Goal: Task Accomplishment & Management: Manage account settings

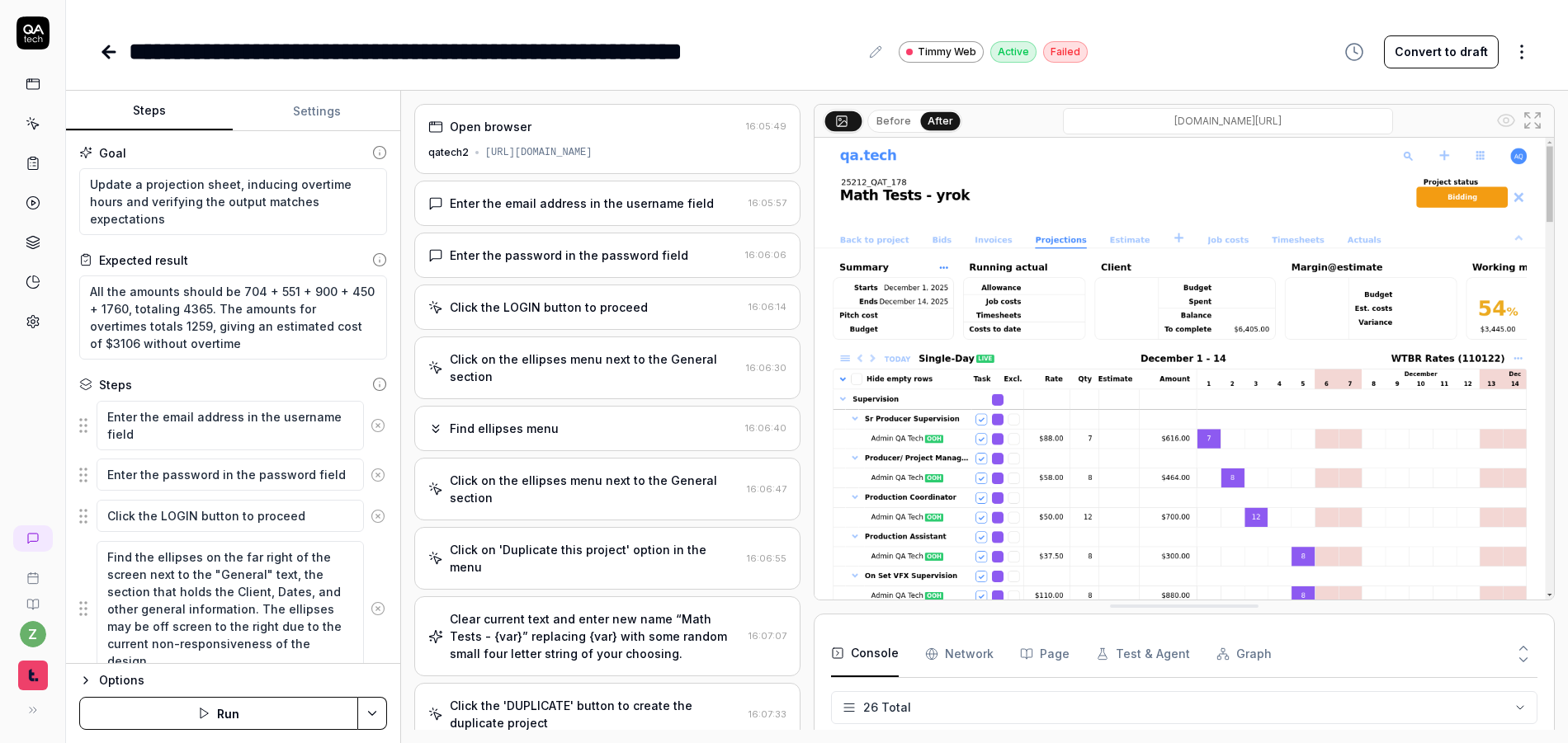
scroll to position [804, 0]
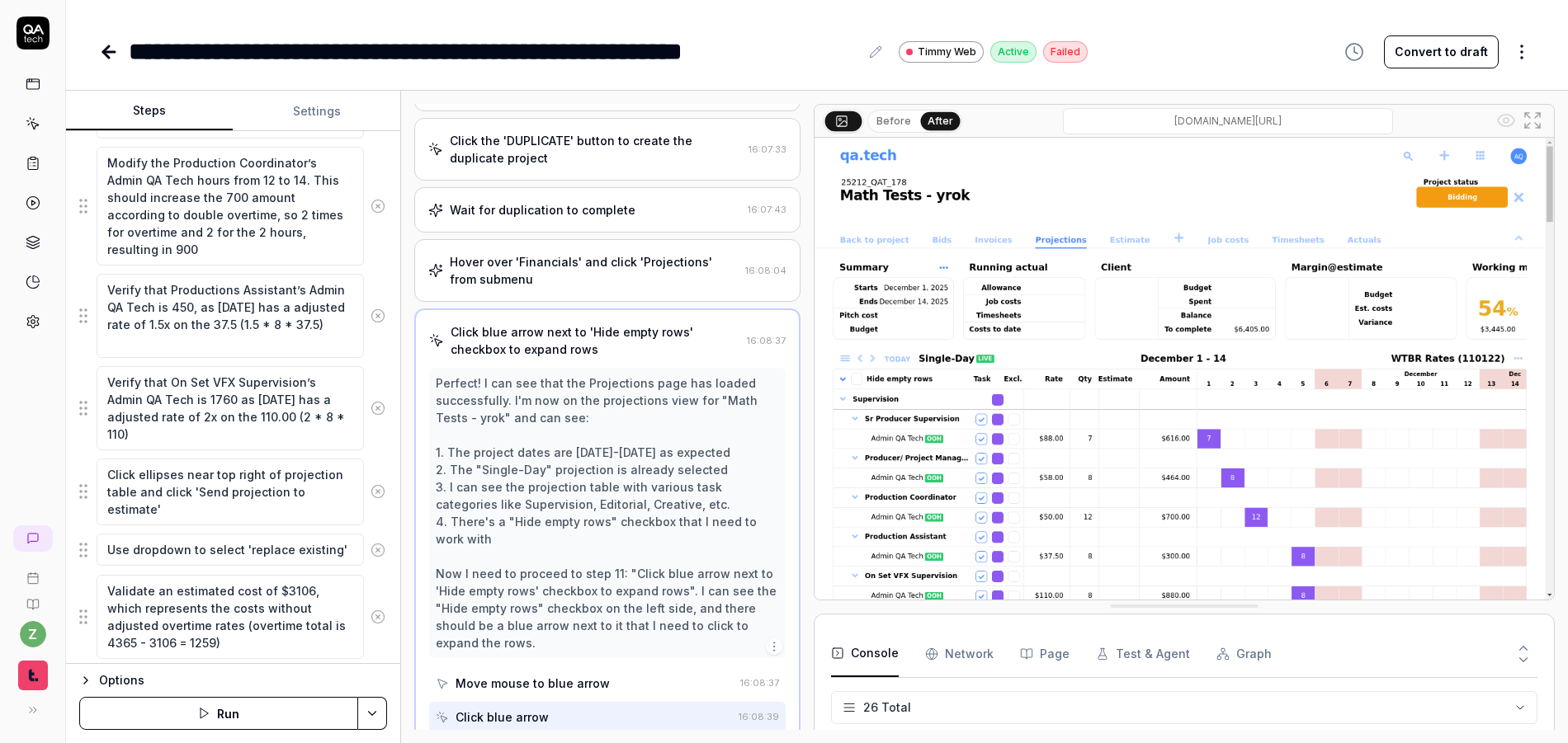
type textarea "*"
click at [33, 325] on icon at bounding box center [33, 322] width 15 height 15
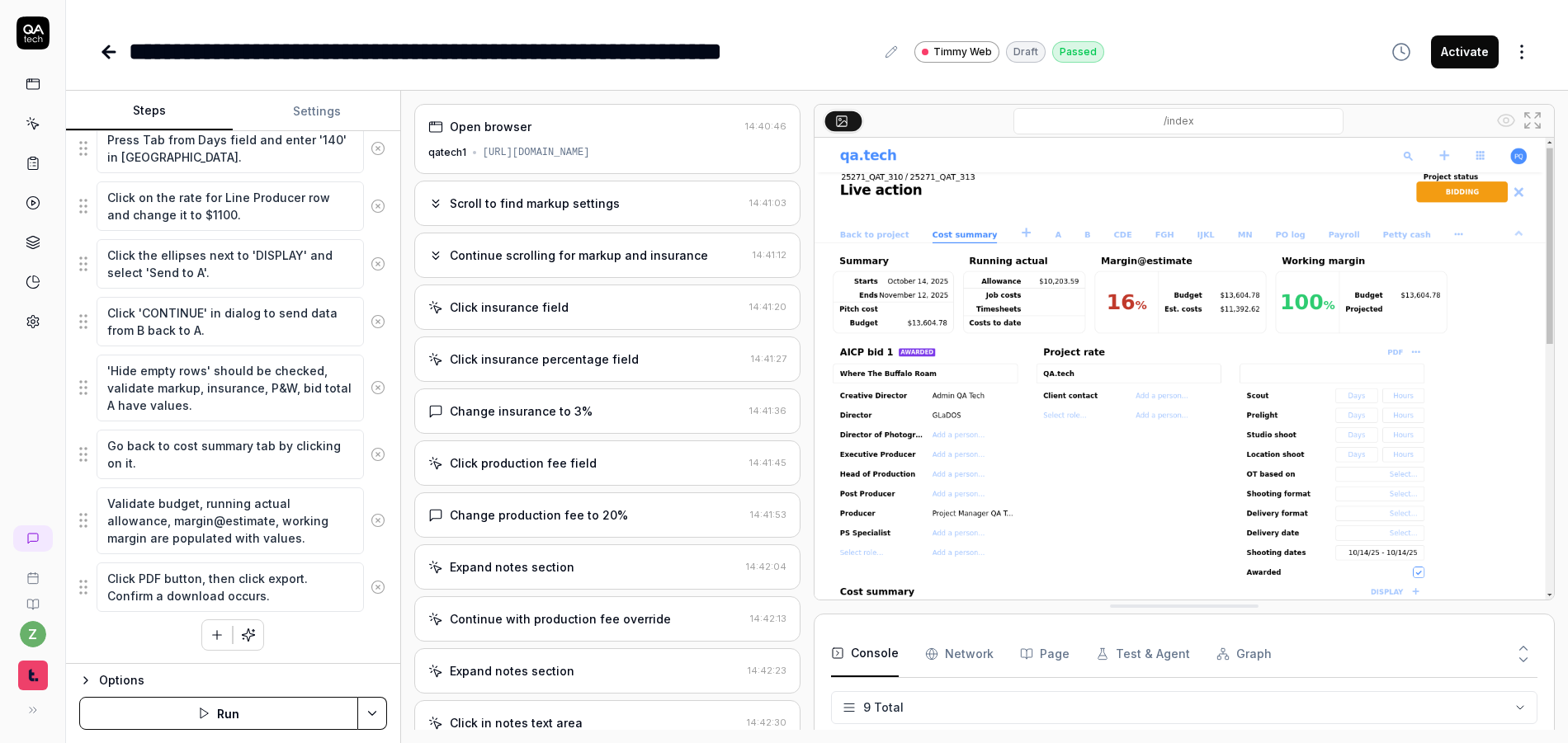
click at [563, 155] on div "https://qatech1.timmyio.dev/projects/2328/aicpla/index" at bounding box center [536, 153] width 107 height 15
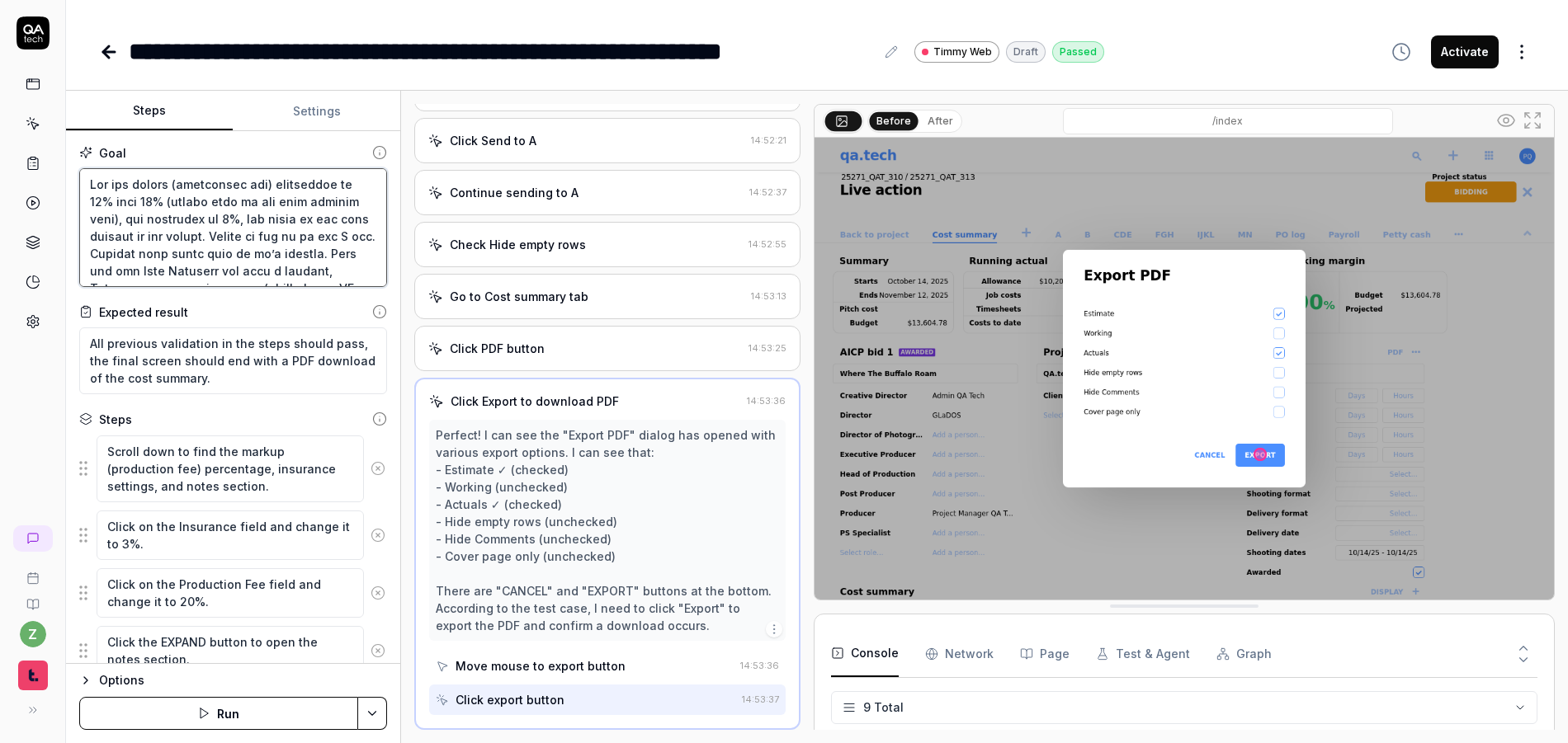
drag, startPoint x: 116, startPoint y: 185, endPoint x: 319, endPoint y: 235, distance: 209.1
click at [319, 235] on textarea at bounding box center [233, 227] width 308 height 118
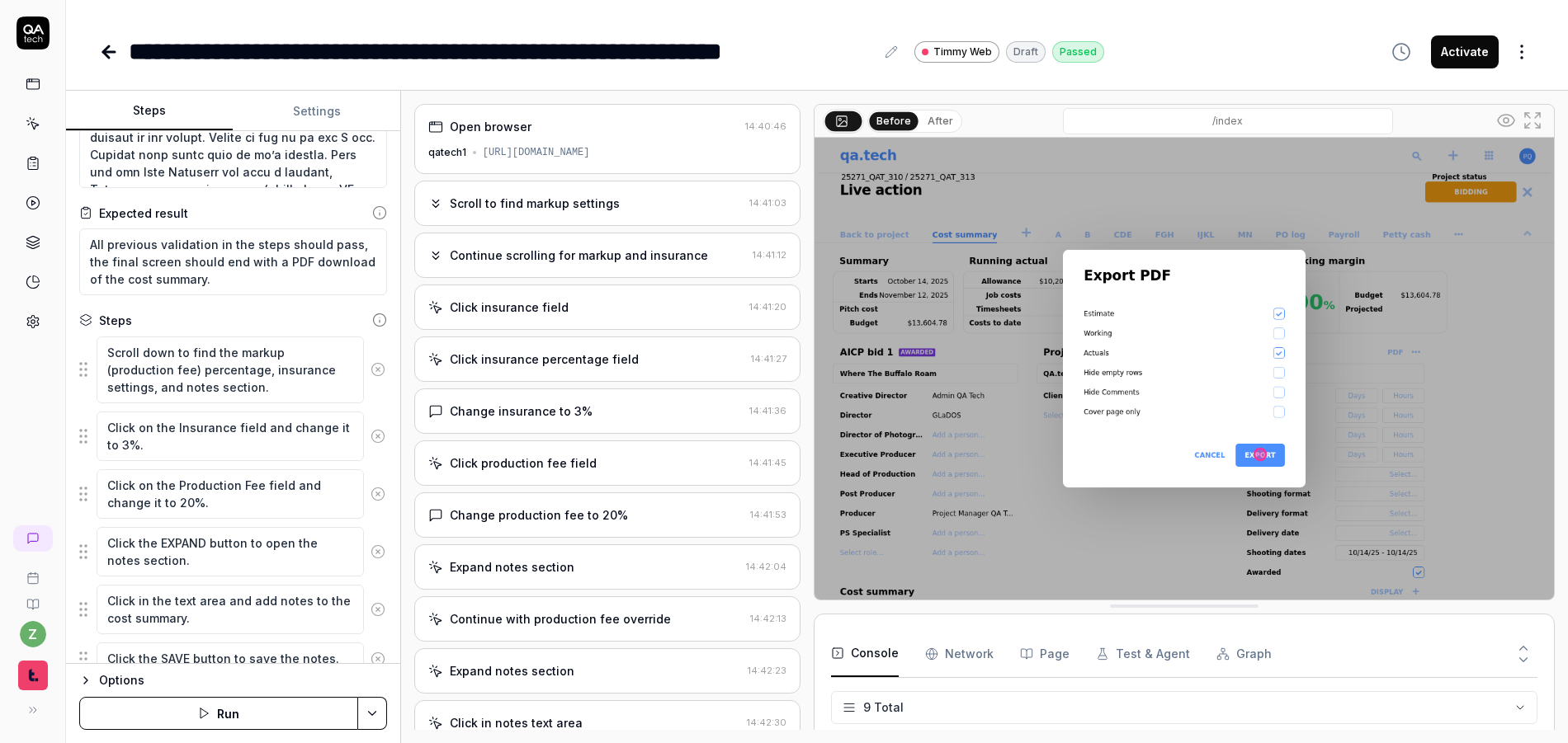
click at [598, 570] on div "Expand notes section" at bounding box center [584, 567] width 312 height 17
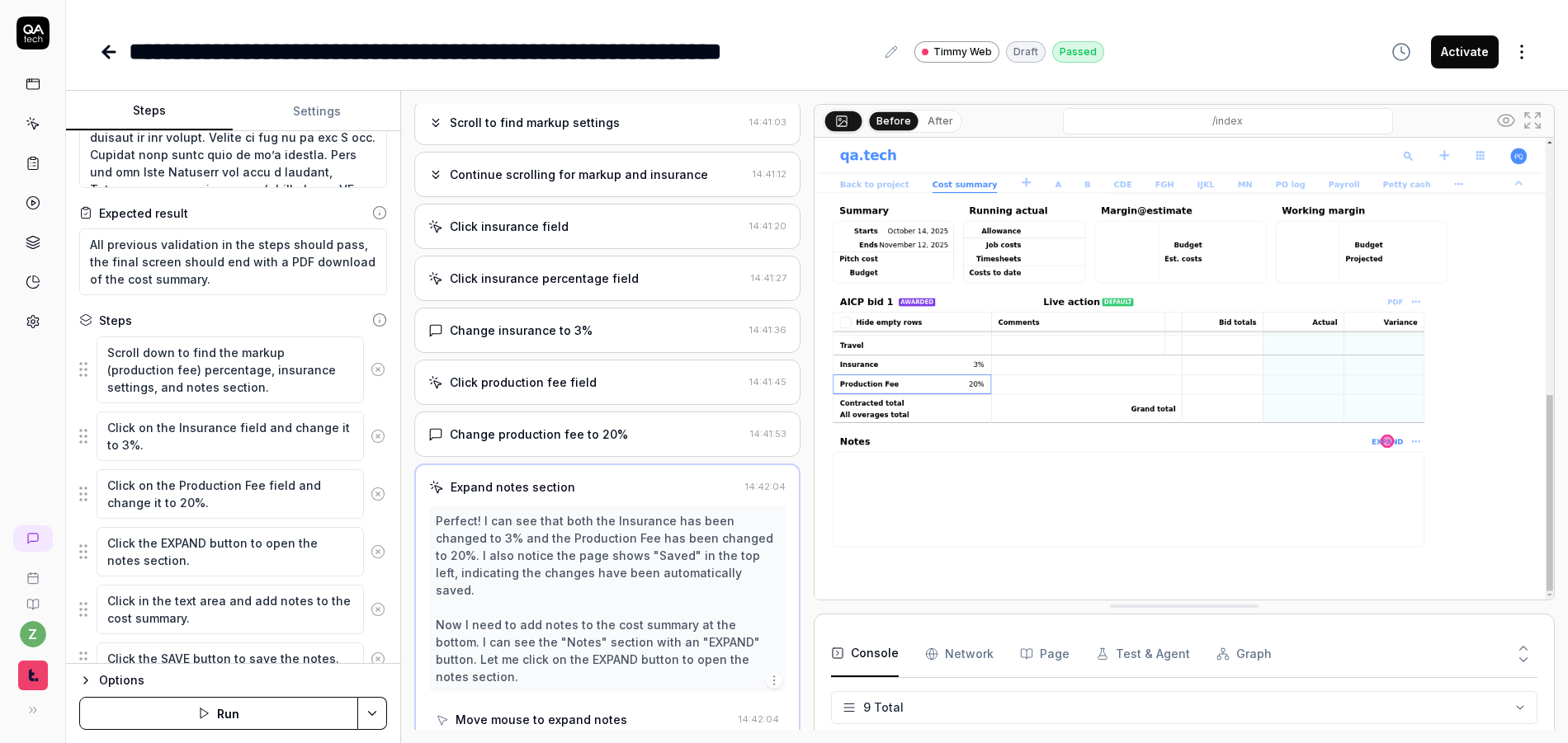
scroll to position [98, 0]
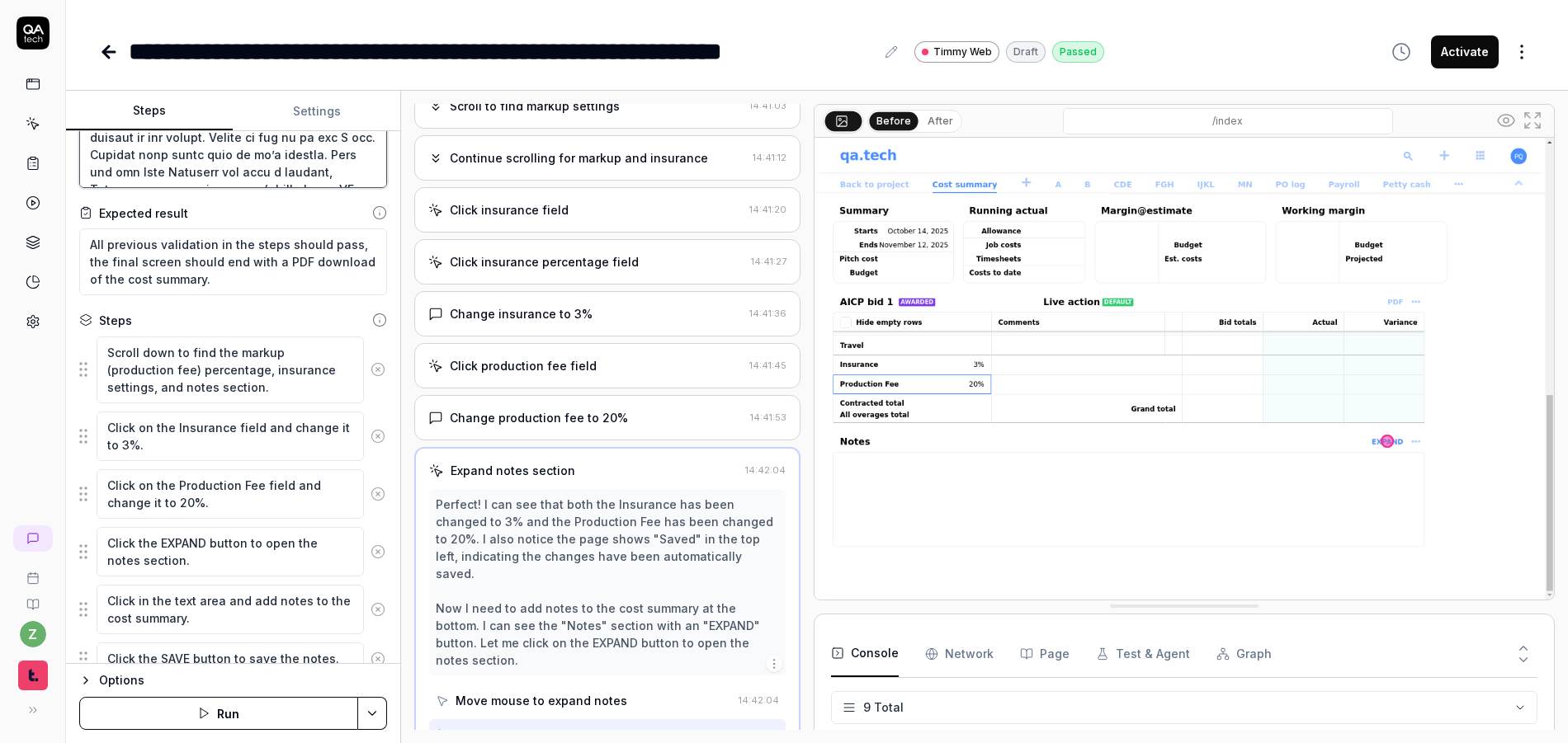
click at [176, 150] on textarea at bounding box center [233, 128] width 308 height 118
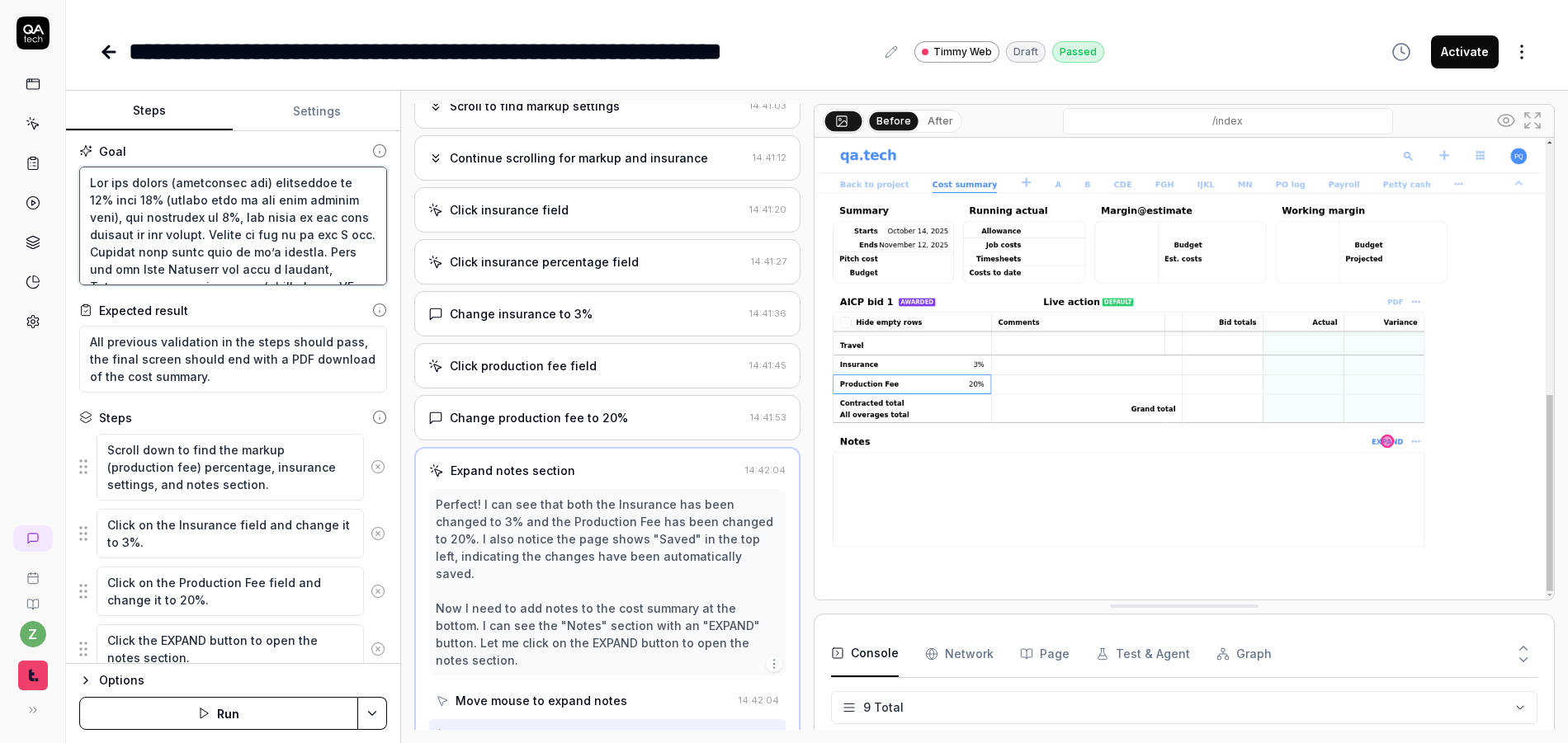
scroll to position [0, 0]
click at [301, 236] on textarea at bounding box center [233, 227] width 308 height 118
type textarea "*"
drag, startPoint x: 221, startPoint y: 252, endPoint x: -64, endPoint y: 136, distance: 307.7
click at [0, 136] on html "**********" at bounding box center [784, 372] width 1568 height 743
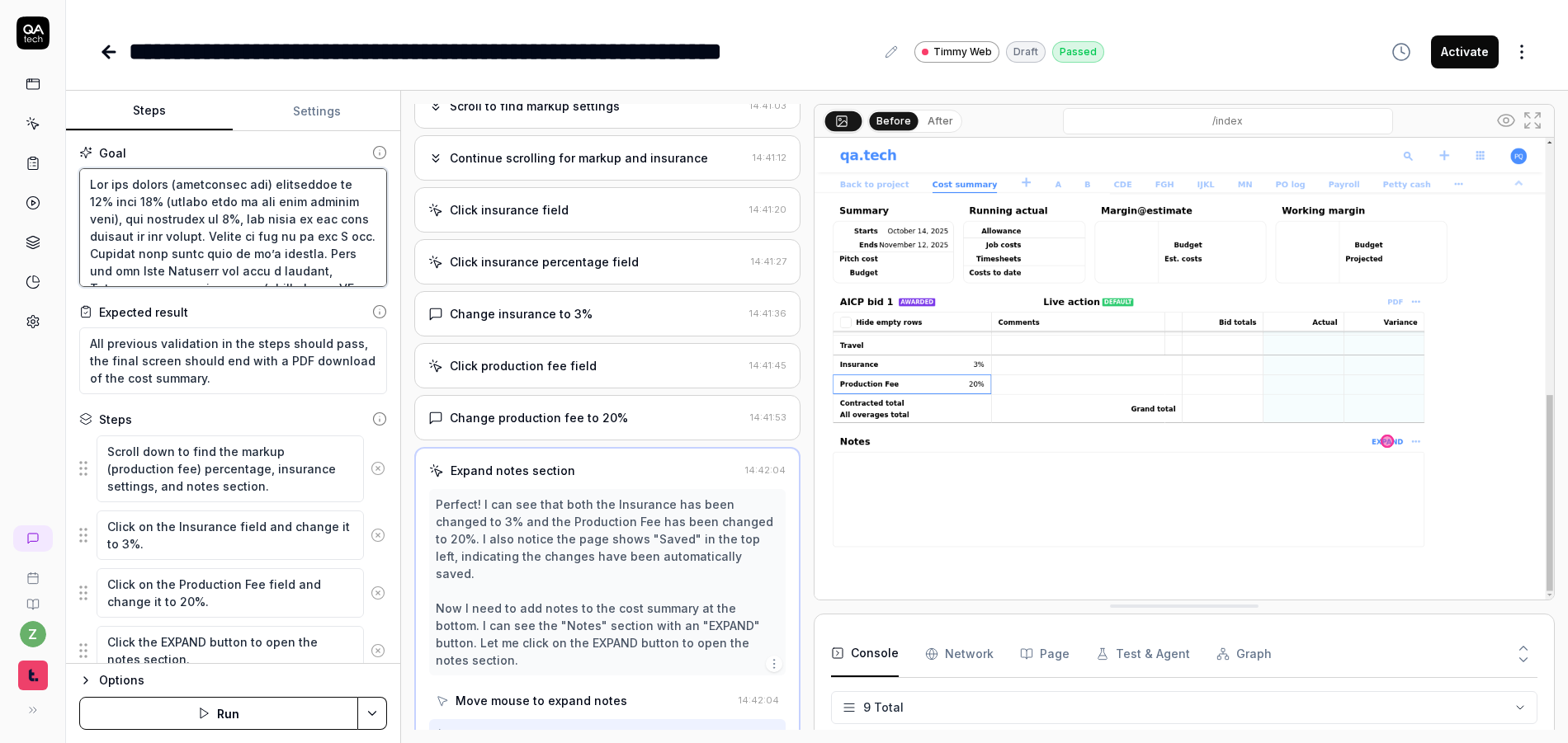
type textarea "Uncheck hide empty rows if it’s checked. Fill out the Line Producer row with a …"
type textarea "*"
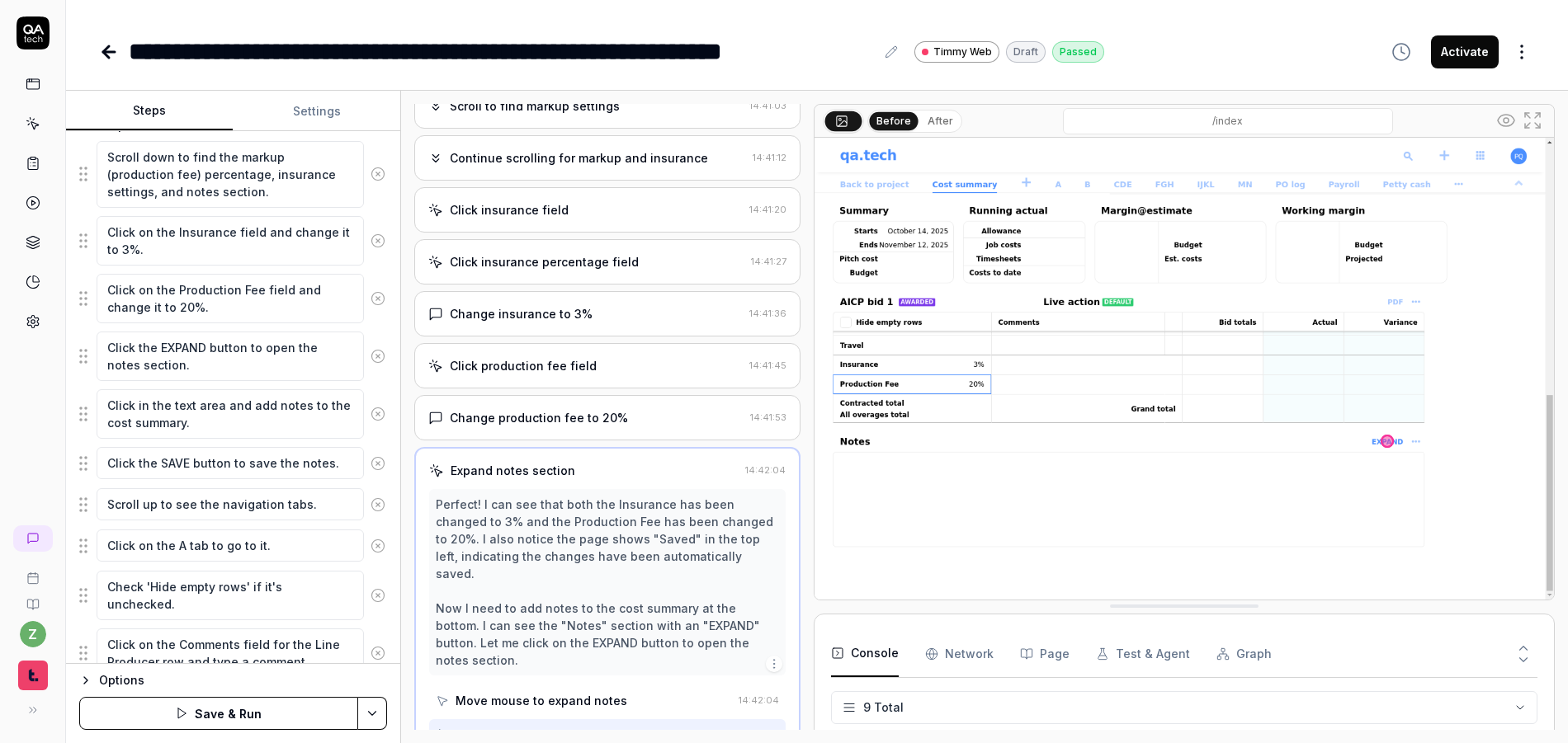
scroll to position [297, 0]
type textarea "Uncheck hide empty rows if it’s checked. Fill out the Line Producer row with a …"
click at [371, 504] on icon at bounding box center [378, 502] width 15 height 15
type textarea "*"
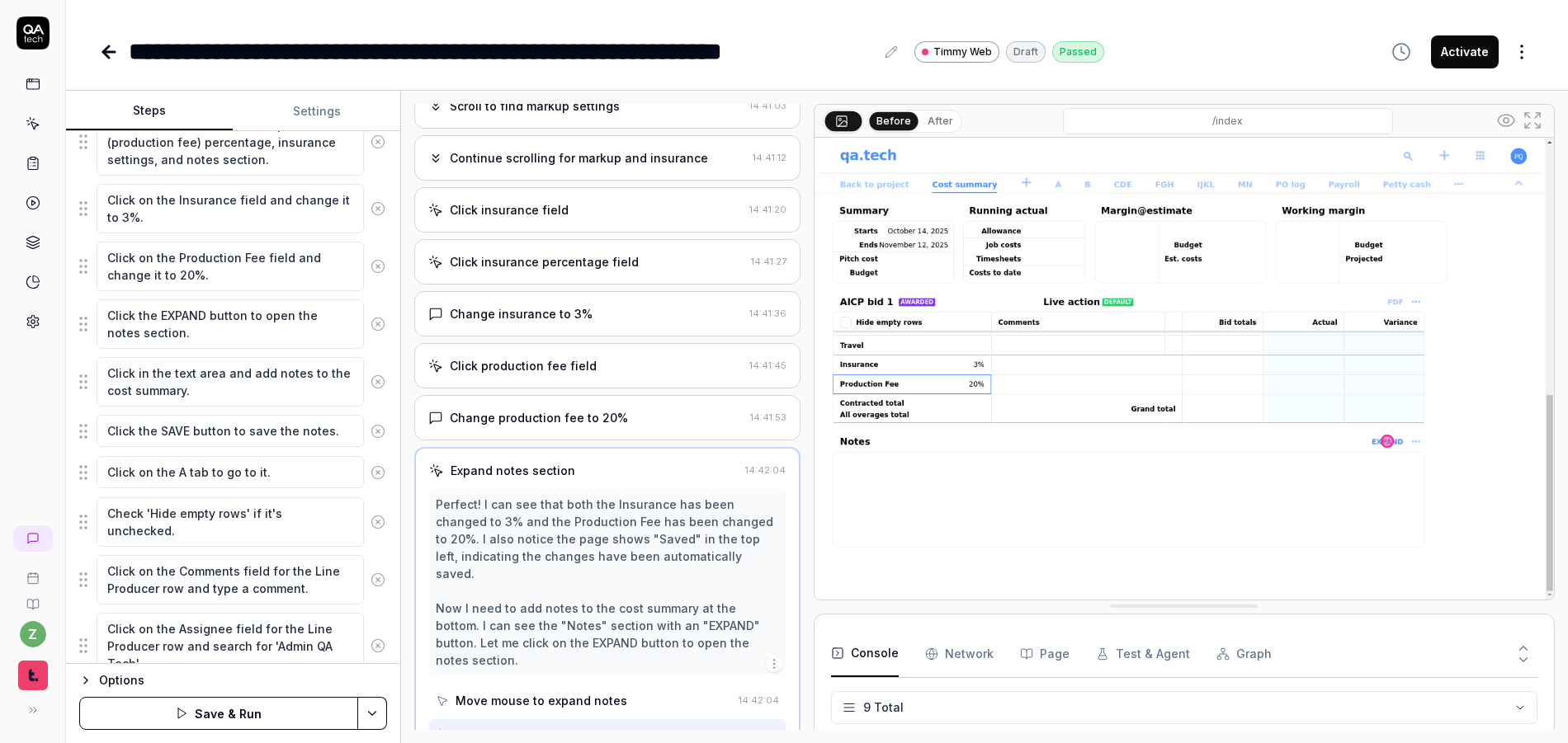
scroll to position [0, 0]
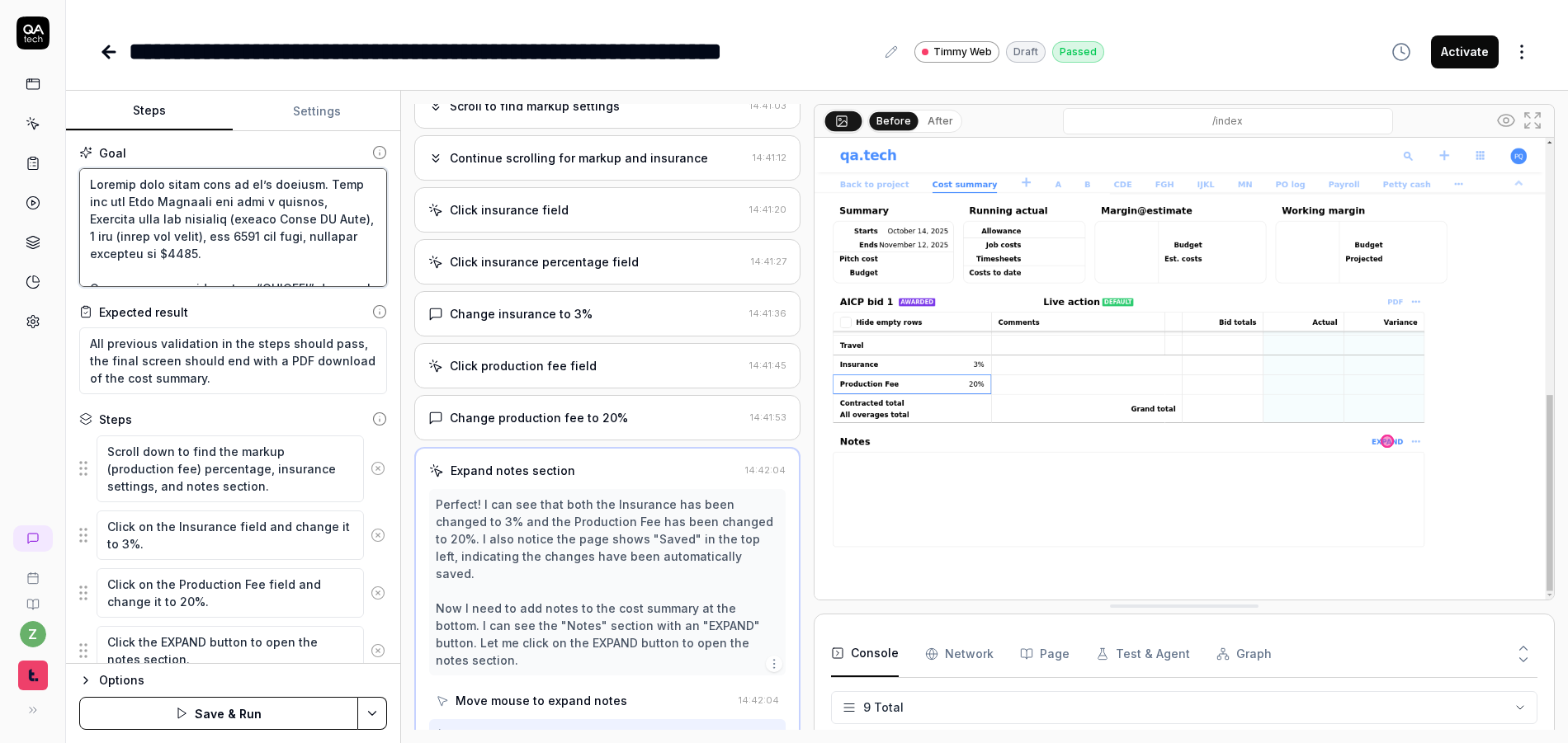
drag, startPoint x: 277, startPoint y: 266, endPoint x: -65, endPoint y: 143, distance: 363.4
click at [0, 143] on html "**********" at bounding box center [784, 372] width 1568 height 743
type textarea "Click the ellipses next to “DISPLAY” near the top right of the table. Click “Se…"
type textarea "*"
type textarea "Click the ellipses next to “DISPLAY” near the top right of the table. Click “Se…"
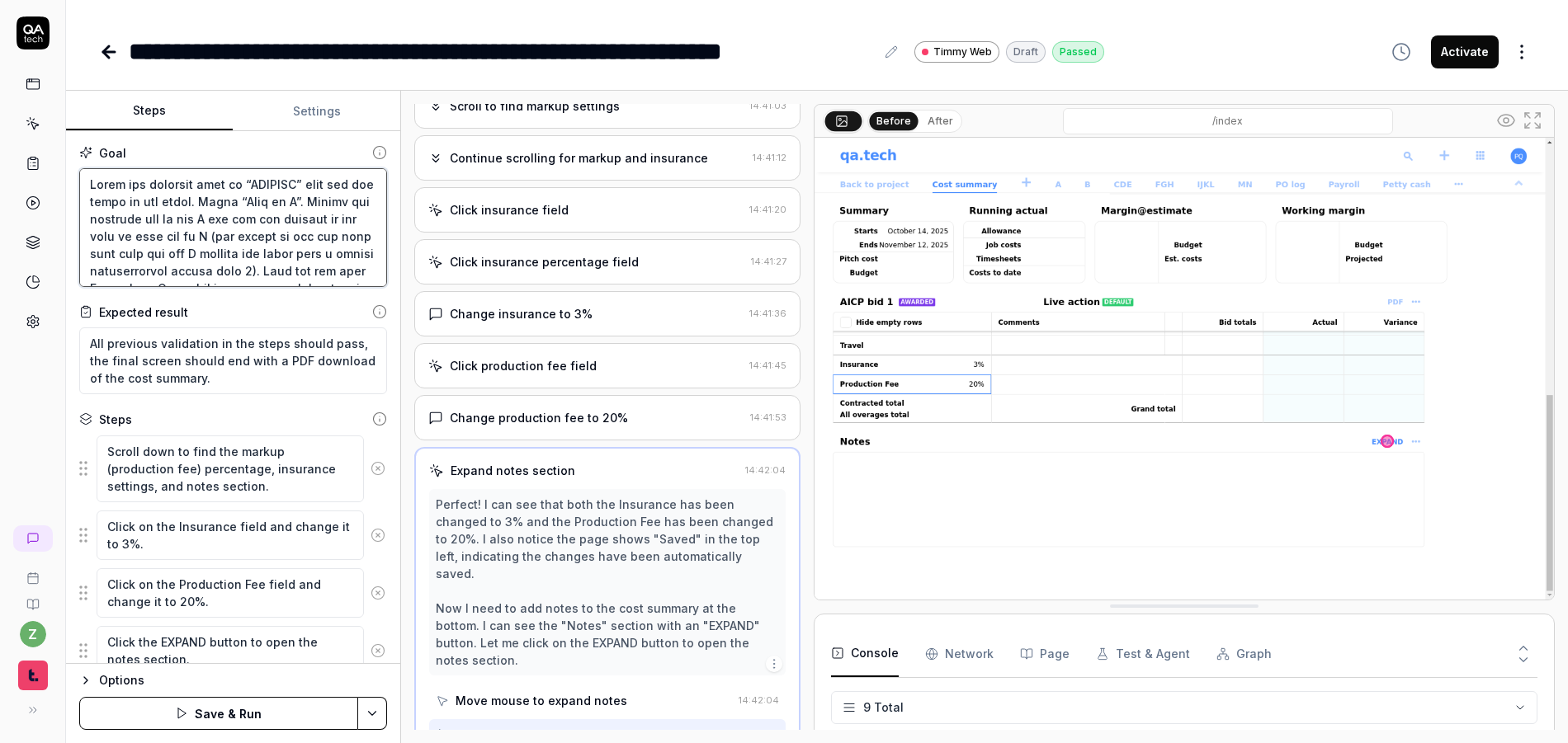
type textarea "*"
drag, startPoint x: 306, startPoint y: 203, endPoint x: 9, endPoint y: 120, distance: 308.4
click at [32, 131] on div "**********" at bounding box center [784, 372] width 1568 height 743
type textarea "Verify the selected tab is now B and the row content is the same as what was in…"
type textarea "*"
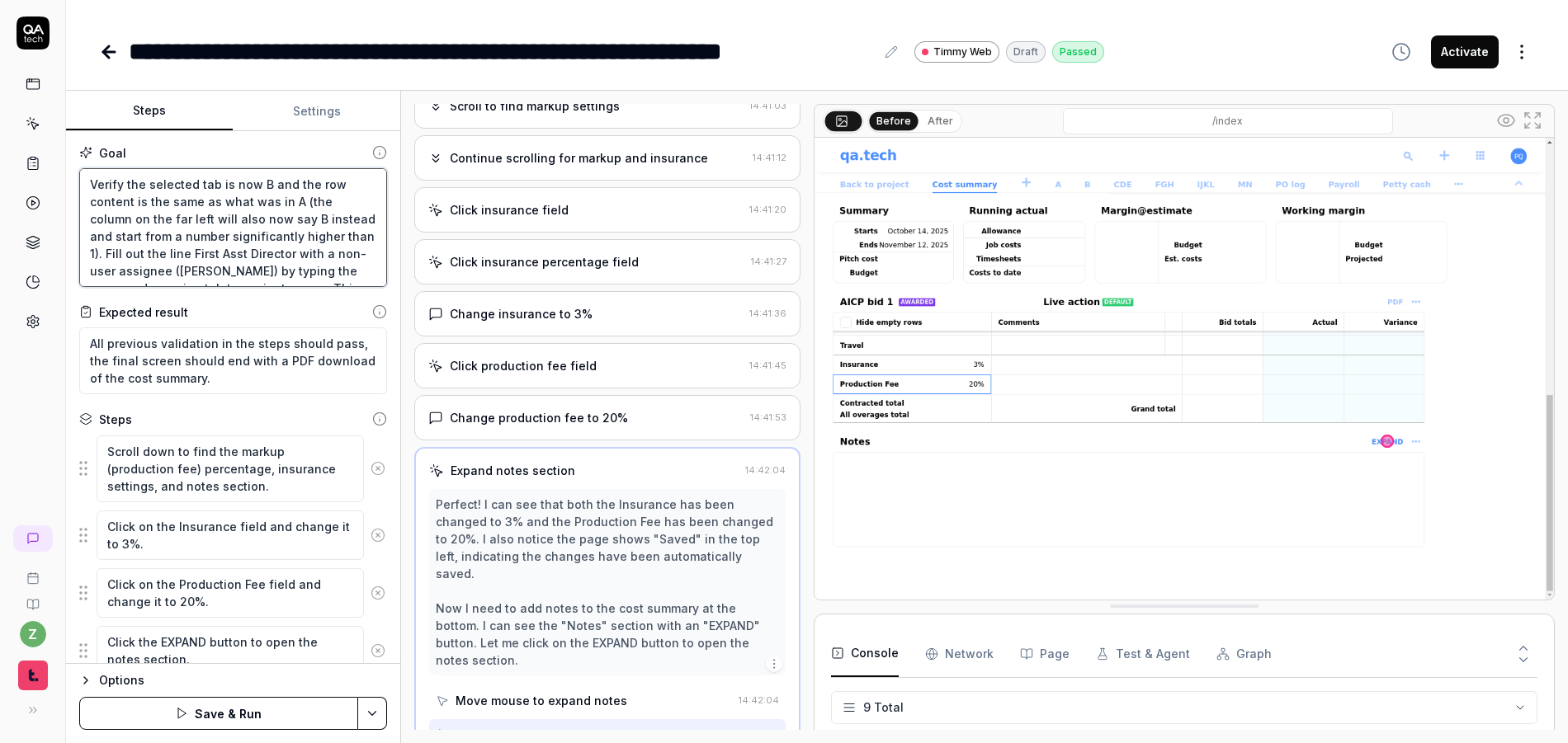
type textarea "Verify the selected tab is now B and the row content is the same as what was in…"
type textarea "*"
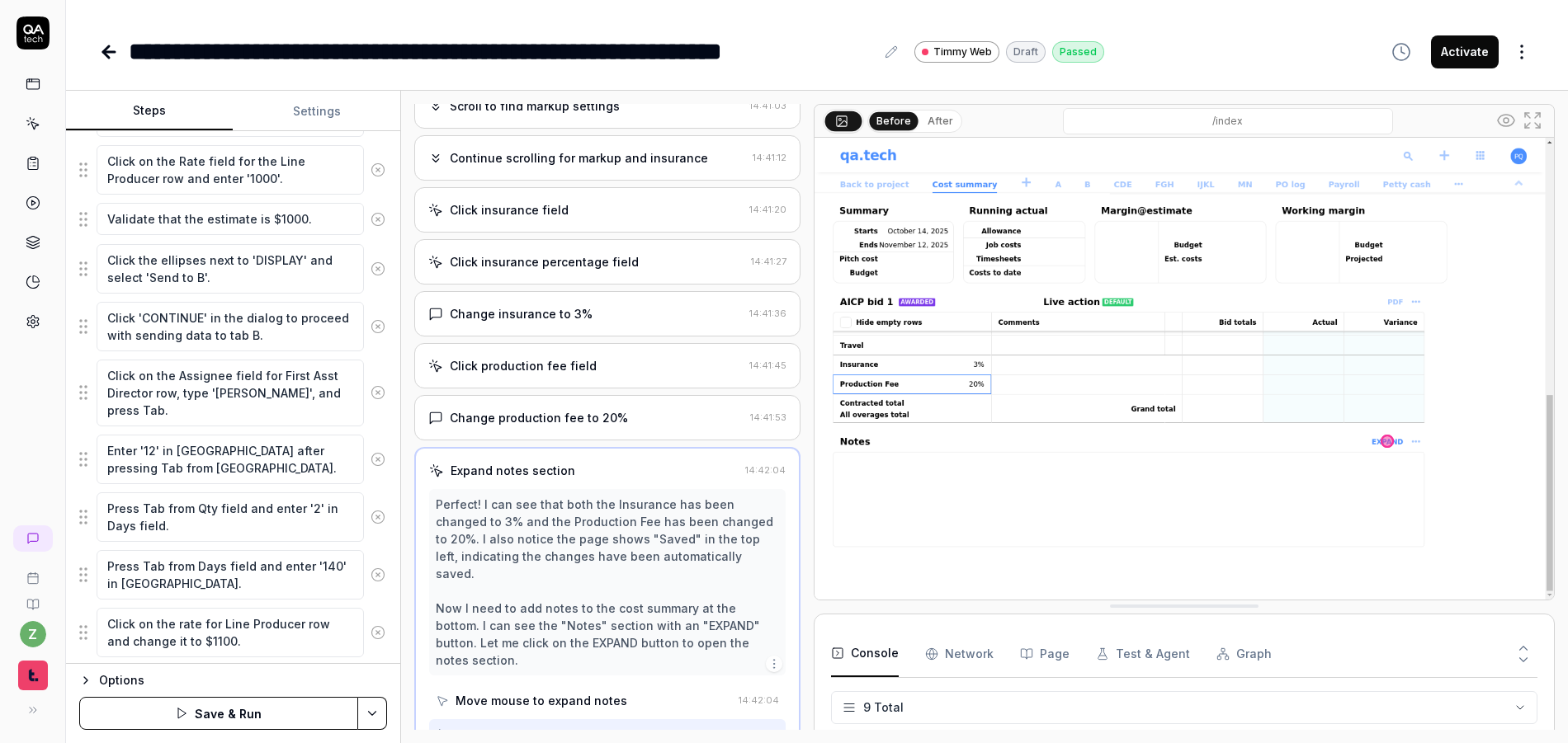
scroll to position [924, 0]
type textarea "Verify the selected tab is now B and the row content is the same as what was in…"
type textarea "*"
click at [286, 342] on textarea "Click 'CONTINUE' in the dialog to proceed with sending data to tab B." at bounding box center [230, 330] width 267 height 49
type textarea "Click 'CONTINUE' in the dialog to proceed with sending data to tab B.V"
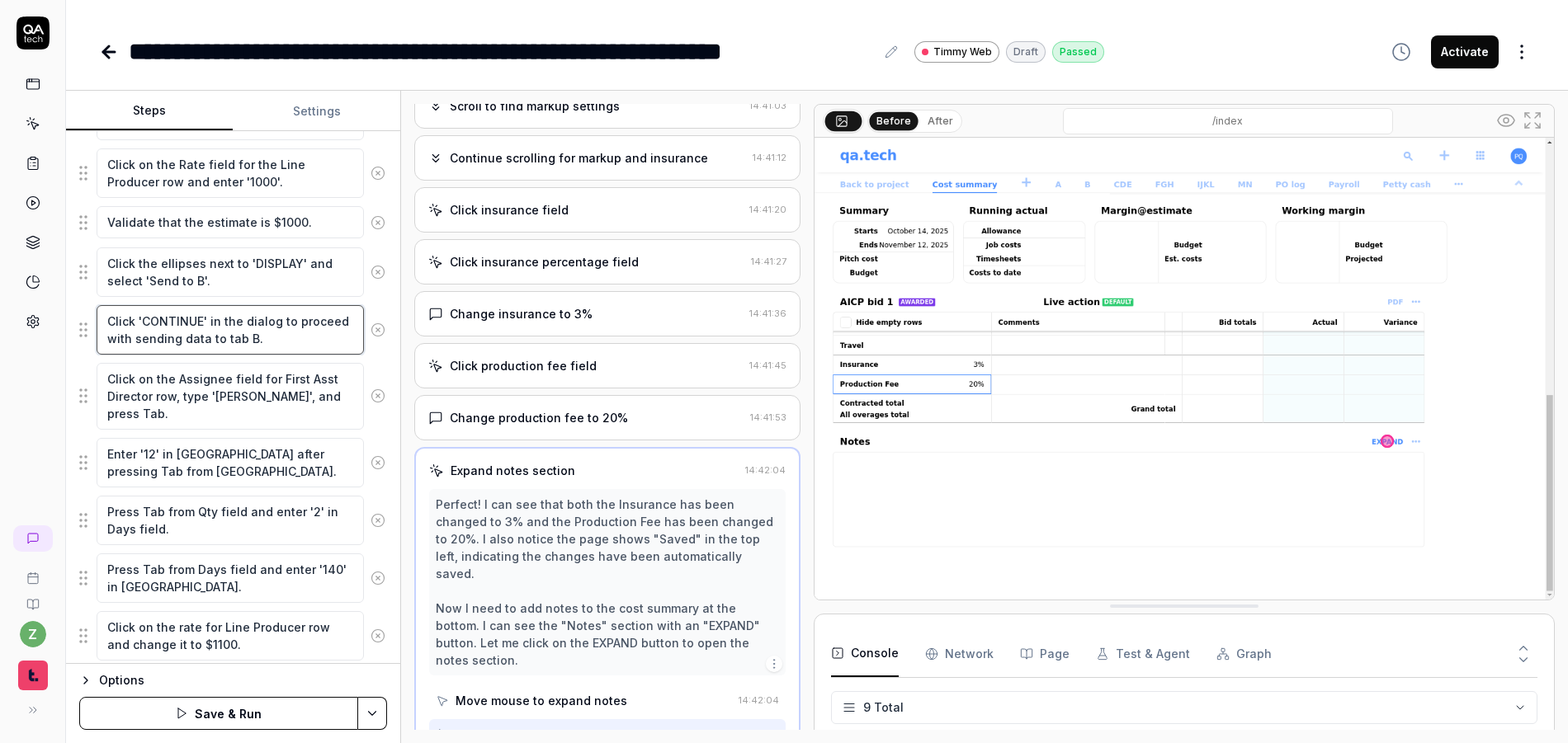
type textarea "*"
type textarea "Click 'CONTINUE' in the dialog to proceed with sending data to tab B."
type textarea "*"
type textarea "Click 'CONTINUE' in the dialog to proceed with sending data to tab B."
type textarea "*"
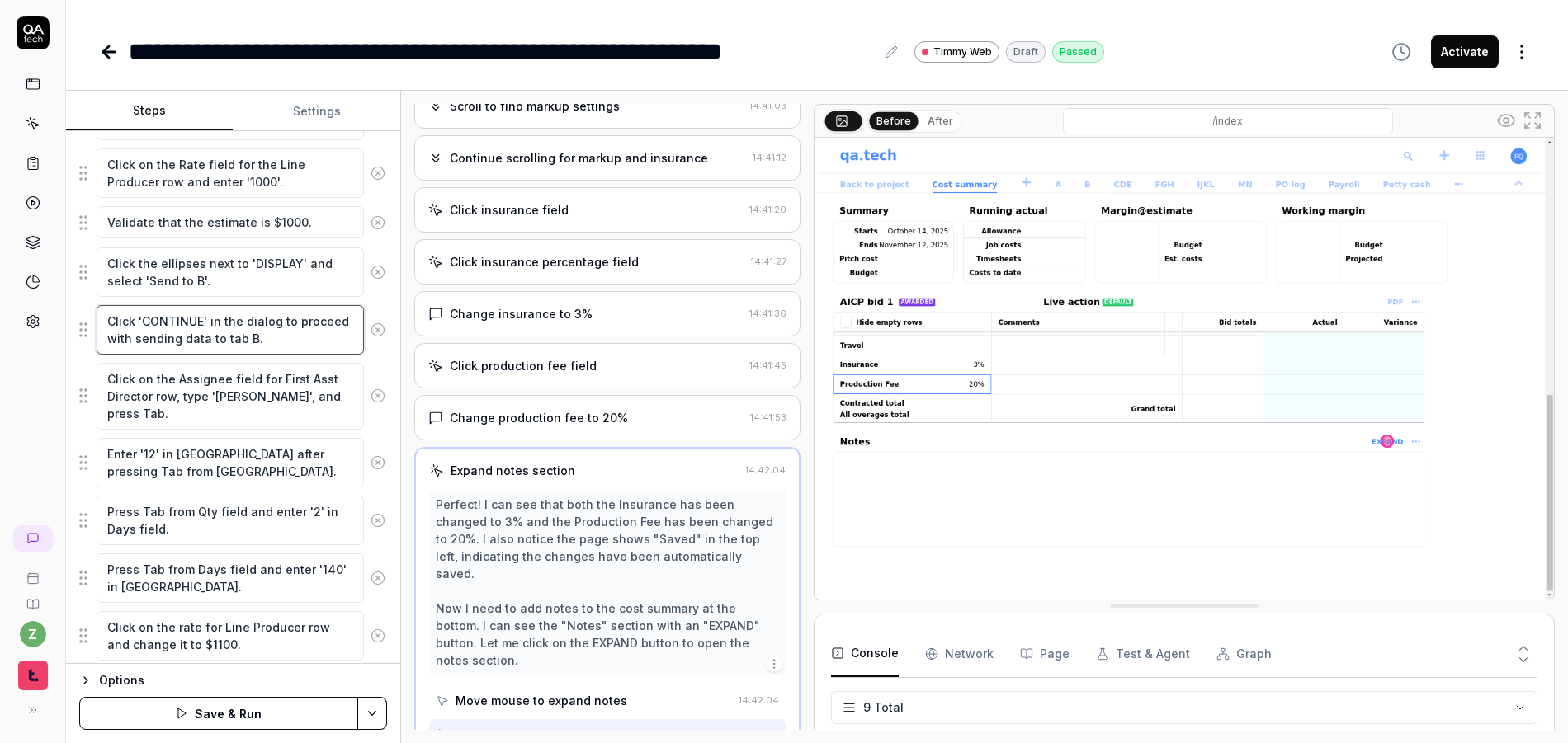
type textarea "Click 'CONTINUE' in the dialog to proceed with sending data to tab B. V"
type textarea "*"
type textarea "Click 'CONTINUE' in the dialog to proceed with sending data to tab B. Ve"
type textarea "*"
type textarea "Click 'CONTINUE' in the dialog to proceed with sending data to tab B. Ver"
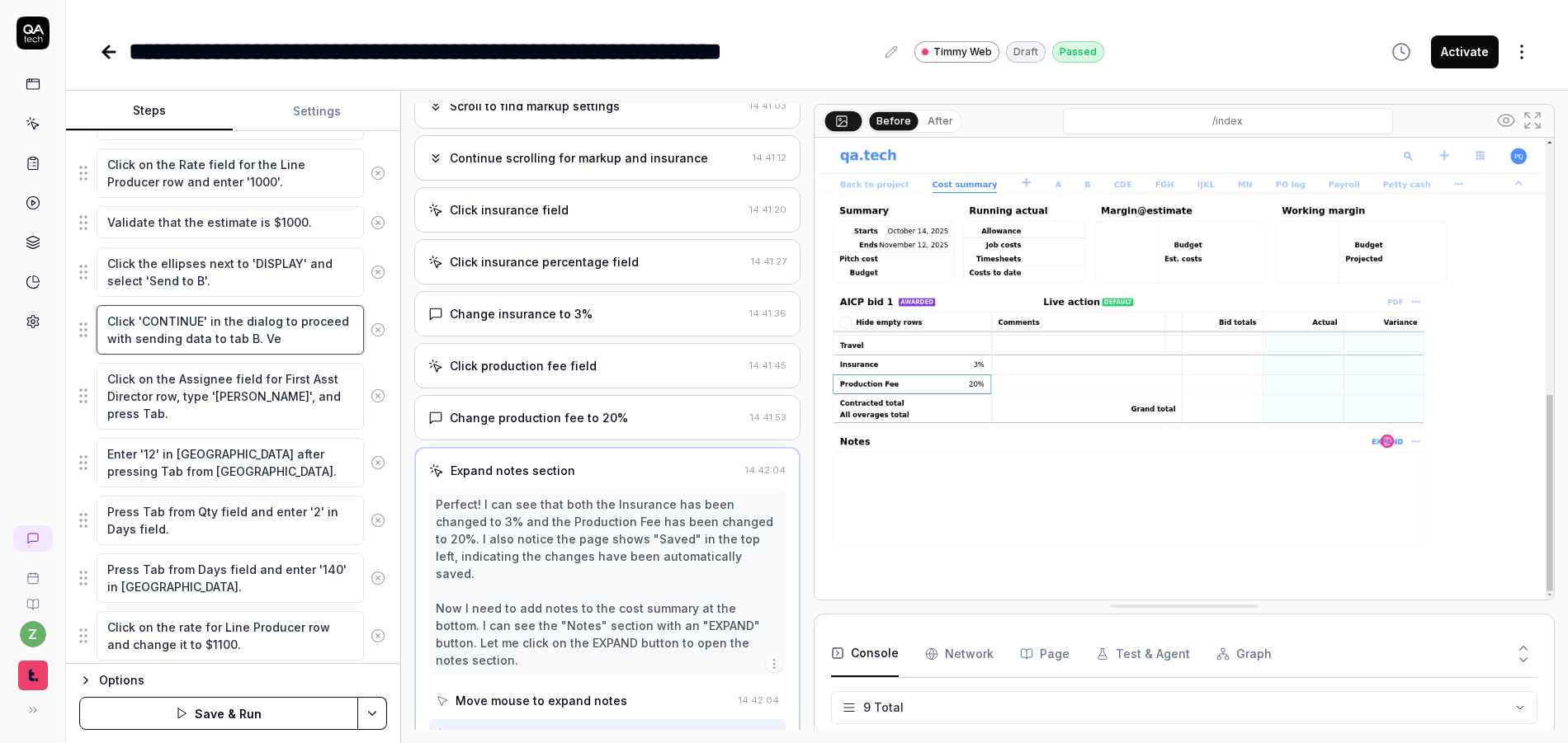
type textarea "*"
type textarea "Click 'CONTINUE' in the dialog to proceed with sending data to tab B. Veri"
type textarea "*"
type textarea "Click 'CONTINUE' in the dialog to proceed with sending data to tab B. Verif"
type textarea "*"
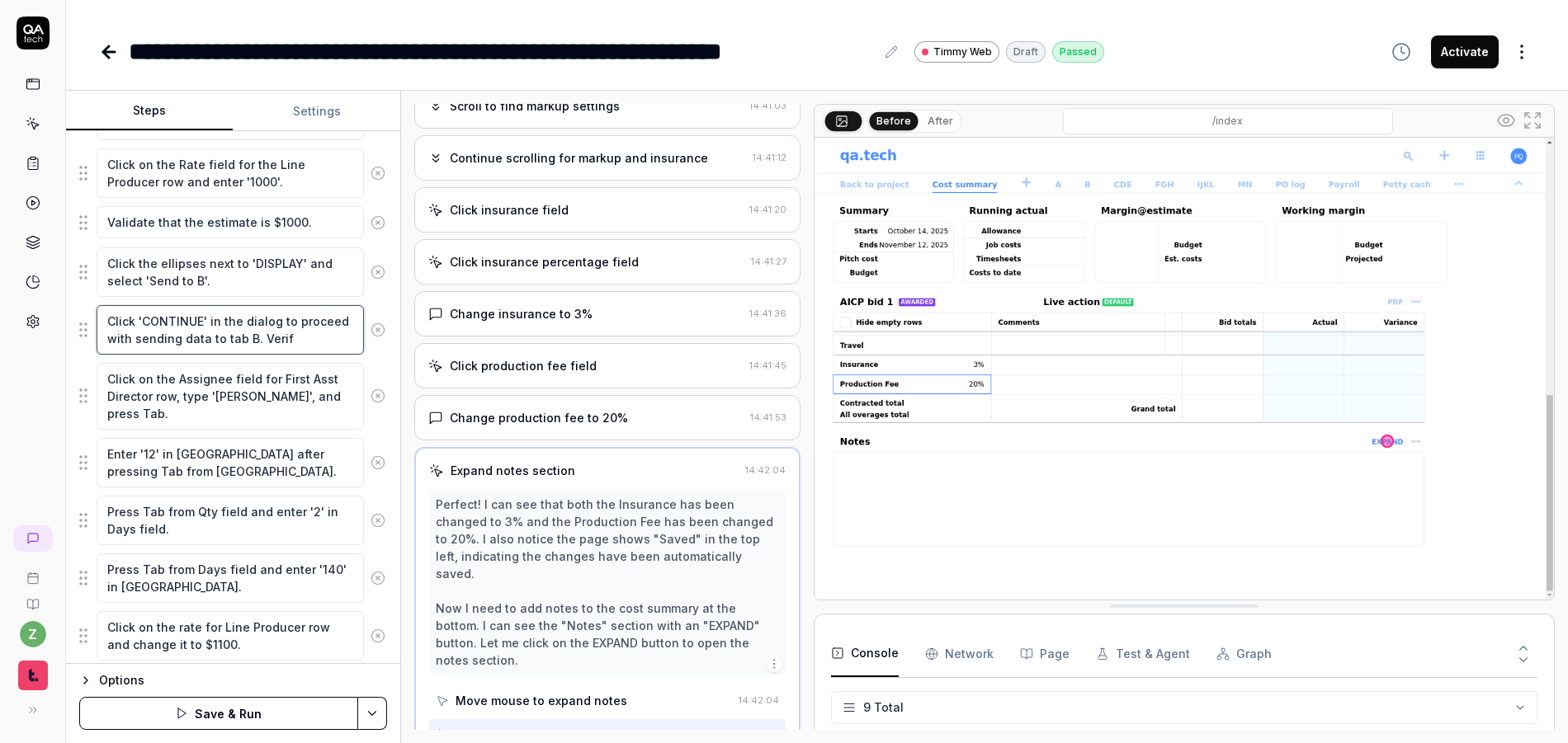
type textarea "Click 'CONTINUE' in the dialog to proceed with sending data to tab B. Verify"
type textarea "*"
type textarea "Click 'CONTINUE' in the dialog to proceed with sending data to tab B. Verify"
type textarea "*"
type textarea "Click 'CONTINUE' in the dialog to proceed with sending data to tab B. Verify t"
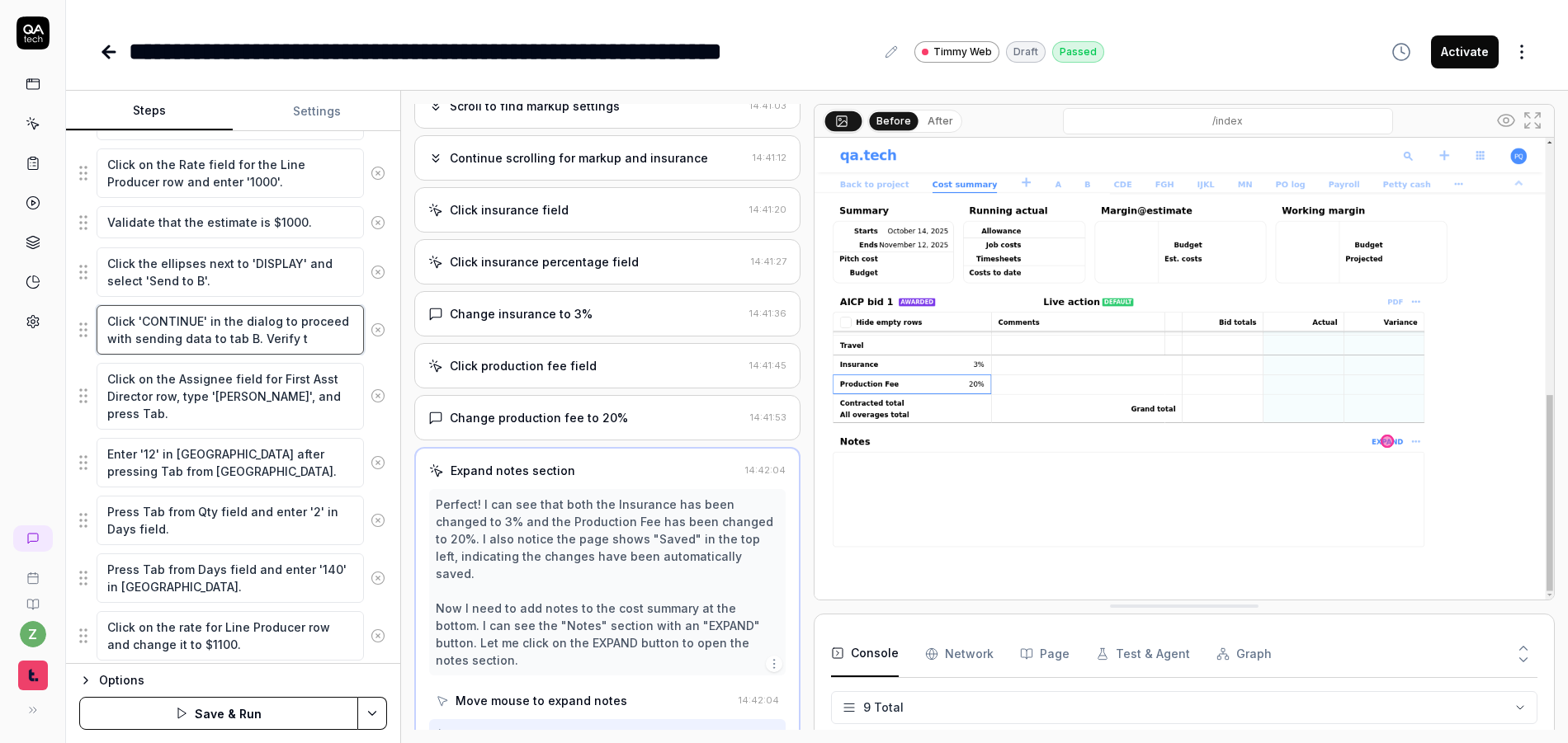
type textarea "*"
type textarea "Click 'CONTINUE' in the dialog to proceed with sending data to tab B. Verify th"
type textarea "*"
type textarea "Click 'CONTINUE' in the dialog to proceed with sending data to tab B. Verify tha"
type textarea "*"
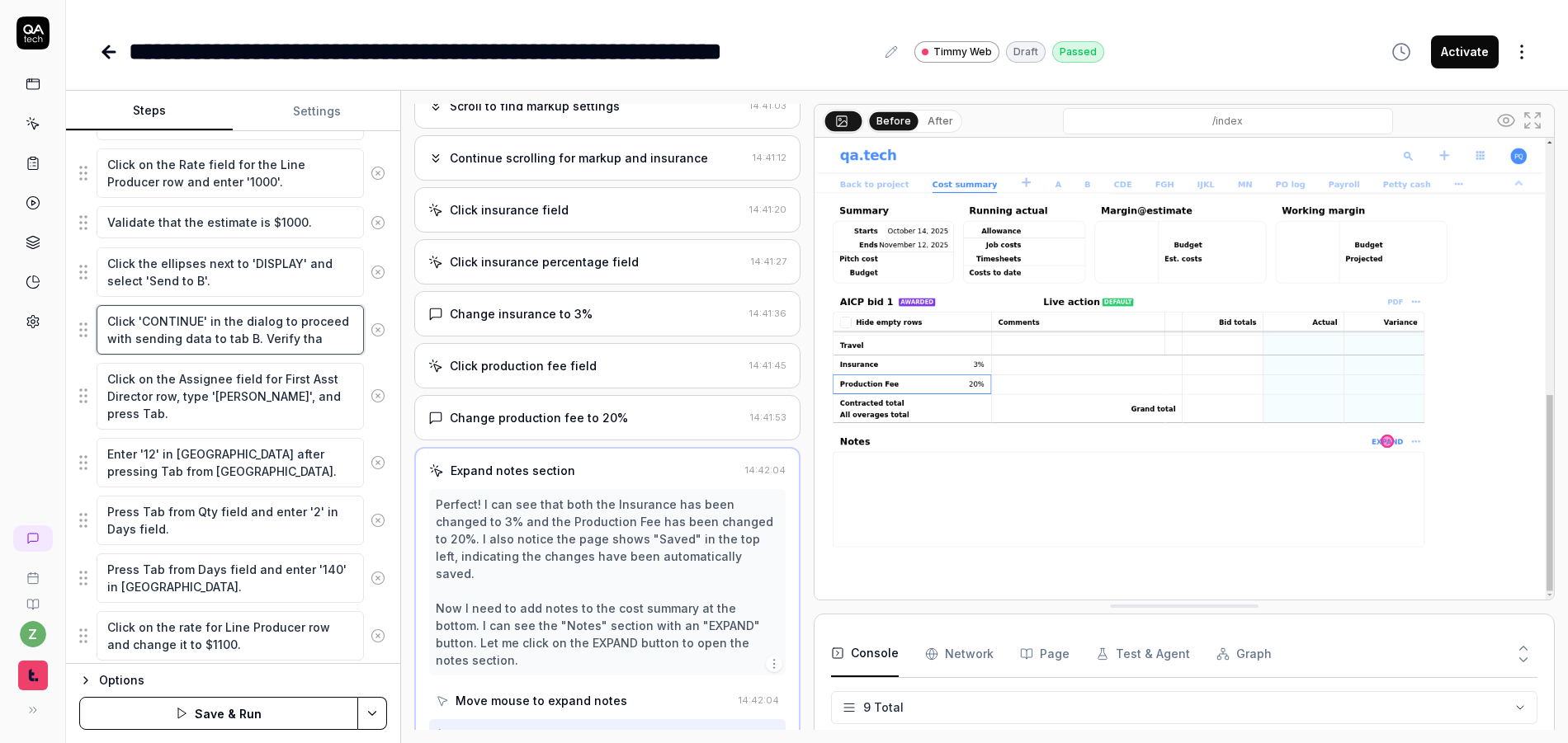
type textarea "Click 'CONTINUE' in the dialog to proceed with sending data to tab B. Verify th…"
type textarea "*"
type textarea "Click 'CONTINUE' in the dialog to proceed with sending data to tab B. Verify th…"
type textarea "*"
type textarea "Click 'CONTINUE' in the dialog to proceed with sending data to tab B. Verify th…"
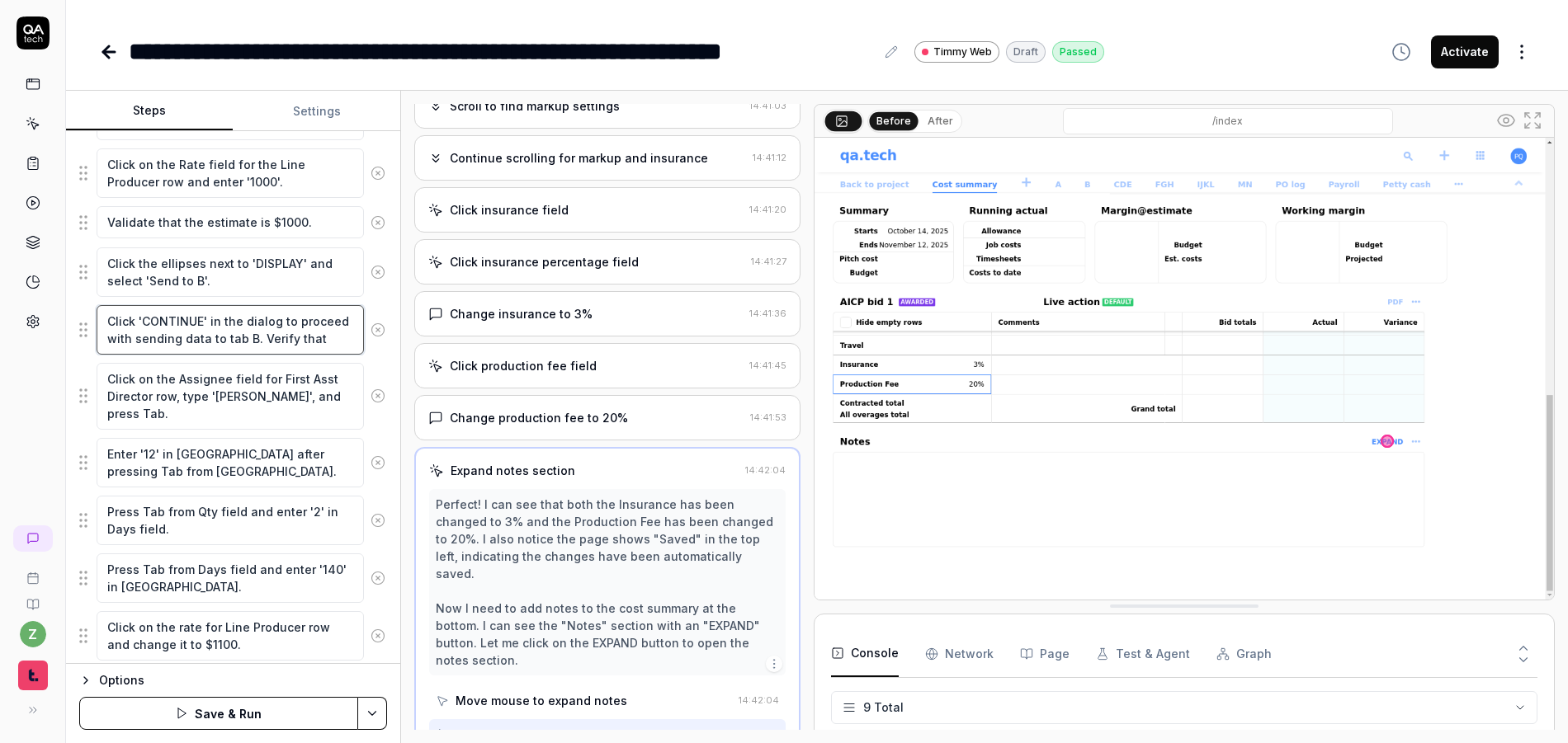
type textarea "*"
type textarea "Click 'CONTINUE' in the dialog to proceed with sending data to tab B. Verify th…"
type textarea "*"
type textarea "Click 'CONTINUE' in the dialog to proceed with sending data to tab B. Verify th…"
type textarea "*"
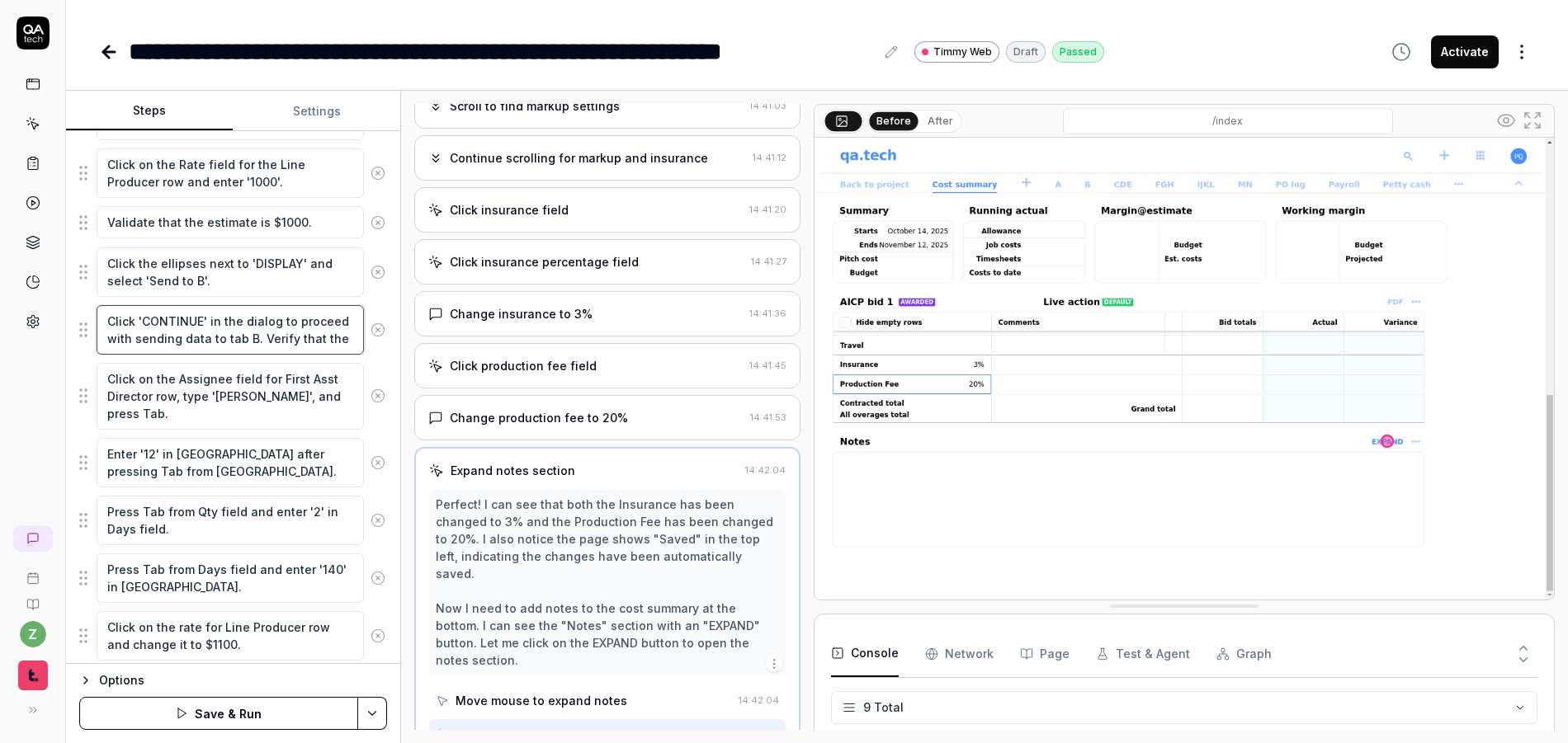
type textarea "Click 'CONTINUE' in the dialog to proceed with sending data to tab B. Verify th…"
type textarea "*"
type textarea "Click 'CONTINUE' in the dialog to proceed with sending data to tab B. Verify th…"
type textarea "*"
type textarea "Click 'CONTINUE' in the dialog to proceed with sending data to tab B. Verify th…"
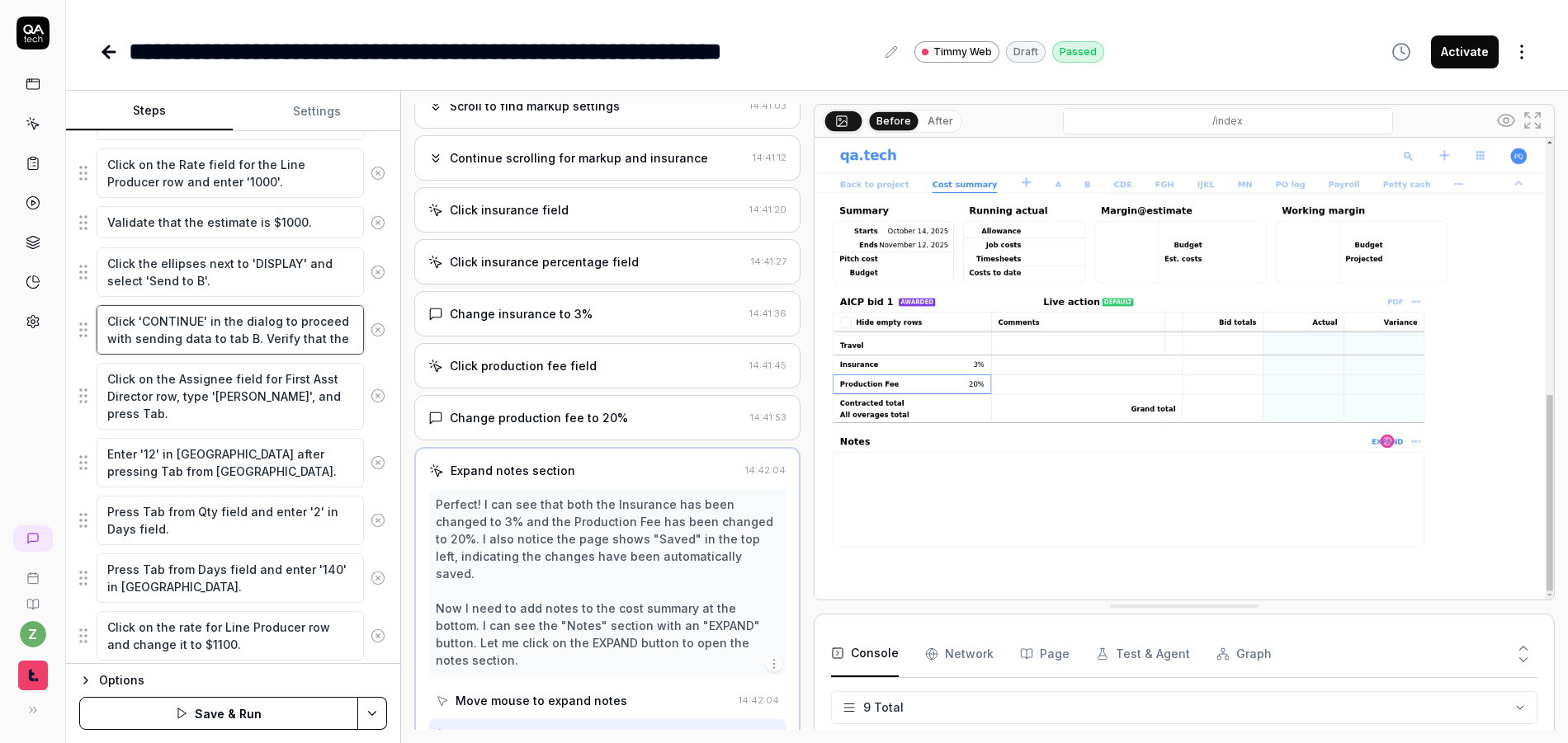
type textarea "*"
type textarea "Click 'CONTINUE' in the dialog to proceed with sending data to tab B. Verify th…"
type textarea "*"
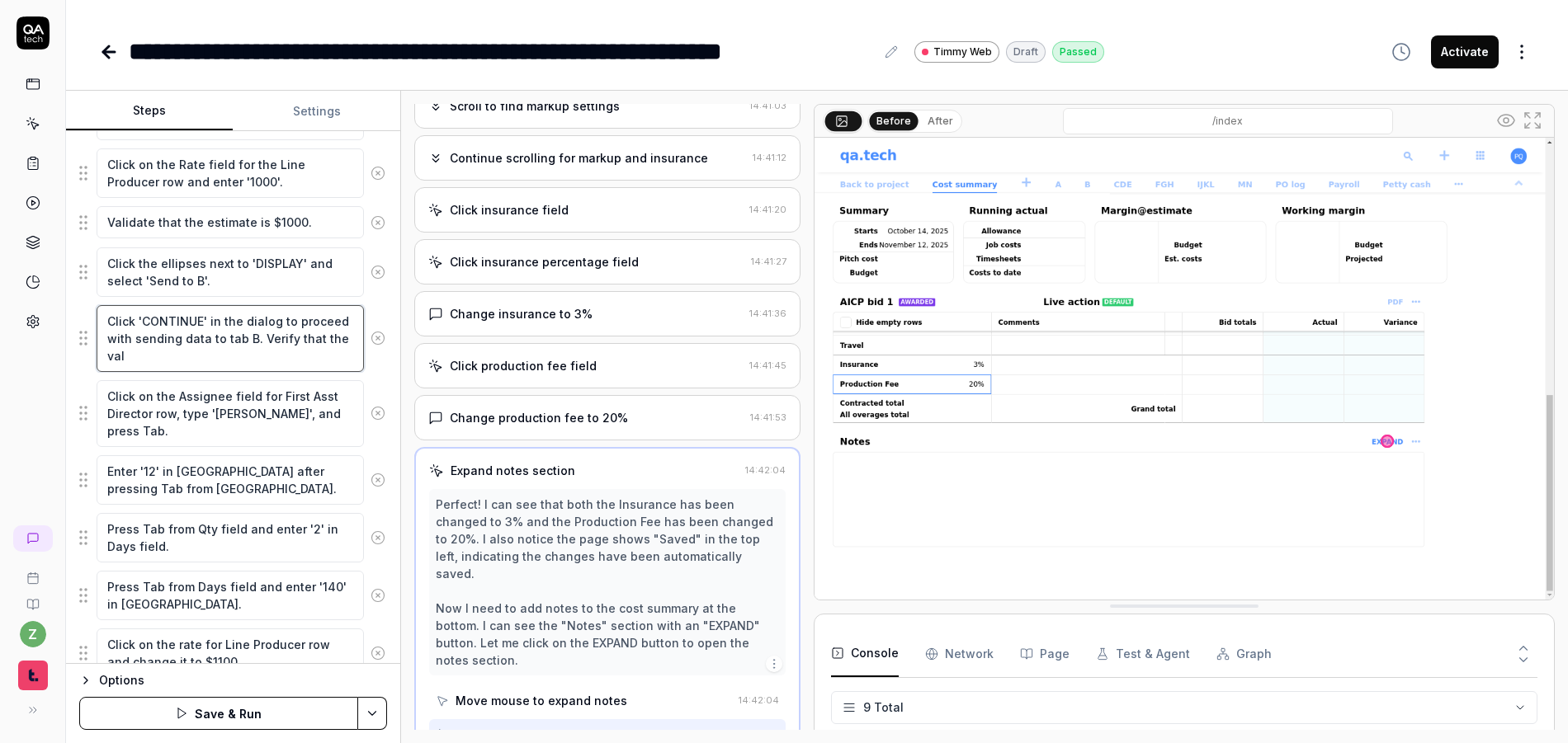
type textarea "Click 'CONTINUE' in the dialog to proceed with sending data to tab B. Verify th…"
type textarea "*"
type textarea "Click 'CONTINUE' in the dialog to proceed with sending data to tab B. Verify th…"
type textarea "*"
type textarea "Click 'CONTINUE' in the dialog to proceed with sending data to tab B. Verify th…"
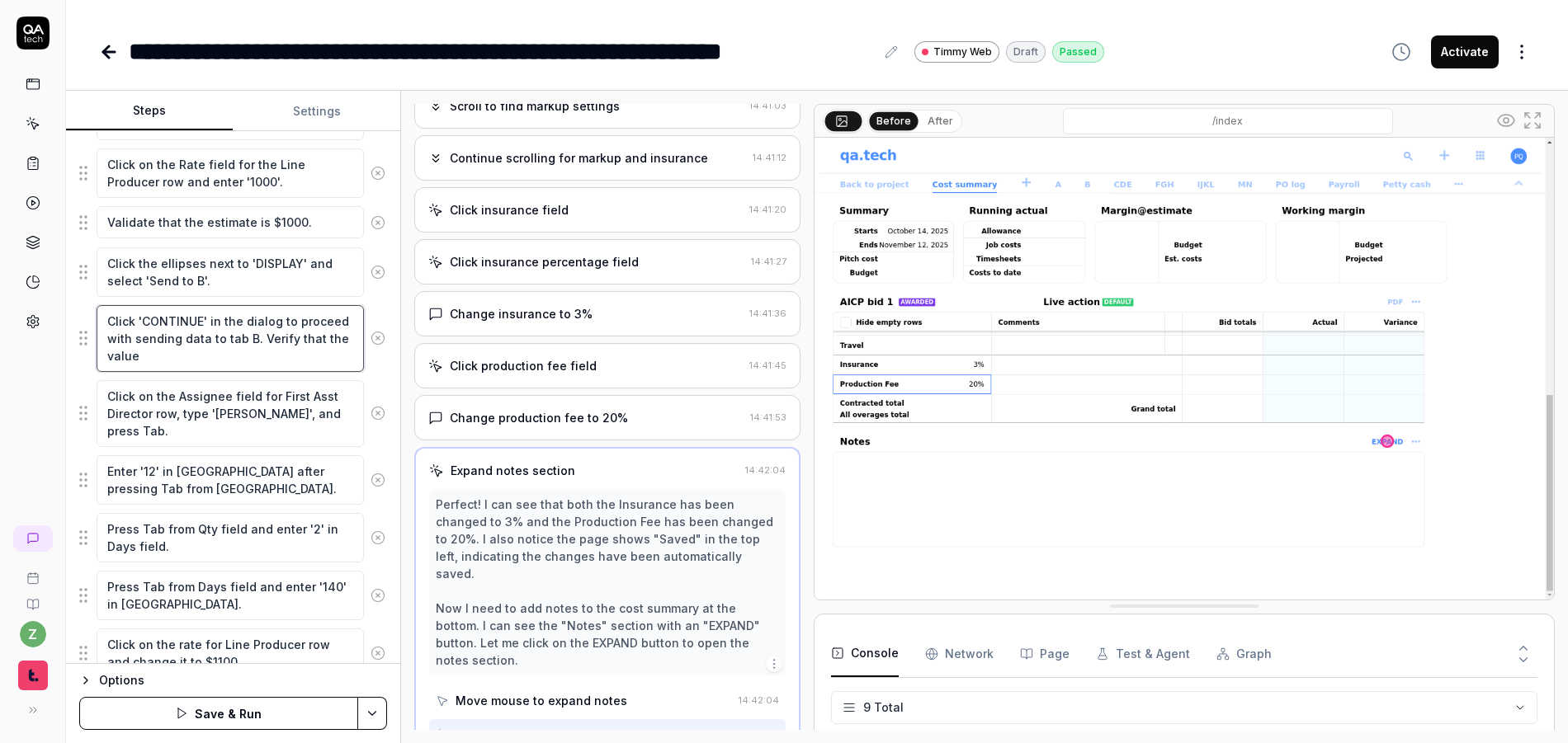
type textarea "*"
type textarea "Click 'CONTINUE' in the dialog to proceed with sending data to tab B. Verify th…"
type textarea "*"
type textarea "Click 'CONTINUE' in the dialog to proceed with sending data to tab B. Verify th…"
type textarea "*"
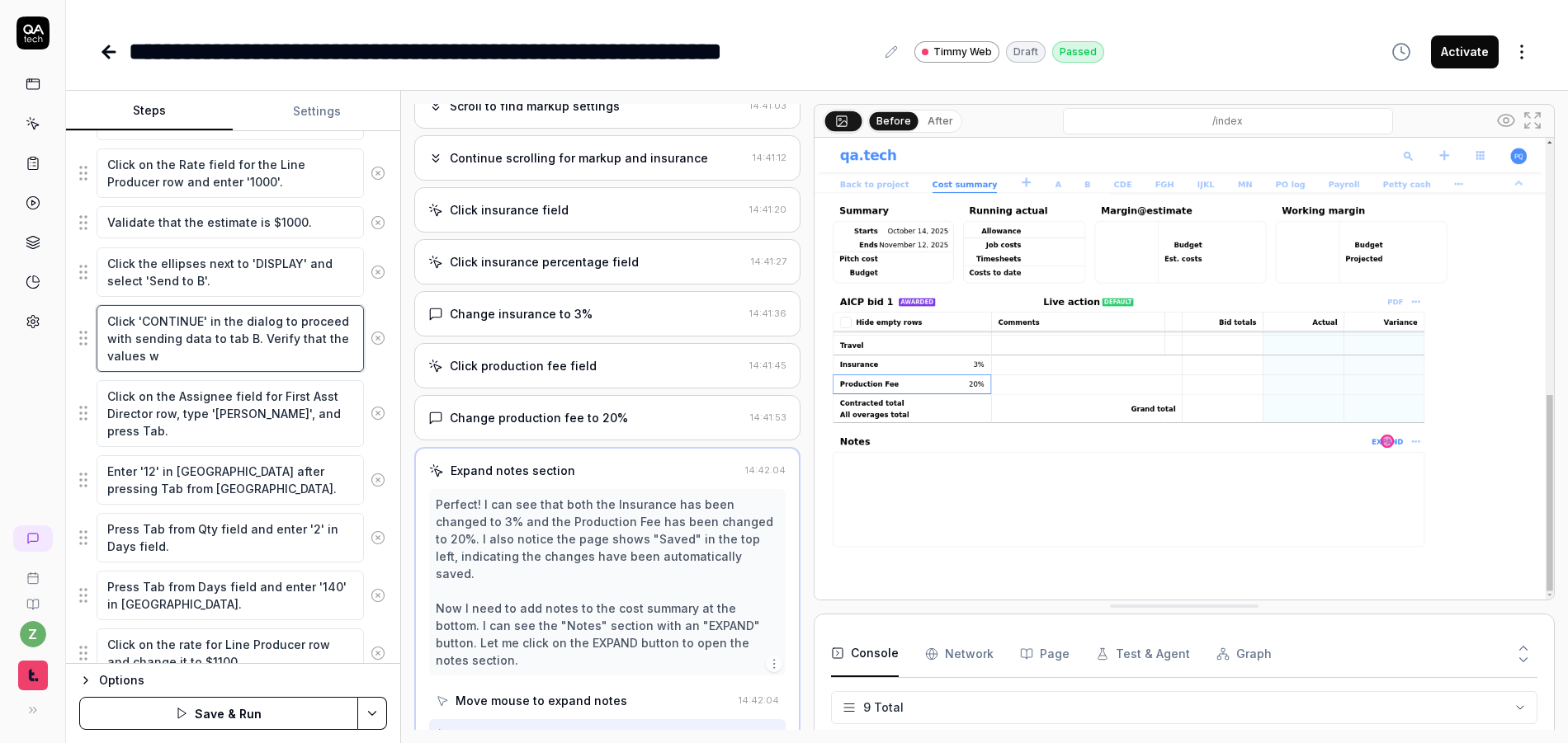
type textarea "Click 'CONTINUE' in the dialog to proceed with sending data to tab B. Verify th…"
type textarea "*"
type textarea "Click 'CONTINUE' in the dialog to proceed with sending data to tab B. Verify th…"
type textarea "*"
type textarea "Click 'CONTINUE' in the dialog to proceed with sending data to tab B. Verify th…"
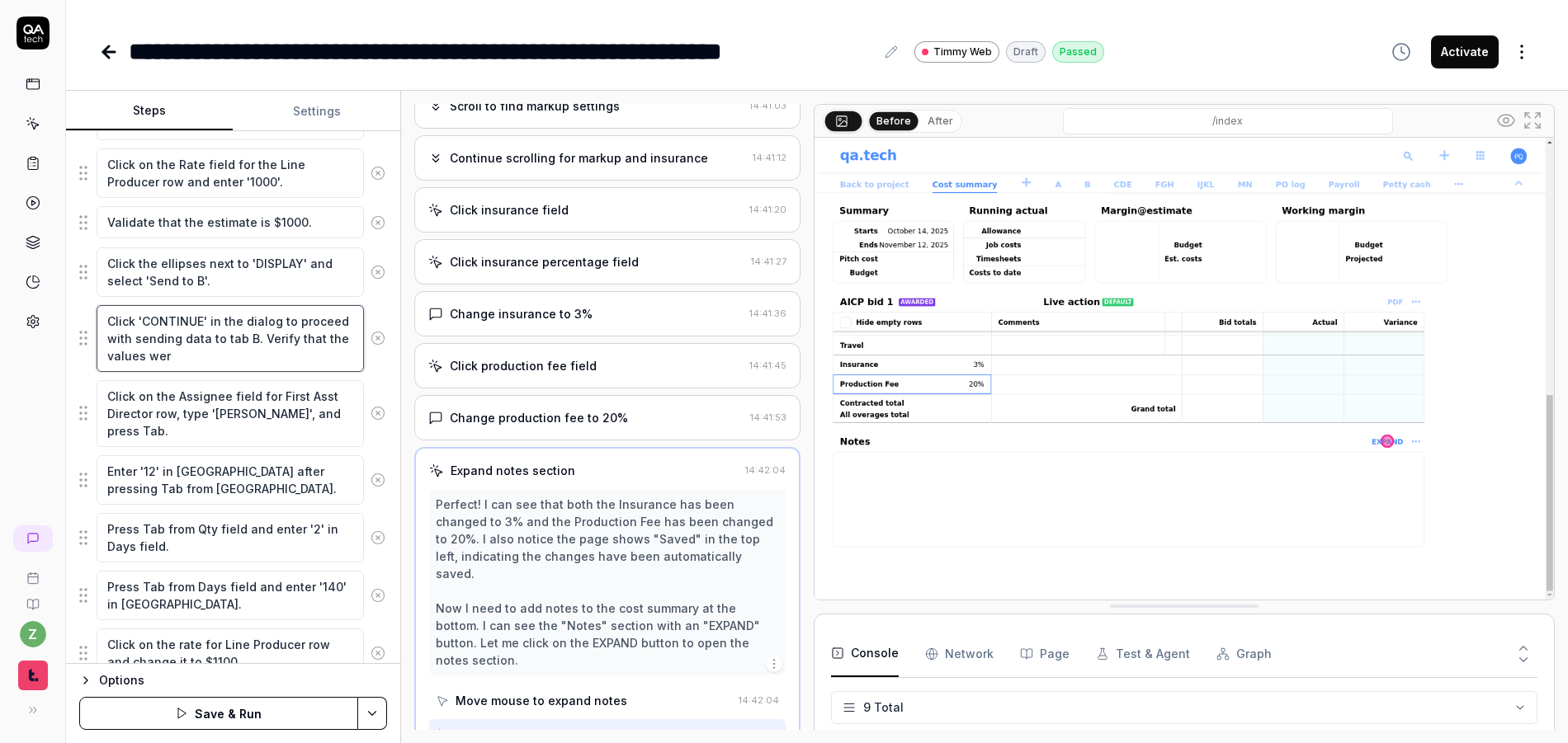
type textarea "*"
type textarea "Click 'CONTINUE' in the dialog to proceed with sending data to tab B. Verify th…"
type textarea "*"
type textarea "Click 'CONTINUE' in the dialog to proceed with sending data to tab B. Verify th…"
type textarea "*"
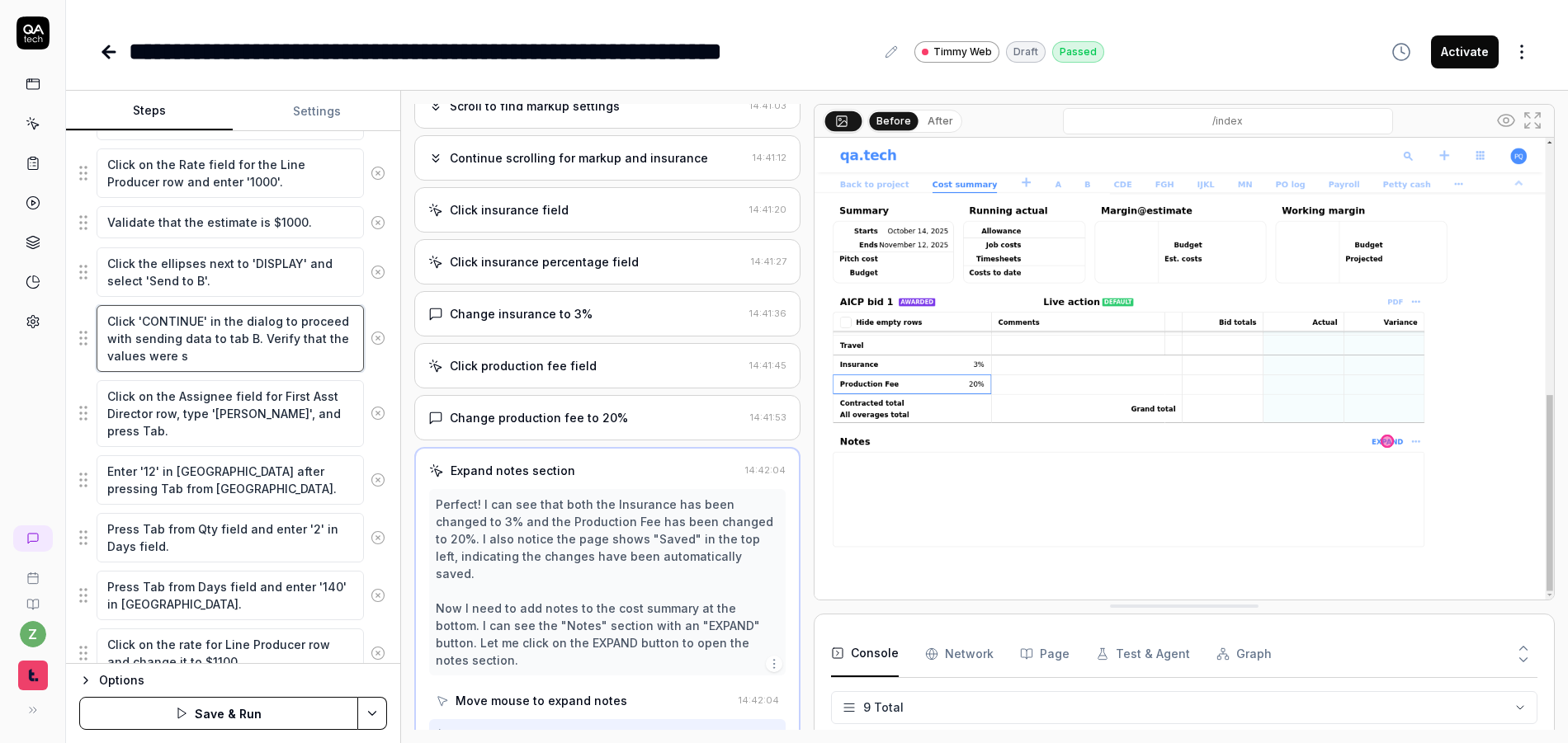
type textarea "Click 'CONTINUE' in the dialog to proceed with sending data to tab B. Verify th…"
type textarea "*"
type textarea "Click 'CONTINUE' in the dialog to proceed with sending data to tab B. Verify th…"
type textarea "*"
type textarea "Click 'CONTINUE' in the dialog to proceed with sending data to tab B. Verify th…"
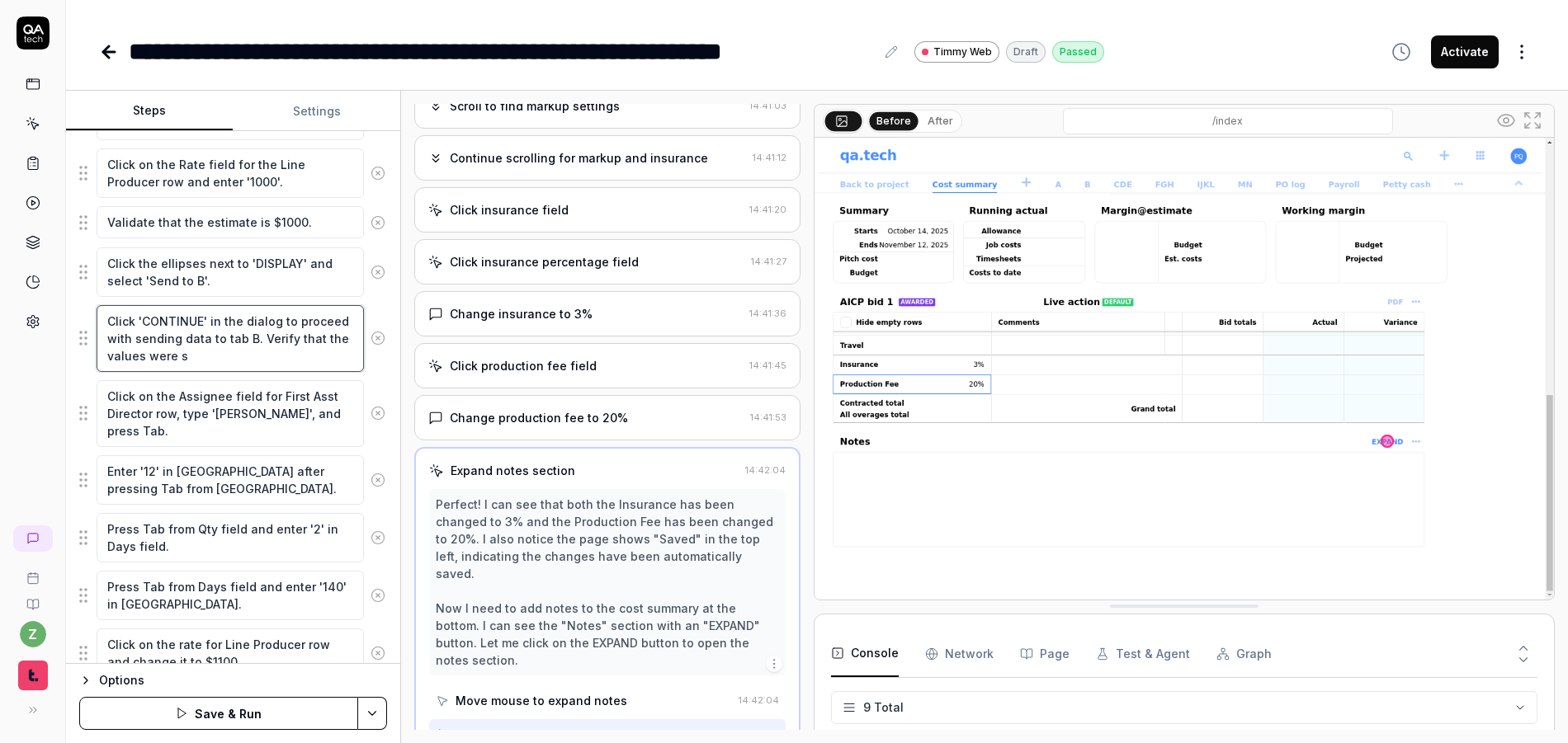
type textarea "*"
type textarea "Click 'CONTINUE' in the dialog to proceed with sending data to tab B. Verify th…"
type textarea "*"
type textarea "Click 'CONTINUE' in the dialog to proceed with sending data to tab B. Verify th…"
type textarea "*"
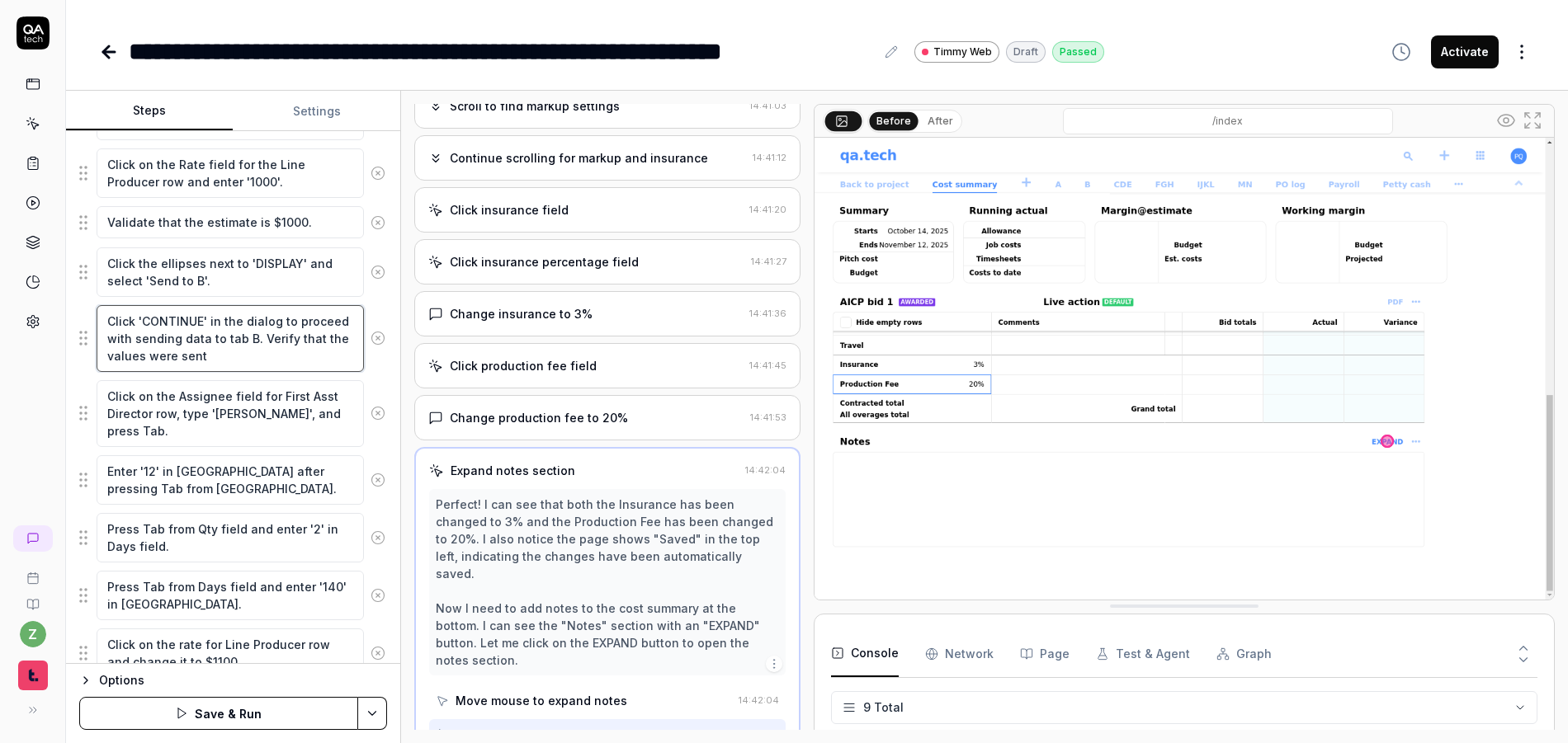
type textarea "Click 'CONTINUE' in the dialog to proceed with sending data to tab B. Verify th…"
type textarea "*"
type textarea "Click 'CONTINUE' in the dialog to proceed with sending data to tab B. Verify th…"
type textarea "*"
type textarea "Click 'CONTINUE' in the dialog to proceed with sending data to tab B. Verify th…"
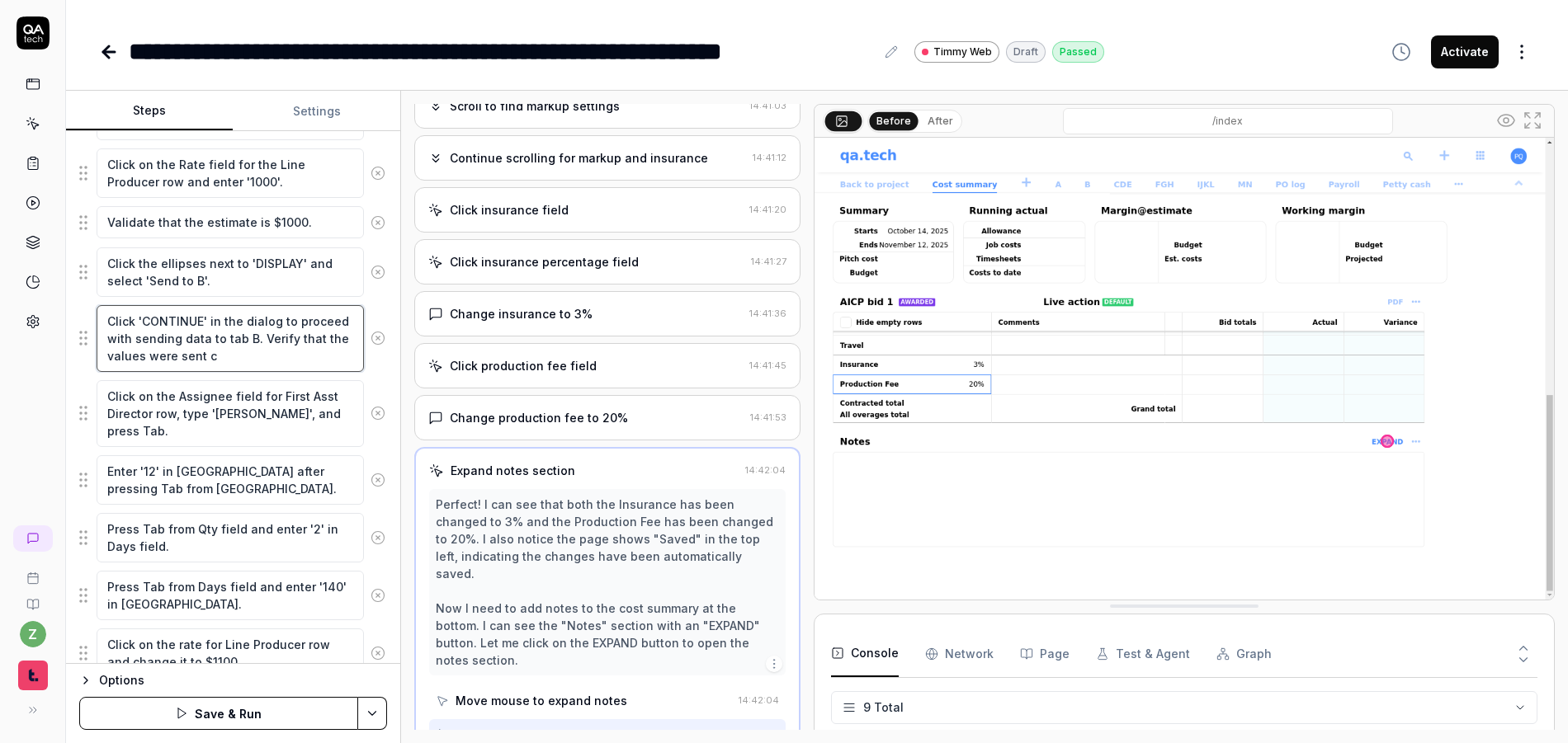
type textarea "*"
type textarea "Click 'CONTINUE' in the dialog to proceed with sending data to tab B. Verify th…"
type textarea "*"
type textarea "Click 'CONTINUE' in the dialog to proceed with sending data to tab B. Verify th…"
type textarea "*"
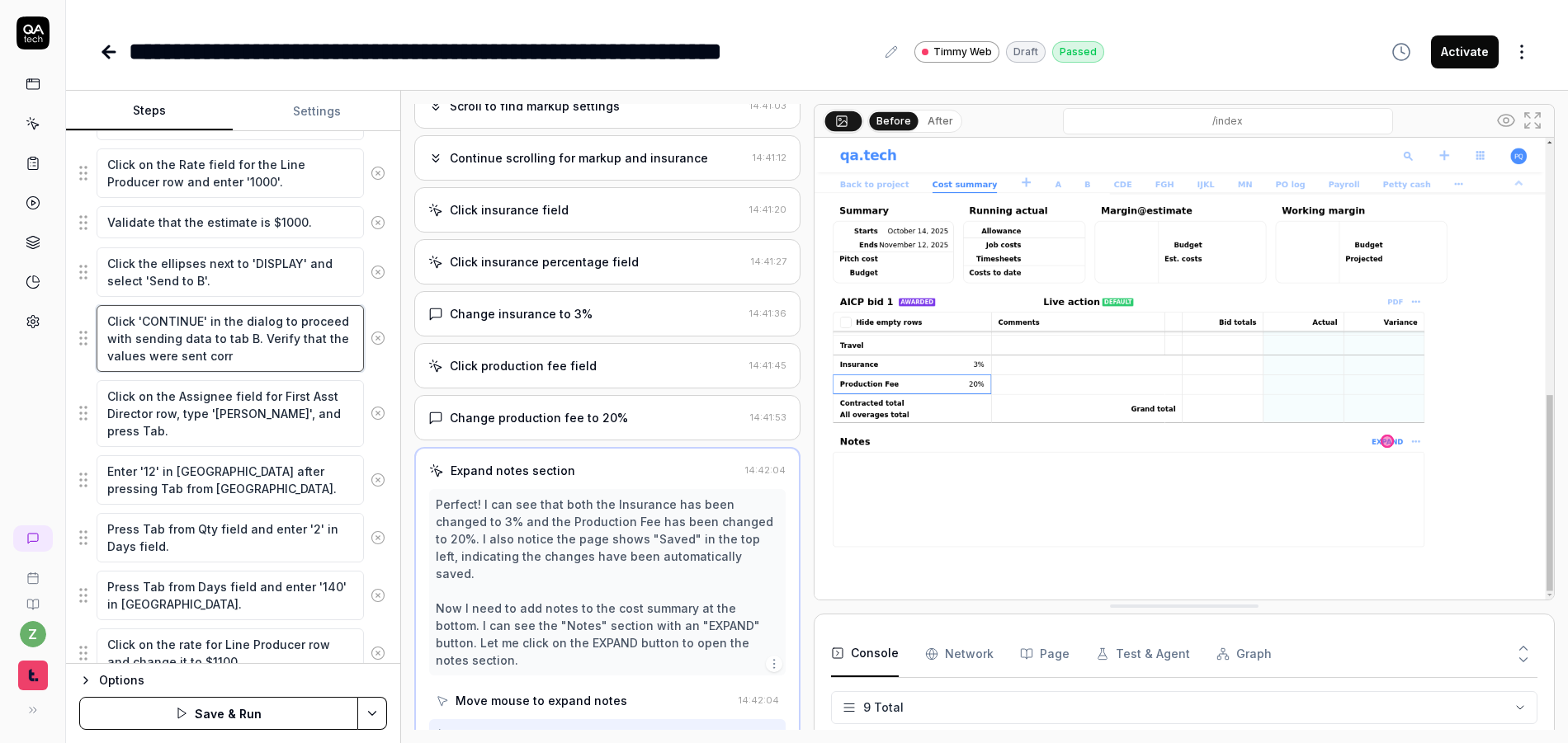
type textarea "Click 'CONTINUE' in the dialog to proceed with sending data to tab B. Verify th…"
type textarea "*"
type textarea "Click 'CONTINUE' in the dialog to proceed with sending data to tab B. Verify th…"
type textarea "*"
type textarea "Click 'CONTINUE' in the dialog to proceed with sending data to tab B. Verify th…"
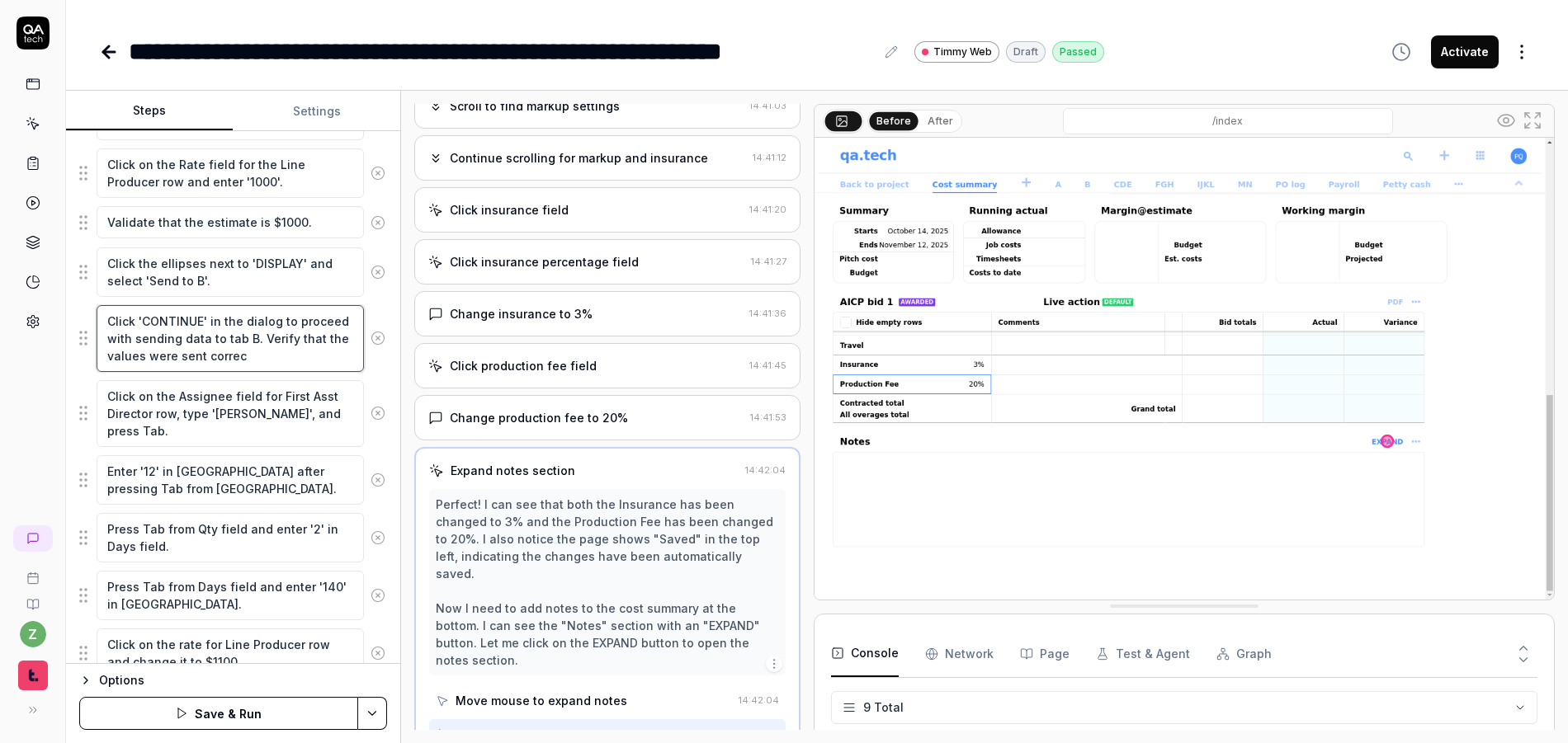
type textarea "*"
type textarea "Click 'CONTINUE' in the dialog to proceed with sending data to tab B. Verify th…"
type textarea "*"
type textarea "Click 'CONTINUE' in the dialog to proceed with sending data to tab B. Verify th…"
type textarea "*"
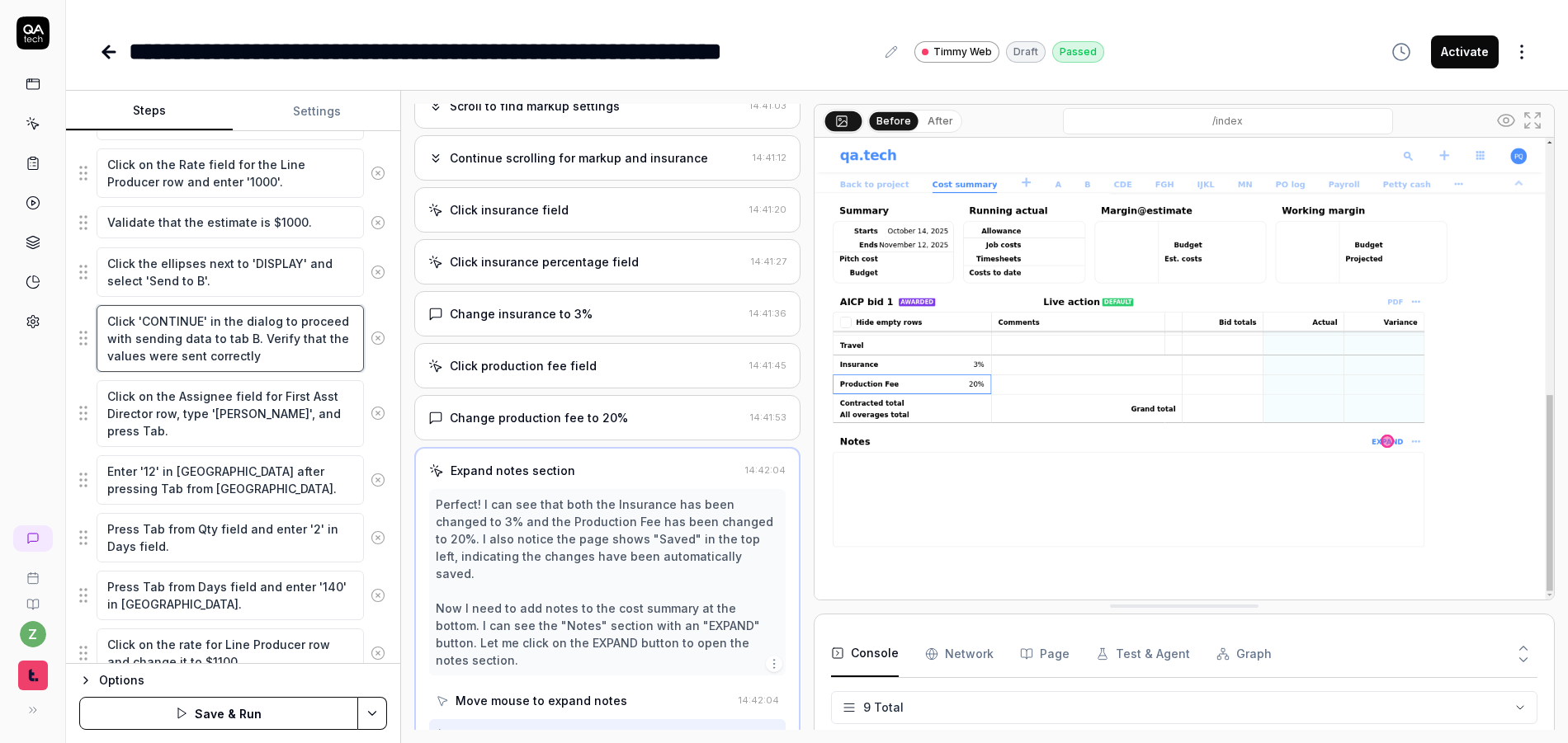
type textarea "Click 'CONTINUE' in the dialog to proceed with sending data to tab B. Verify th…"
type textarea "*"
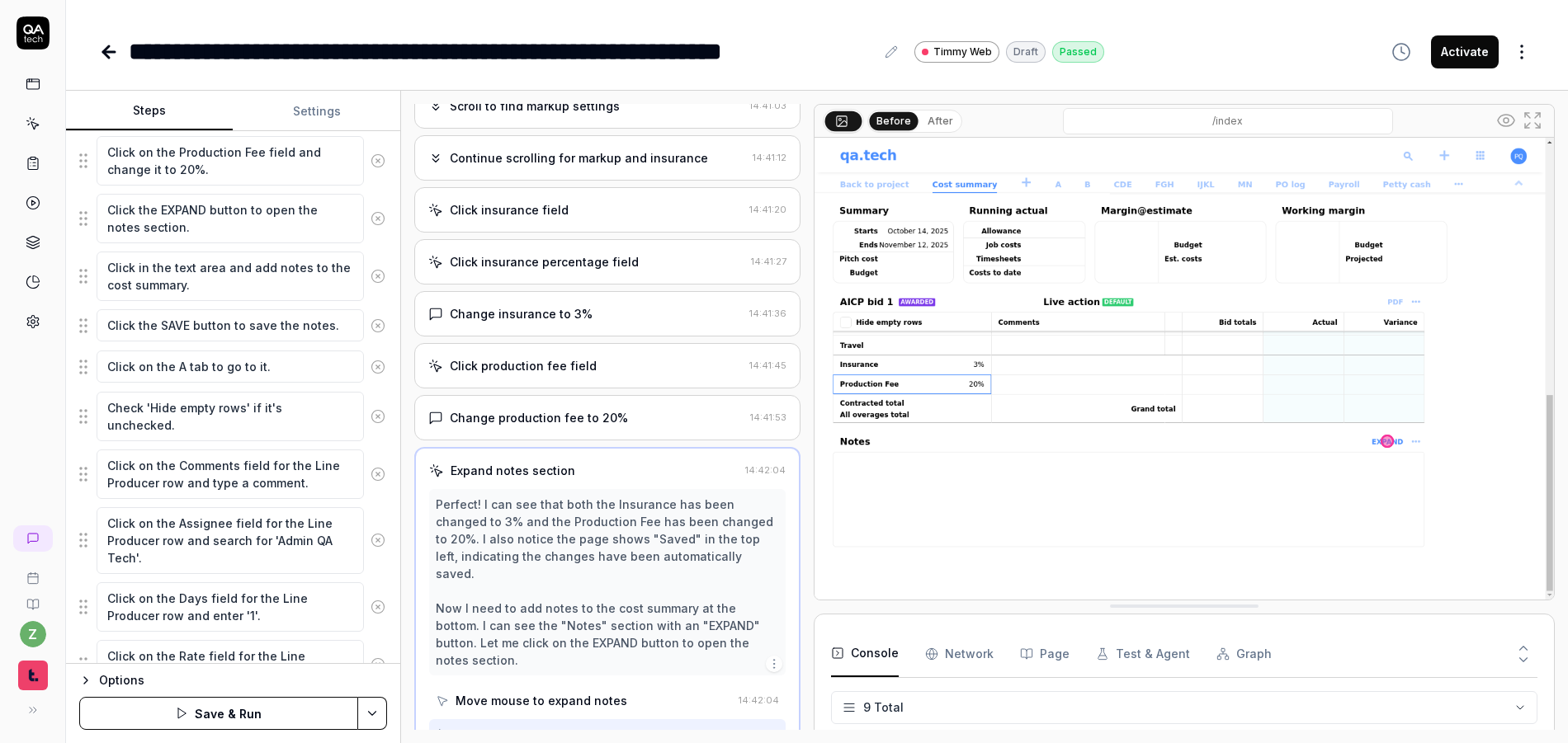
scroll to position [0, 0]
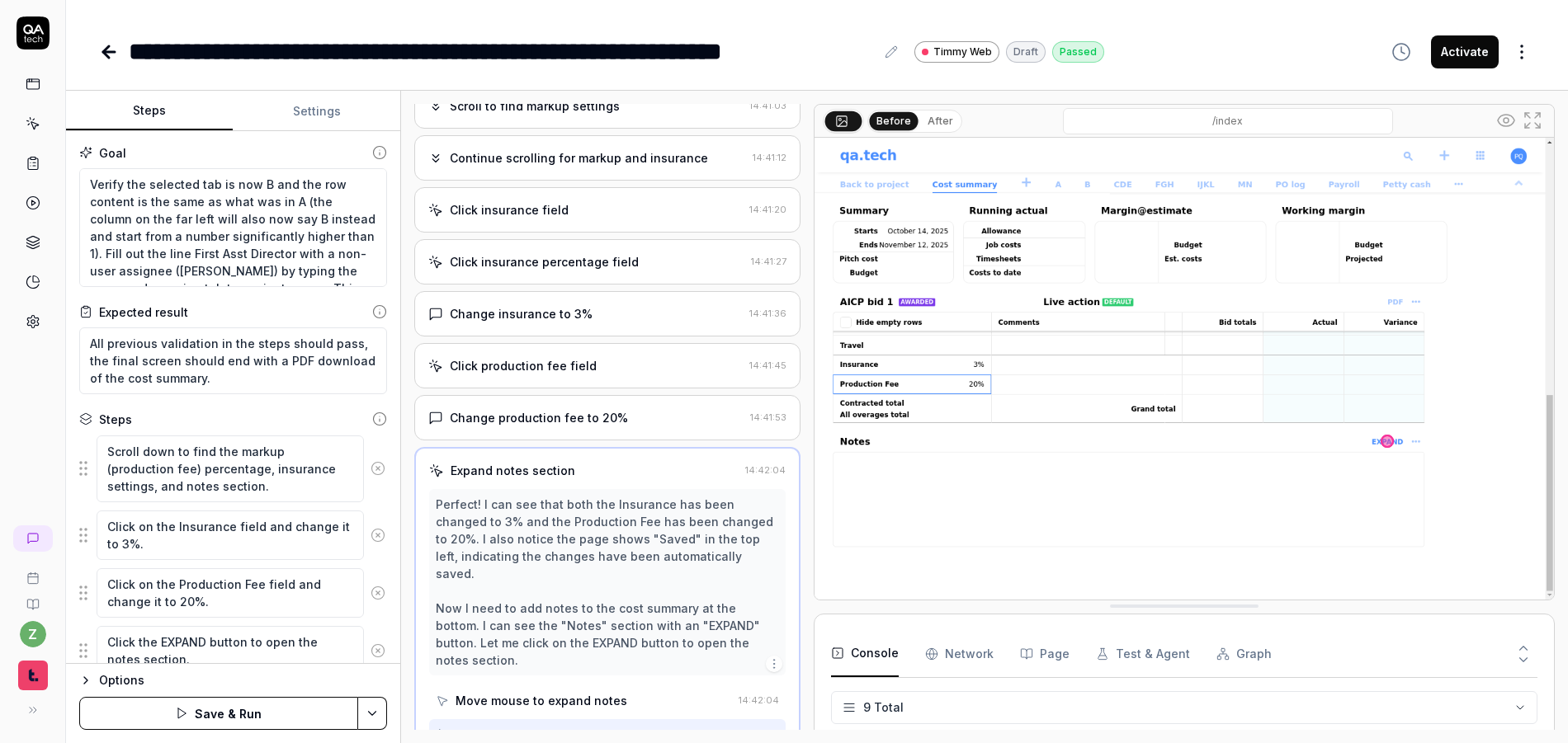
type textarea "Click 'CONTINUE' in the dialog to proceed with sending data to tab B. Verify th…"
type textarea "*"
drag, startPoint x: 84, startPoint y: 186, endPoint x: 167, endPoint y: 247, distance: 103.0
click at [167, 247] on textarea "Verify the selected tab is now B and the row content is the same as what was in…" at bounding box center [233, 227] width 308 height 118
type textarea "Fill out the line First Asst Director with a non-user assignee (Wheatley) by ty…"
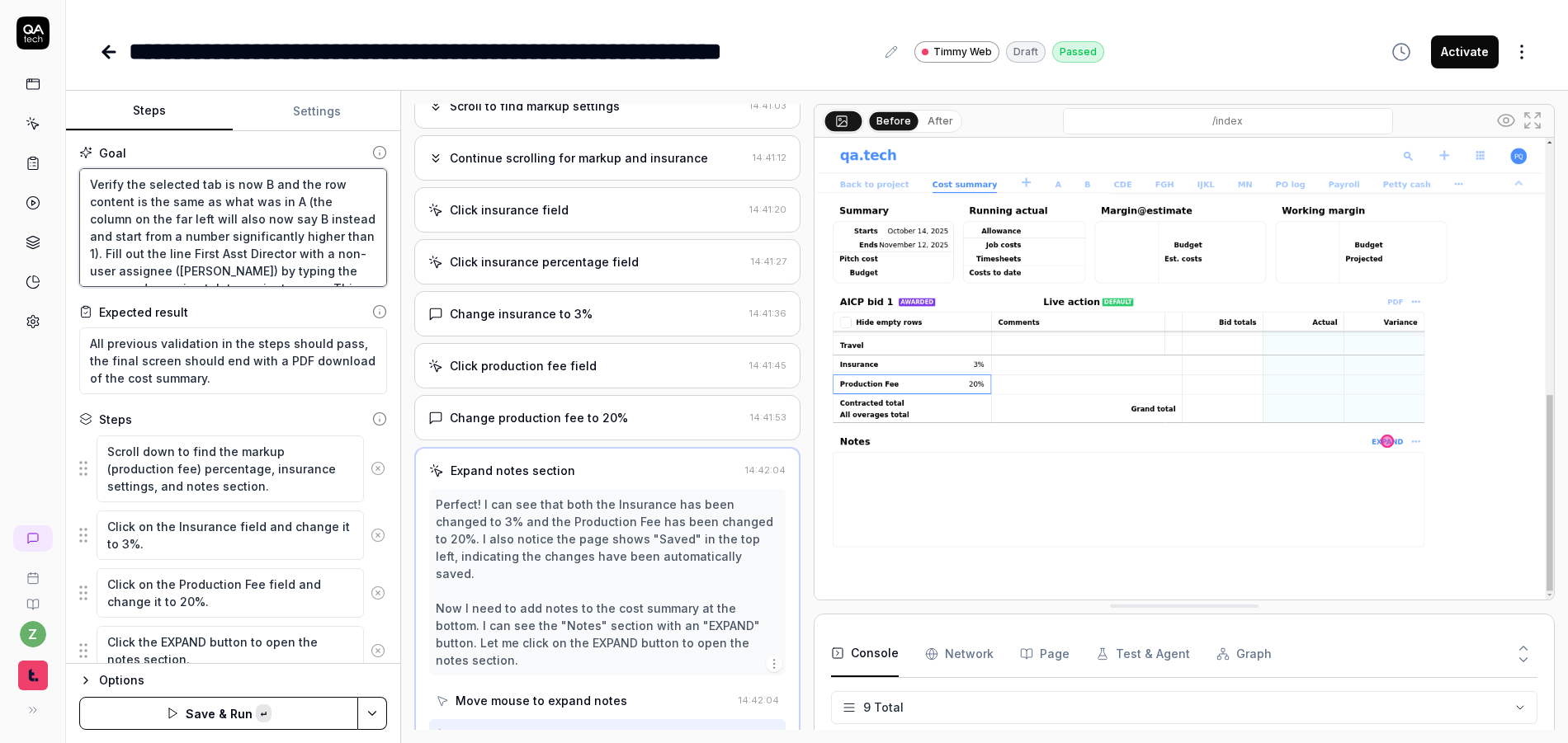
type textarea "*"
type textarea "Fill out the line First Asst Director with a non-user assignee (Wheatley) by ty…"
type textarea "*"
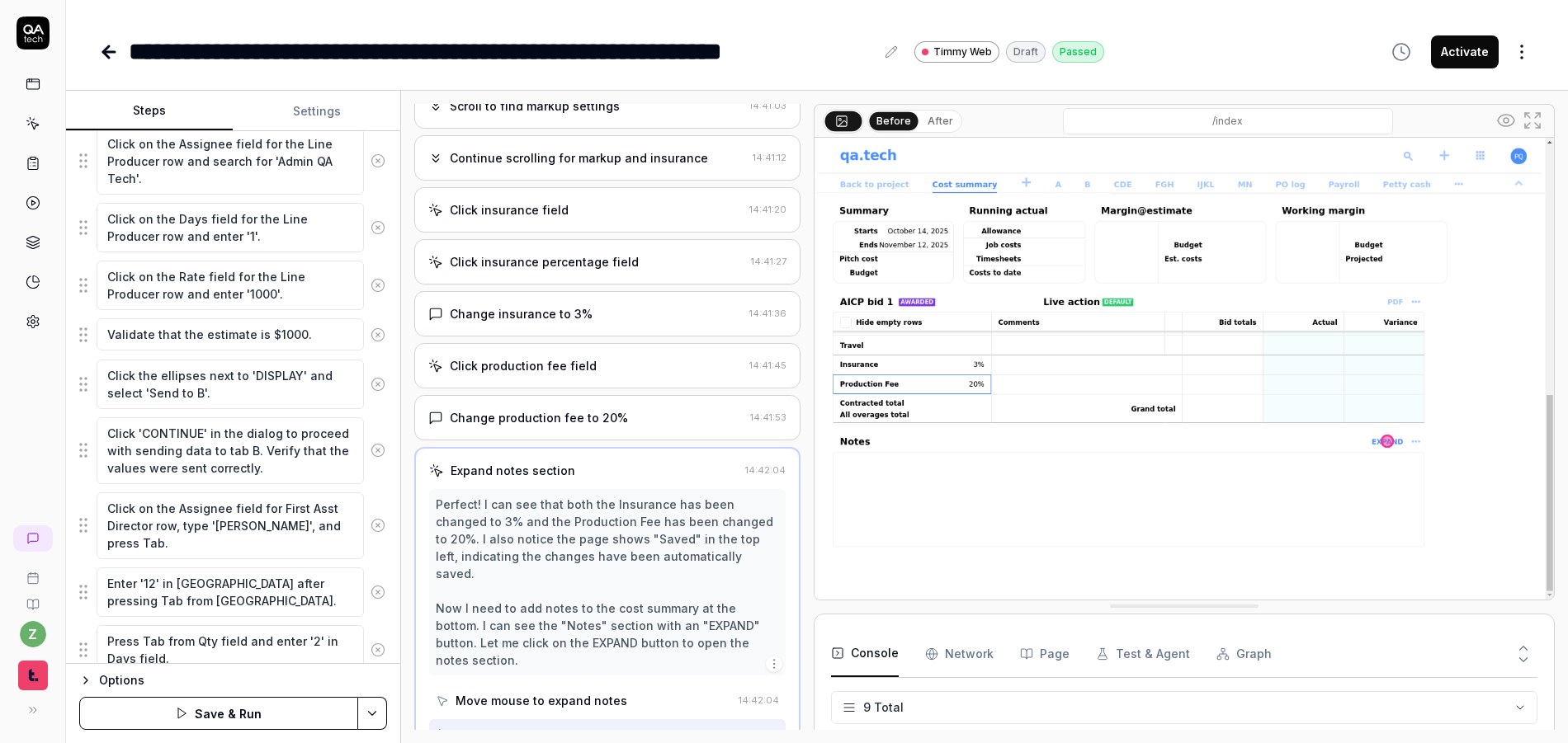
scroll to position [796, 0]
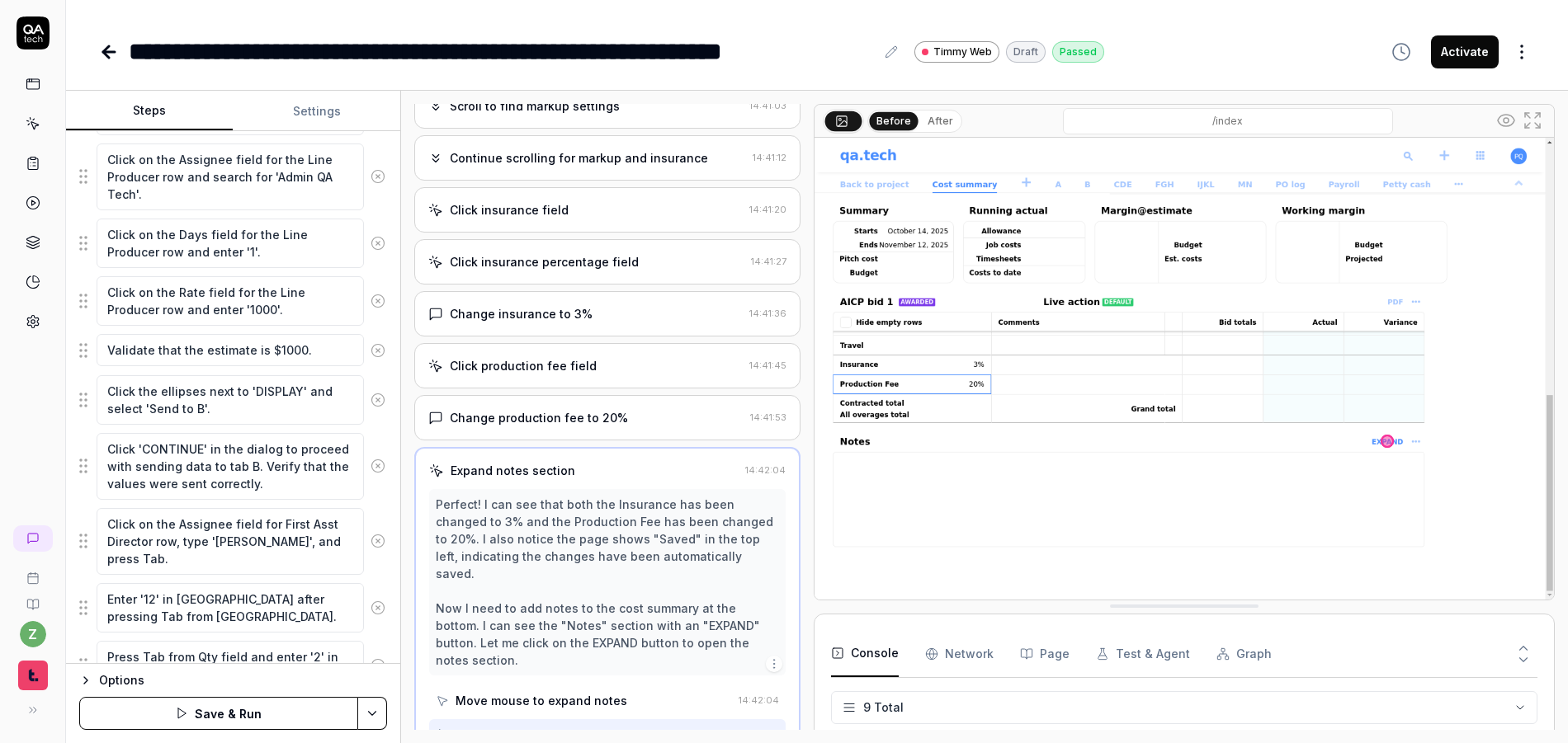
type textarea "Fill out the line First Asst Director with a non-user assignee (Wheatley) by ty…"
type textarea "*"
drag, startPoint x: 289, startPoint y: 487, endPoint x: 259, endPoint y: 469, distance: 35.0
click at [259, 469] on textarea "Click 'CONTINUE' in the dialog to proceed with sending data to tab B. Verify th…" at bounding box center [230, 466] width 267 height 66
paste textarea "e selected tab is now B and the row content is the same as what was in A (the c…"
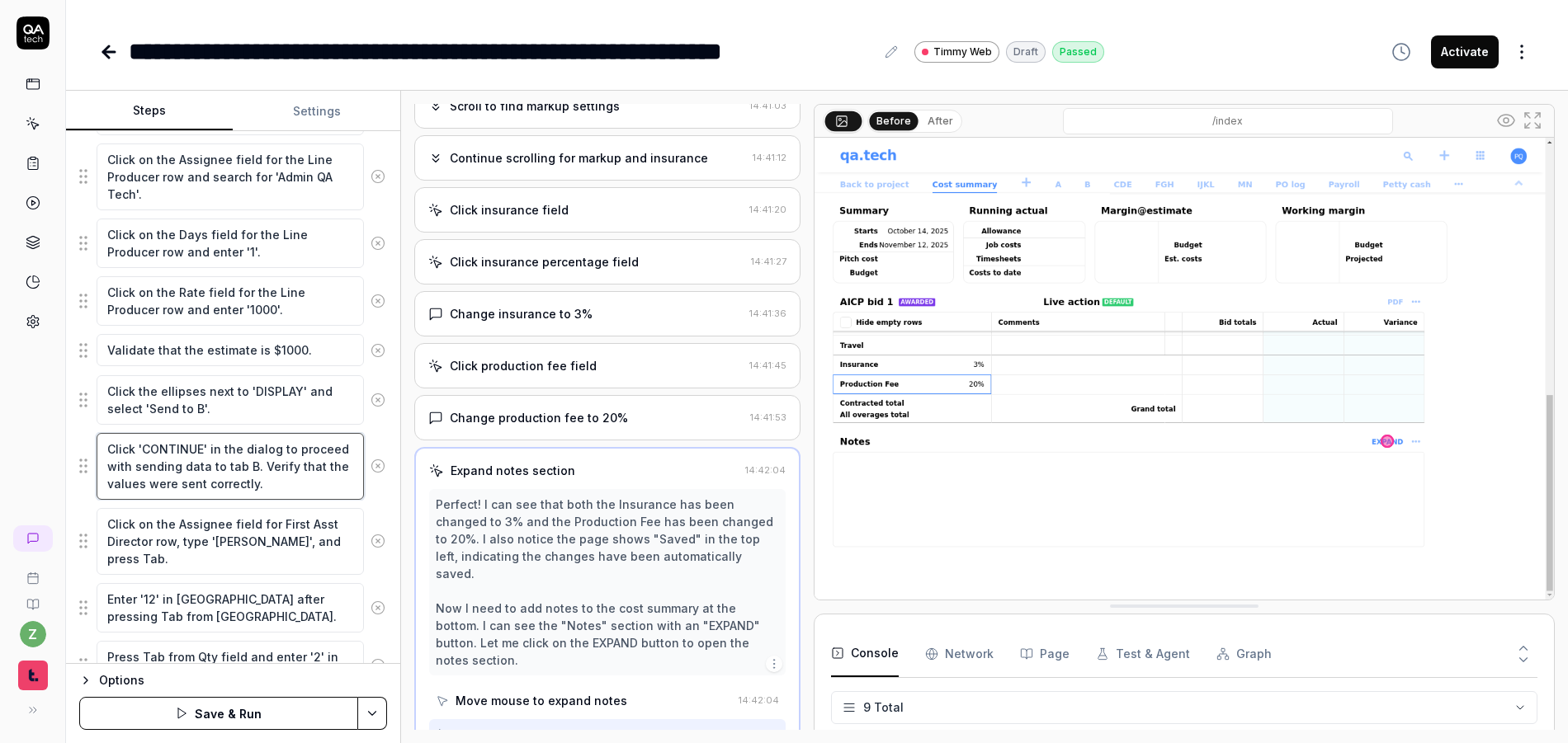
type textarea "Click 'CONTINUE' in the dialog to proceed with sending data to tab B. Verify th…"
type textarea "*"
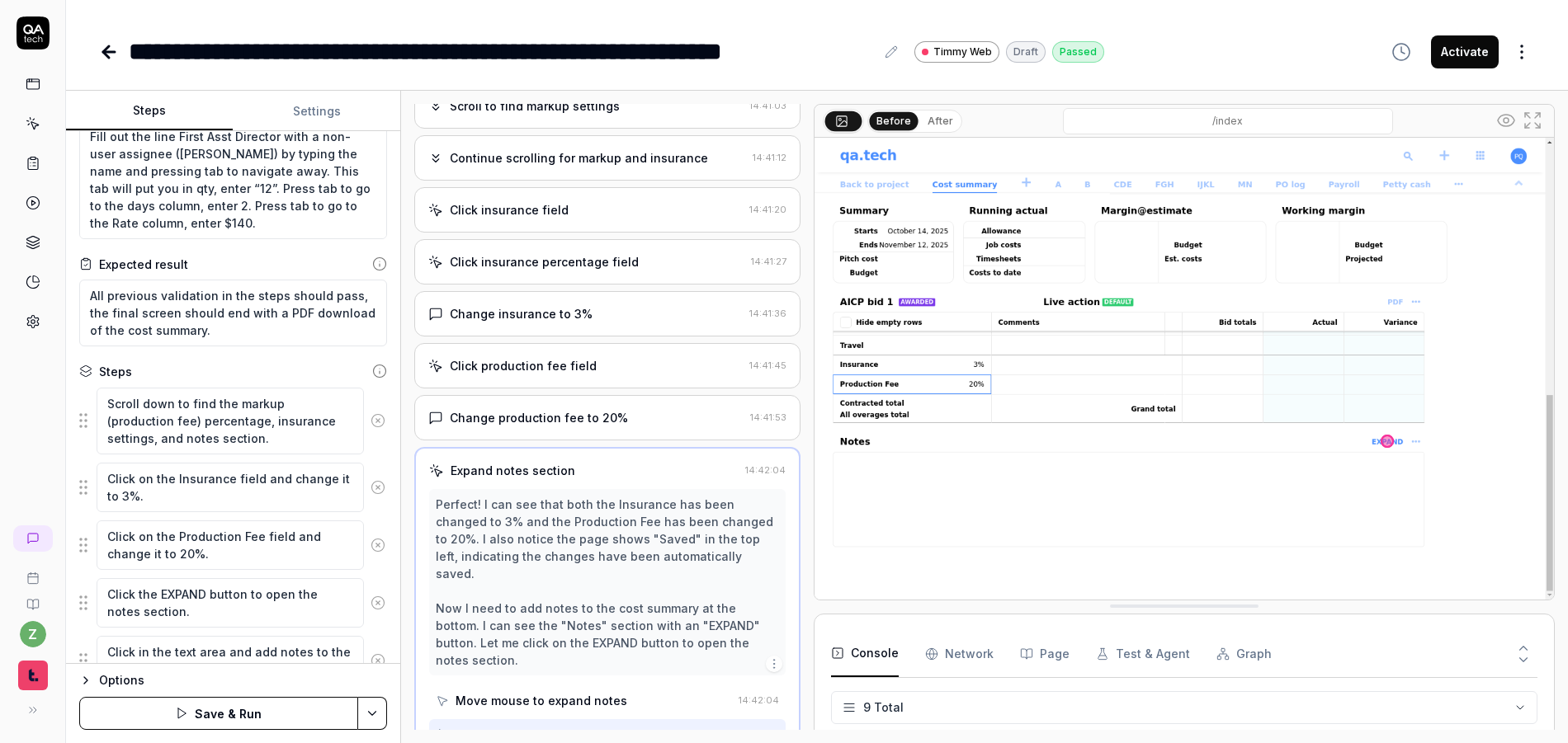
scroll to position [0, 0]
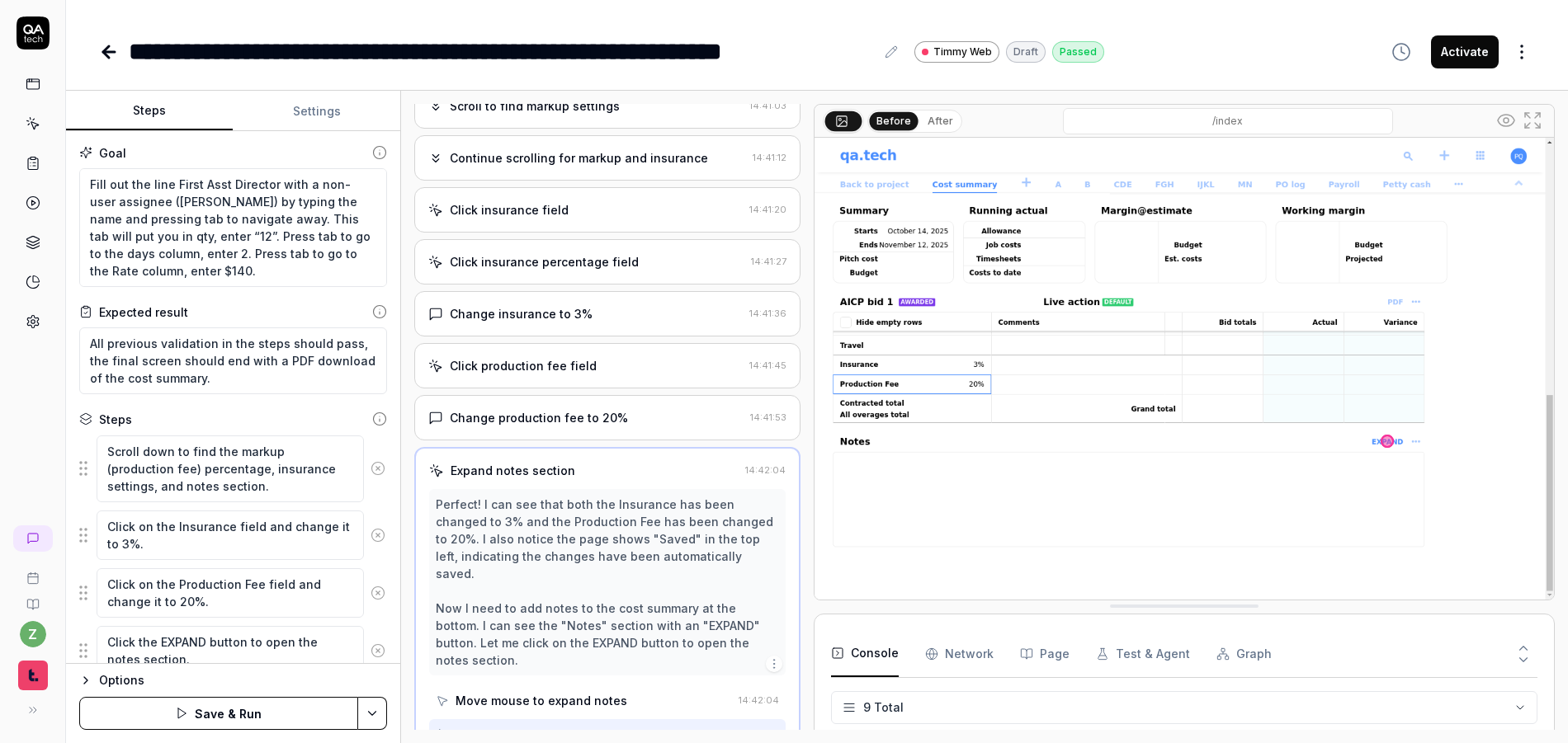
type textarea "Click 'CONTINUE' in the dialog to proceed with sending data to tab B. Verify th…"
type textarea "*"
drag, startPoint x: 203, startPoint y: 207, endPoint x: 7, endPoint y: 163, distance: 200.9
click at [7, 165] on div "**********" at bounding box center [784, 372] width 1568 height 743
type textarea "This tab will put you in qty, enter “12”. Press tab to go to the days column, e…"
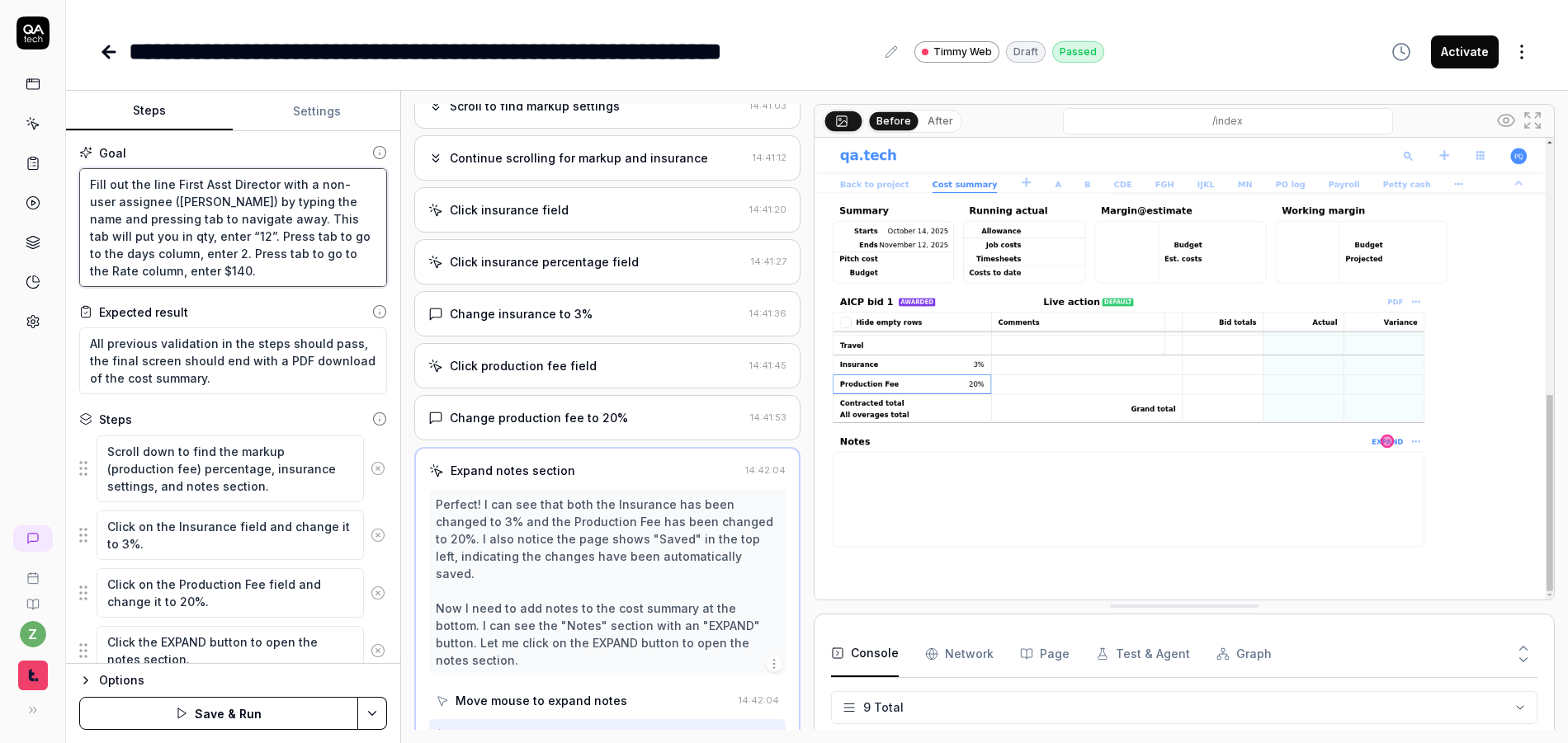
type textarea "*"
drag, startPoint x: 328, startPoint y: 229, endPoint x: -11, endPoint y: 155, distance: 347.0
click at [0, 155] on html "**********" at bounding box center [784, 372] width 1568 height 743
type textarea "Click on the rate for the first row and change it to $1100. Click the ellipses …"
type textarea "*"
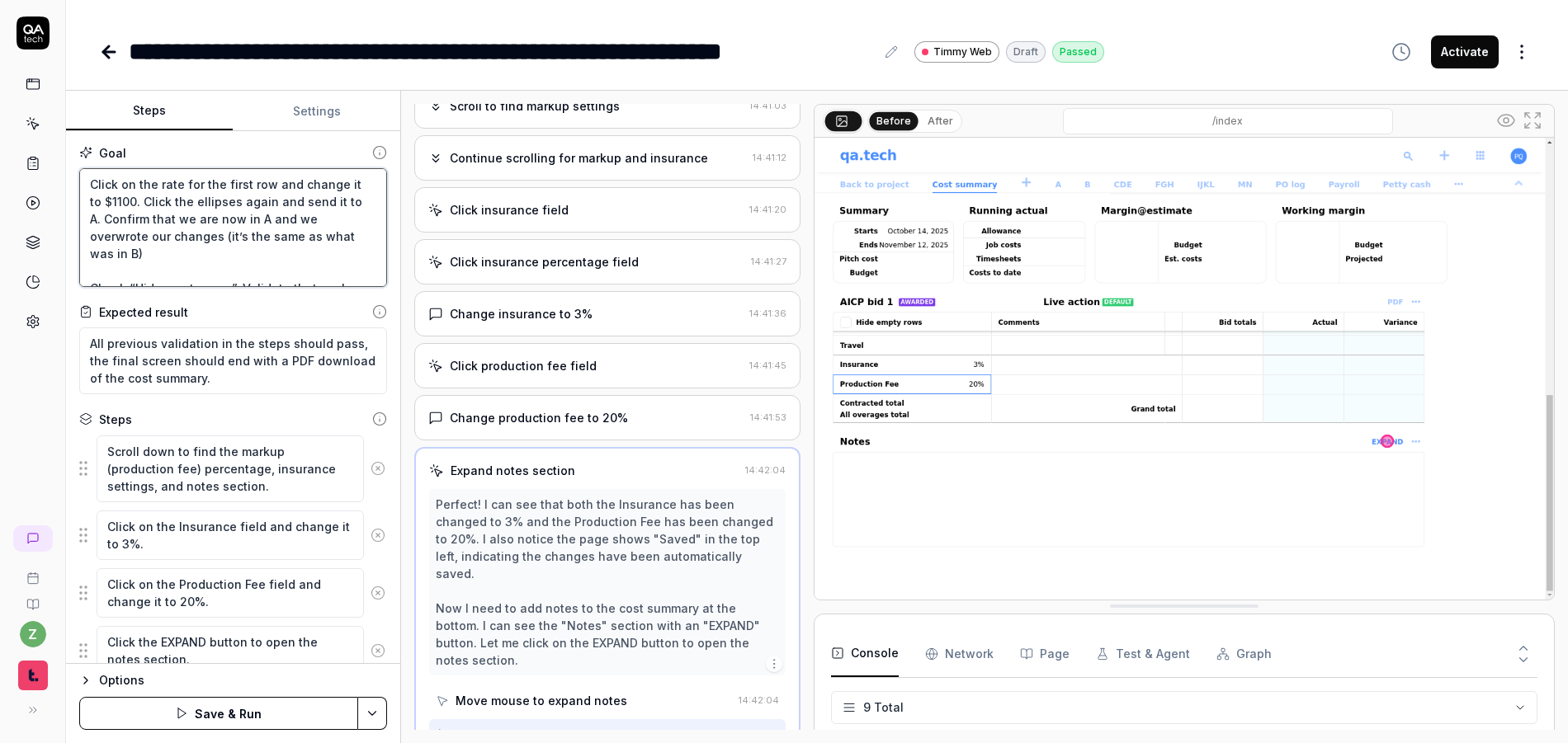
click at [99, 186] on textarea "Click on the rate for the first row and change it to $1100. Click the ellipses …" at bounding box center [233, 227] width 308 height 118
type textarea "Click on the rate for the first row and change it to $1100. Click the ellipses …"
type textarea "*"
drag, startPoint x: 142, startPoint y: 202, endPoint x: 54, endPoint y: 171, distance: 93.3
click at [37, 163] on div "**********" at bounding box center [784, 372] width 1568 height 743
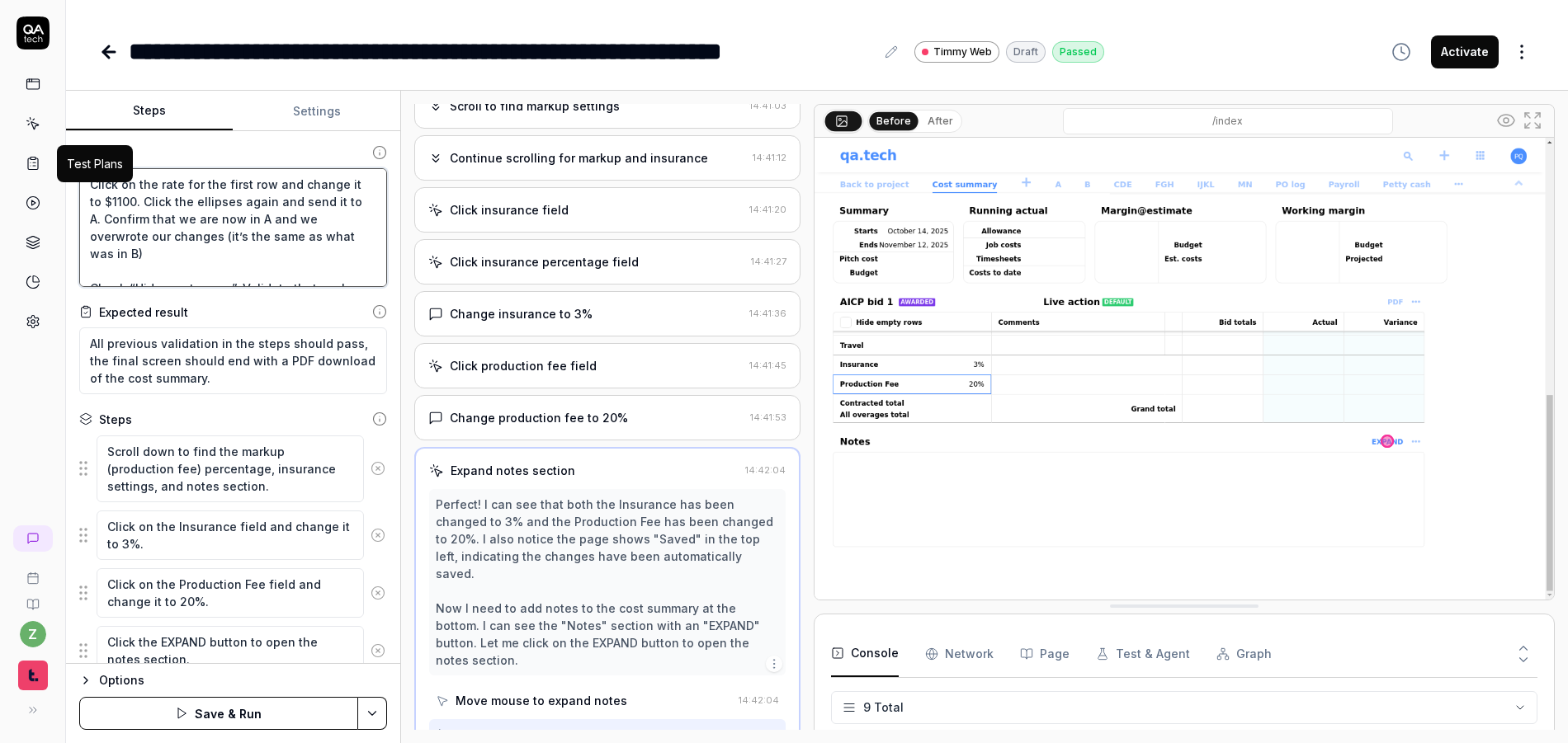
type textarea "Click the ellipses again and send it to A. Confirm that we are now in A and we …"
type textarea "*"
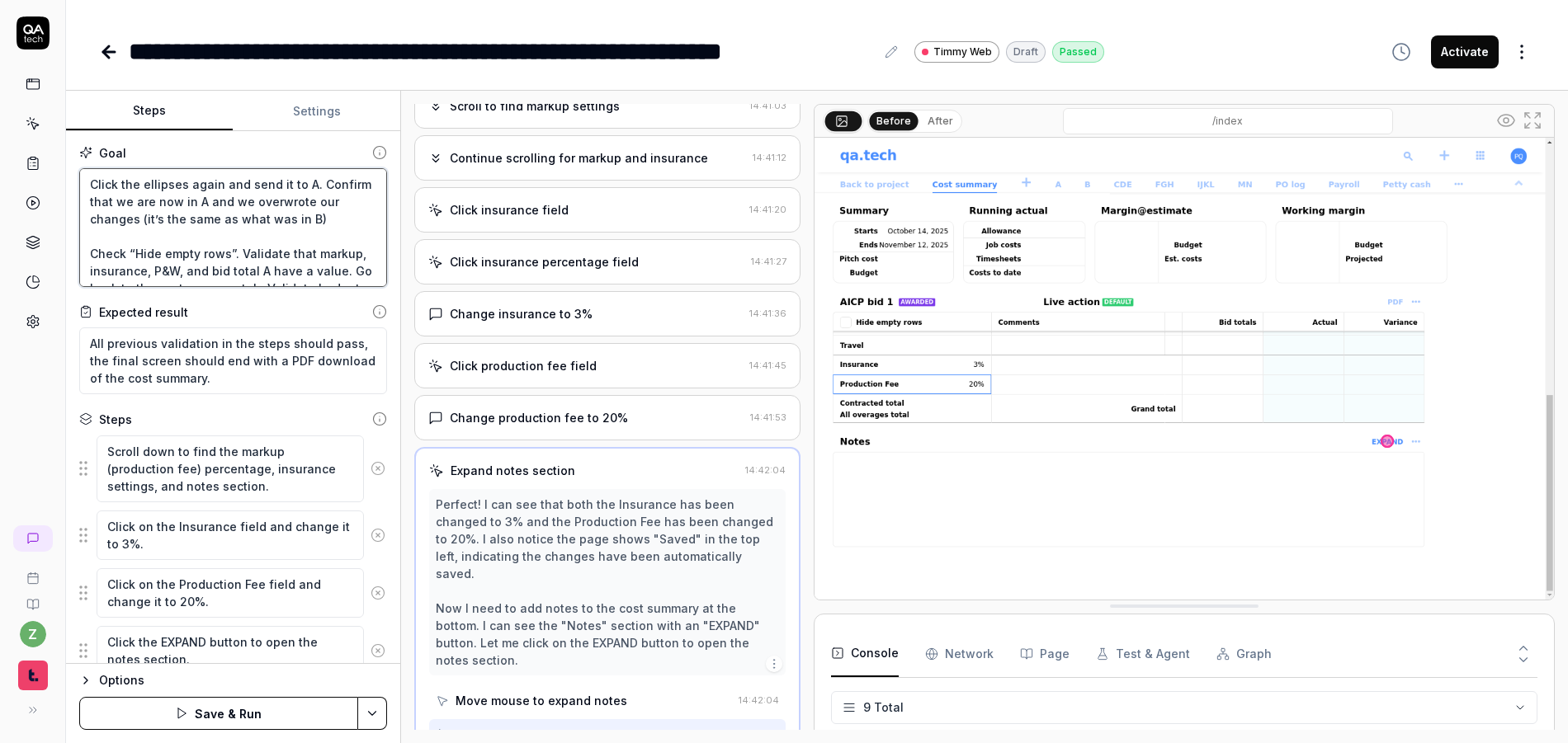
drag, startPoint x: 152, startPoint y: 241, endPoint x: 86, endPoint y: 207, distance: 74.2
click at [86, 207] on textarea "Click the ellipses again and send it to A. Confirm that we are now in A and we …" at bounding box center [233, 227] width 308 height 118
type textarea "Click the ellipses again and send it to A. Check “Hide empty rows”. Validate th…"
type textarea "*"
drag, startPoint x: 88, startPoint y: 222, endPoint x: 51, endPoint y: 163, distance: 69.6
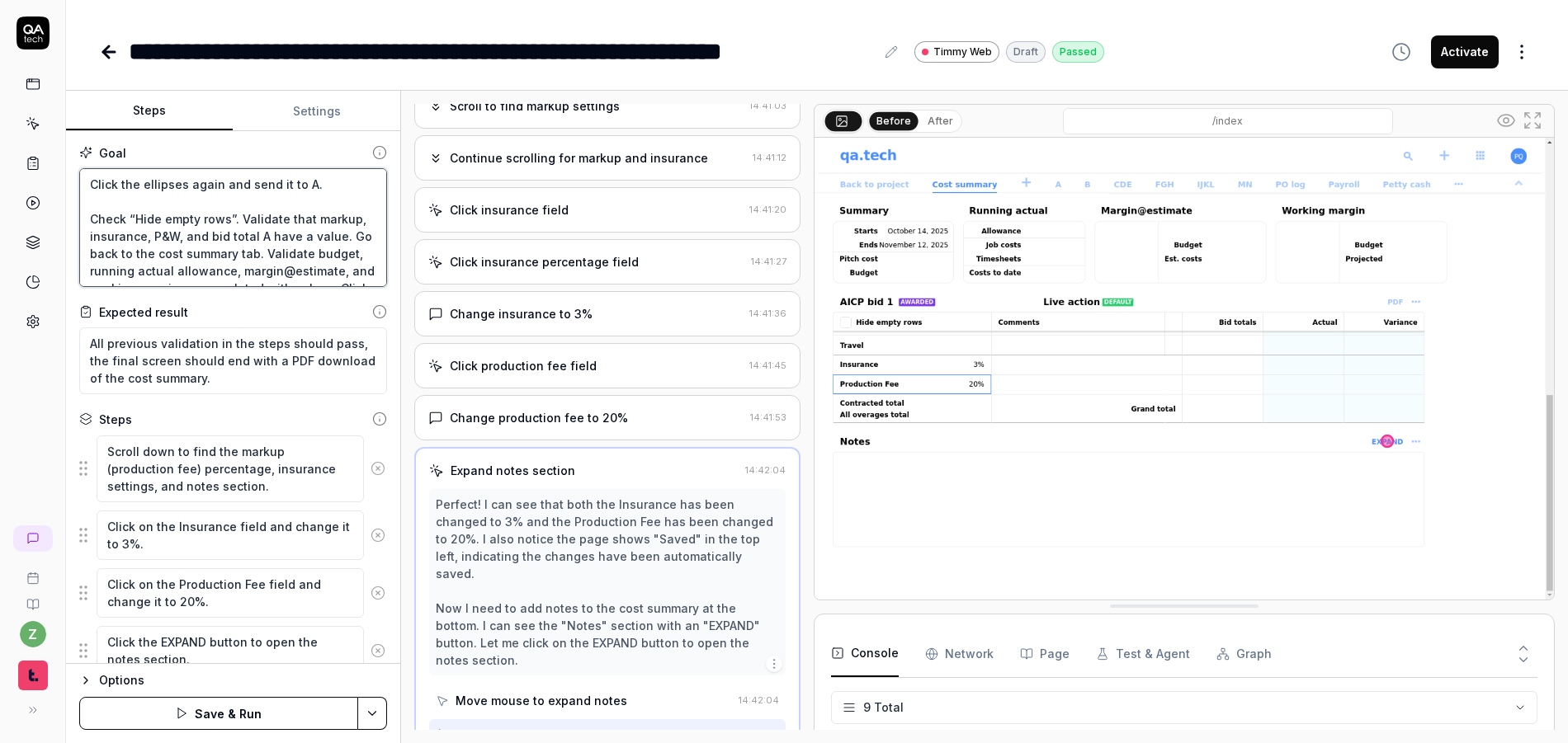
click at [51, 163] on div "**********" at bounding box center [784, 372] width 1568 height 743
type textarea "Check “Hide empty rows”. Validate that markup, insurance, P&W, and bid total A …"
type textarea "*"
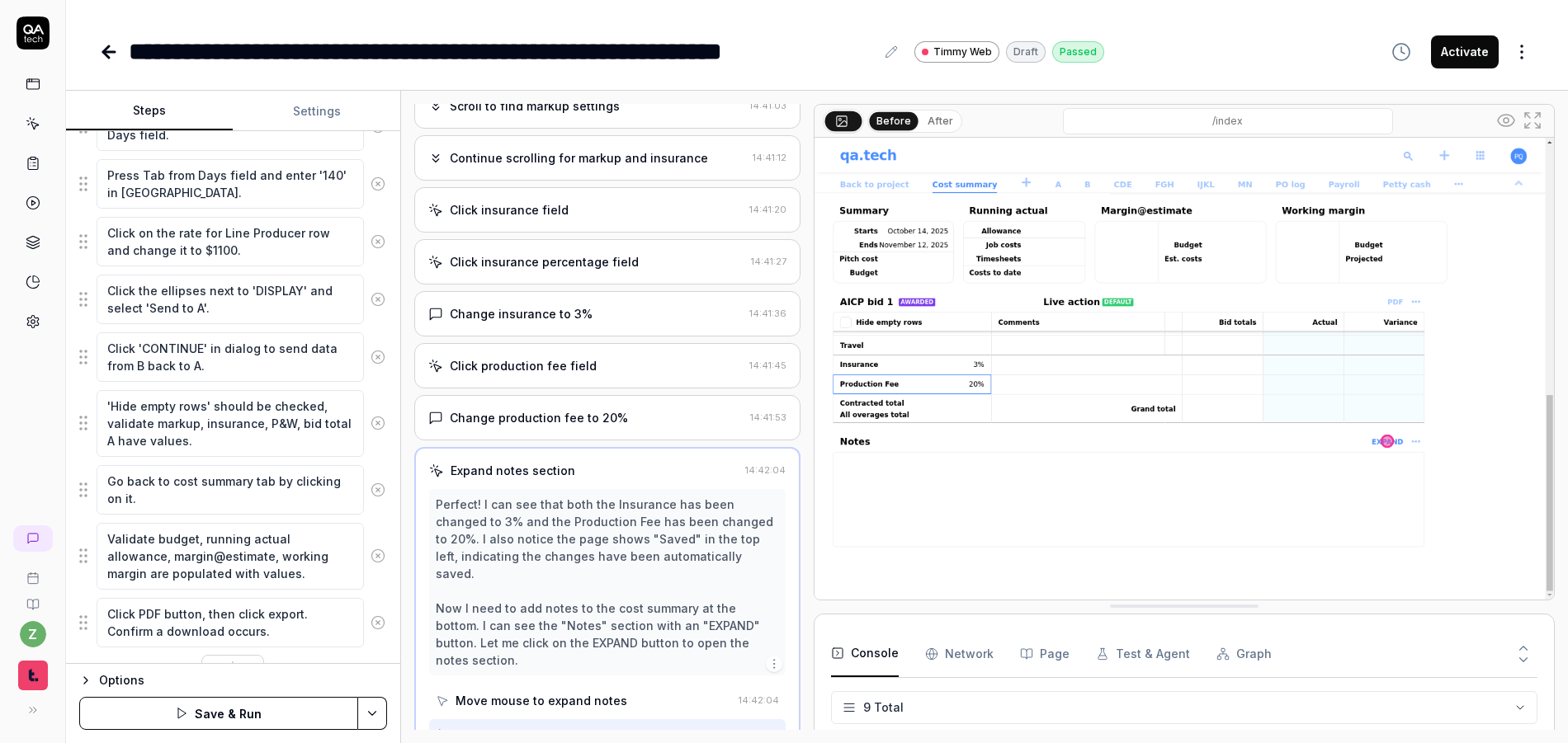
scroll to position [1407, 0]
type textarea "Check “Hide empty rows”. Validate that markup, insurance, P&W, and bid total A …"
type textarea "*"
click at [221, 356] on textarea "Click 'CONTINUE' in dialog to send data from B back to A." at bounding box center [230, 354] width 267 height 49
type textarea "Click 'CONTINUE' in dialog to send data from B back to A."
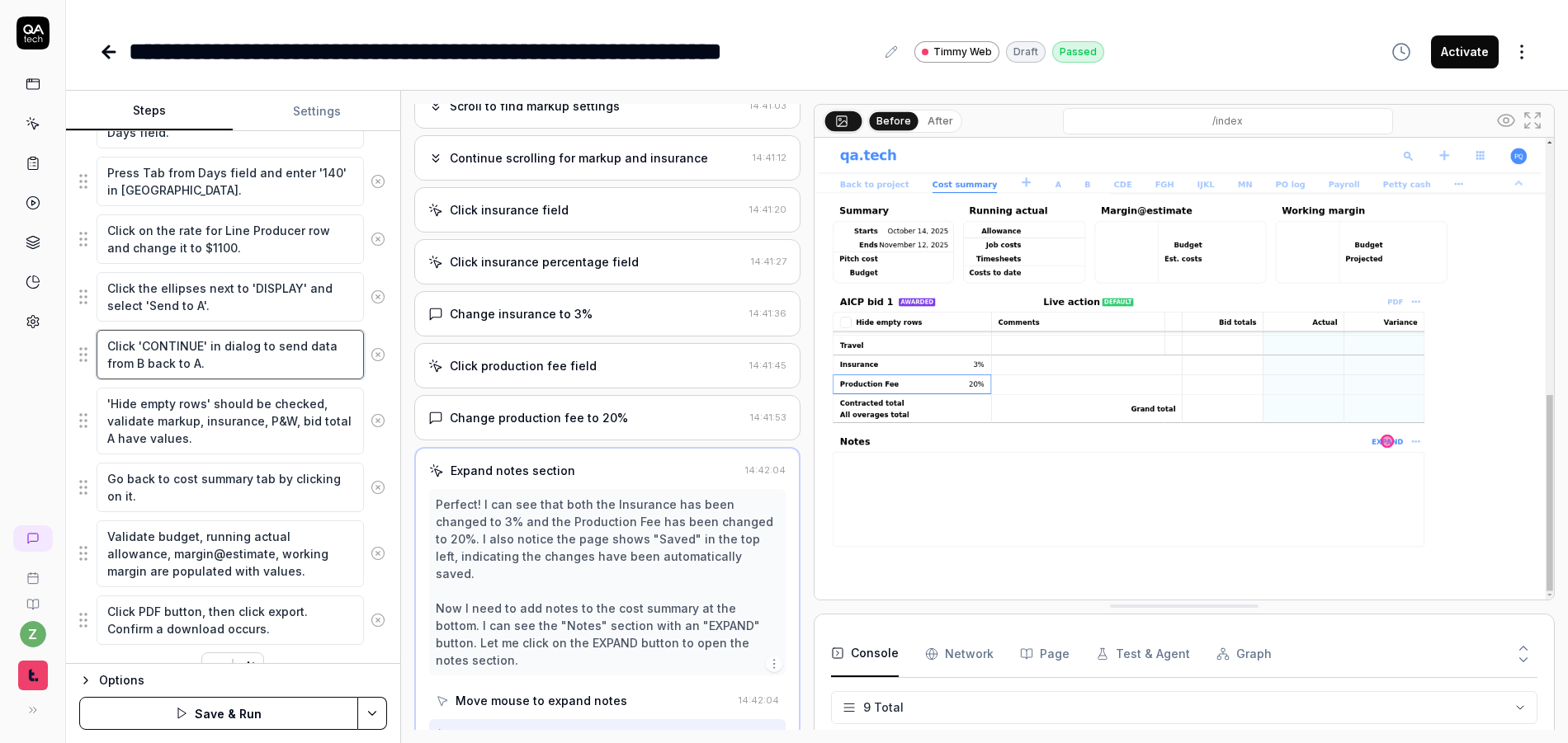
type textarea "*"
paste textarea "Confirm that we are now in A and we overwrote our changes (it’s the same as wha…"
type textarea "Click 'CONTINUE' in dialog to send data from B back to A. Confirm that we are n…"
type textarea "*"
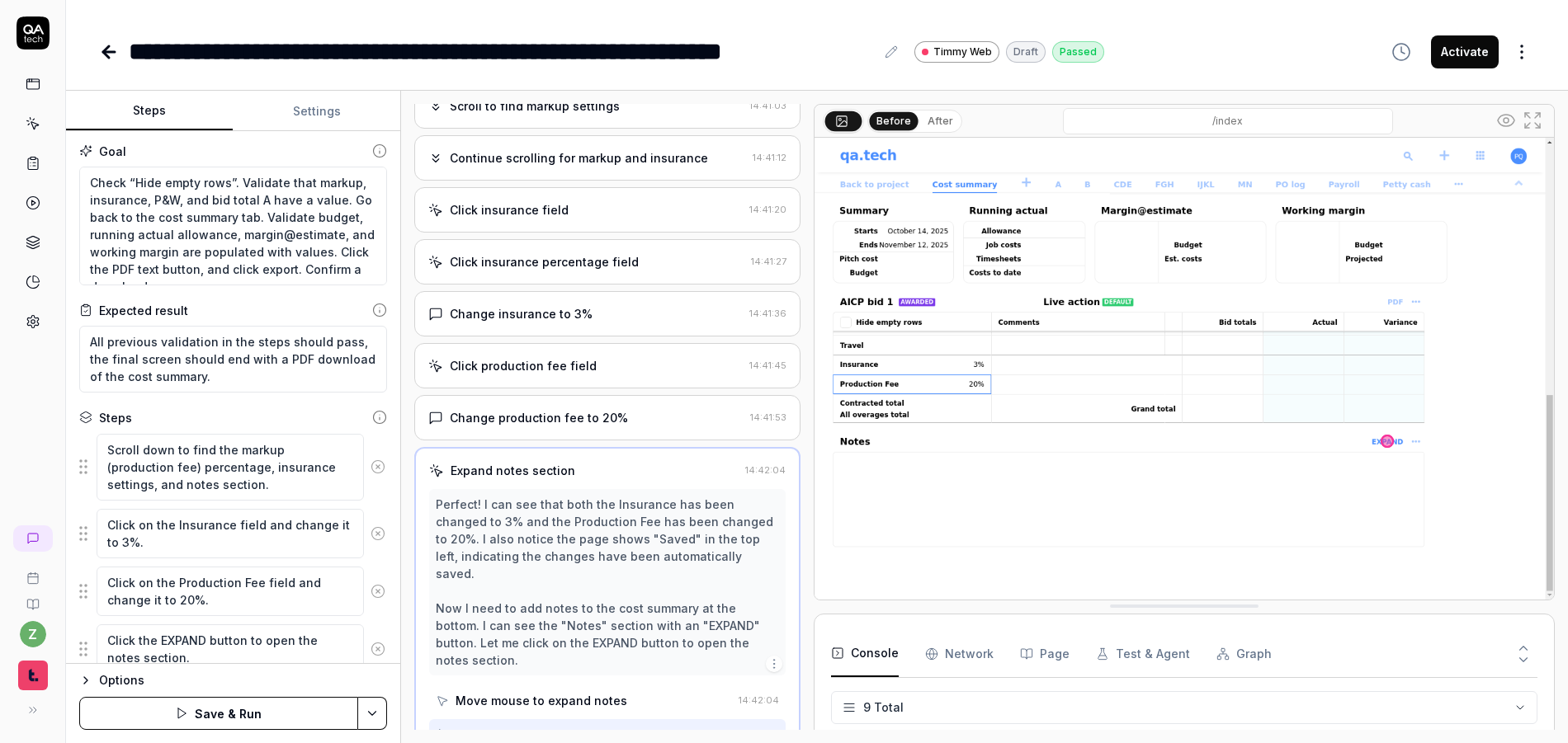
scroll to position [0, 0]
type textarea "Click 'CONTINUE' in dialog to send data from B back to A. Confirm that we are n…"
type textarea "*"
drag, startPoint x: 124, startPoint y: 214, endPoint x: 50, endPoint y: 178, distance: 82.3
click at [50, 178] on div "**********" at bounding box center [784, 372] width 1568 height 743
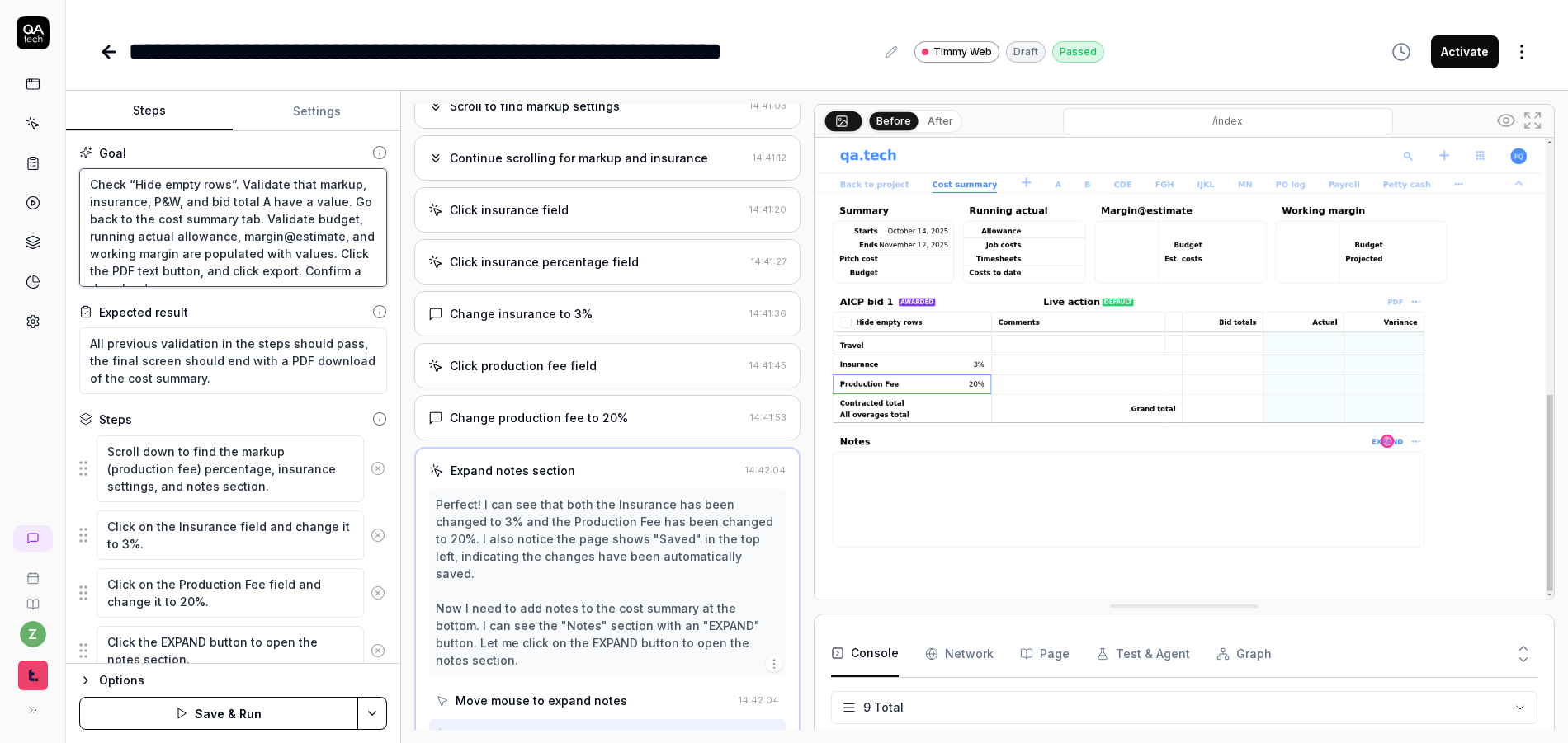
type textarea "Go back to the cost summary tab. Validate budget, running actual allowance, mar…"
type textarea "*"
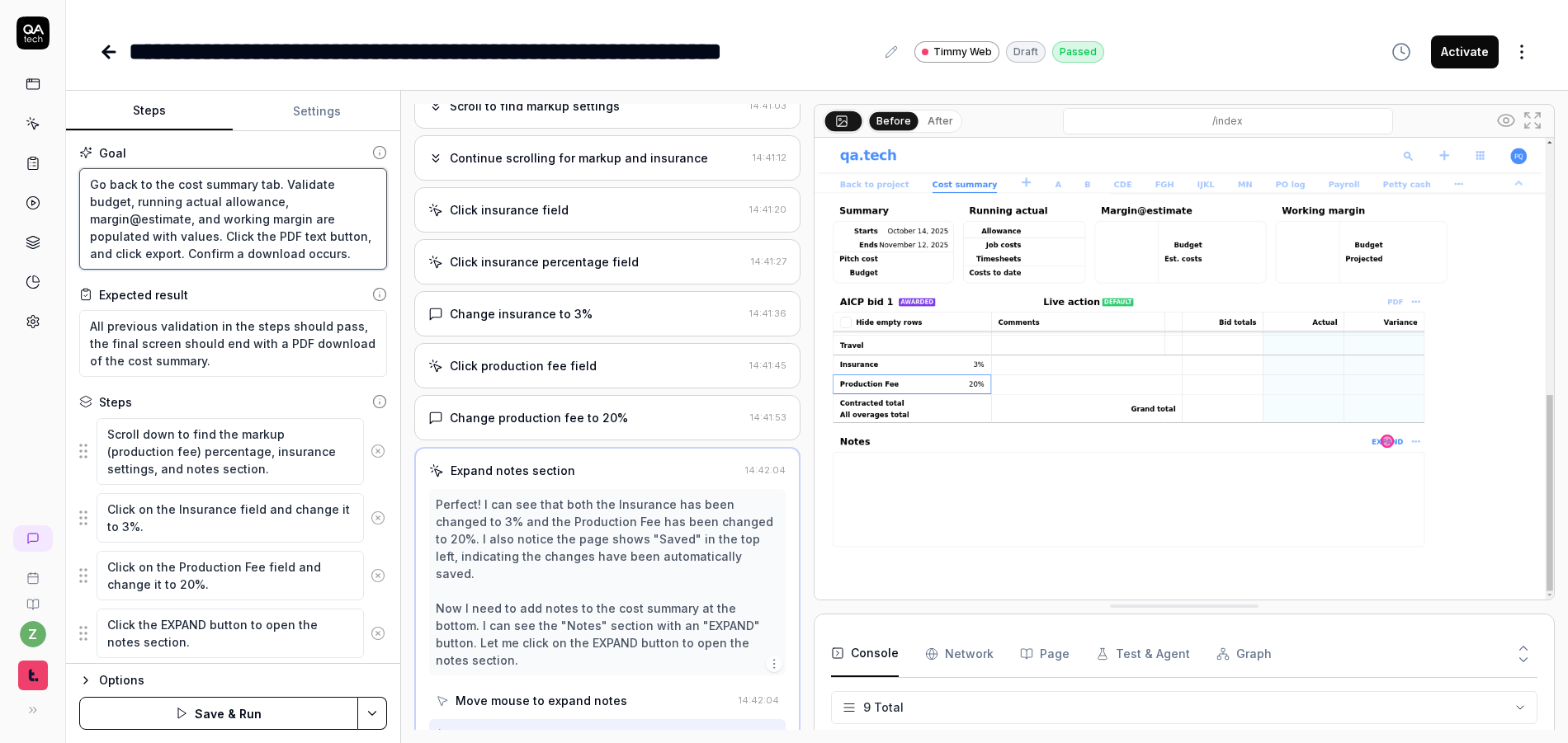
drag, startPoint x: 357, startPoint y: 256, endPoint x: 6, endPoint y: 136, distance: 370.9
click at [6, 136] on div "**********" at bounding box center [784, 372] width 1568 height 743
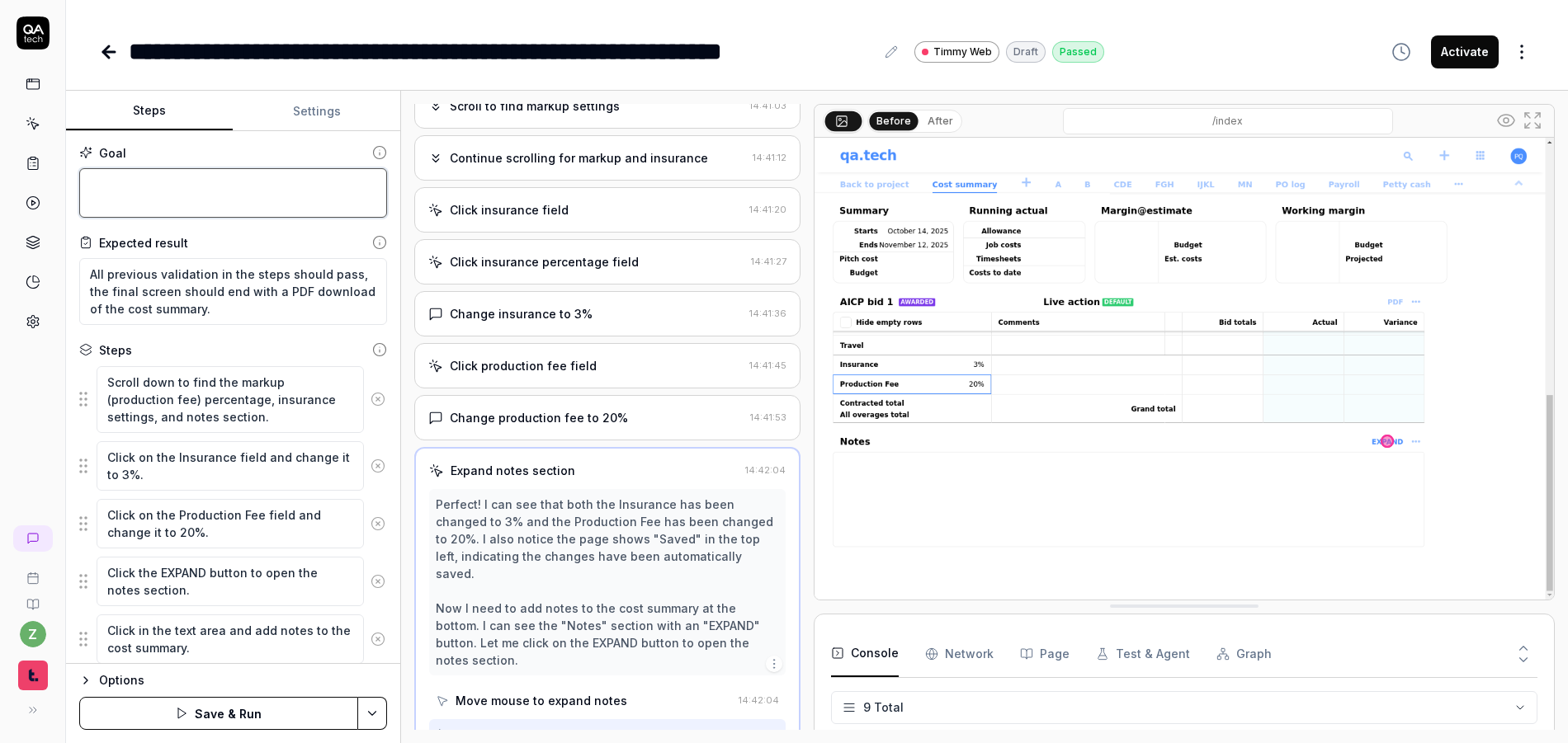
type textarea "C"
type textarea "*"
type textarea "Cr"
type textarea "*"
type textarea "Cre"
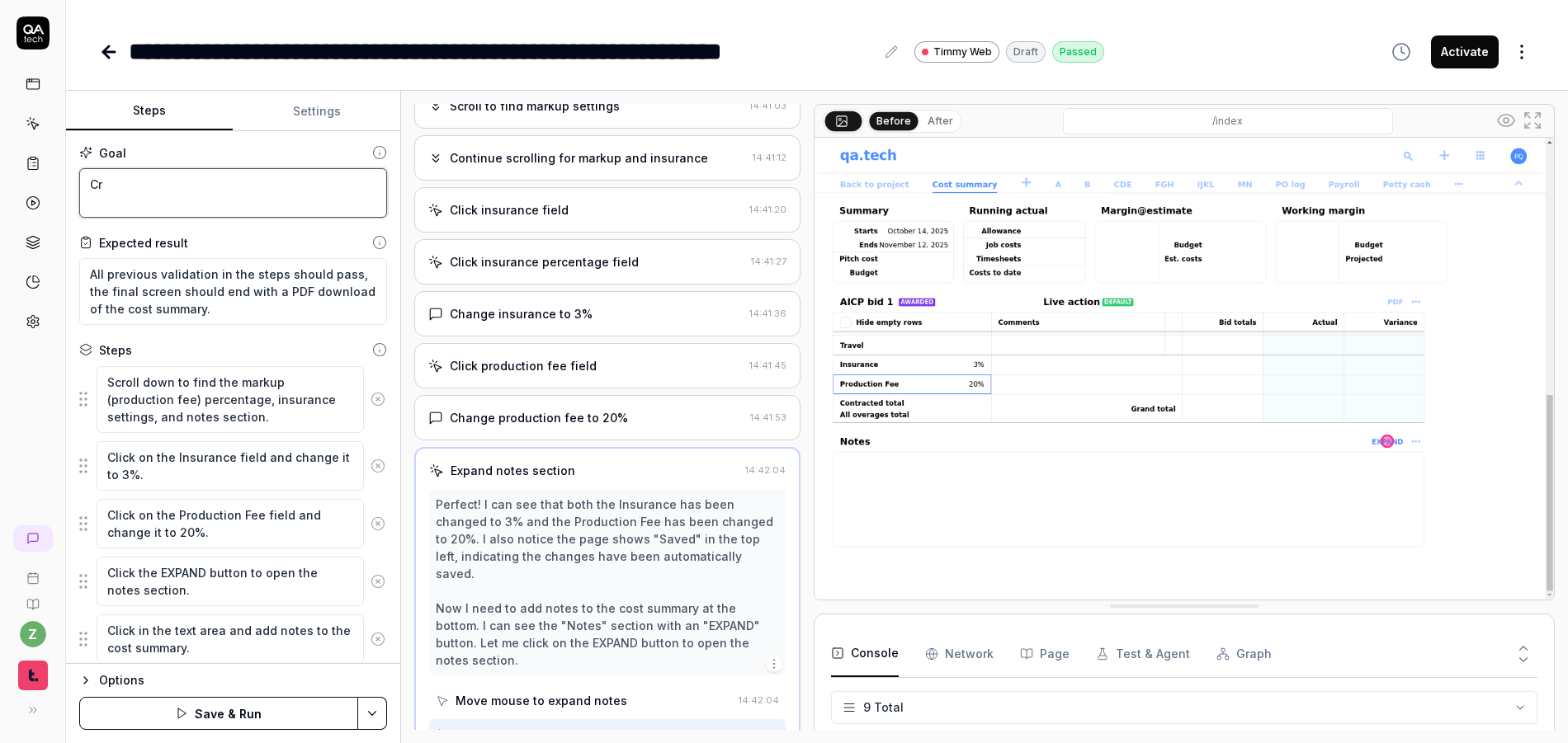
type textarea "*"
type textarea "Crea"
type textarea "*"
type textarea "Creat"
type textarea "*"
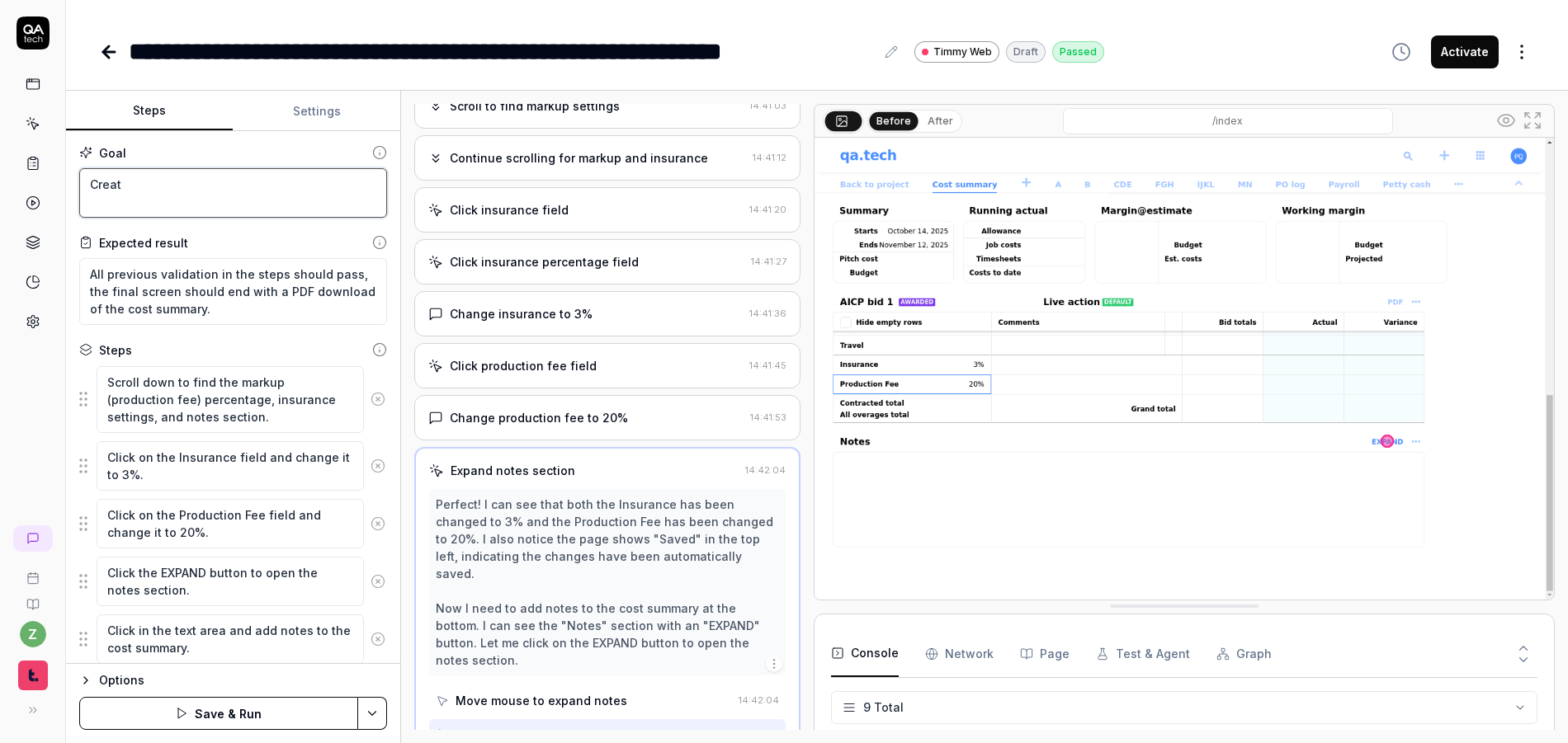
type textarea "Create"
type textarea "*"
type textarea "Create"
type textarea "*"
type textarea "Create a"
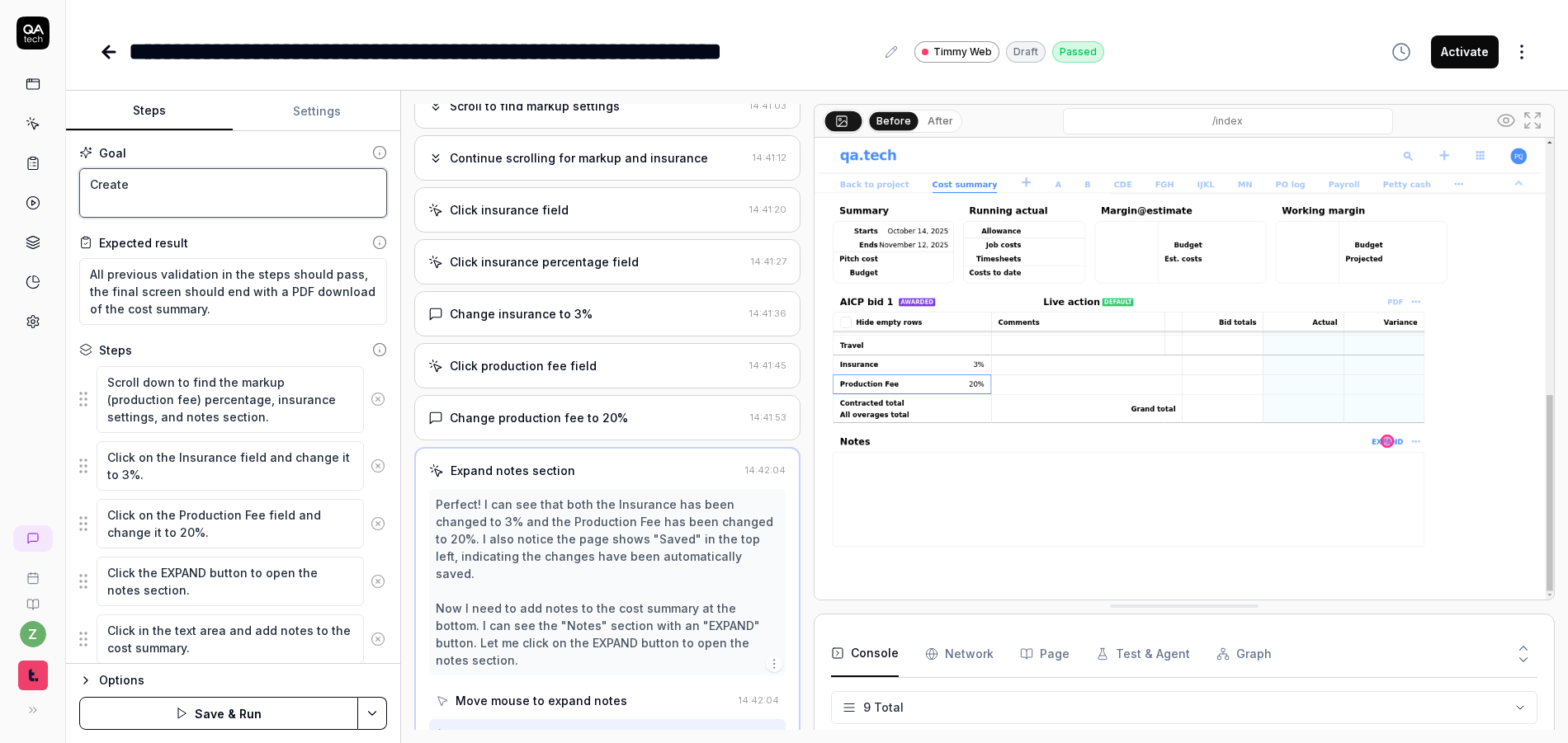
type textarea "*"
type textarea "Create a"
type textarea "*"
type textarea "Create a p"
type textarea "*"
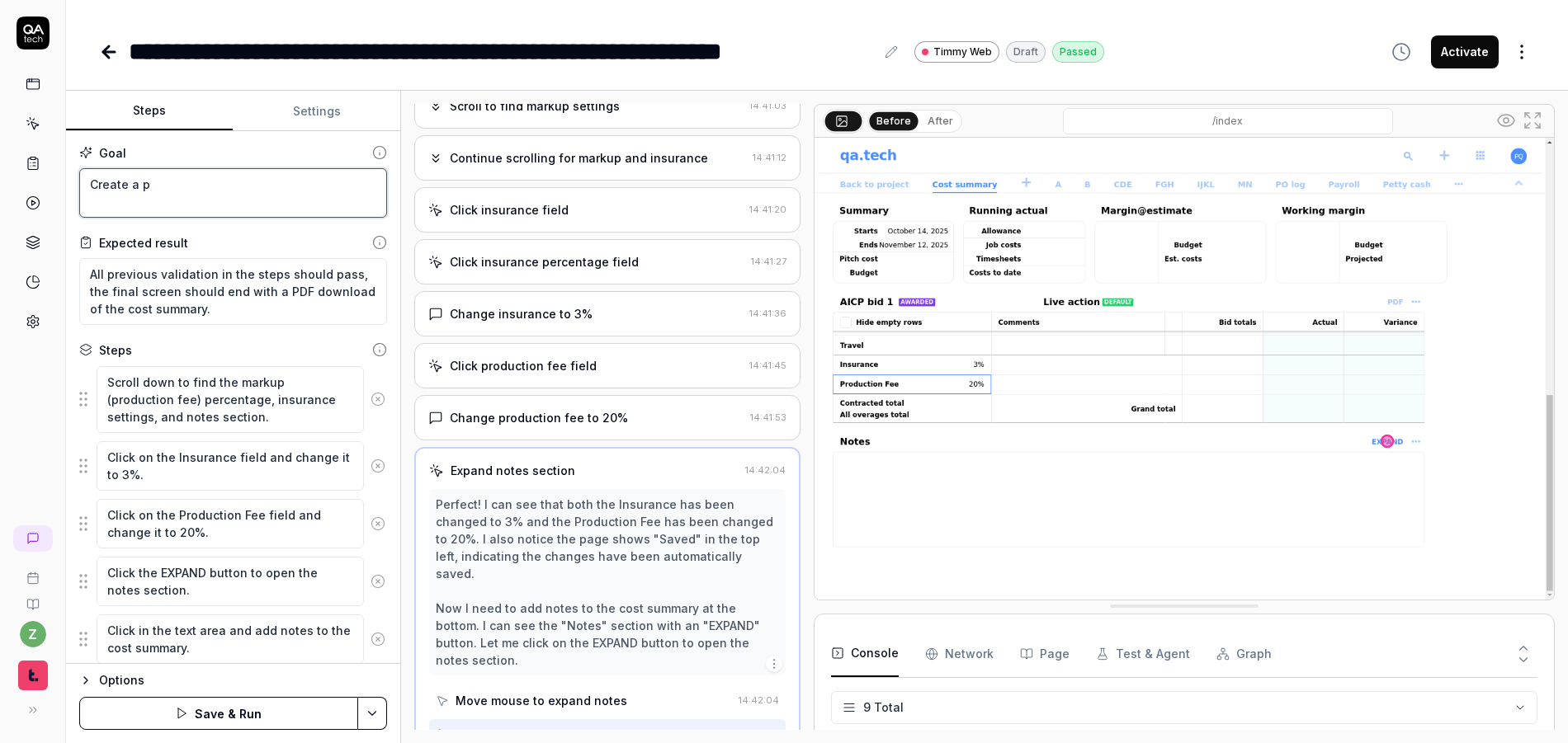
type textarea "Create a pr"
type textarea "*"
type textarea "Create a pro"
type textarea "*"
type textarea "Create a prod"
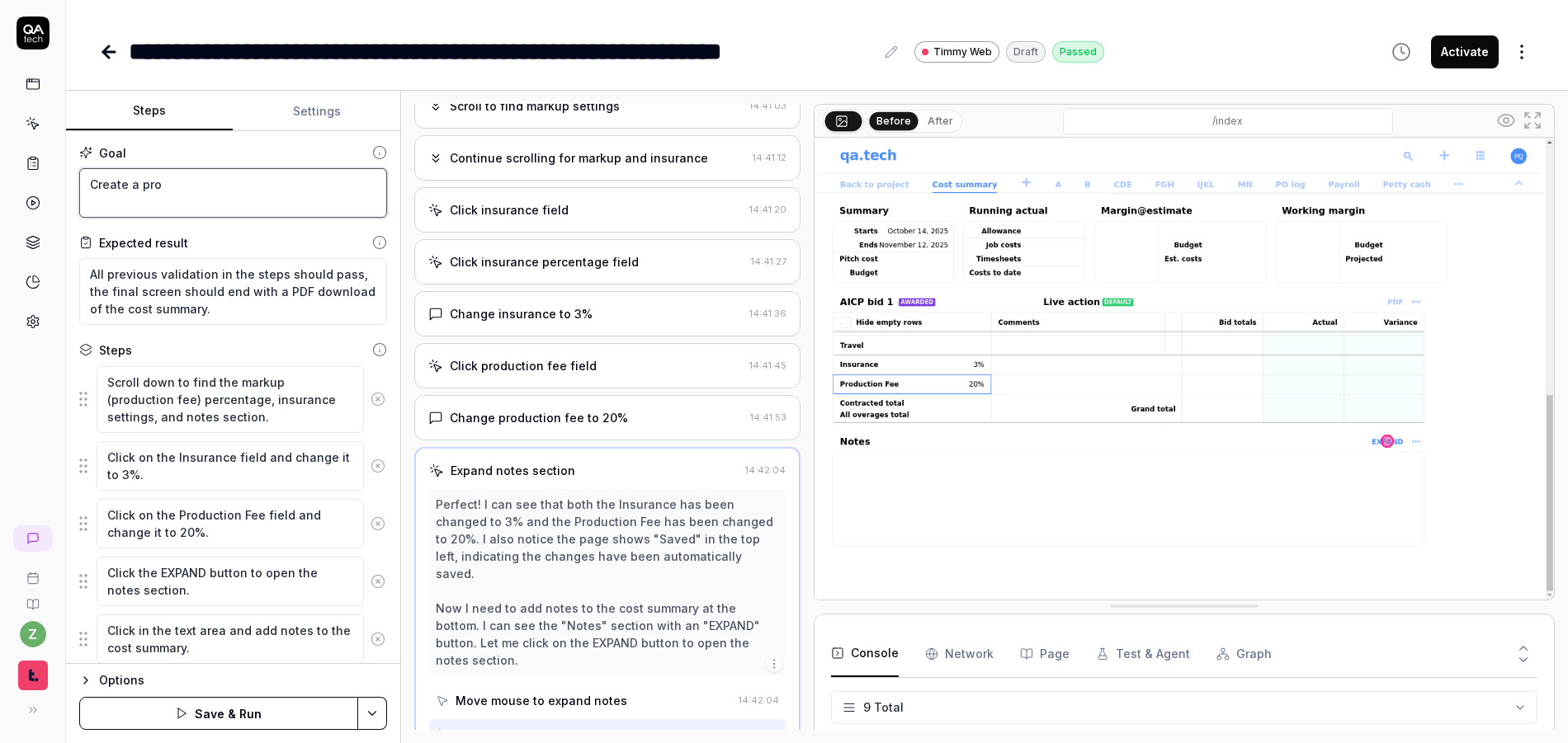
type textarea "*"
type textarea "Create a produ"
type textarea "*"
type textarea "Create a produc"
type textarea "*"
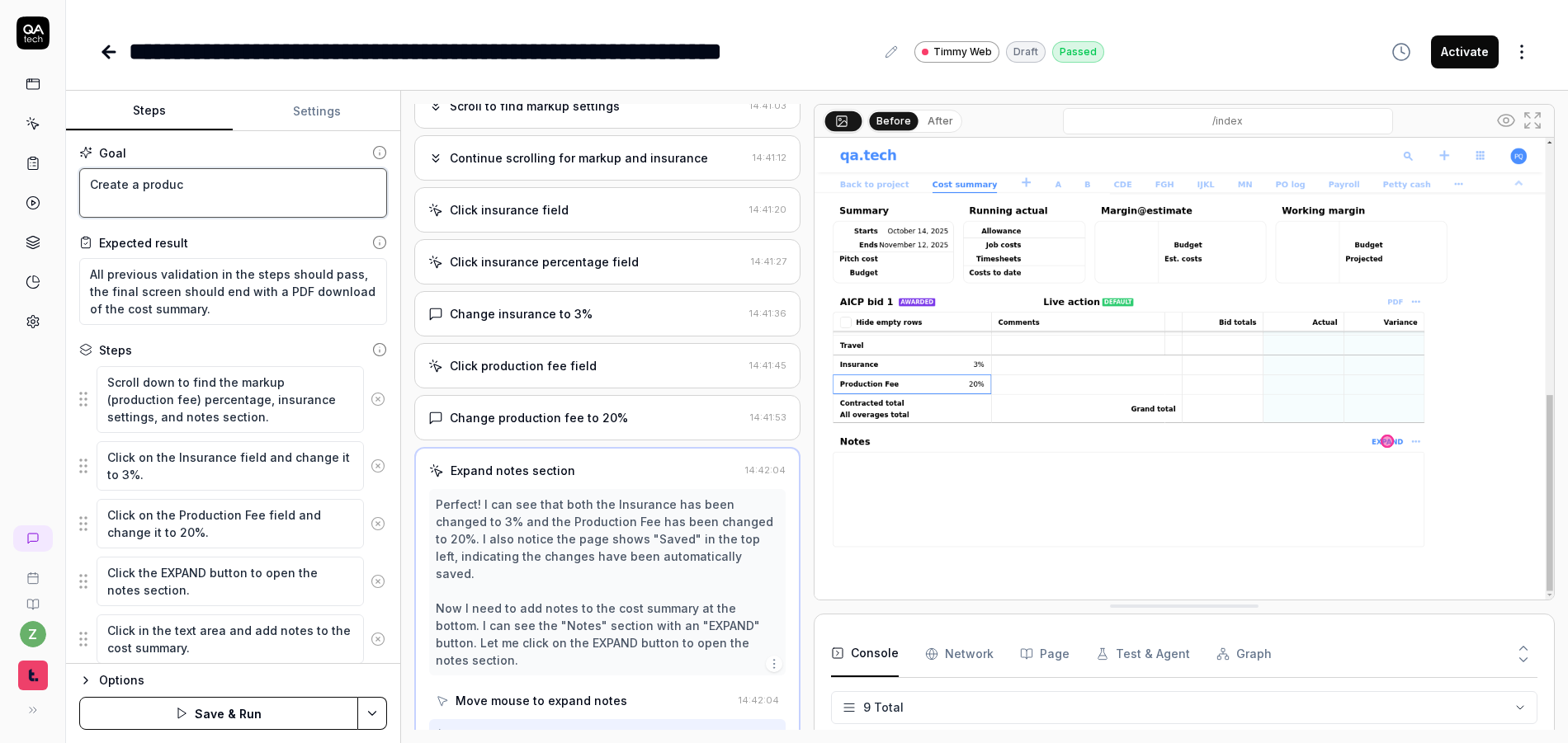
type textarea "Create a product"
type textarea "*"
type textarea "Create a producti"
type textarea "*"
type textarea "Create a productio"
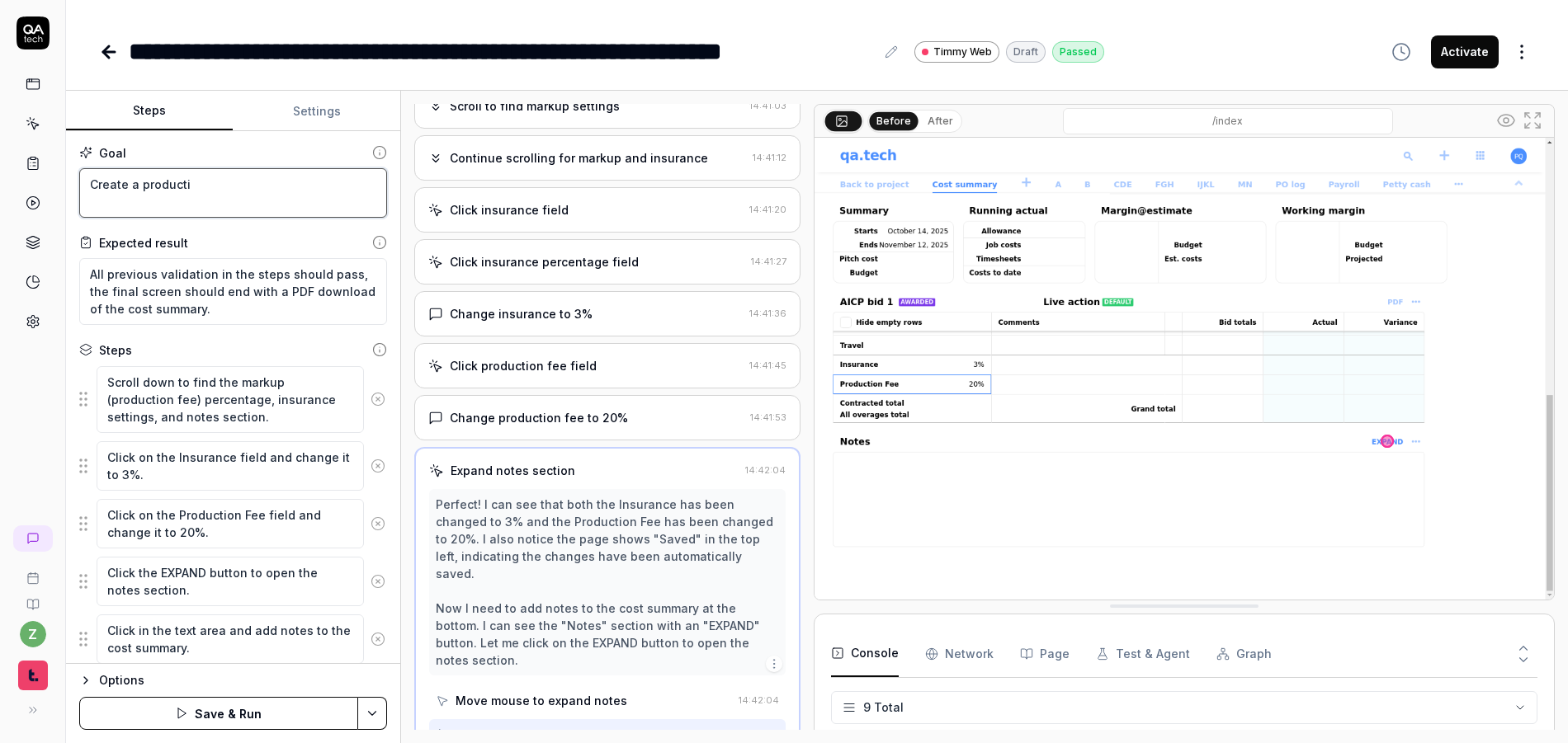
type textarea "*"
type textarea "Create a production"
type textarea "*"
type textarea "Create a production"
type textarea "*"
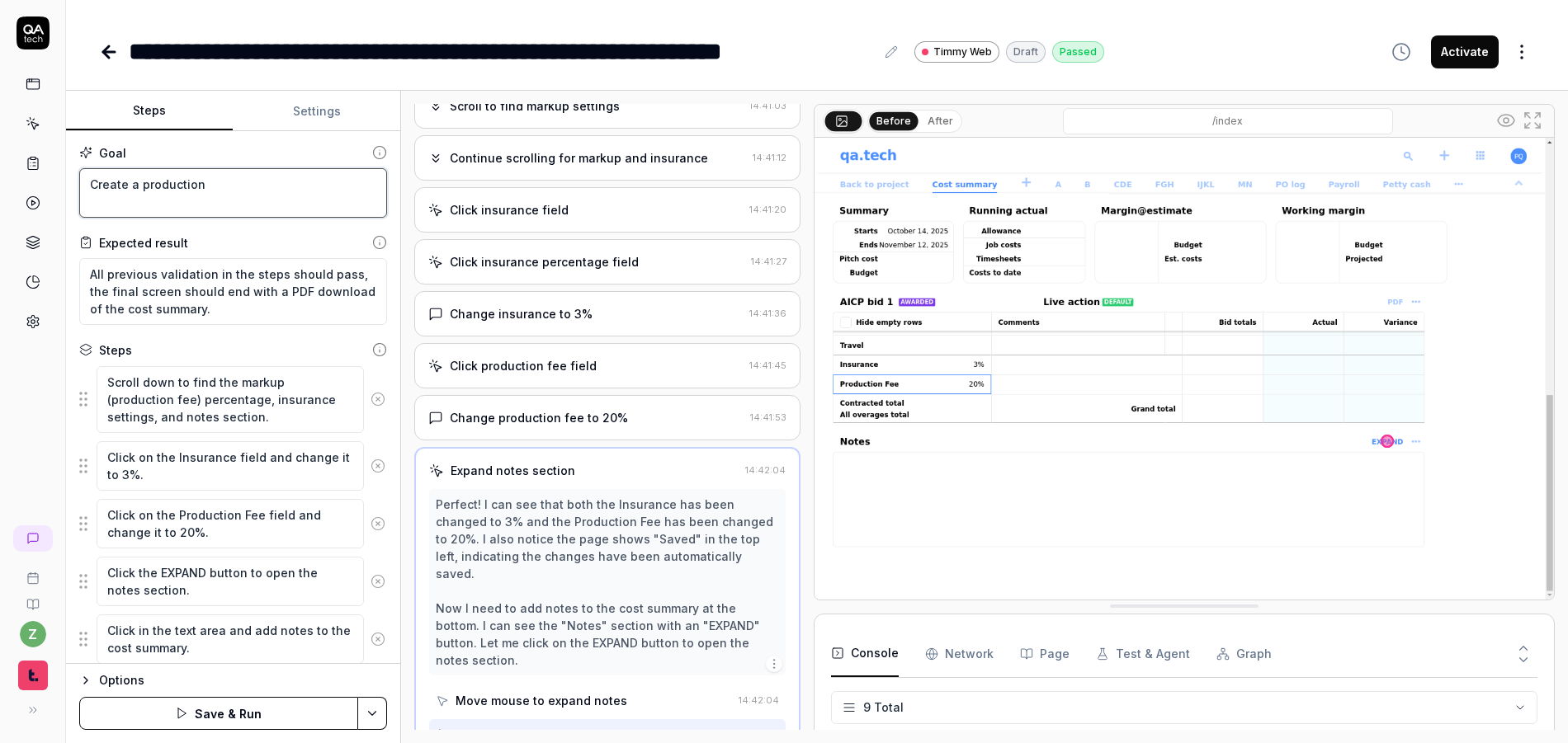
type textarea "Create a production b"
type textarea "*"
type textarea "Create a production bu"
type textarea "*"
type textarea "Create a production bud"
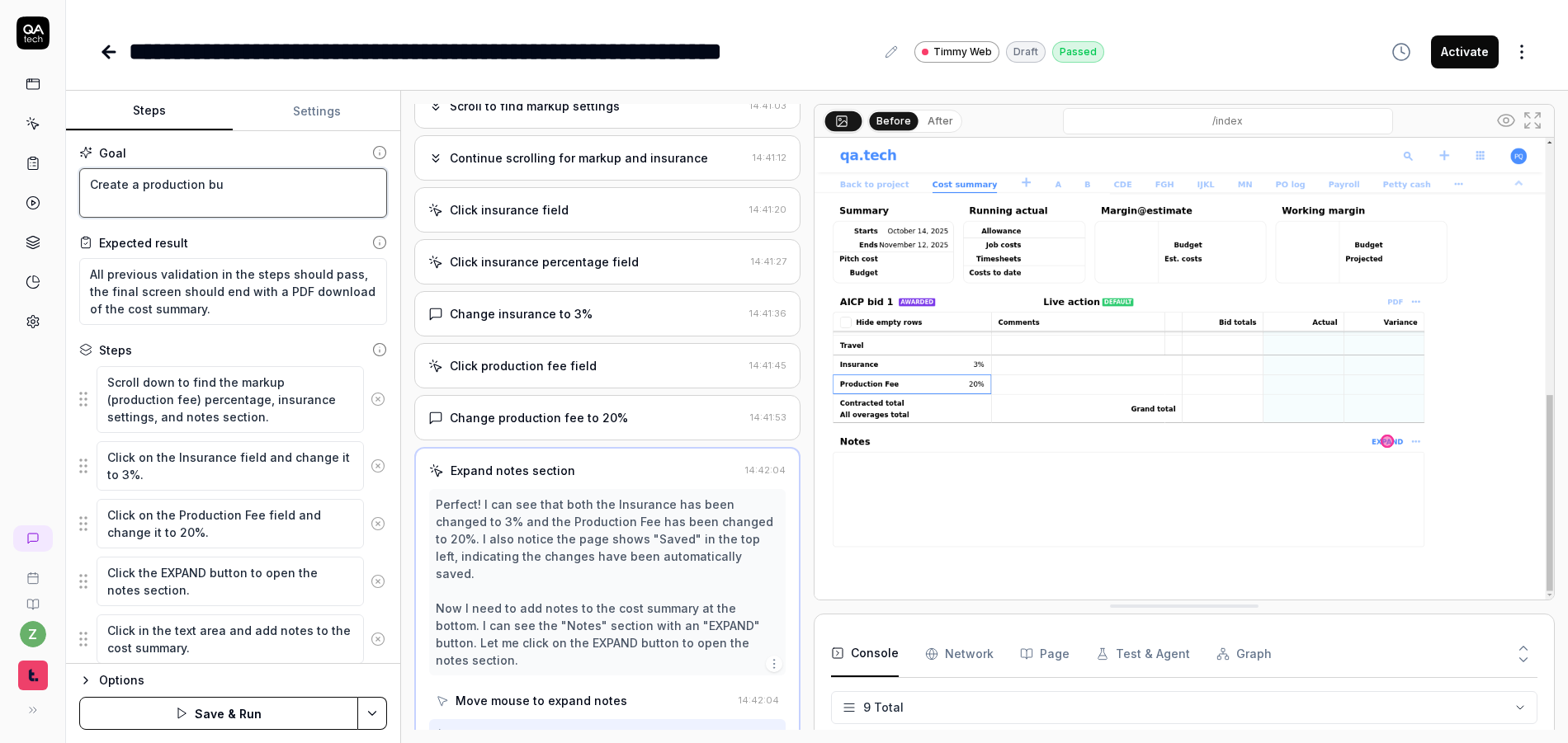
type textarea "*"
type textarea "Create a production budg"
type textarea "*"
type textarea "Create a production budge"
type textarea "*"
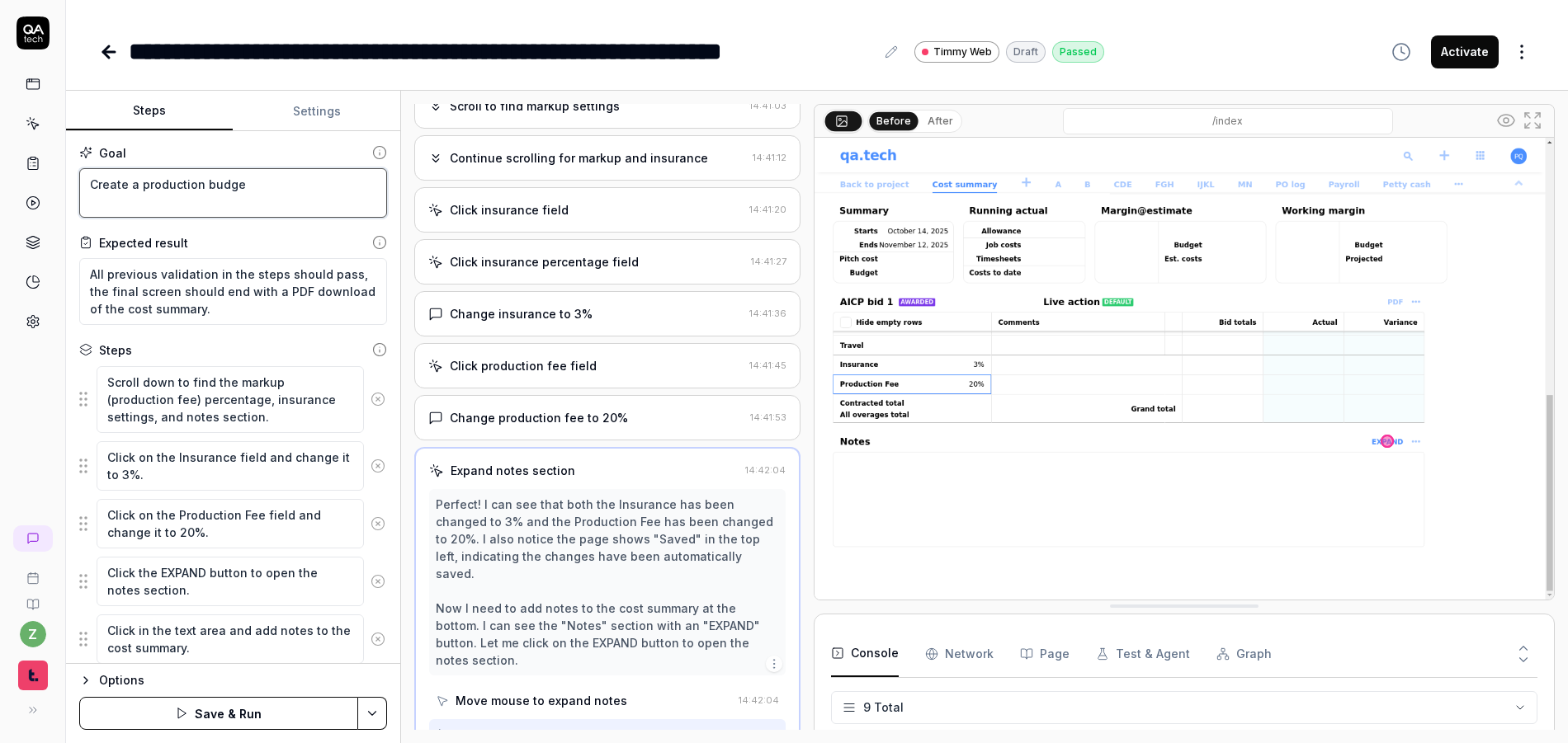
type textarea "Create a production budget"
type textarea "*"
type textarea "Create a production budget"
type textarea "*"
type textarea "Create a production budget w"
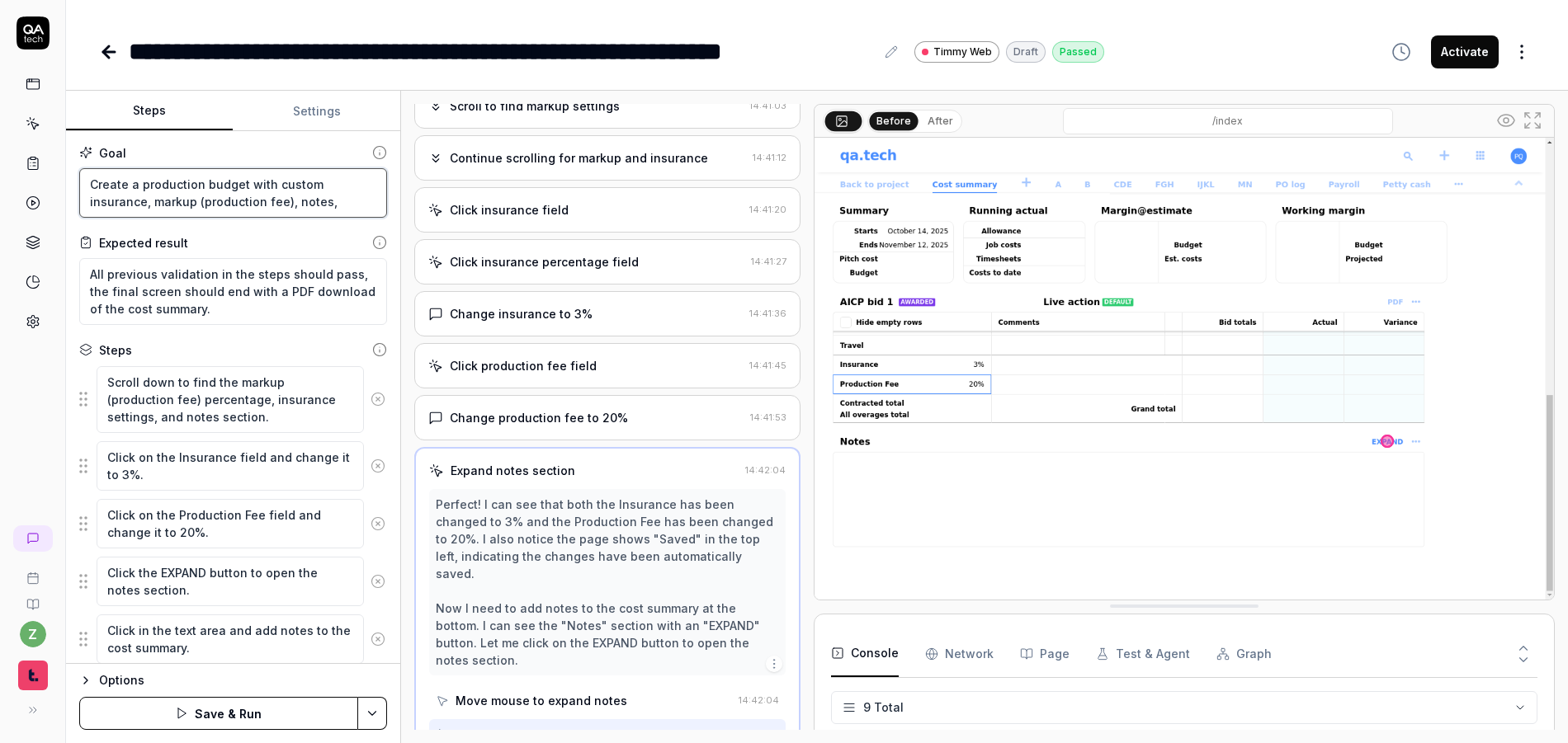
click at [137, 180] on textarea "Create a production budget with custom insurance, markup (production fee), note…" at bounding box center [233, 193] width 308 height 49
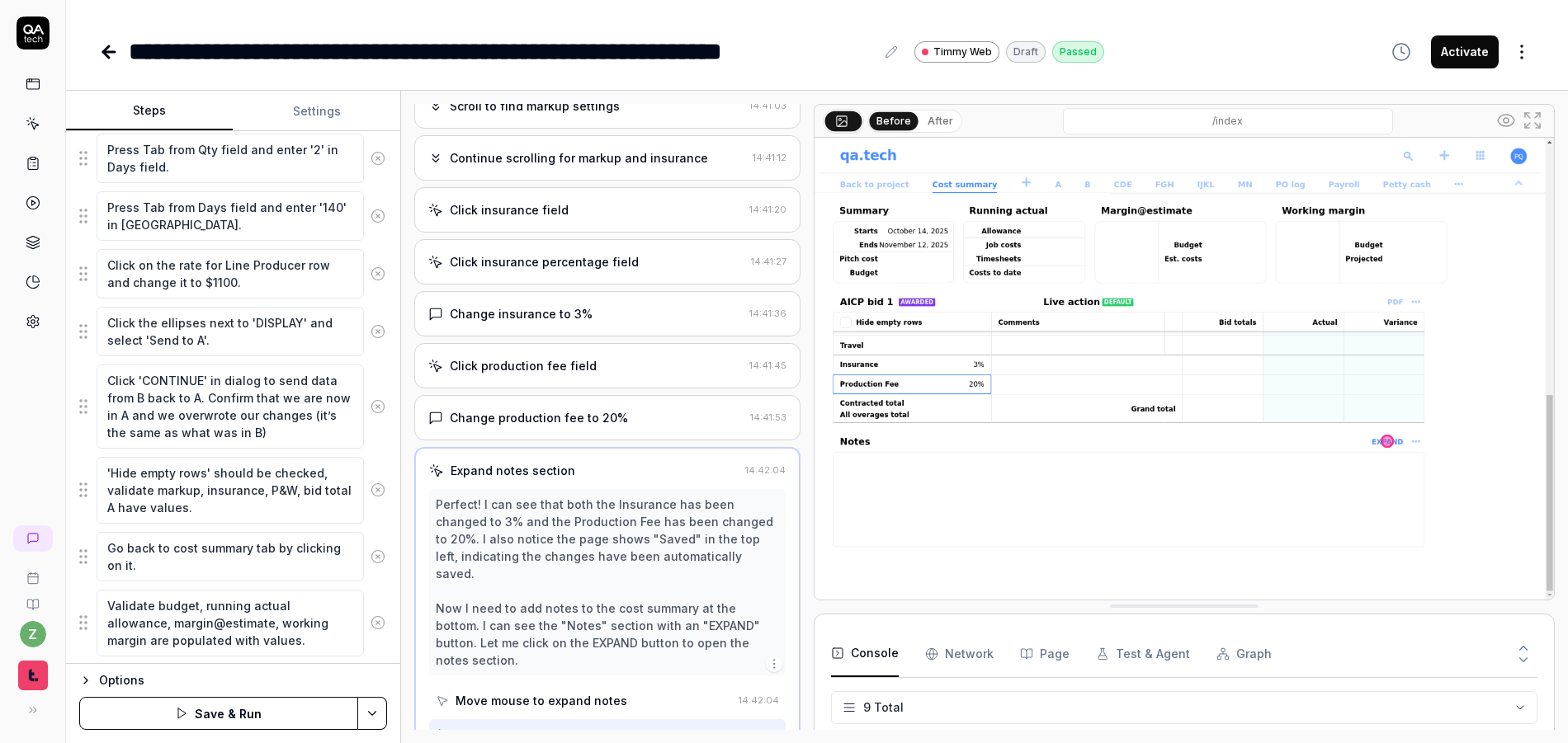
scroll to position [1423, 0]
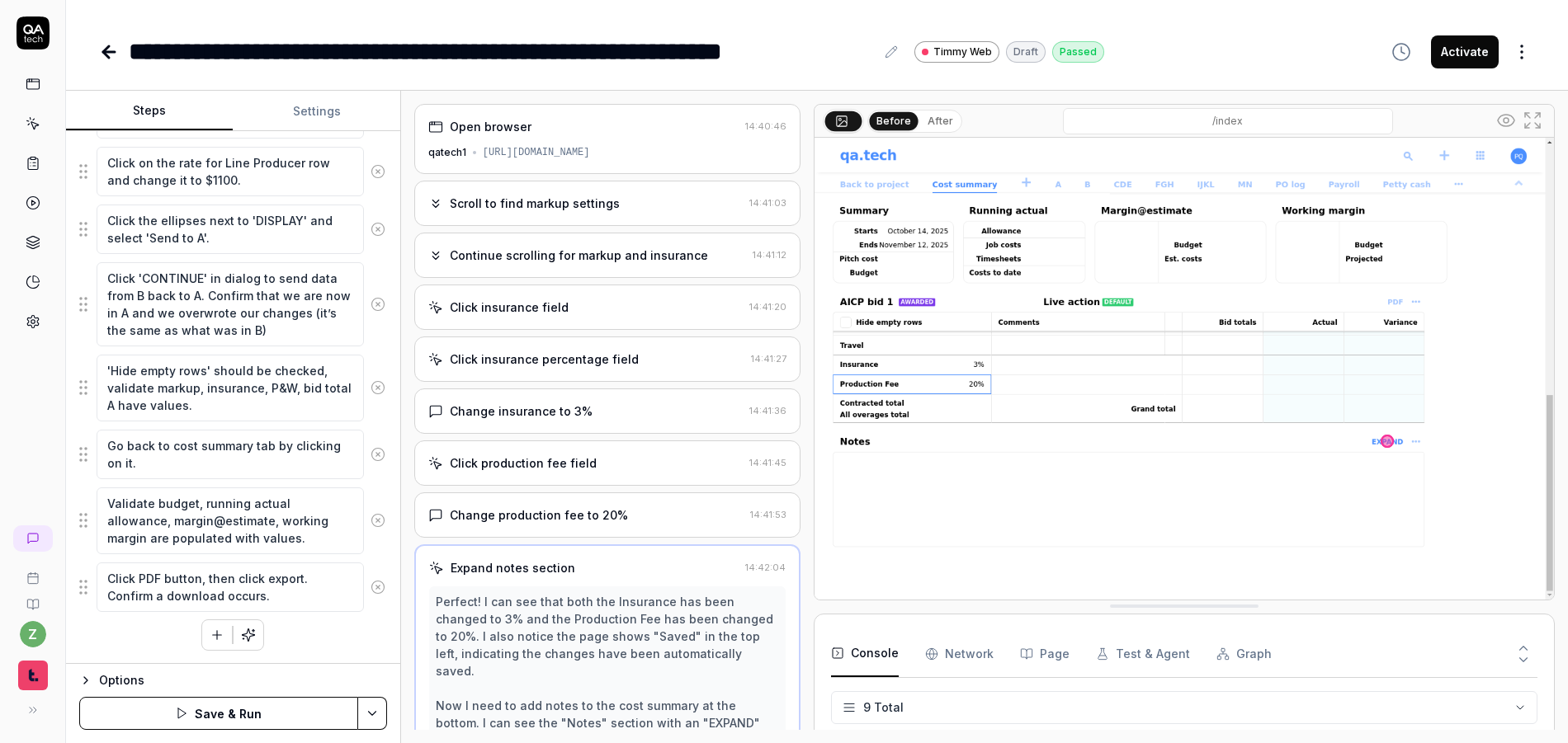
click at [370, 704] on html "**********" at bounding box center [784, 372] width 1568 height 743
click at [258, 595] on div "Save" at bounding box center [290, 599] width 210 height 36
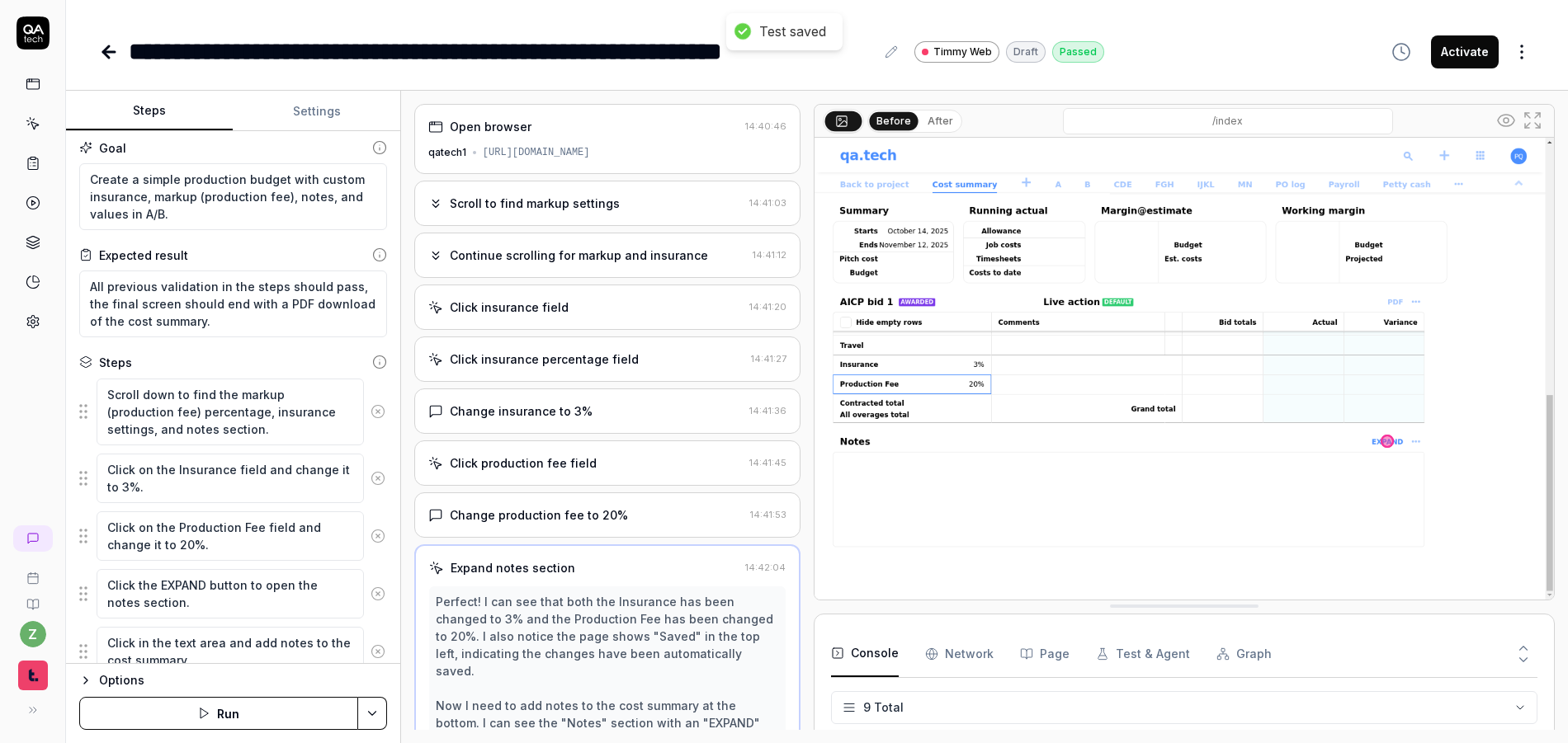
scroll to position [0, 0]
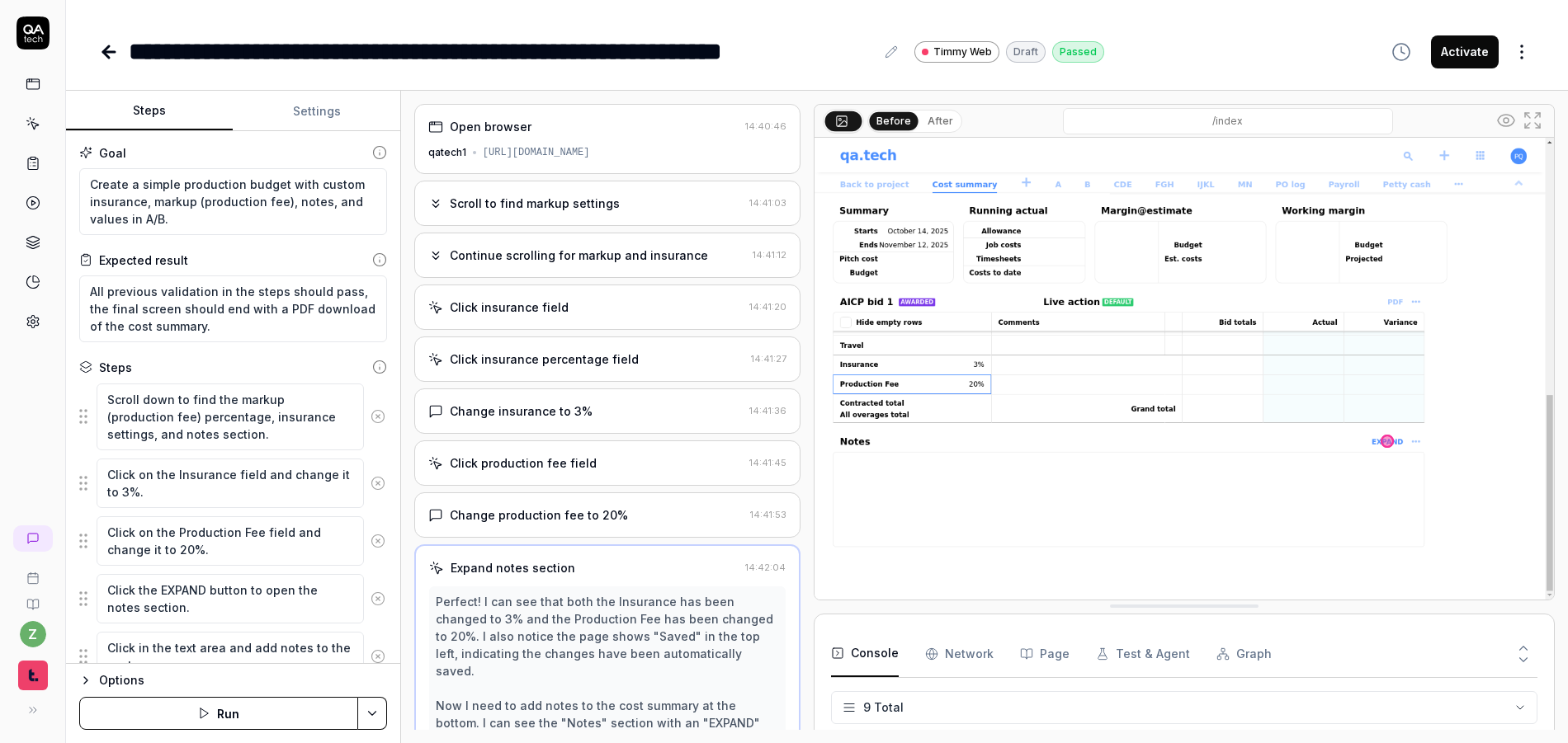
click at [374, 716] on html "**********" at bounding box center [784, 372] width 1568 height 743
click at [35, 372] on html "**********" at bounding box center [784, 372] width 1568 height 743
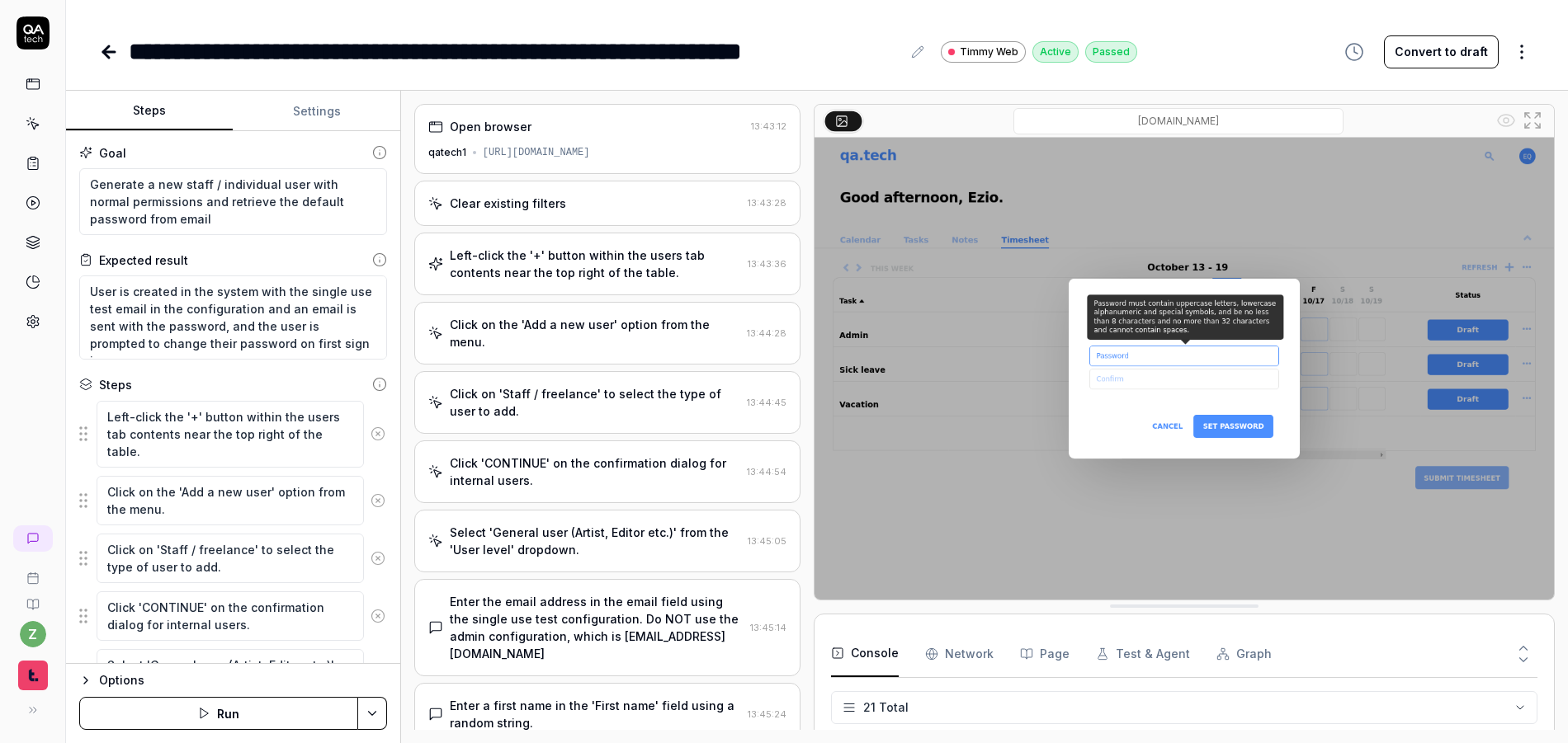
scroll to position [623, 0]
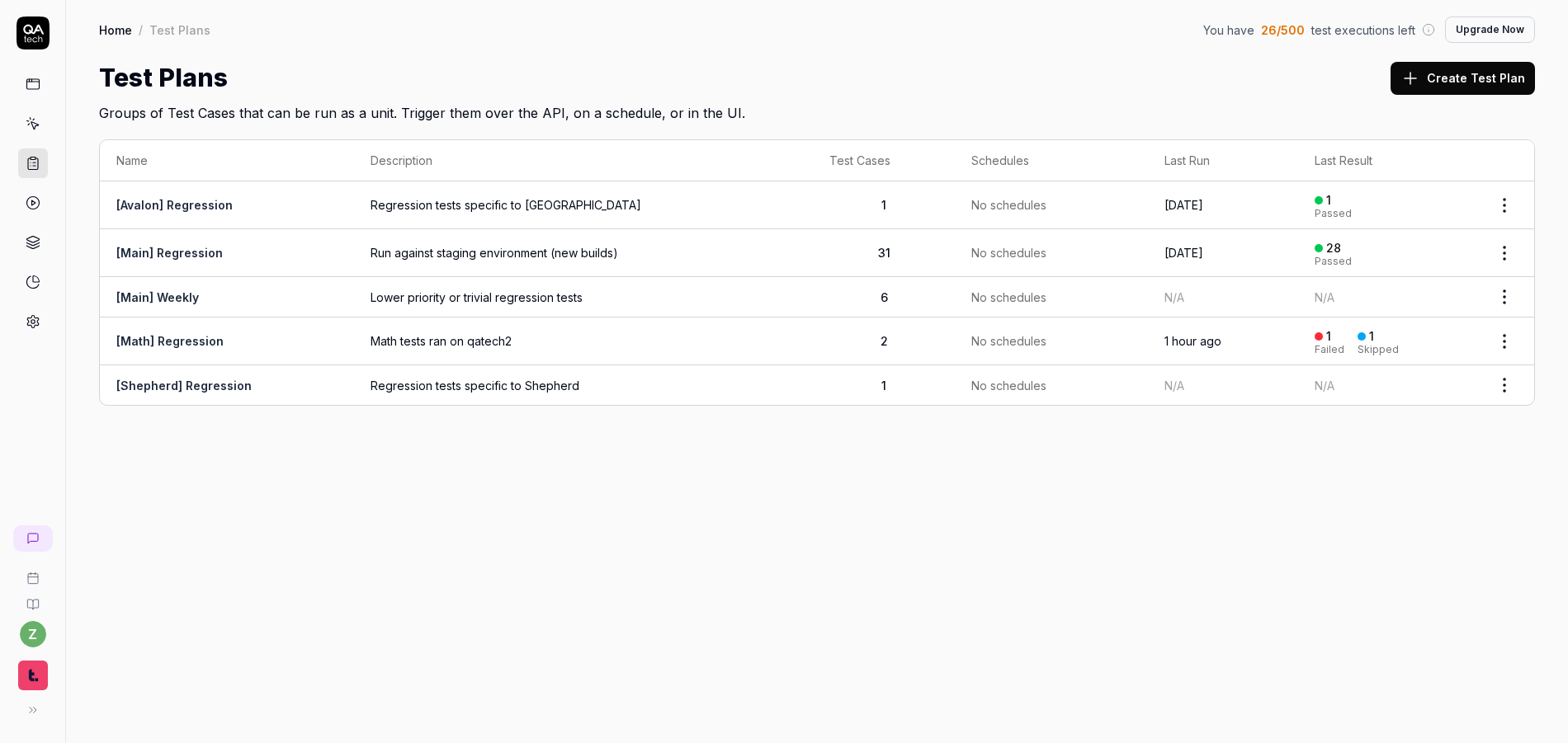
click at [187, 255] on link "[Main] Regression" at bounding box center [170, 252] width 106 height 14
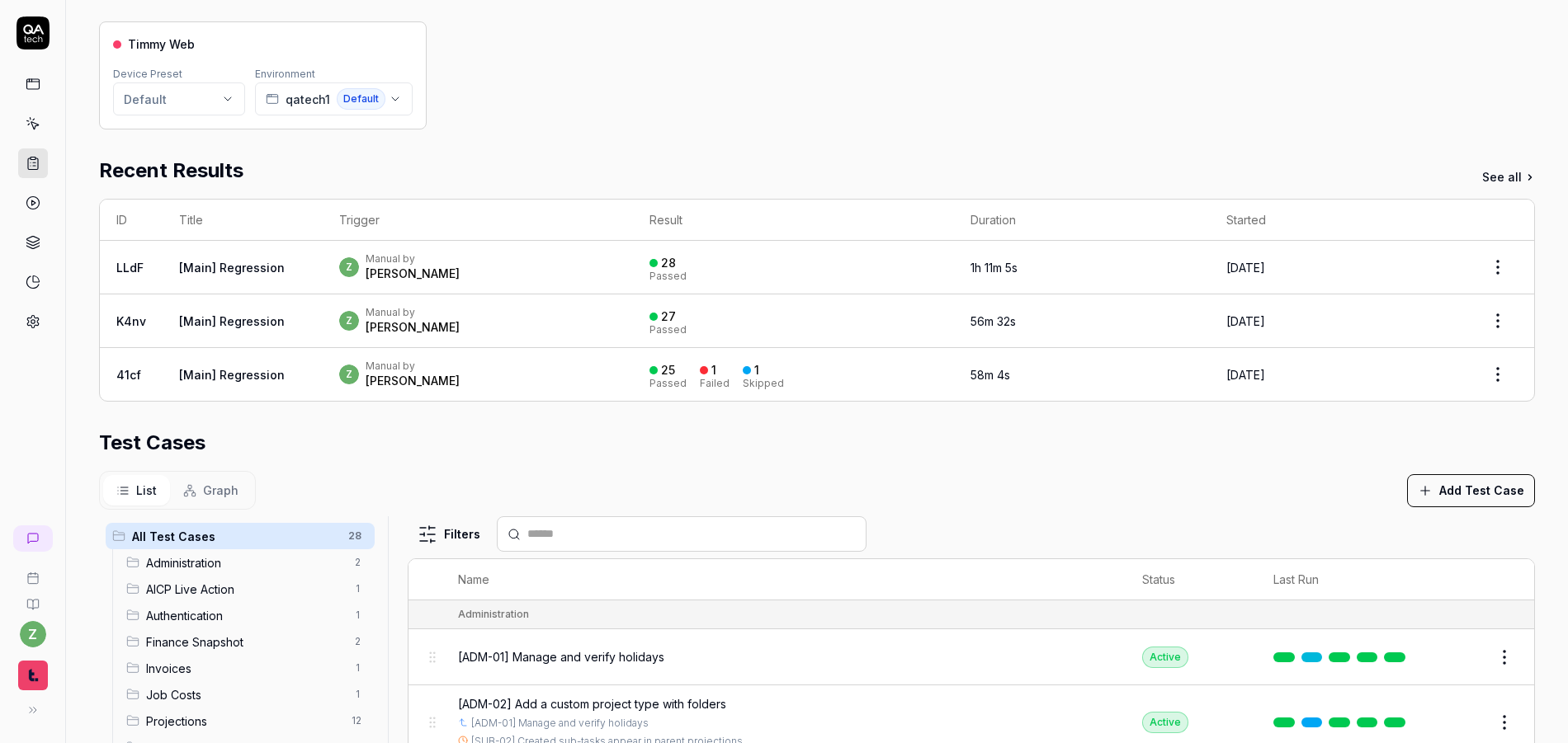
scroll to position [400, 0]
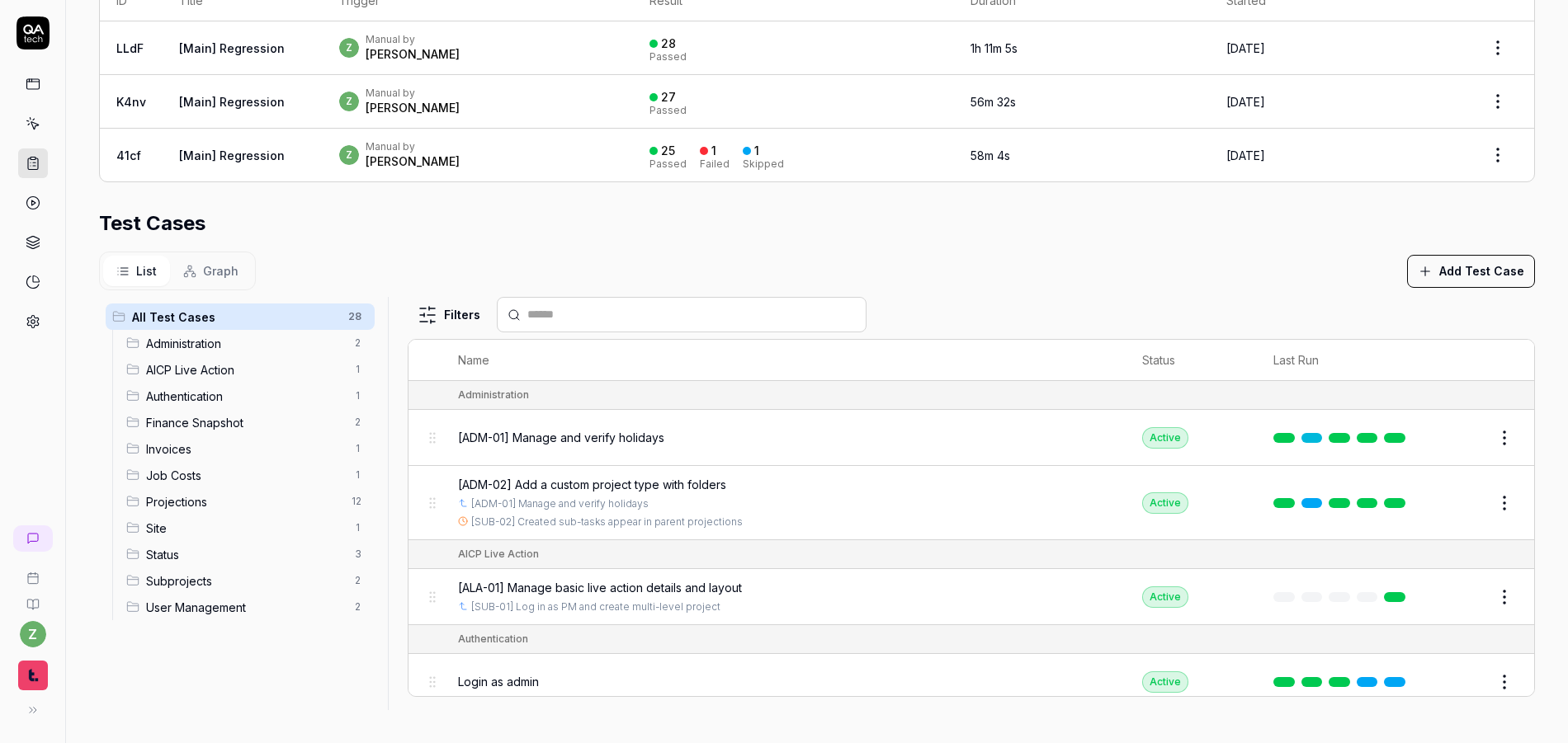
click at [1424, 270] on button "Add Test Case" at bounding box center [1470, 271] width 128 height 33
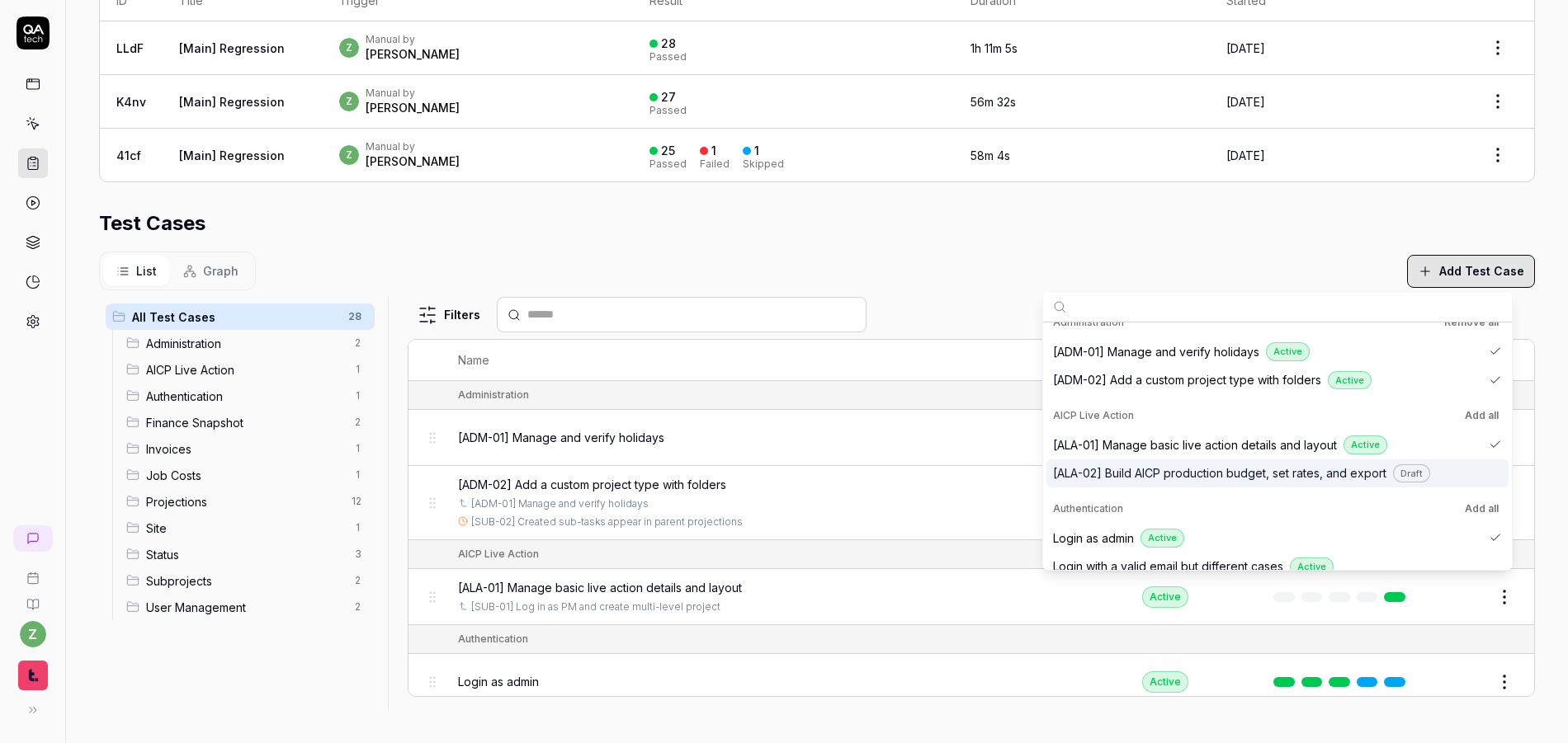
scroll to position [0, 0]
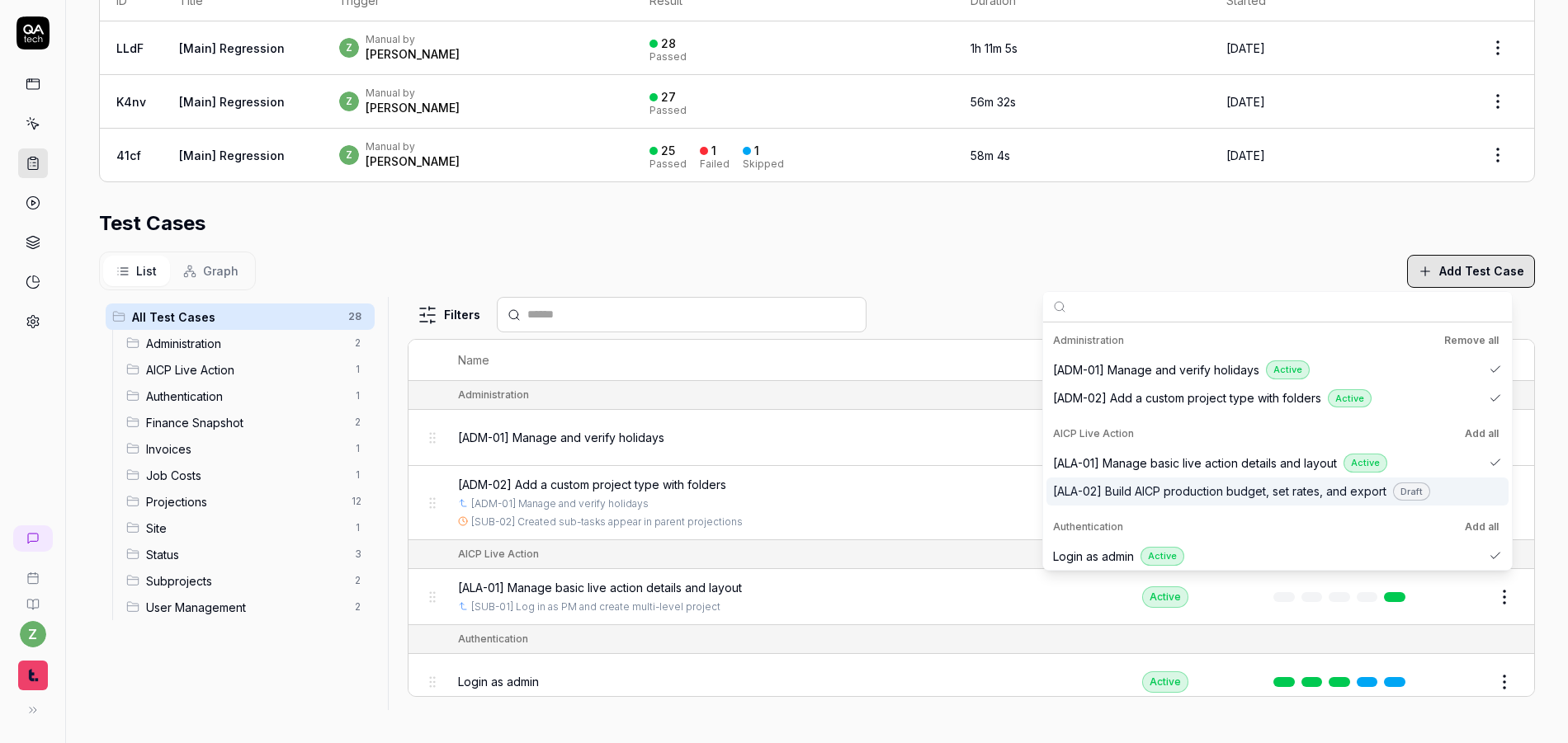
click at [1370, 493] on span "[ALA-02] Build AICP production budget, set rates, and export" at bounding box center [1220, 491] width 334 height 17
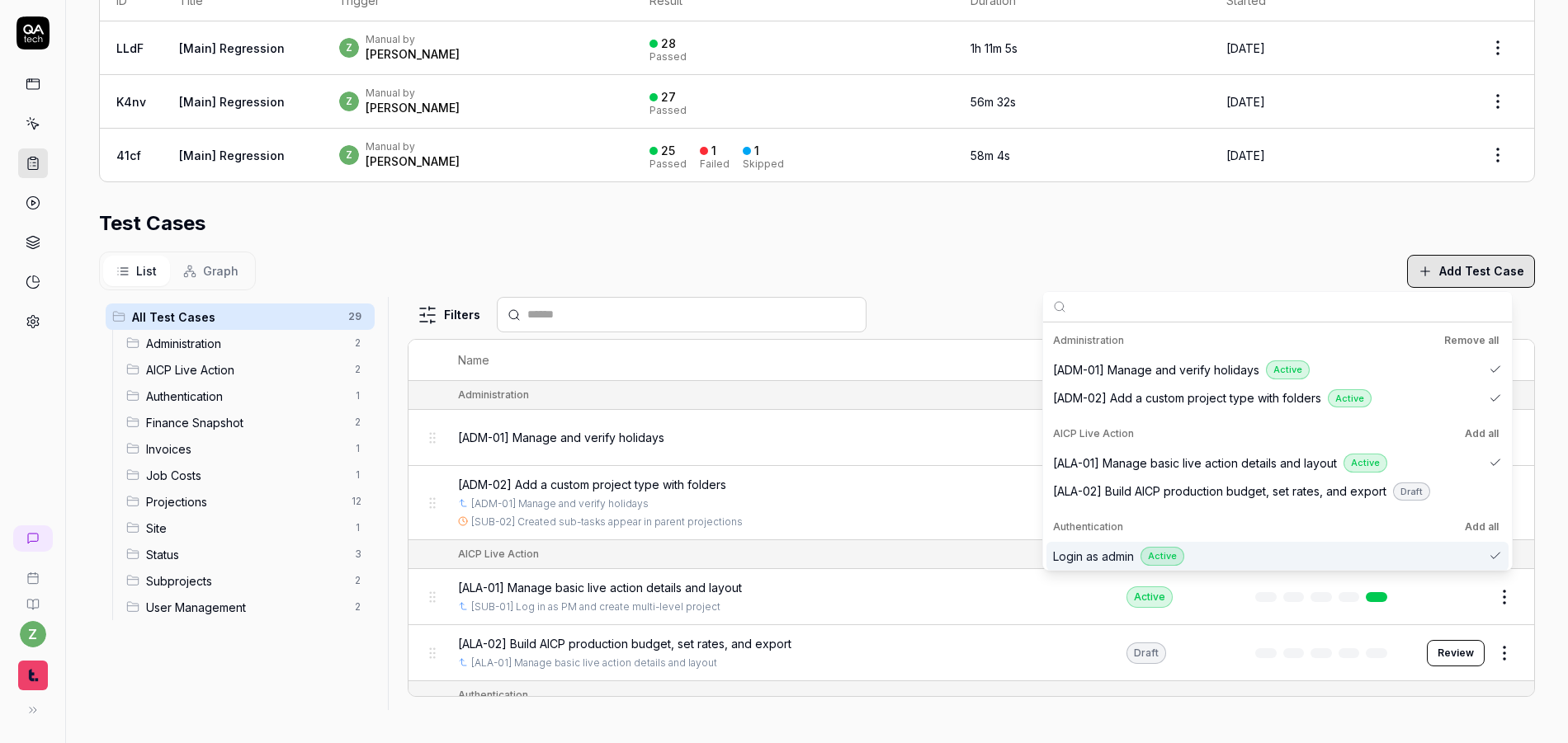
click at [1481, 653] on html "**********" at bounding box center [784, 372] width 1568 height 743
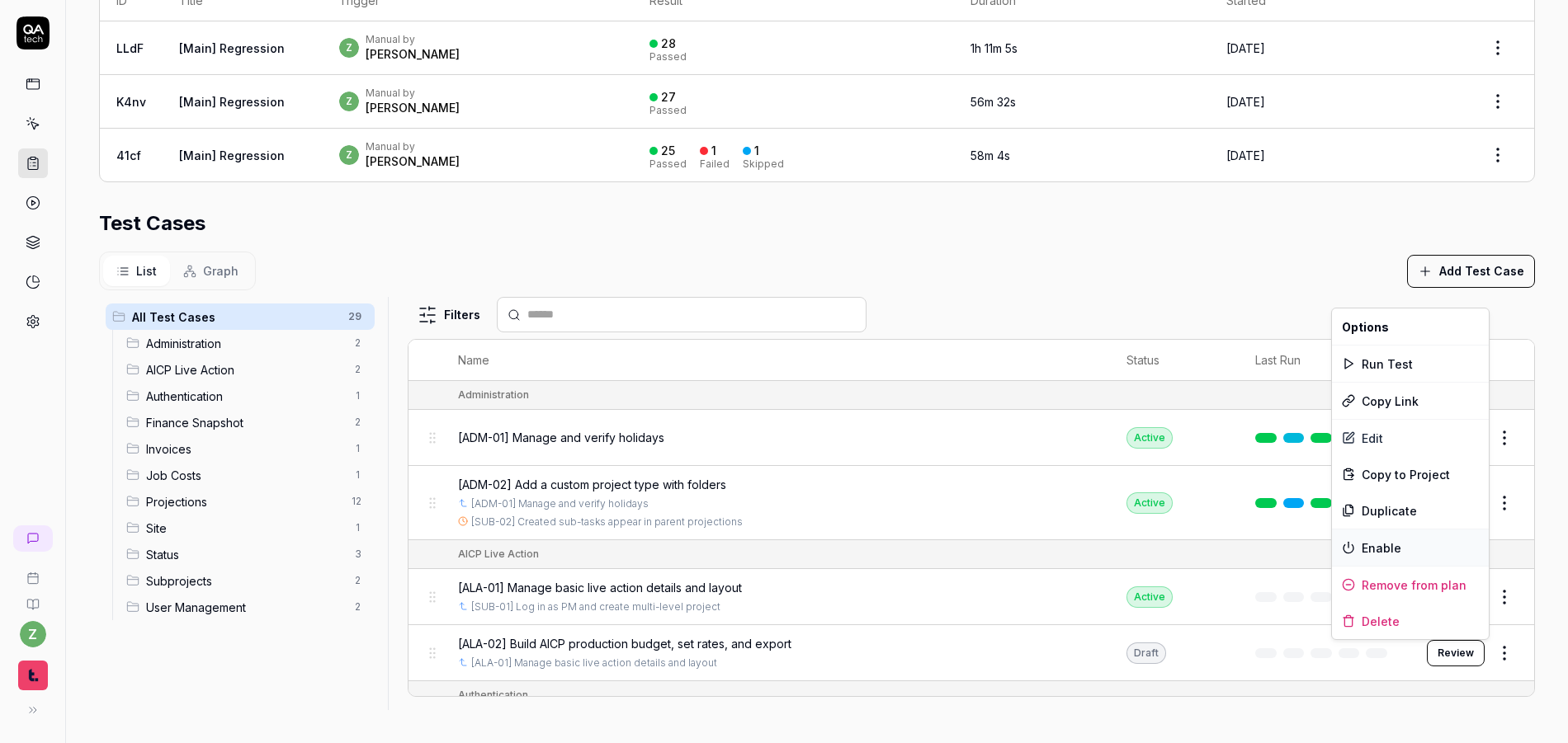
click at [1383, 552] on div "Enable" at bounding box center [1410, 548] width 156 height 36
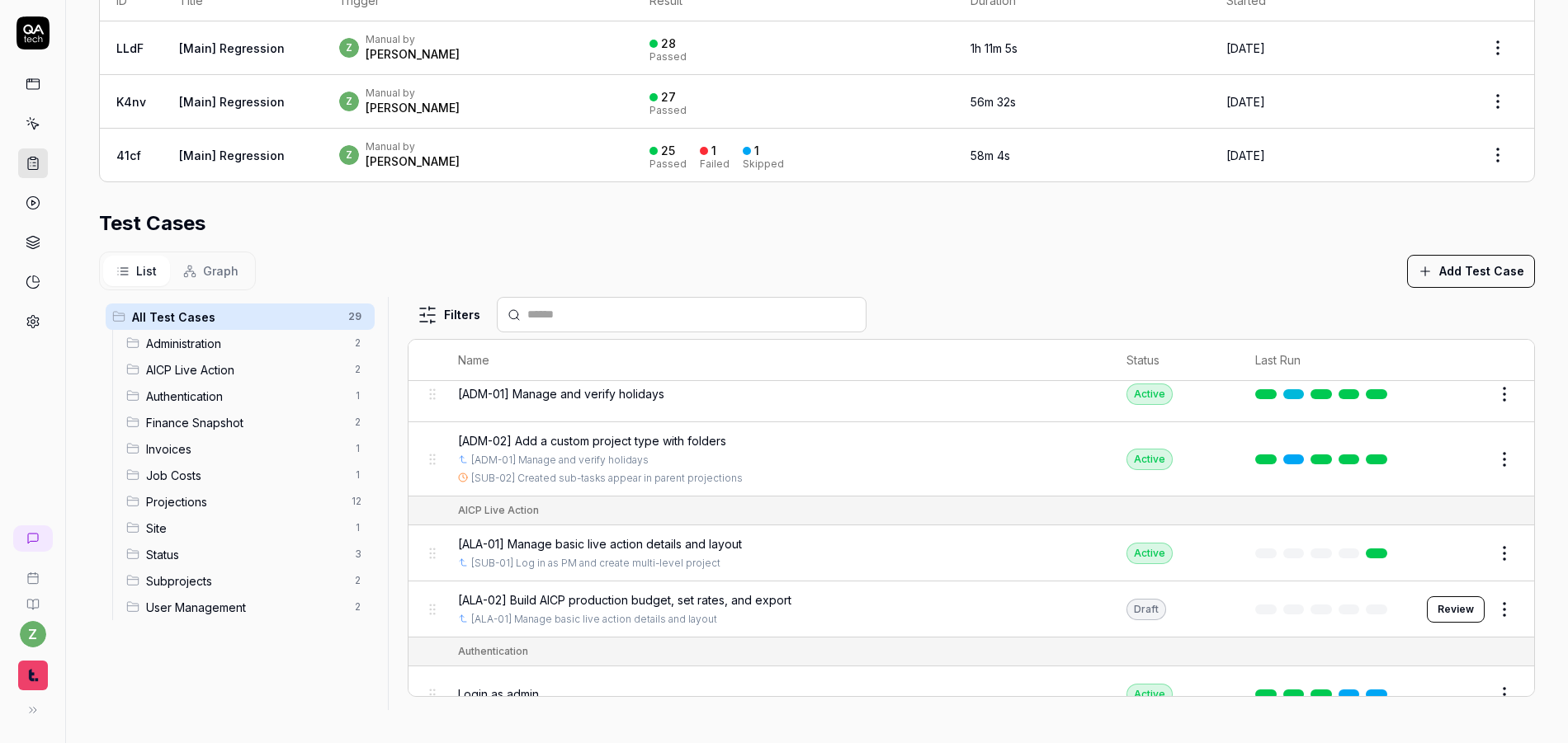
scroll to position [99, 0]
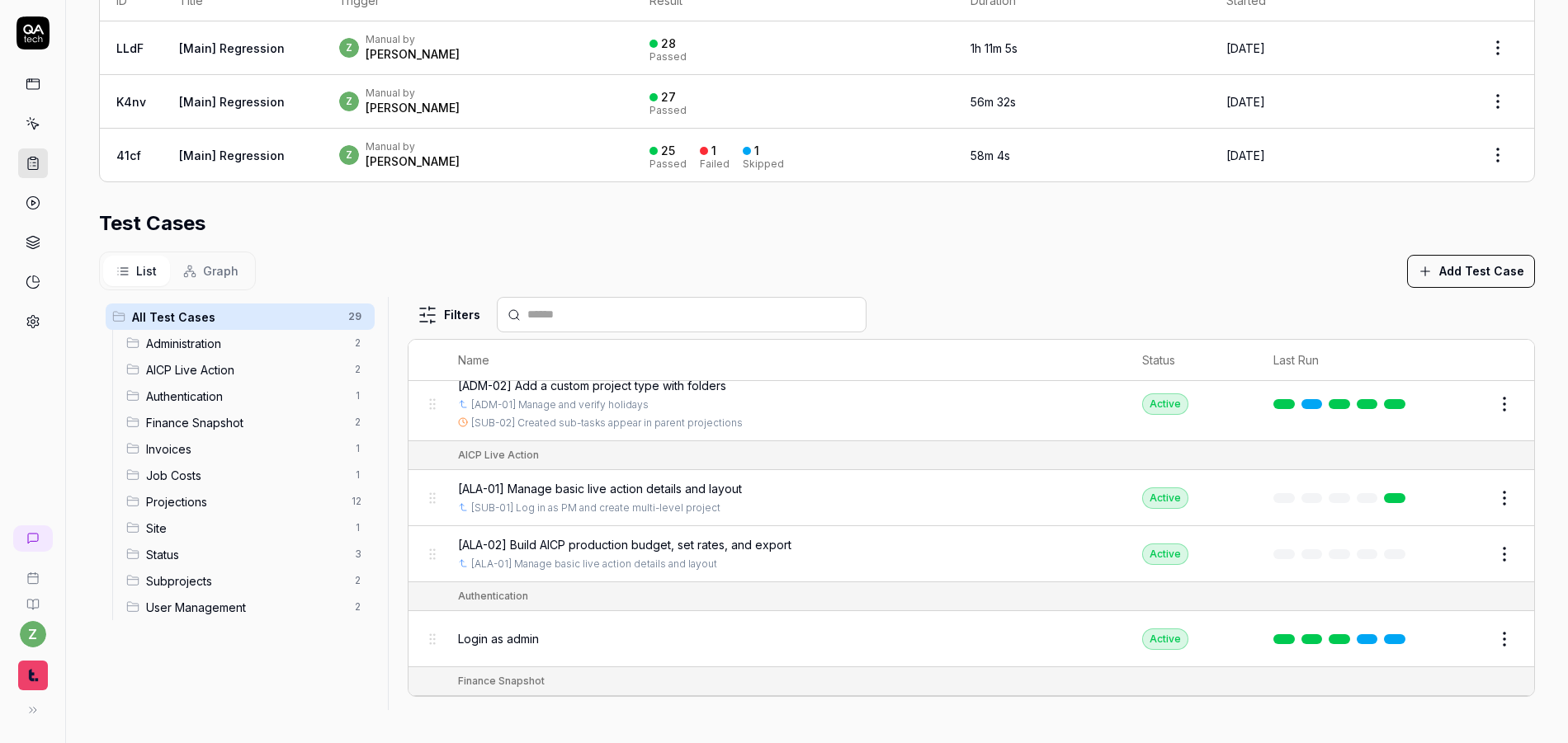
click at [614, 550] on span "[ALA-02] Build AICP production budget, set rates, and export" at bounding box center [625, 545] width 334 height 17
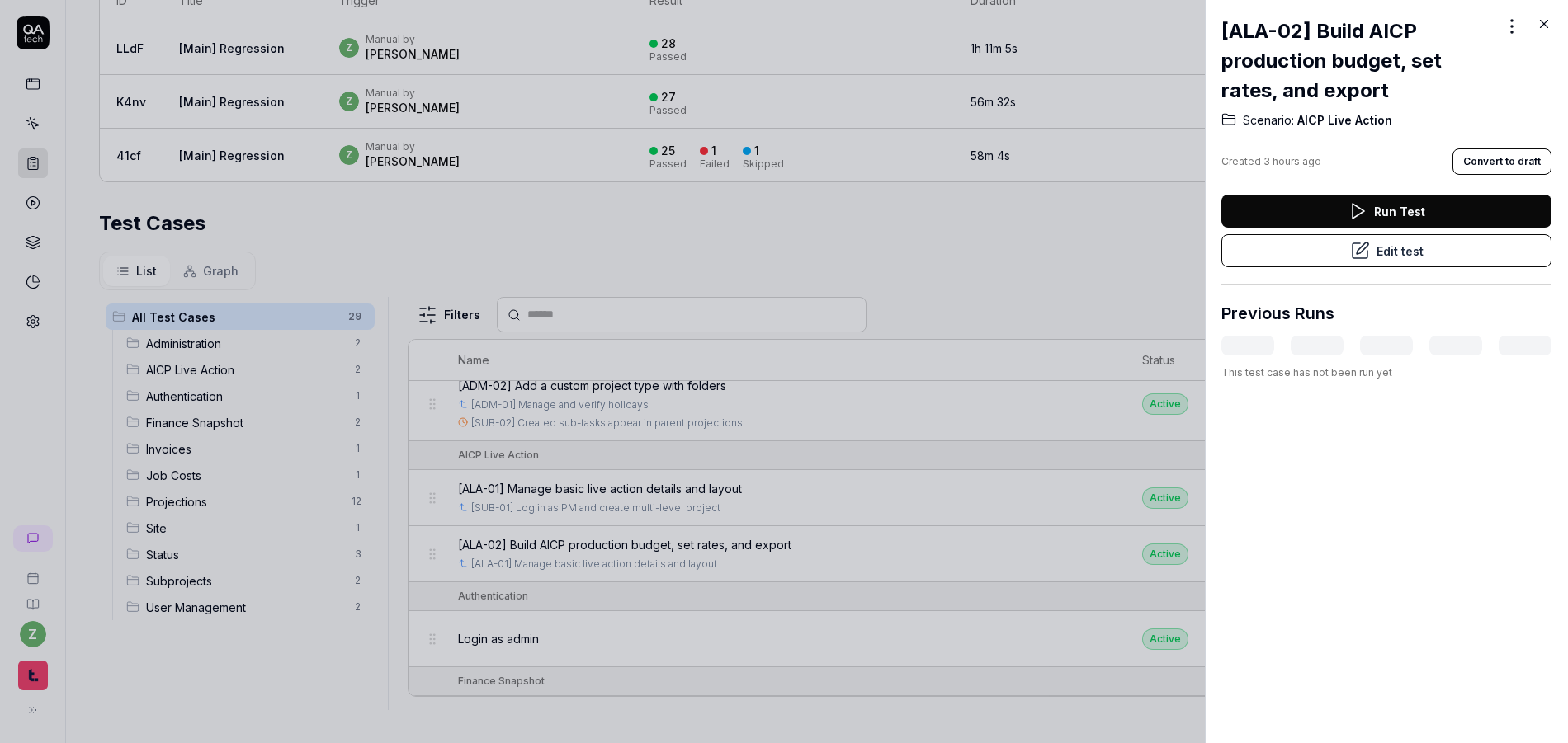
click at [1380, 263] on button "Edit test" at bounding box center [1386, 250] width 330 height 33
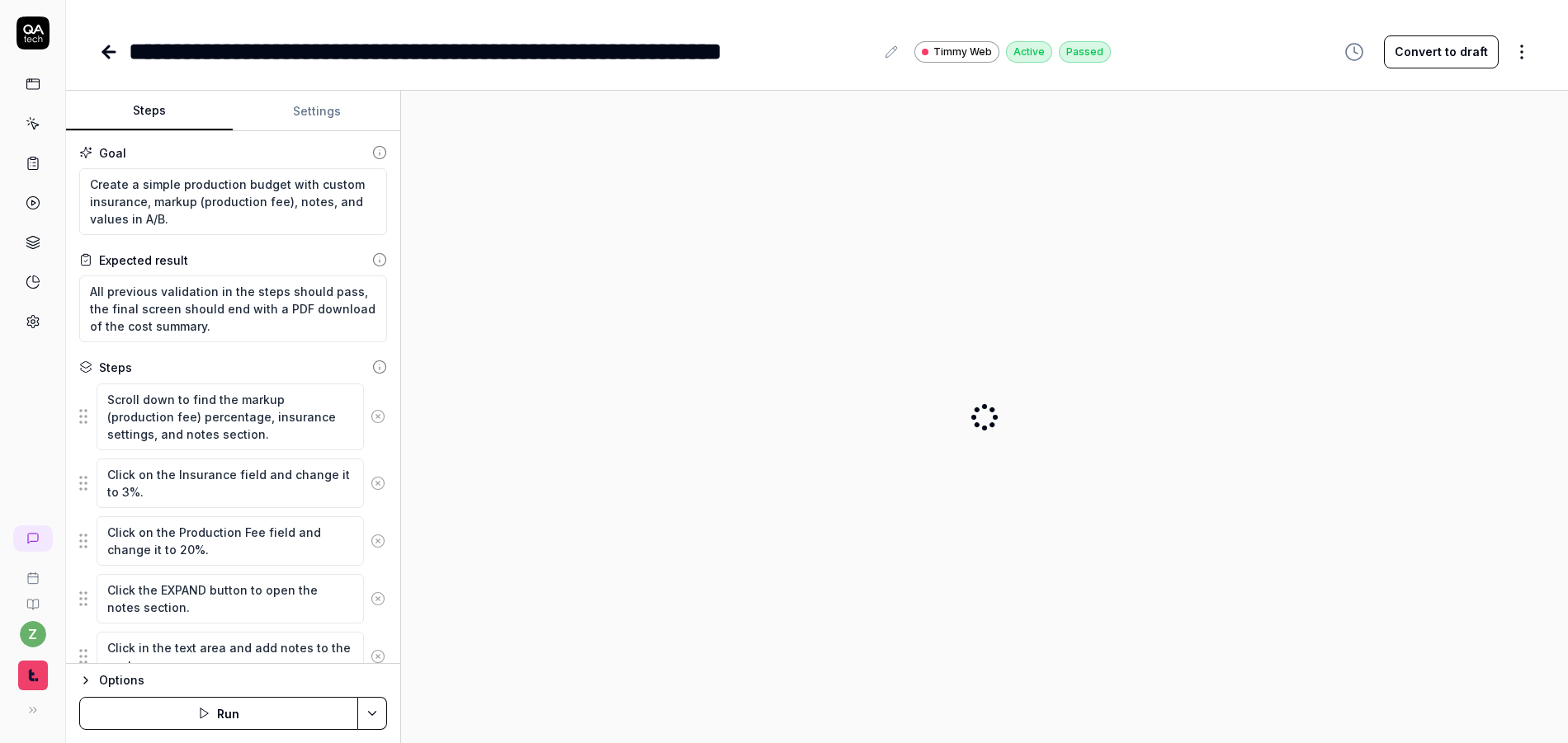
click at [377, 715] on html "**********" at bounding box center [784, 372] width 1568 height 743
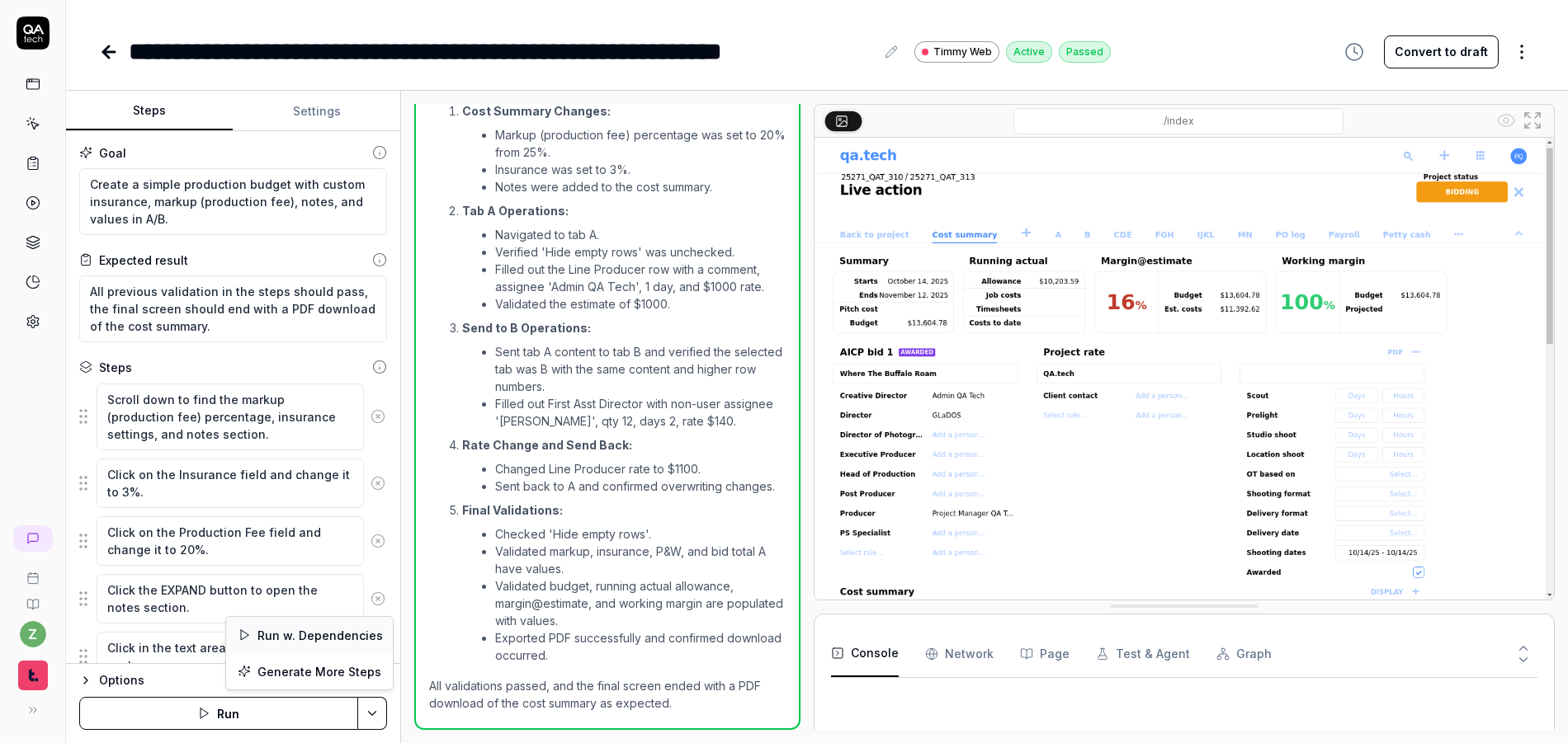
scroll to position [2590, 0]
click at [289, 630] on div "Run w. Dependencies" at bounding box center [309, 635] width 167 height 36
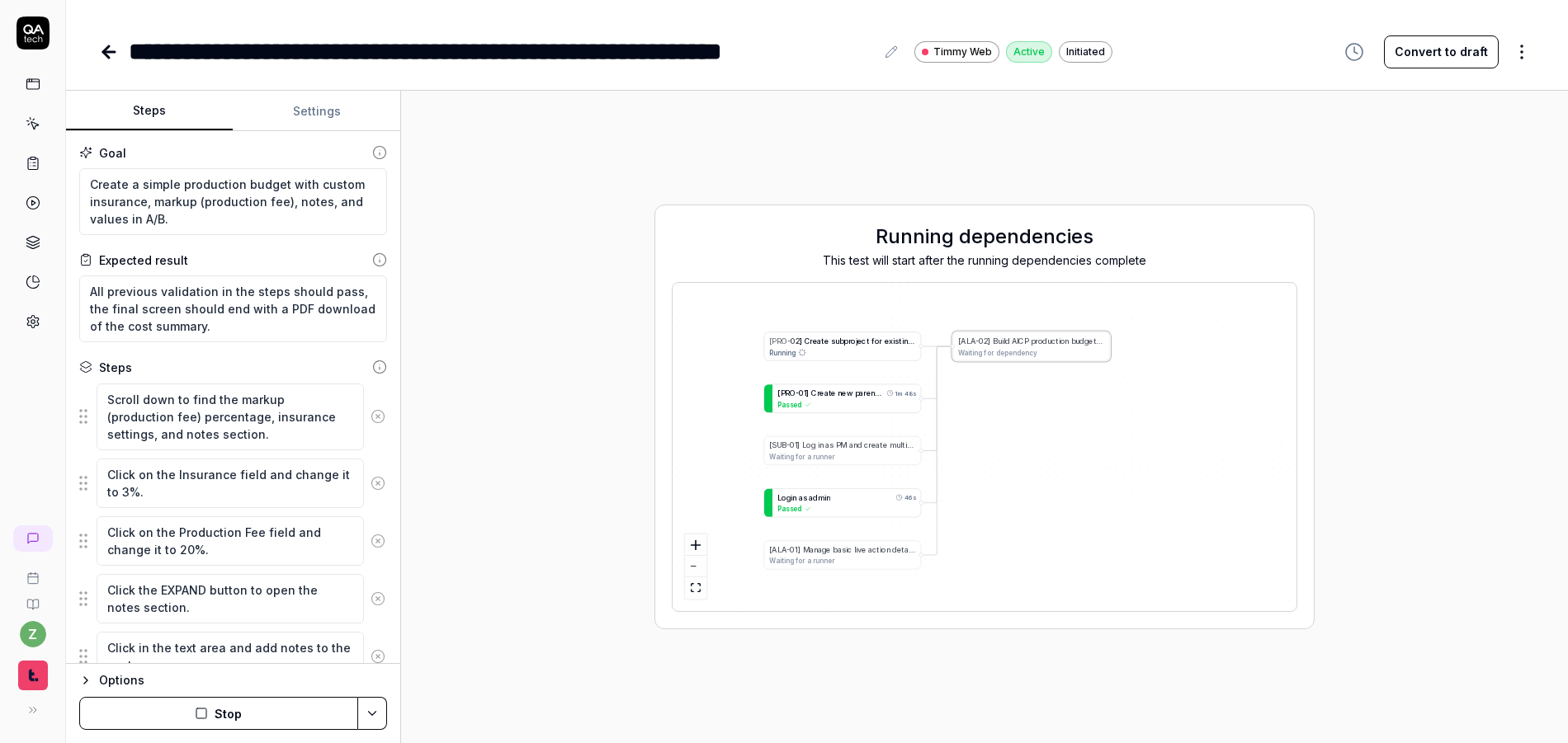
type textarea "*"
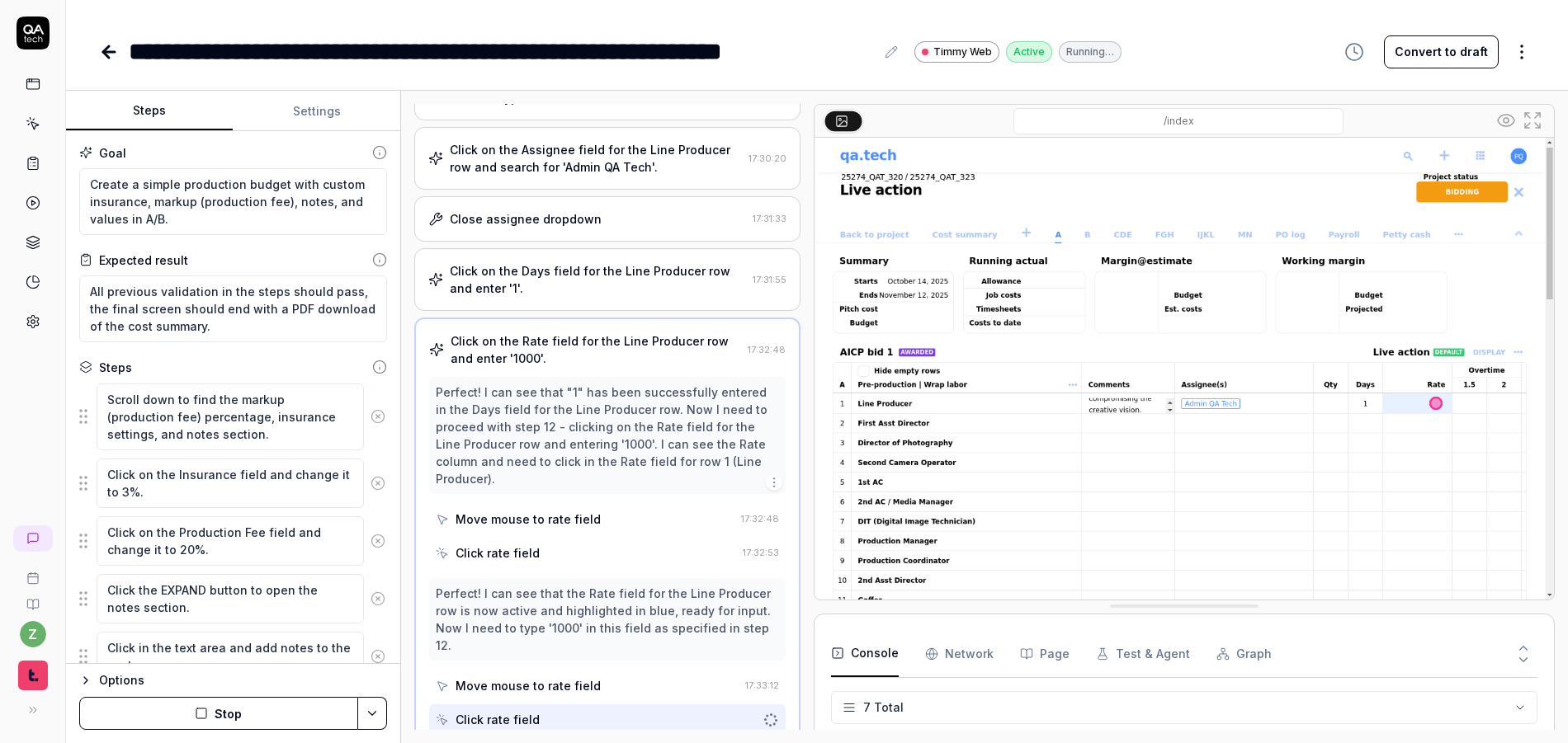
scroll to position [818, 0]
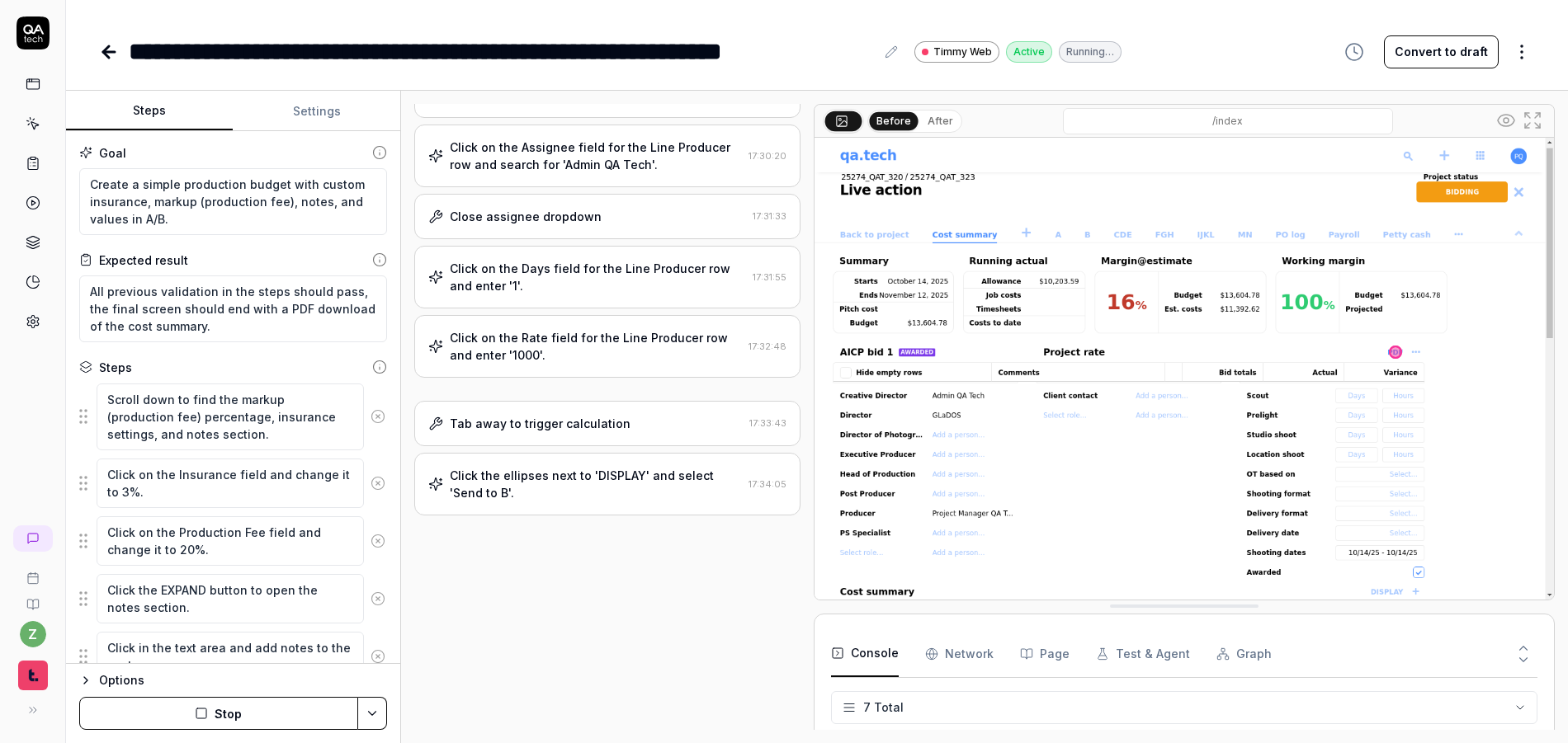
type textarea "*"
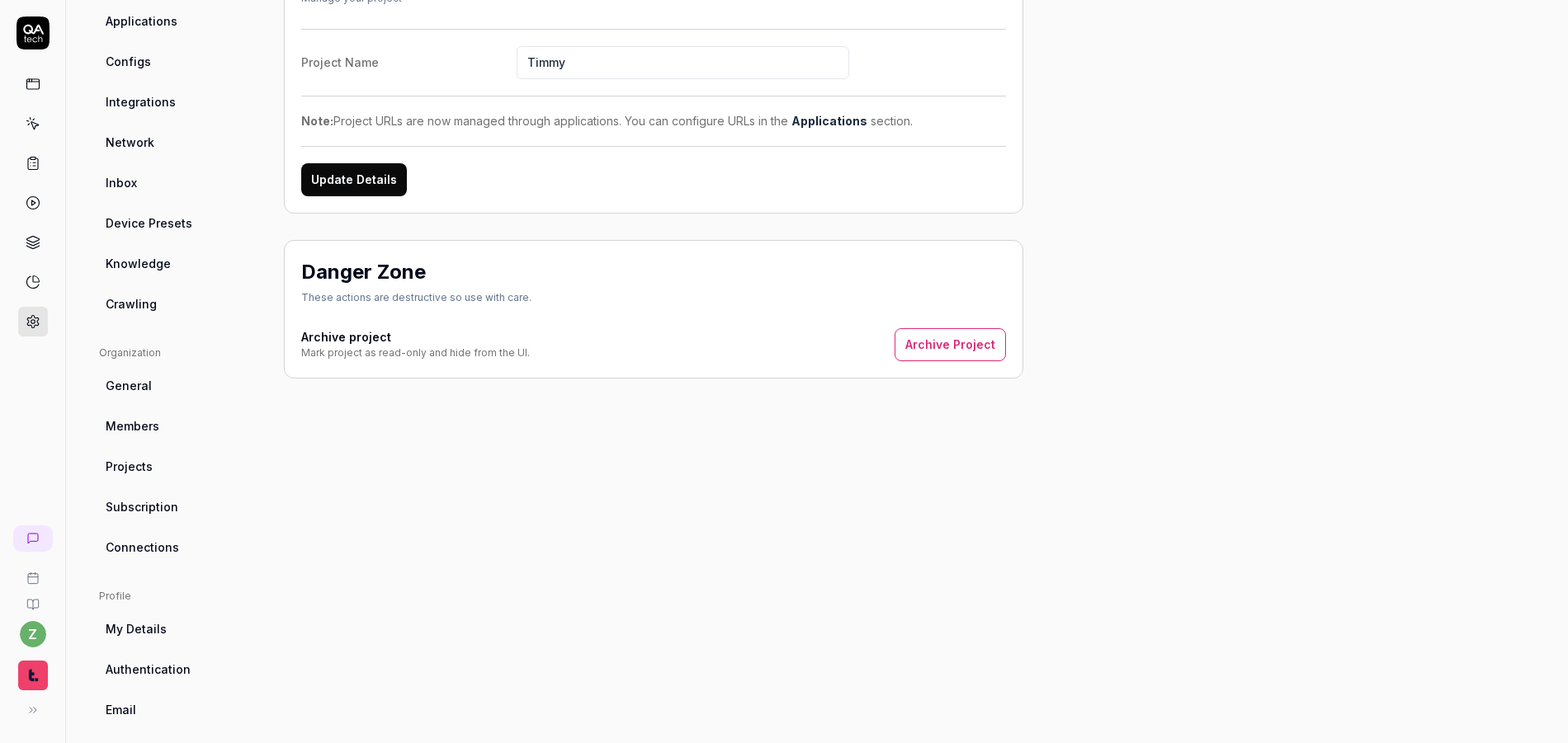
scroll to position [245, 0]
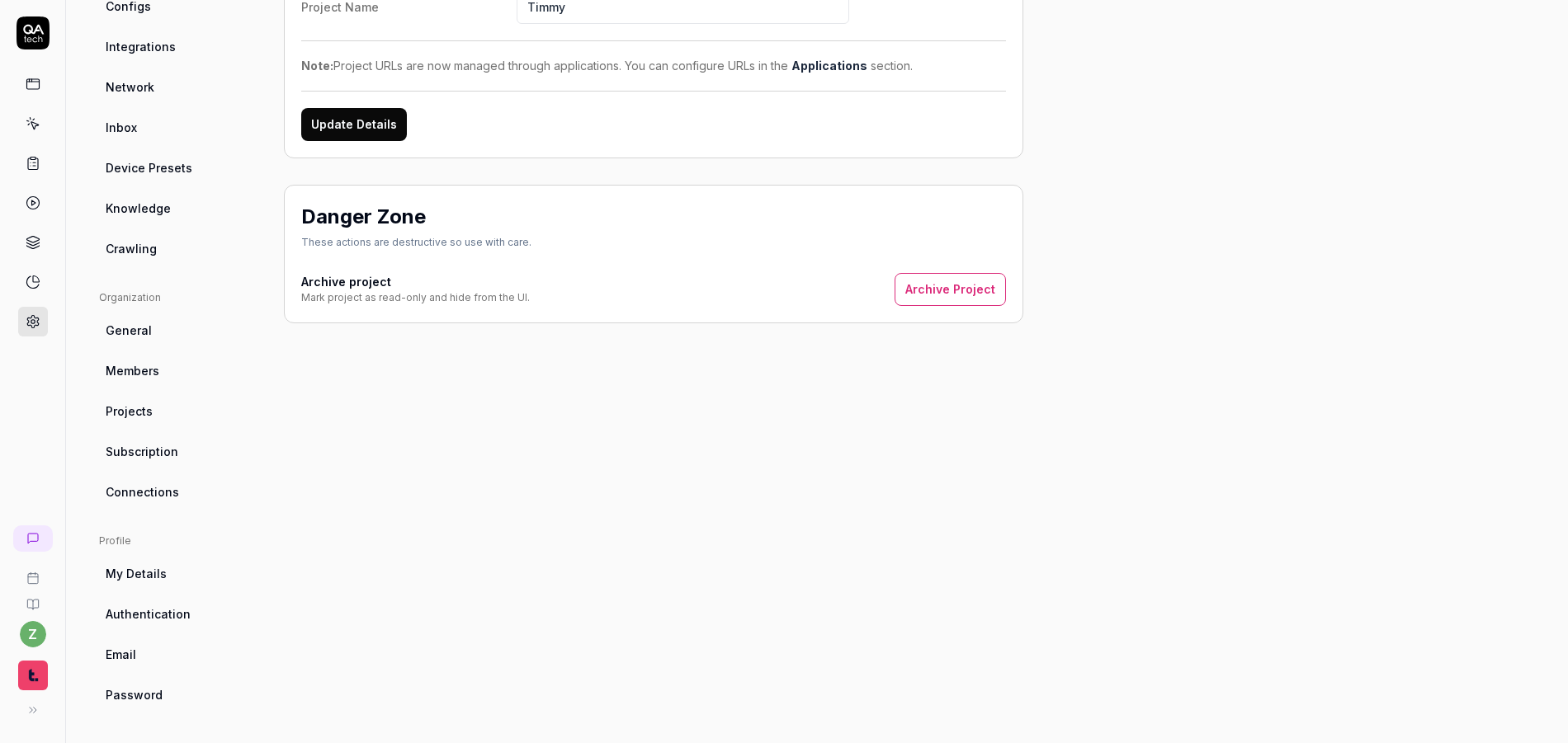
click at [162, 458] on span "Subscription" at bounding box center [141, 451] width 73 height 17
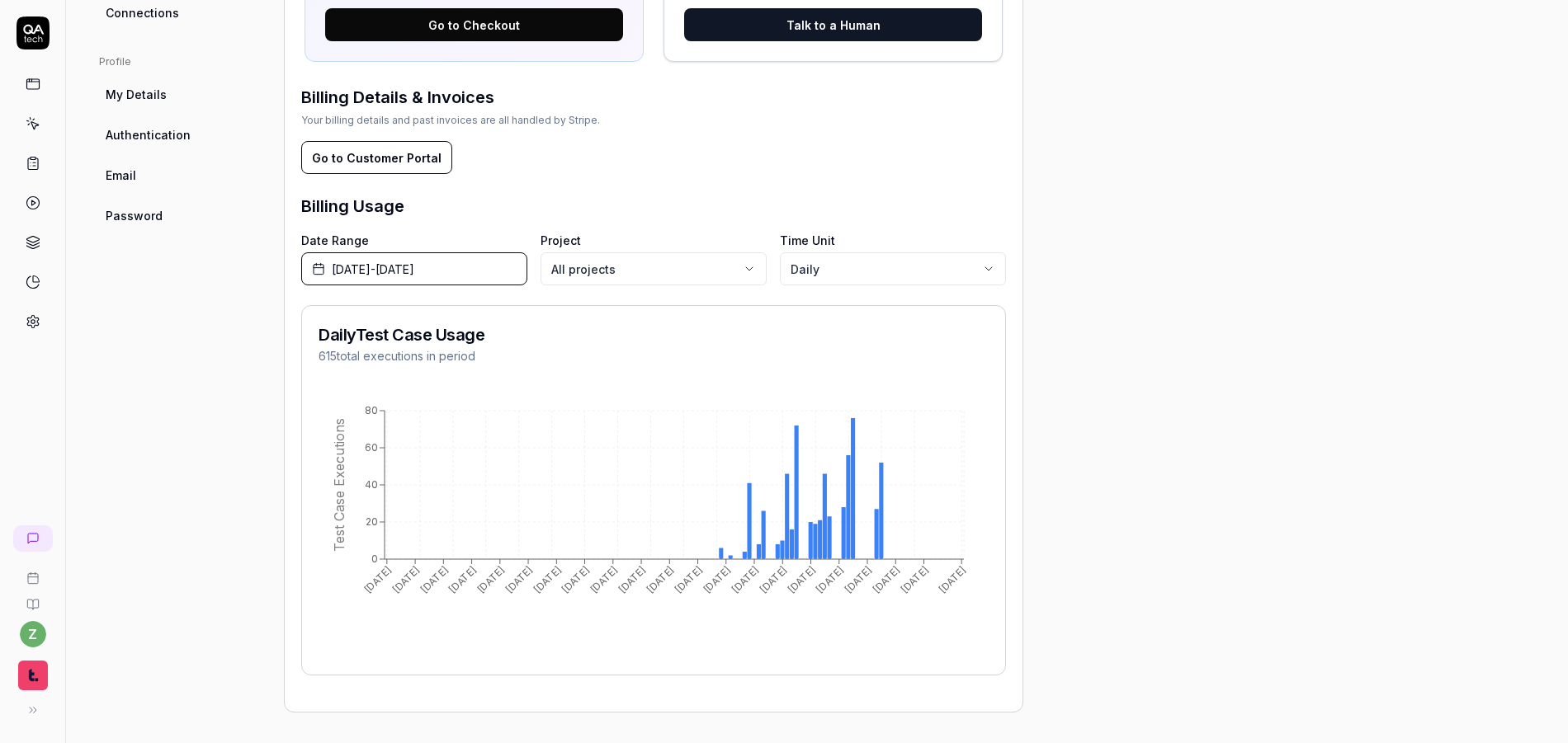
scroll to position [726, 0]
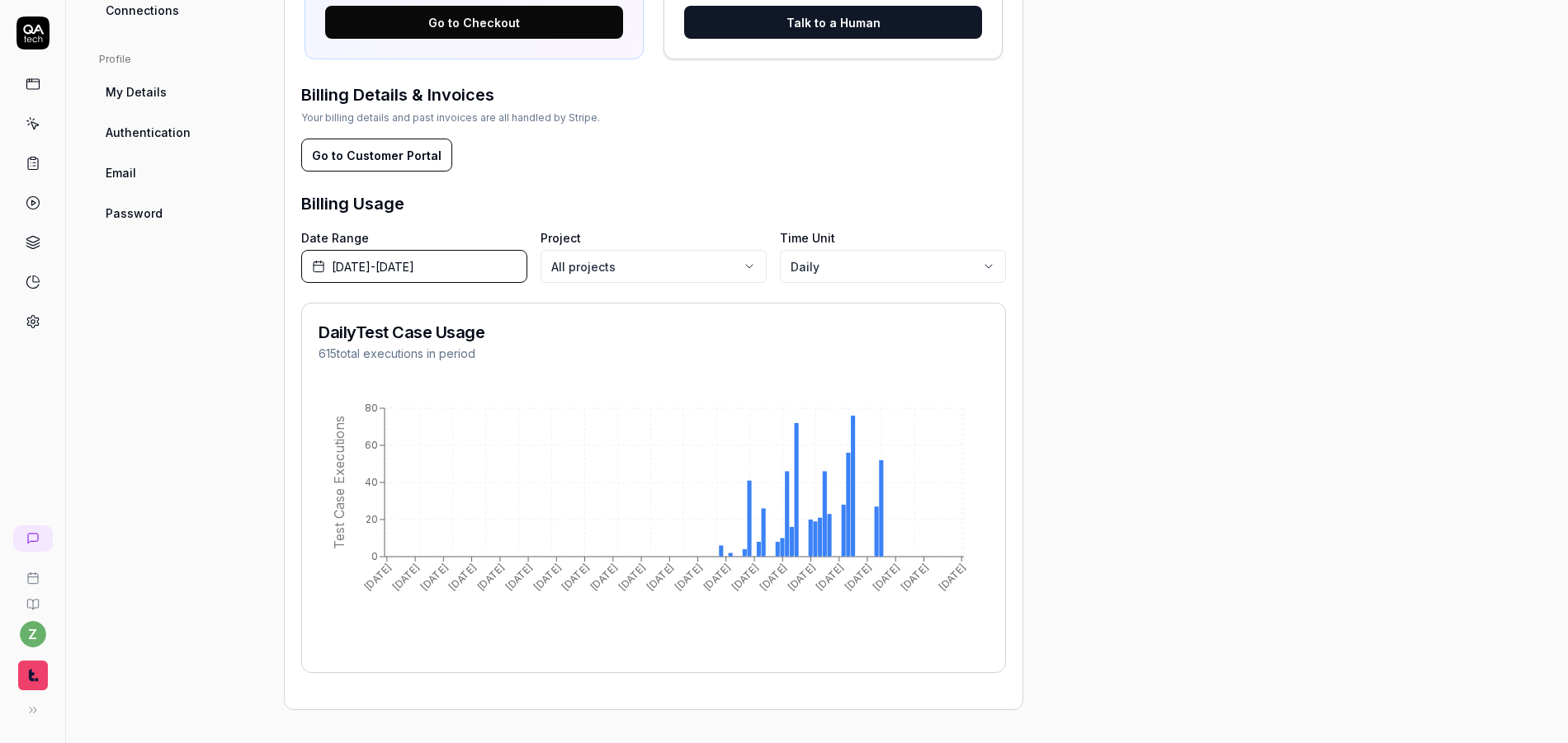
click at [192, 426] on div "Project General Applications Configs Integrations Network Inbox Device Presets …" at bounding box center [177, 57] width 158 height 1307
click at [884, 262] on body "z Settings You have 26 / 500 test executions left Upgrade Now Settings You have…" at bounding box center [784, 372] width 1568 height 743
click at [868, 267] on body "z Settings You have 26 / 500 test executions left Upgrade Now Settings You have…" at bounding box center [784, 372] width 1568 height 743
click at [836, 271] on body "z Settings You have 26 / 500 test executions left Upgrade Now Settings You have…" at bounding box center [784, 372] width 1568 height 743
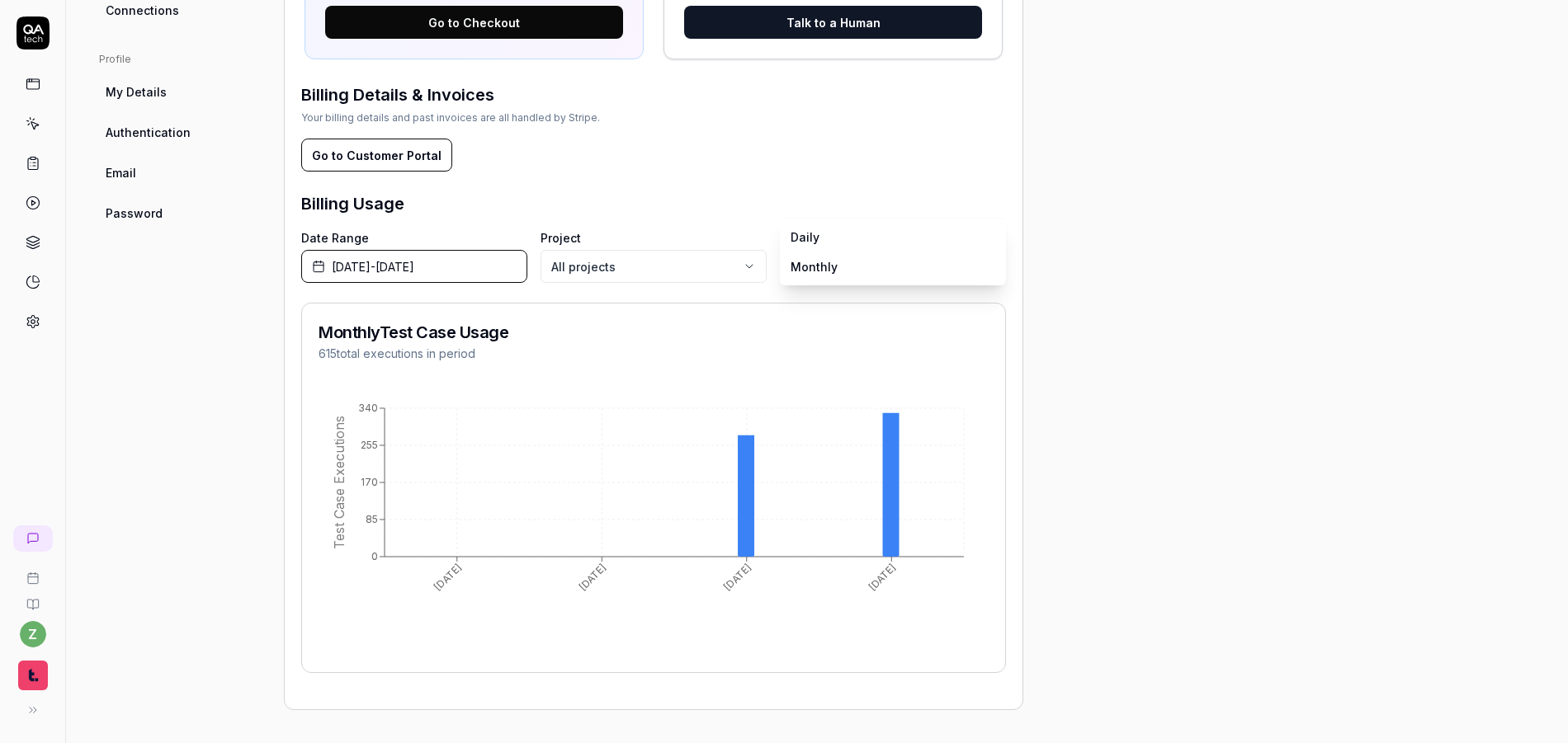
click at [846, 262] on body "z Settings You have 26 / 500 test executions left Upgrade Now Settings You have…" at bounding box center [784, 372] width 1568 height 743
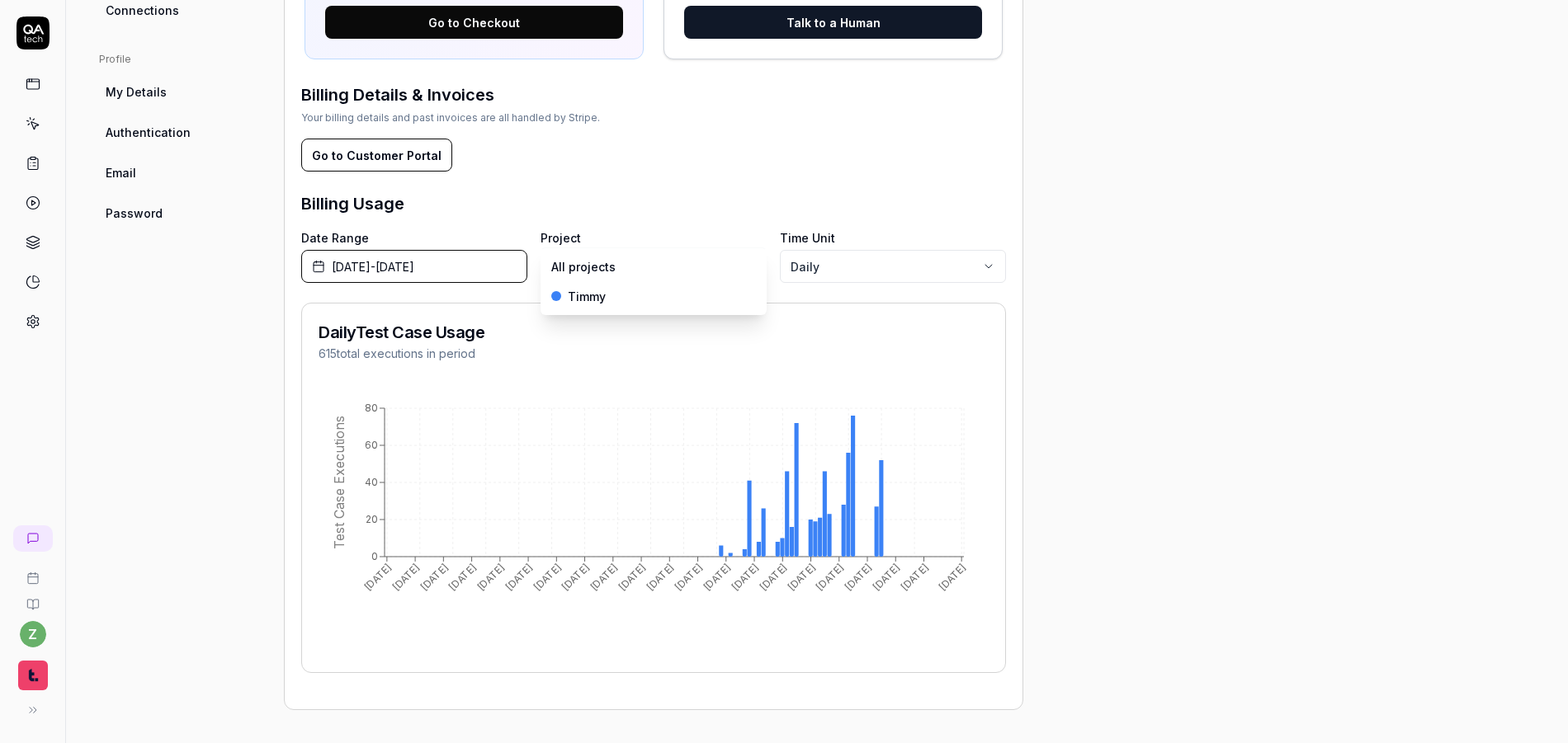
click at [718, 269] on body "z Settings You have 26 / 500 test executions left Upgrade Now Settings You have…" at bounding box center [784, 372] width 1568 height 743
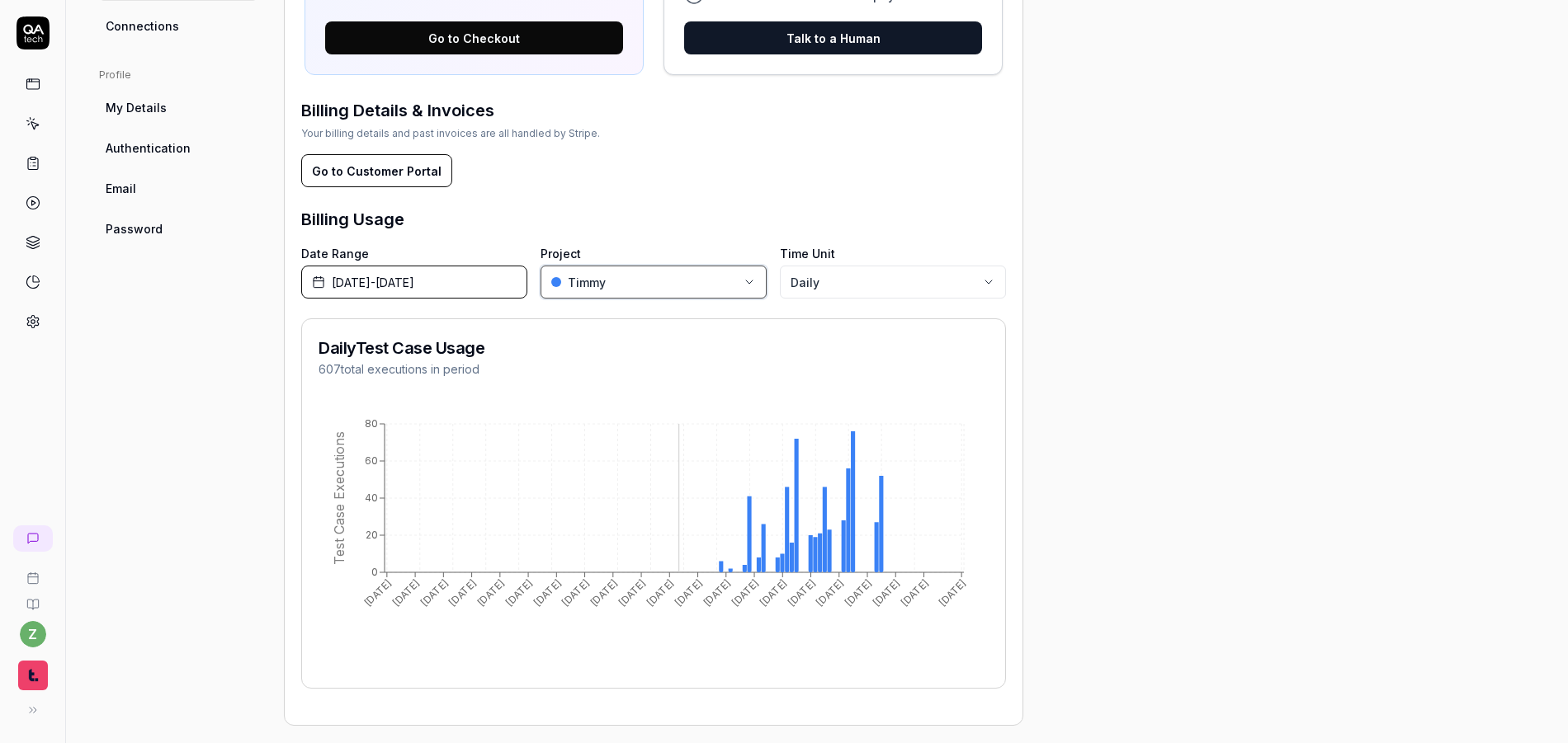
scroll to position [726, 0]
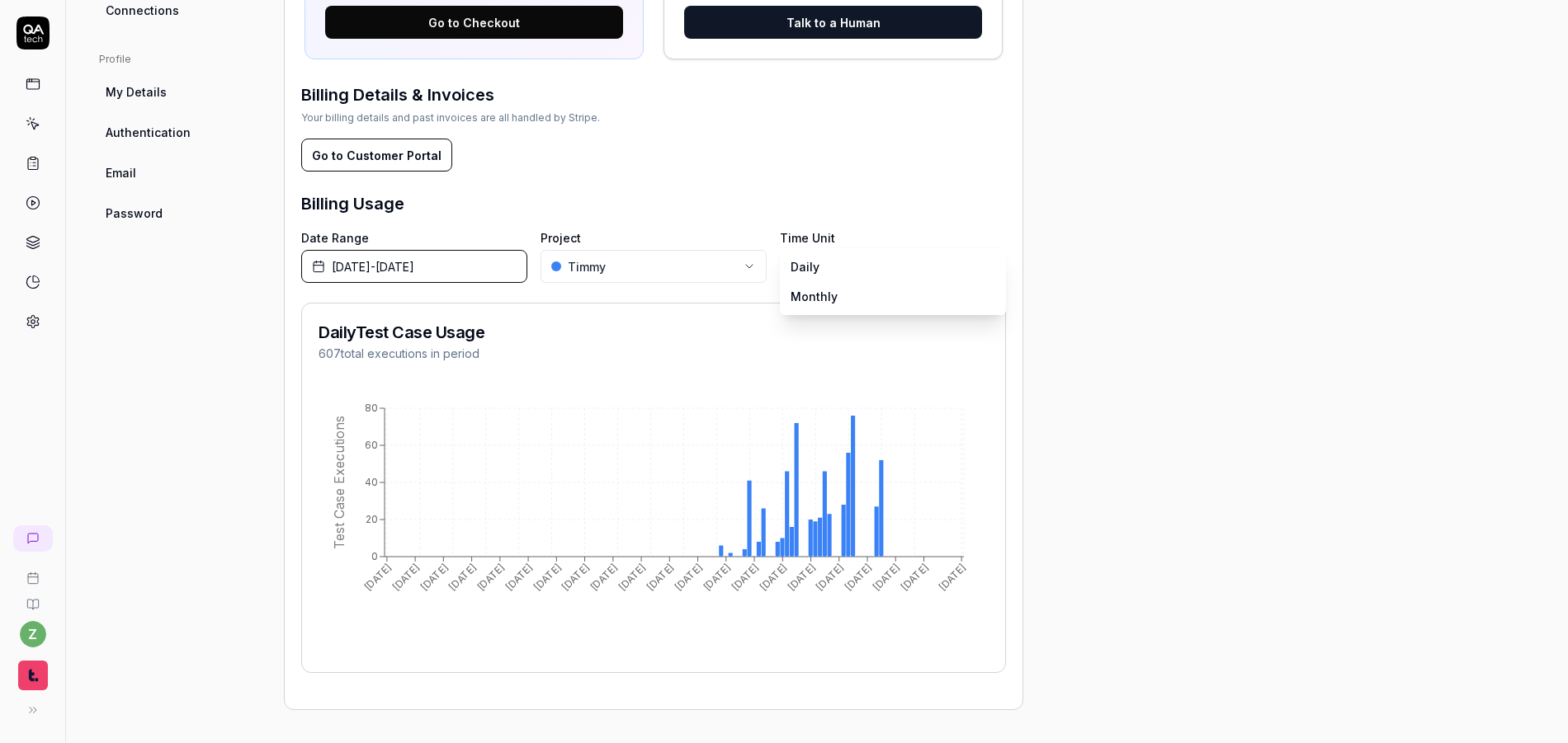
click at [839, 267] on body "z Settings You have 26 / 500 test executions left Upgrade Now Settings You have…" at bounding box center [784, 372] width 1568 height 743
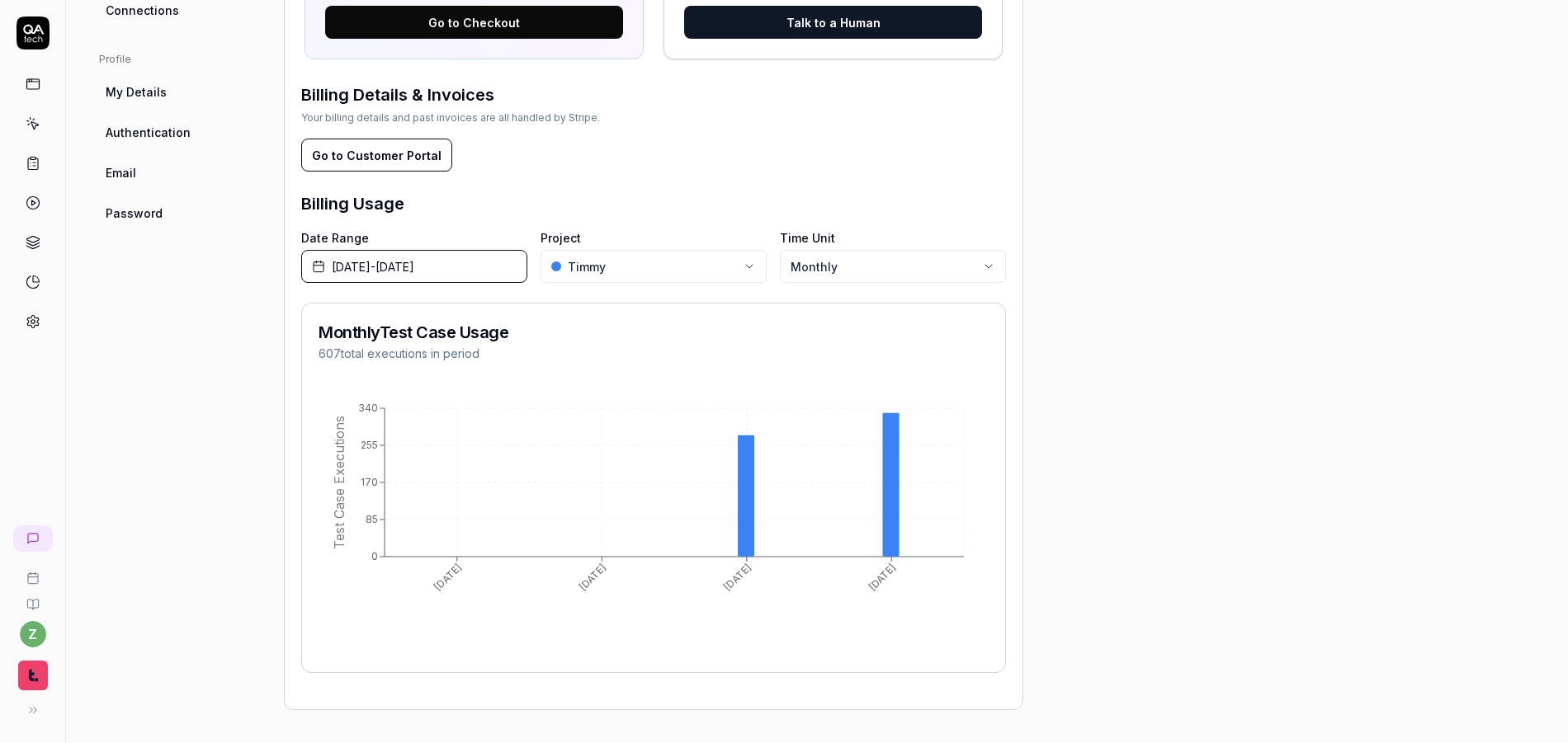
click at [862, 271] on body "z Settings You have 26 / 500 test executions left Upgrade Now Settings You have…" at bounding box center [784, 372] width 1568 height 743
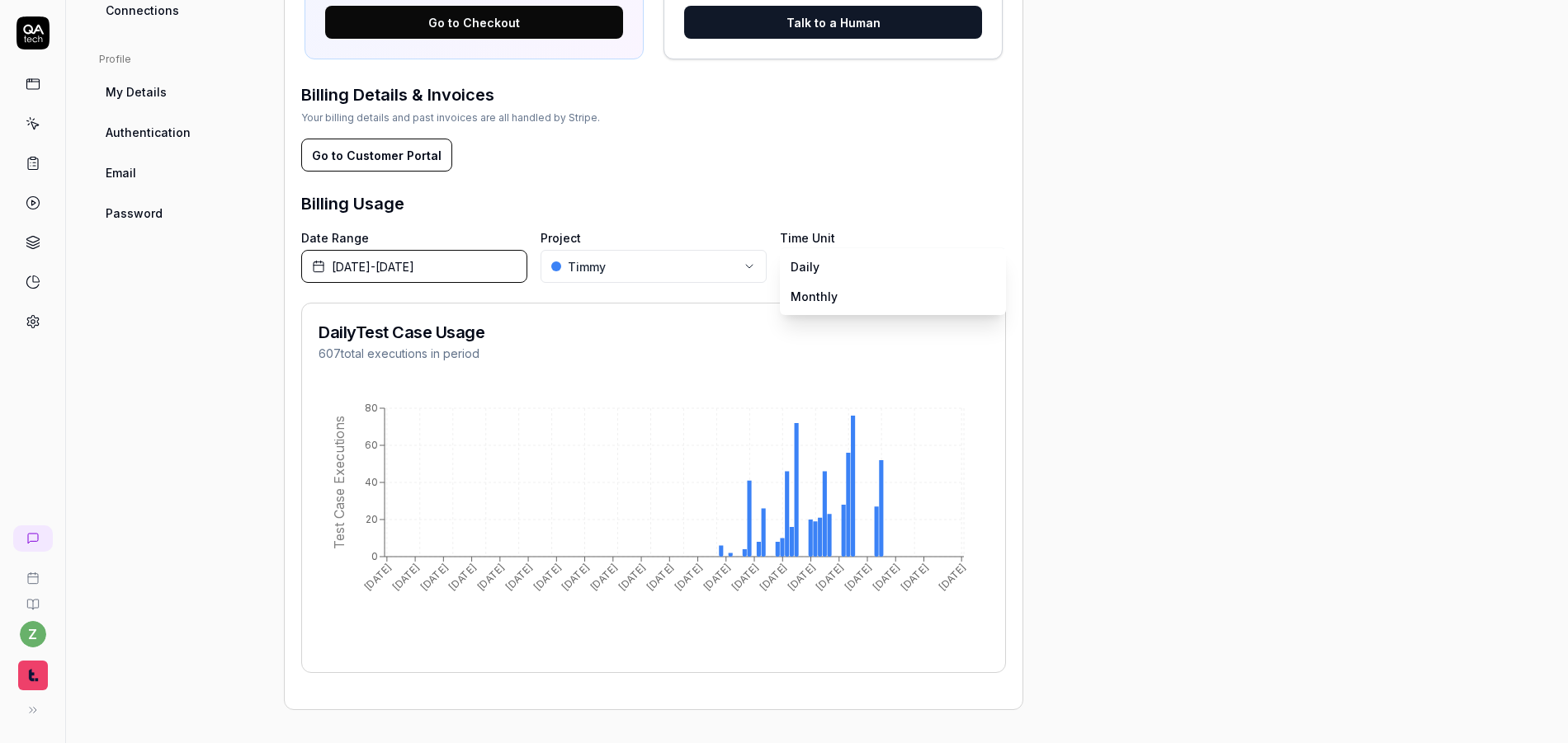
click at [849, 270] on body "z Settings You have 26 / 500 test executions left Upgrade Now Settings You have…" at bounding box center [784, 372] width 1568 height 743
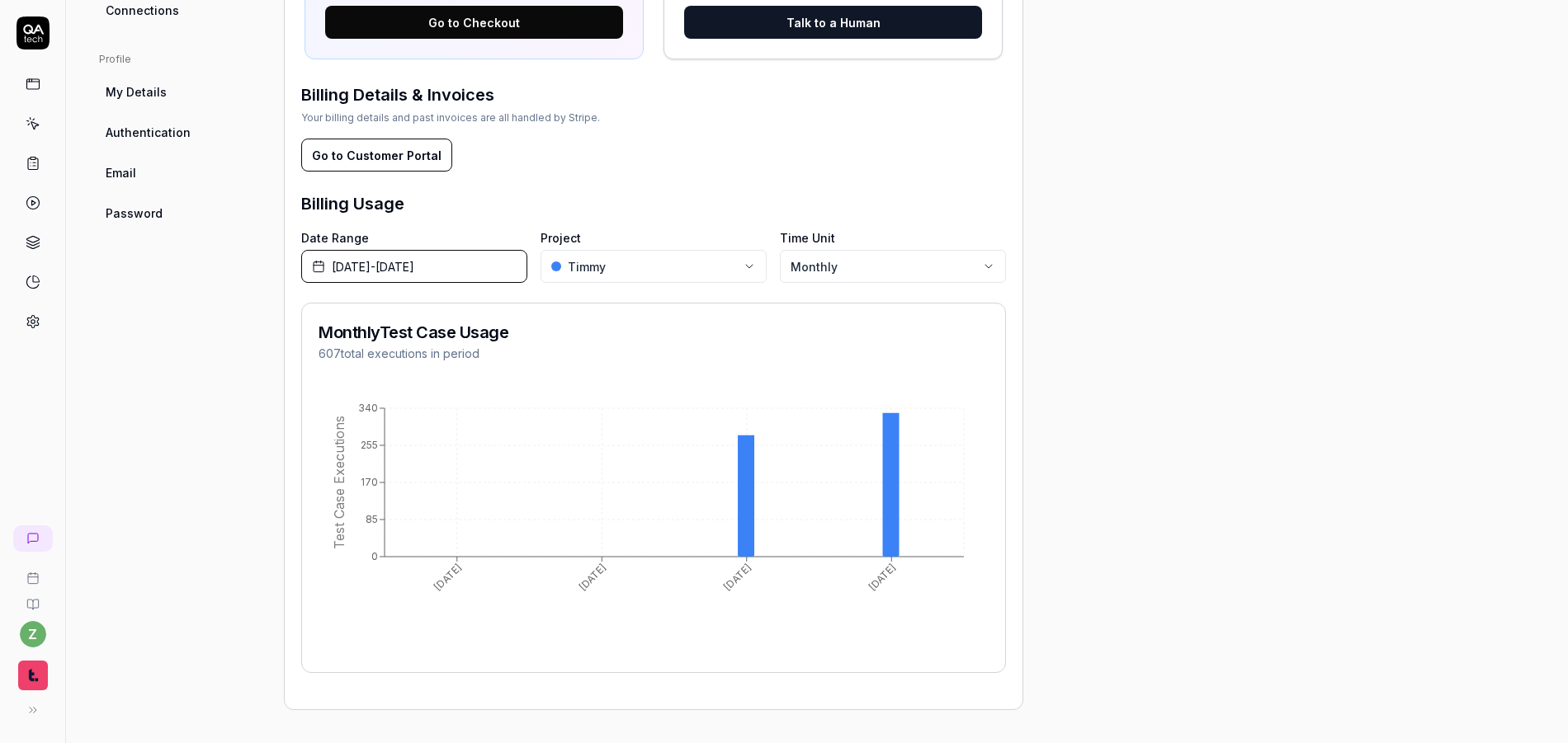
click at [848, 276] on body "z Settings You have 26 / 500 test executions left Upgrade Now Settings You have…" at bounding box center [784, 372] width 1568 height 743
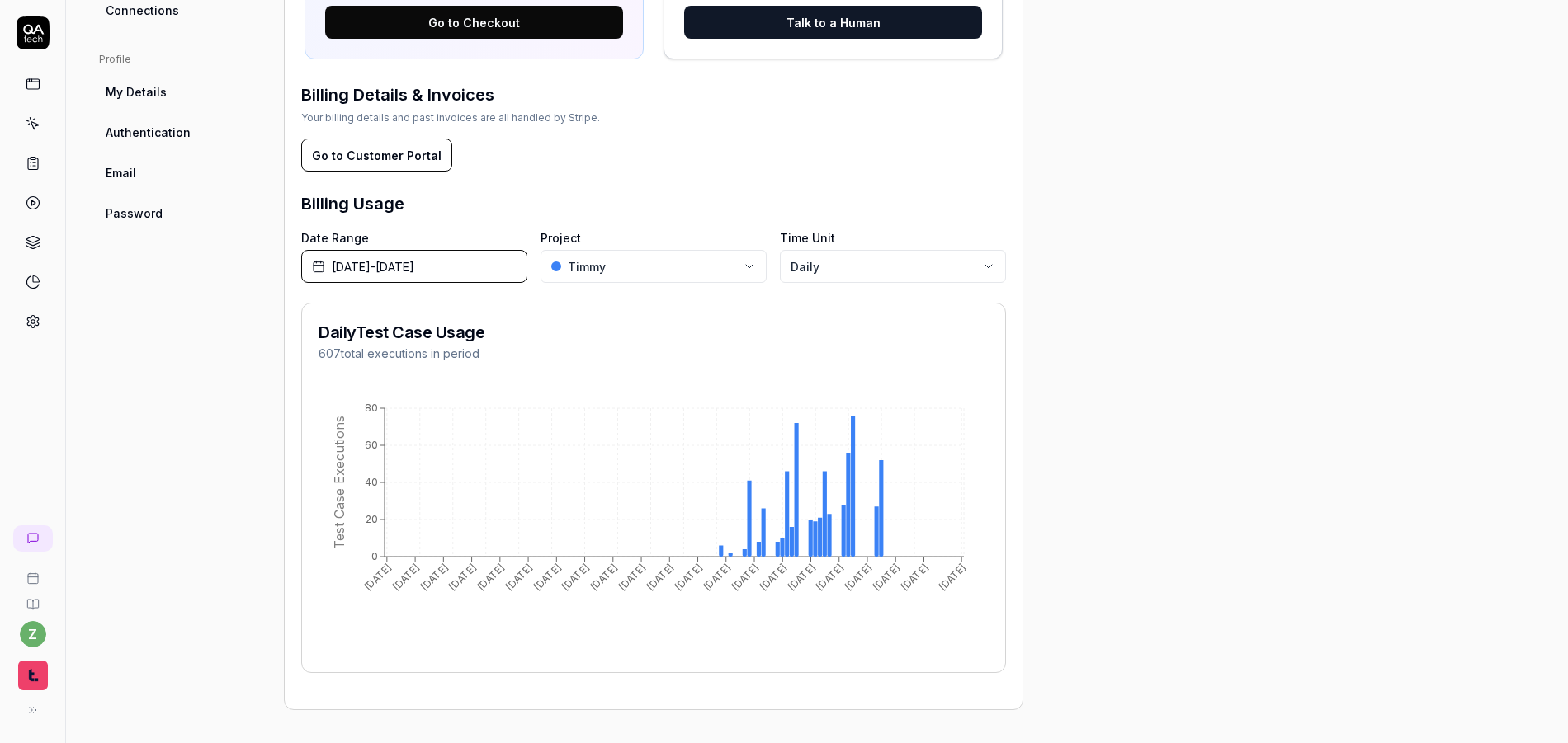
click at [695, 269] on body "z Settings You have 26 / 500 test executions left Upgrade Now Settings You have…" at bounding box center [784, 372] width 1568 height 743
click at [355, 270] on span "[DATE] - [DATE]" at bounding box center [373, 266] width 82 height 17
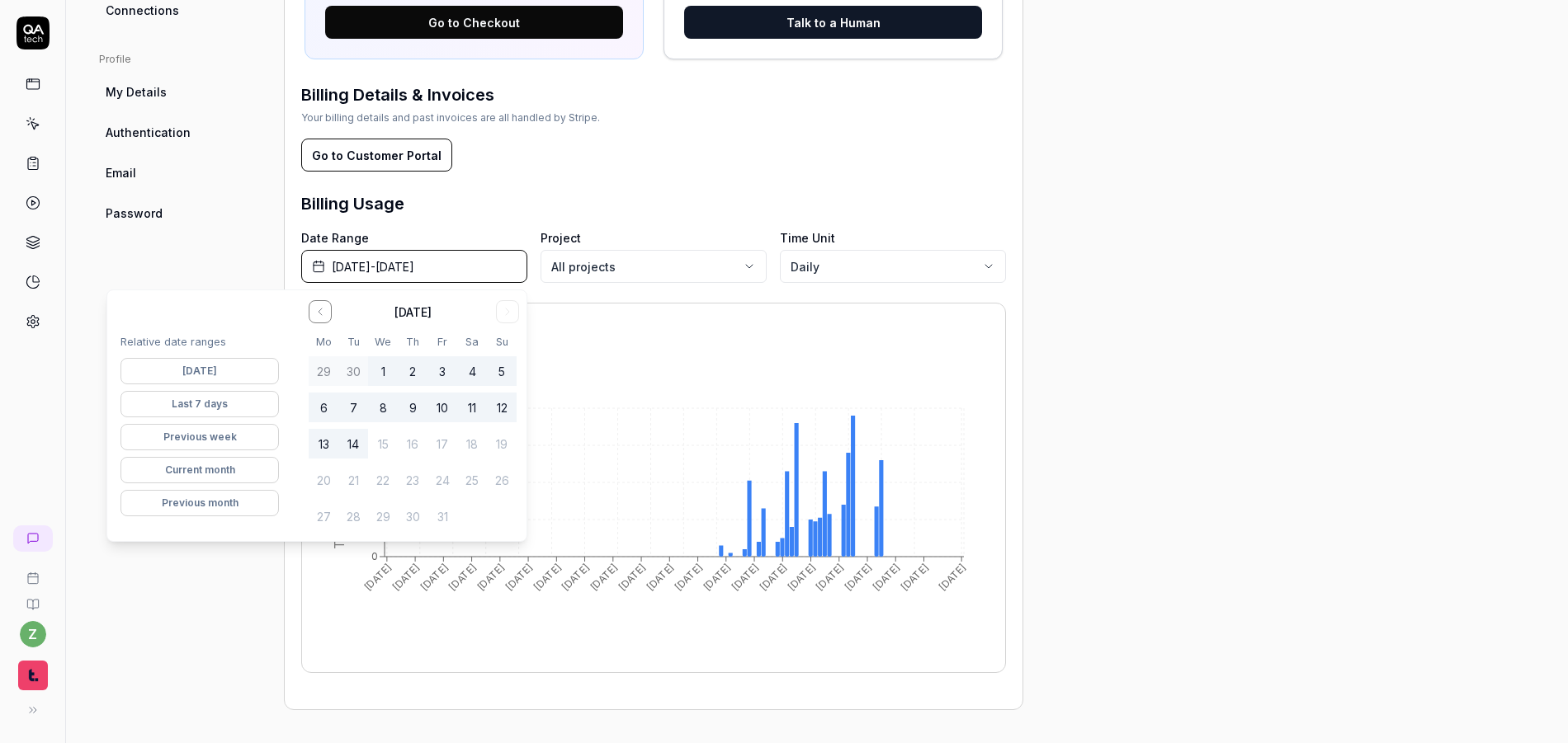
click at [221, 403] on button "Last 7 days" at bounding box center [199, 405] width 158 height 27
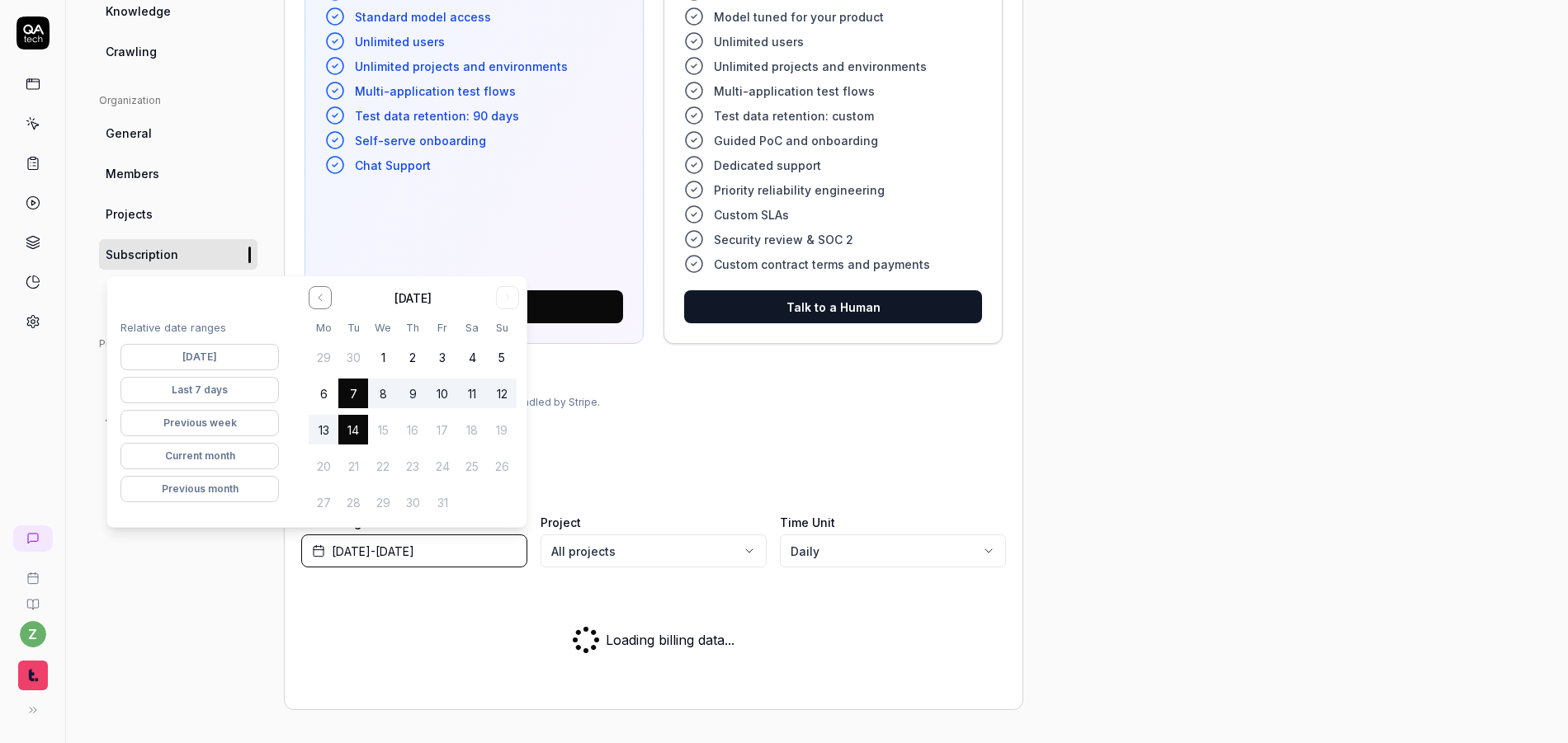
scroll to position [726, 0]
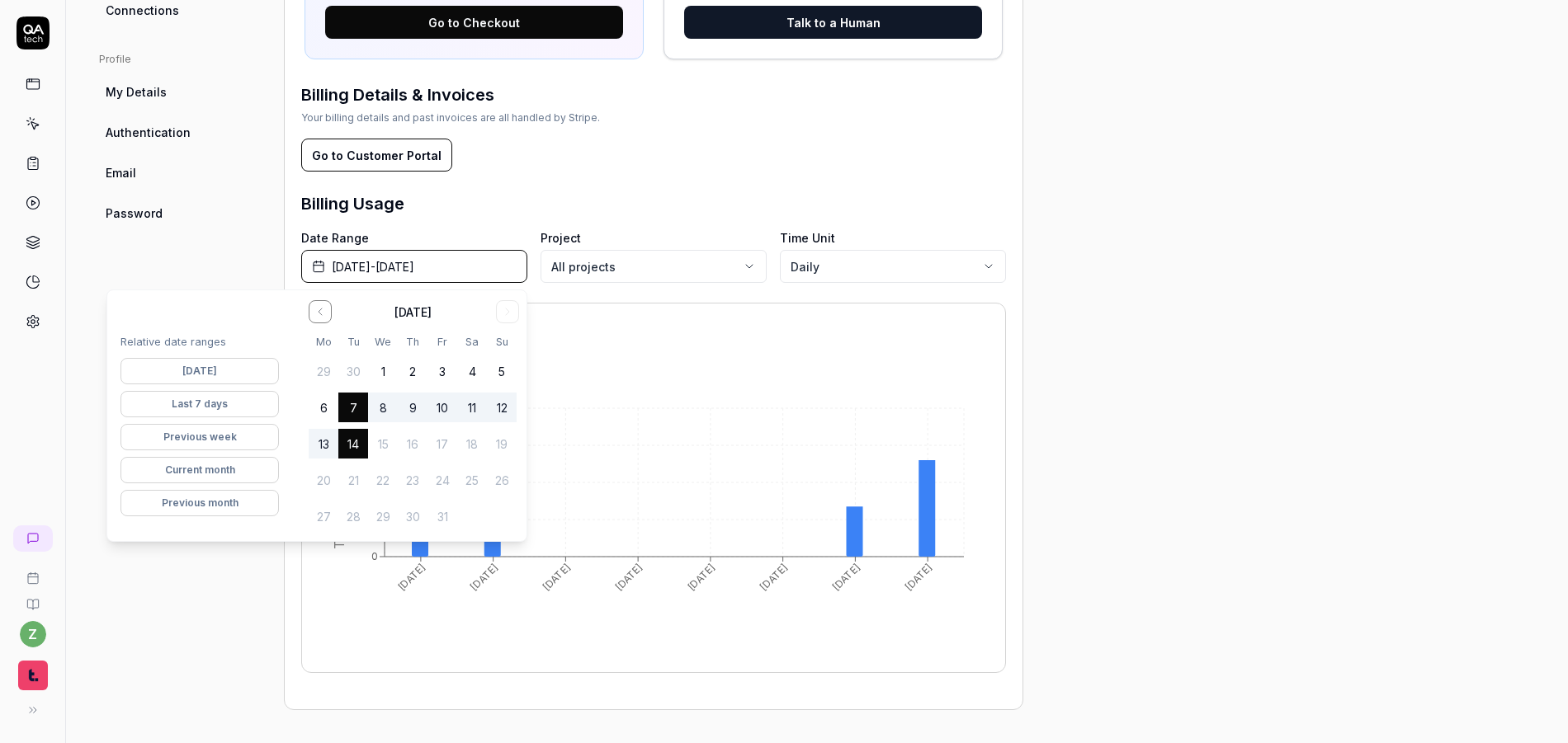
click at [1074, 460] on div "Project General Applications Configs Integrations Network Inbox Device Presets …" at bounding box center [816, 57] width 1435 height 1307
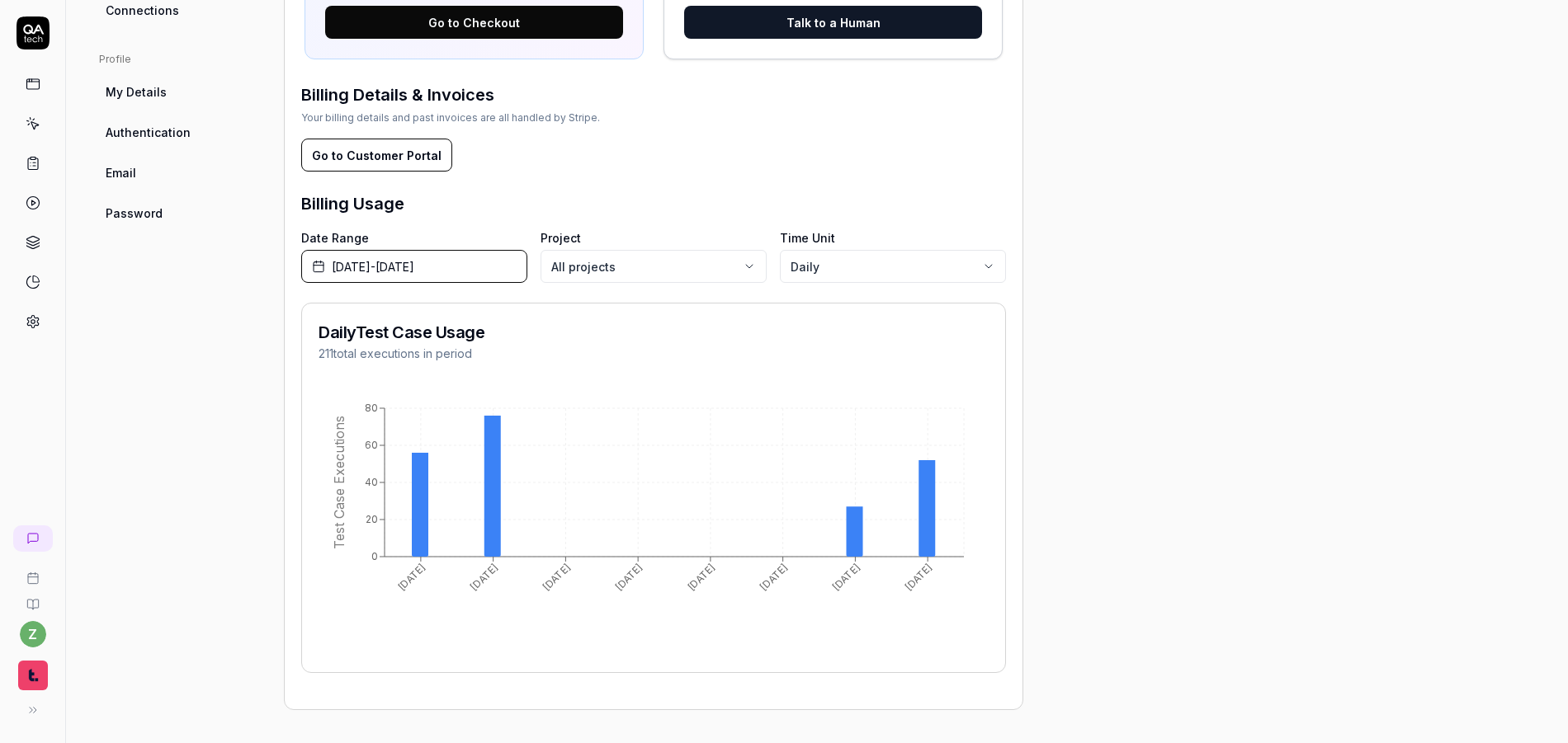
drag, startPoint x: 406, startPoint y: 279, endPoint x: 407, endPoint y: 267, distance: 12.0
click at [404, 274] on button "[DATE] - [DATE]" at bounding box center [414, 266] width 226 height 33
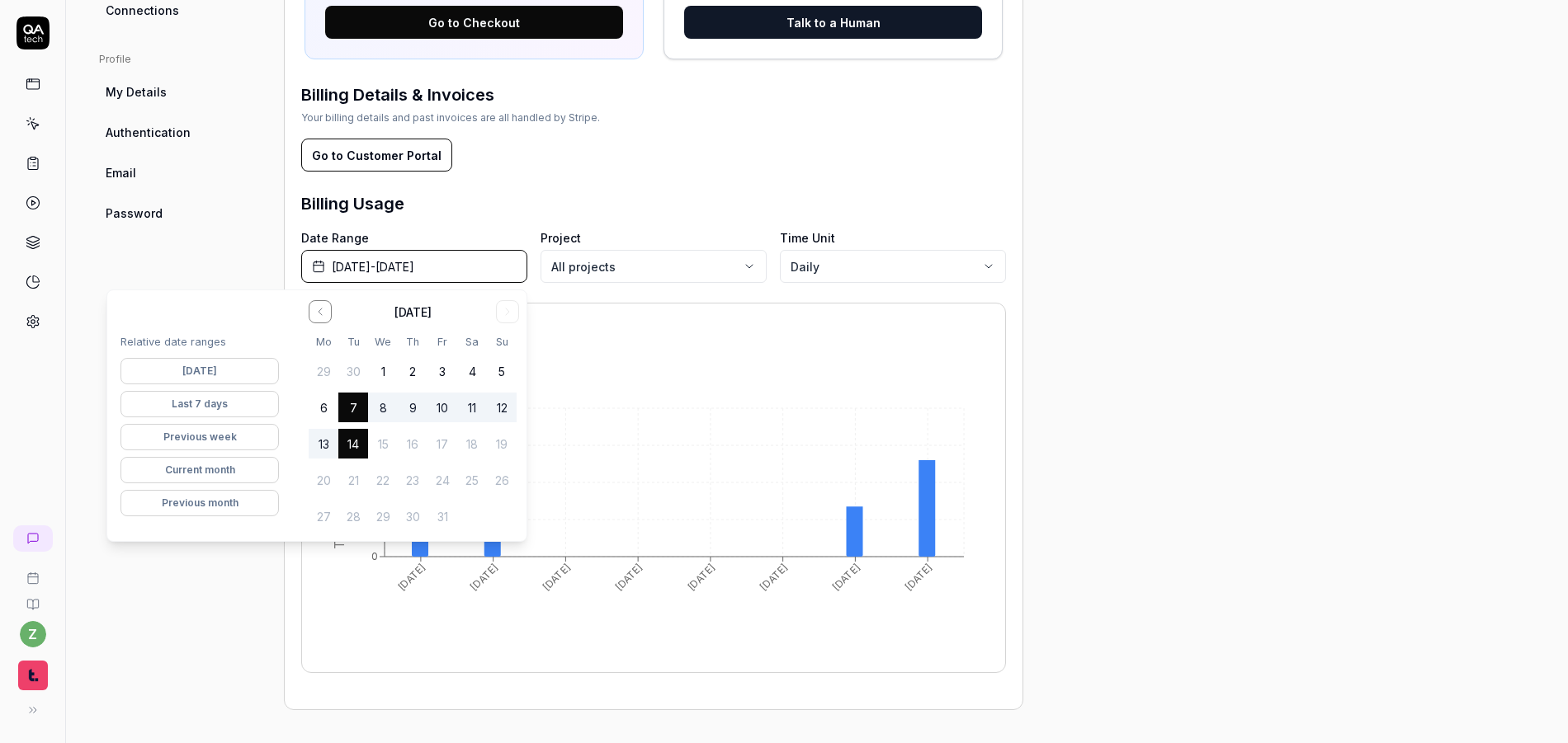
click at [407, 267] on span "[DATE] - [DATE]" at bounding box center [373, 266] width 82 height 17
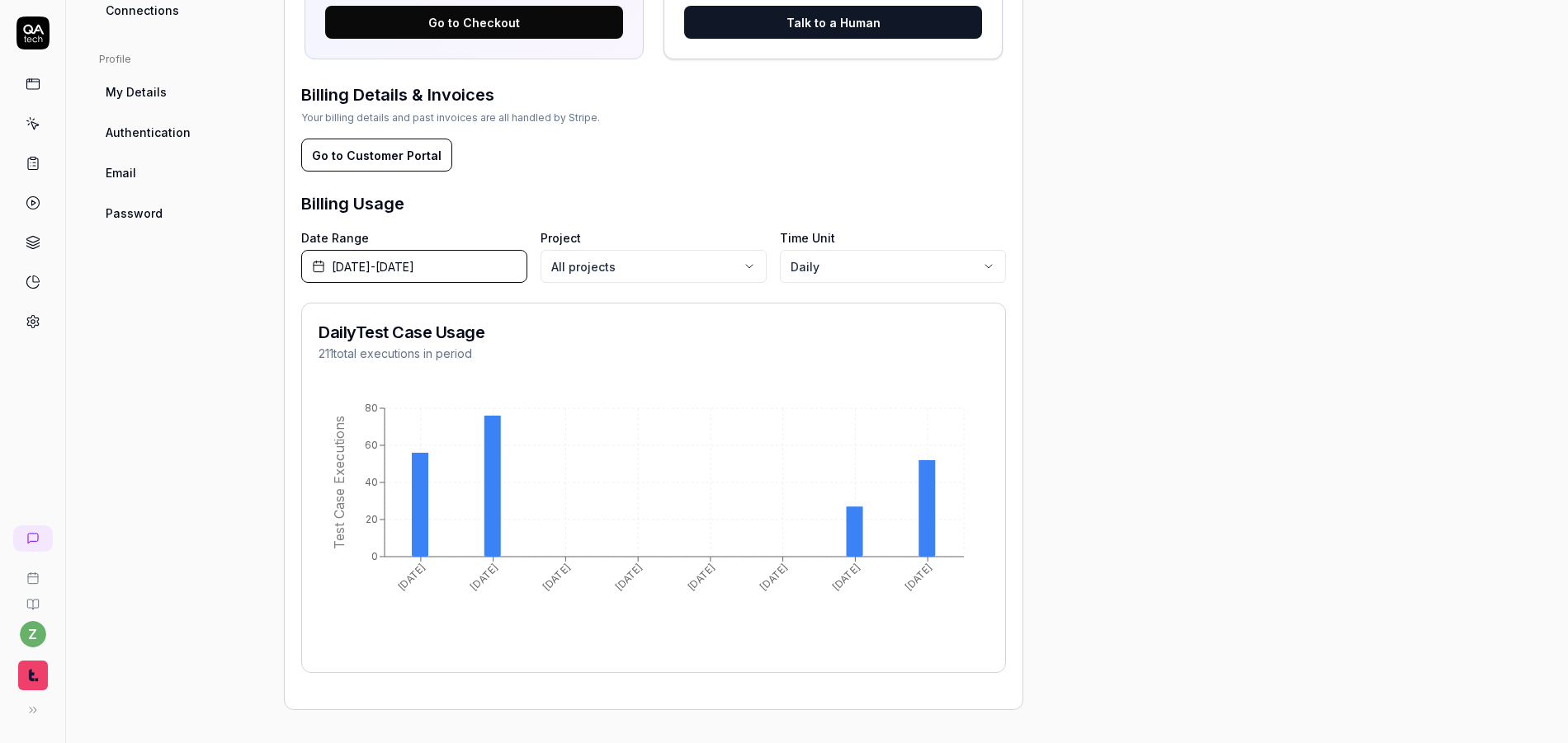
click at [359, 276] on button "[DATE] - [DATE]" at bounding box center [414, 266] width 226 height 33
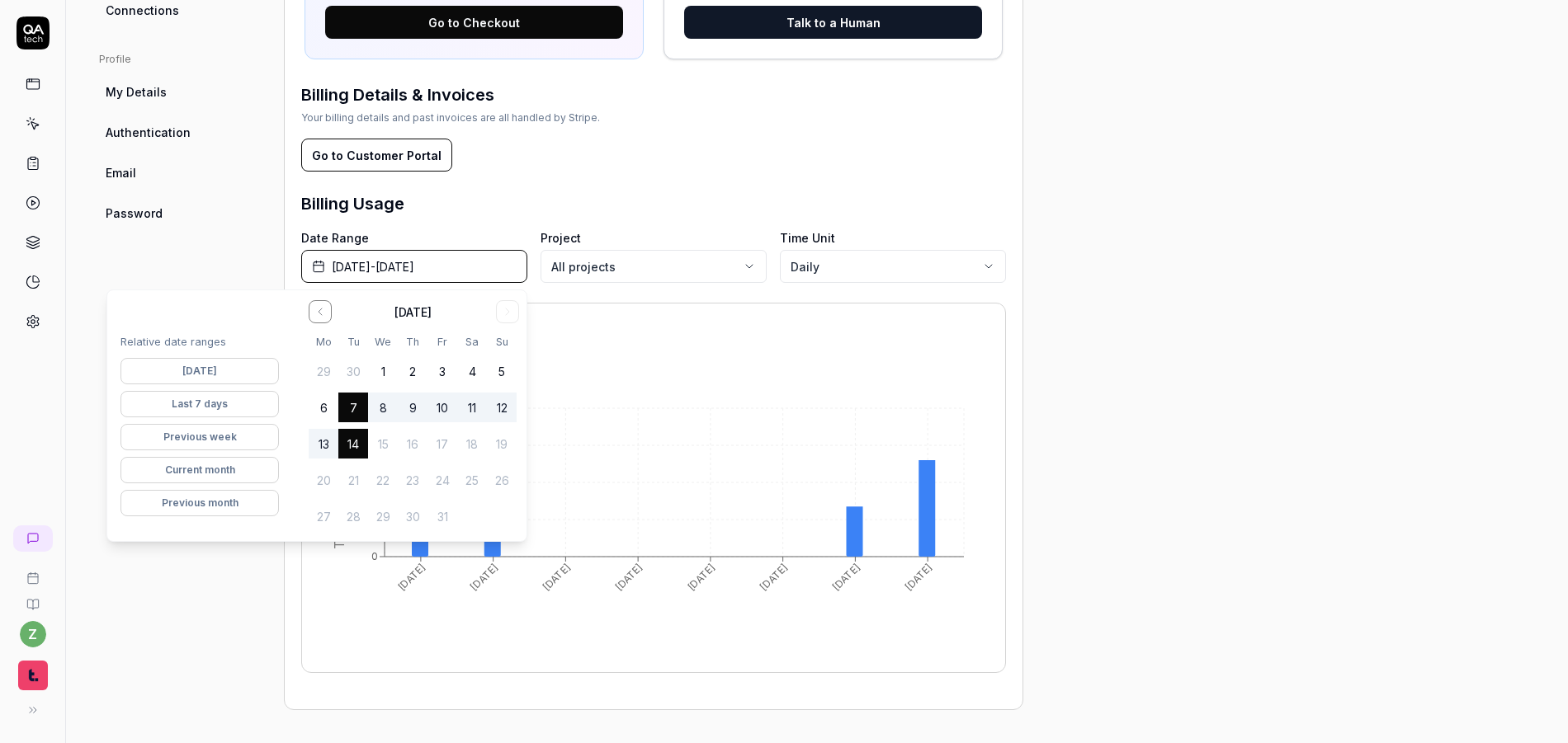
click at [226, 436] on button "Previous week" at bounding box center [199, 437] width 158 height 27
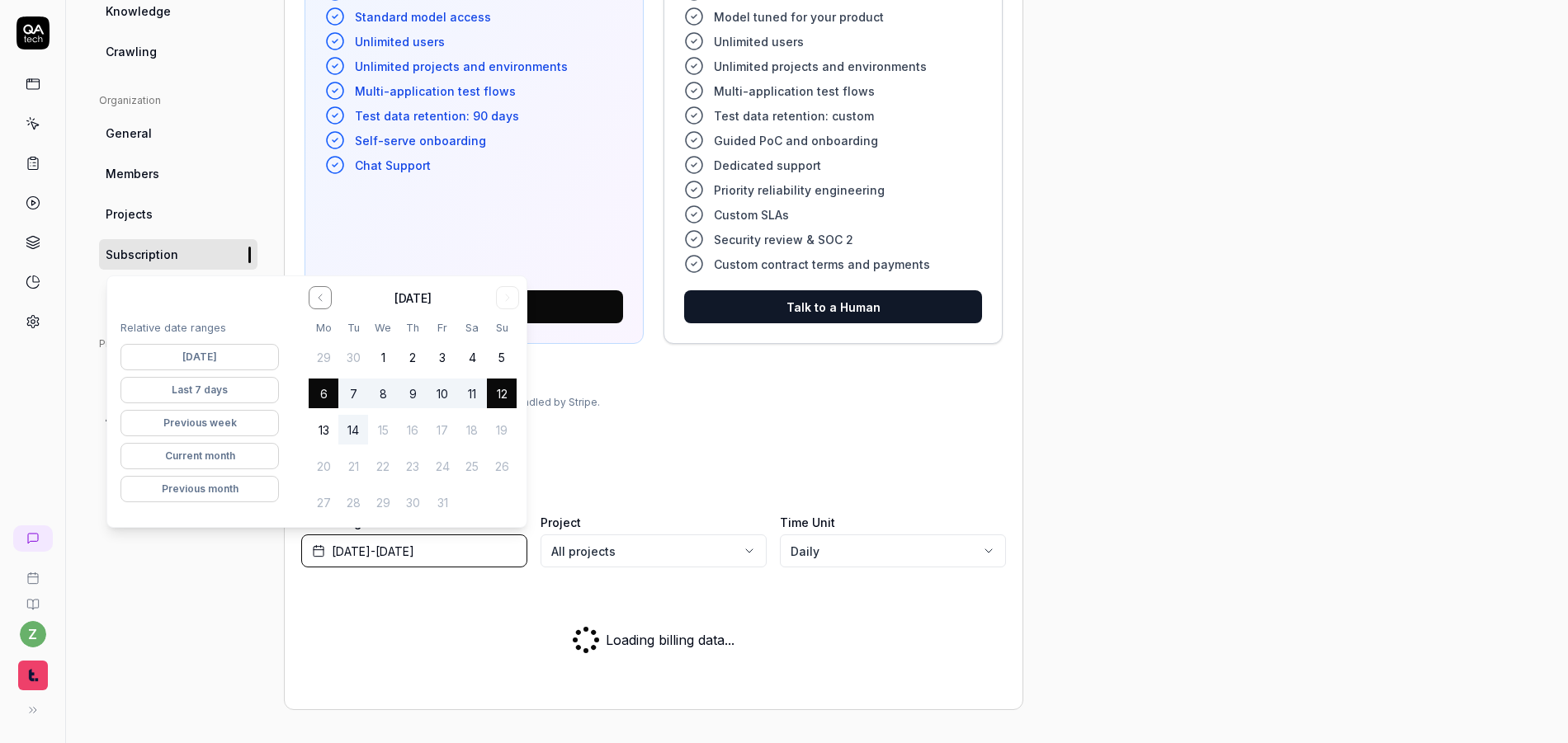
scroll to position [726, 0]
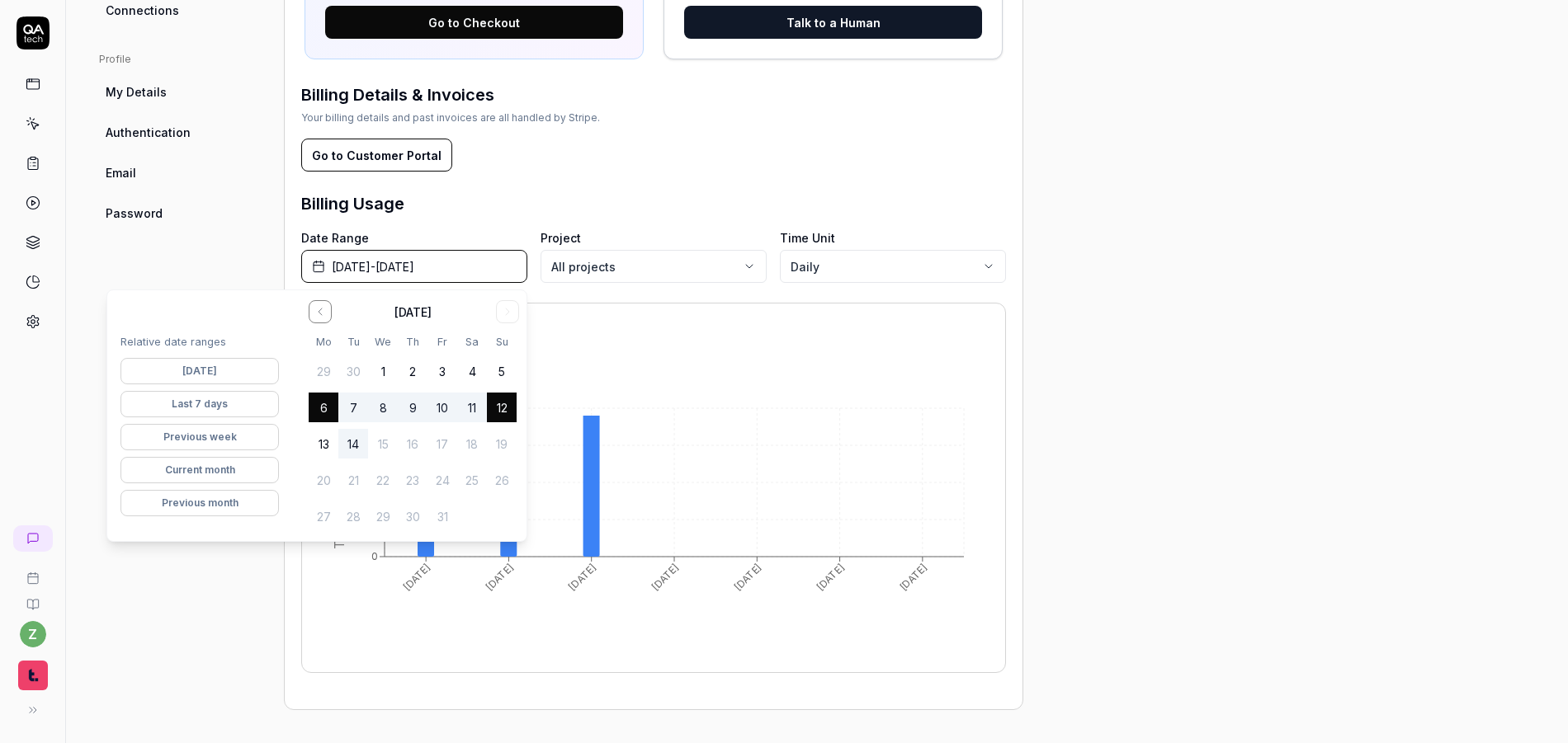
click at [245, 368] on button "[DATE]" at bounding box center [199, 372] width 158 height 27
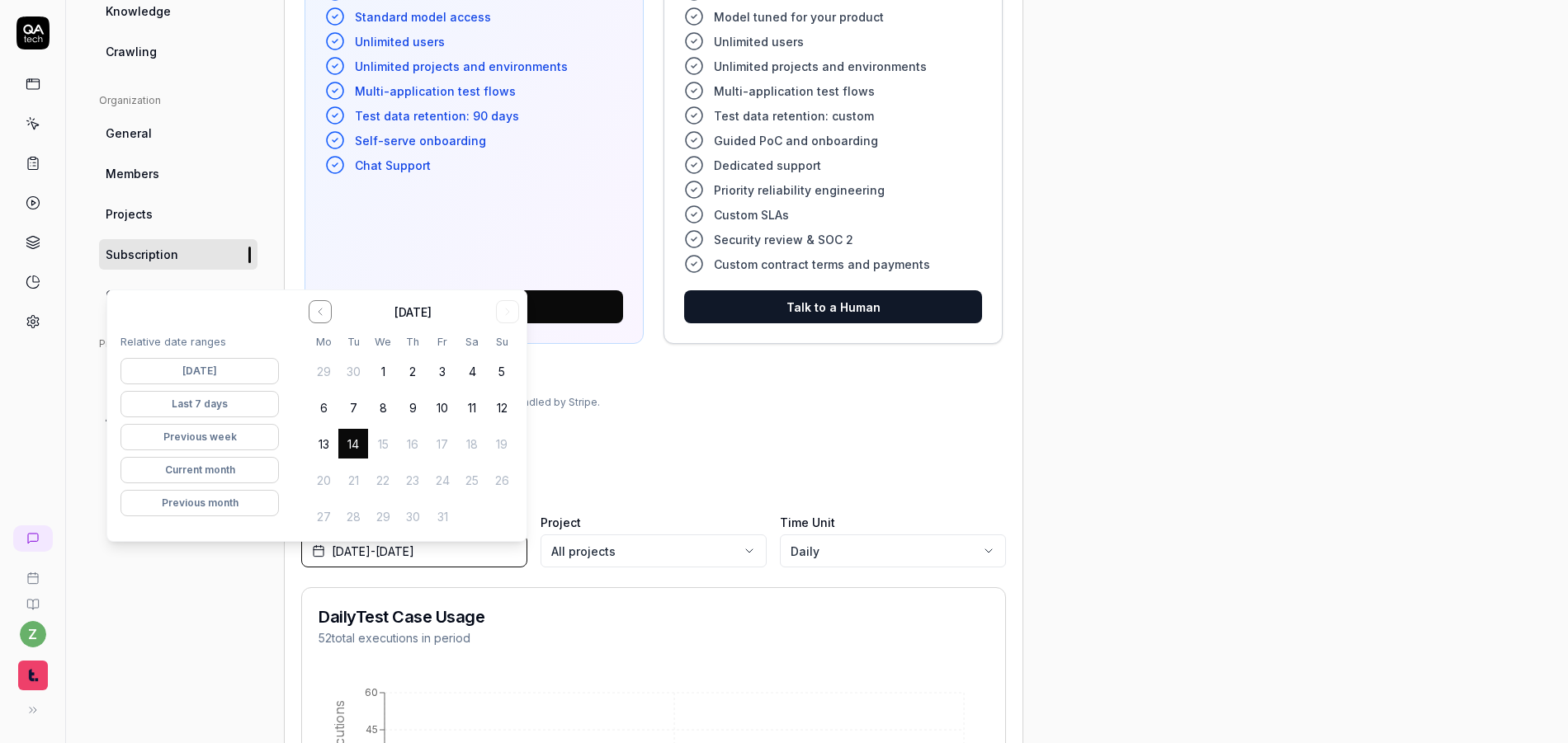
scroll to position [726, 0]
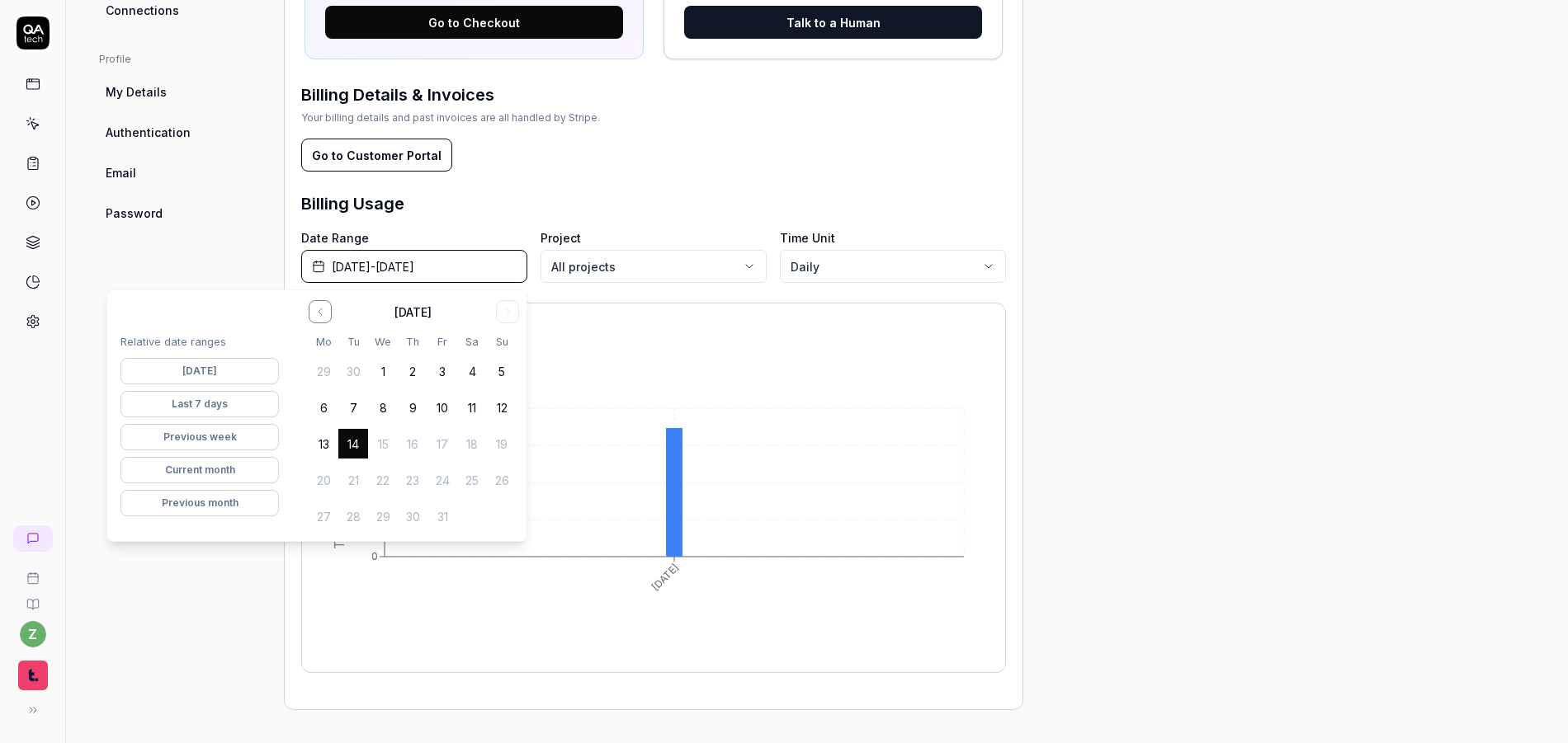
click at [1023, 446] on div "Project General Applications Configs Integrations Network Inbox Device Presets …" at bounding box center [816, 57] width 1435 height 1307
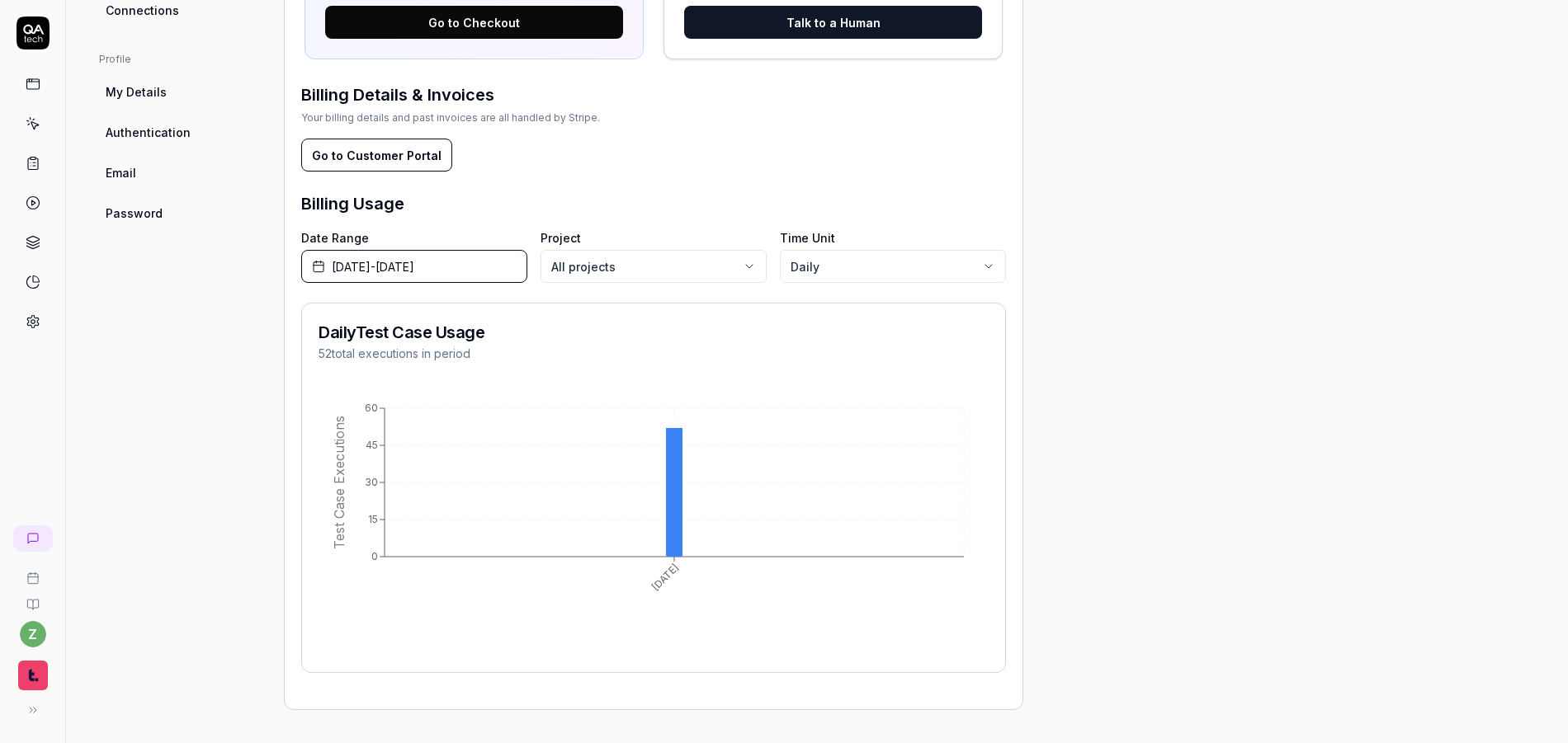
click at [414, 271] on span "[DATE] - [DATE]" at bounding box center [373, 266] width 82 height 17
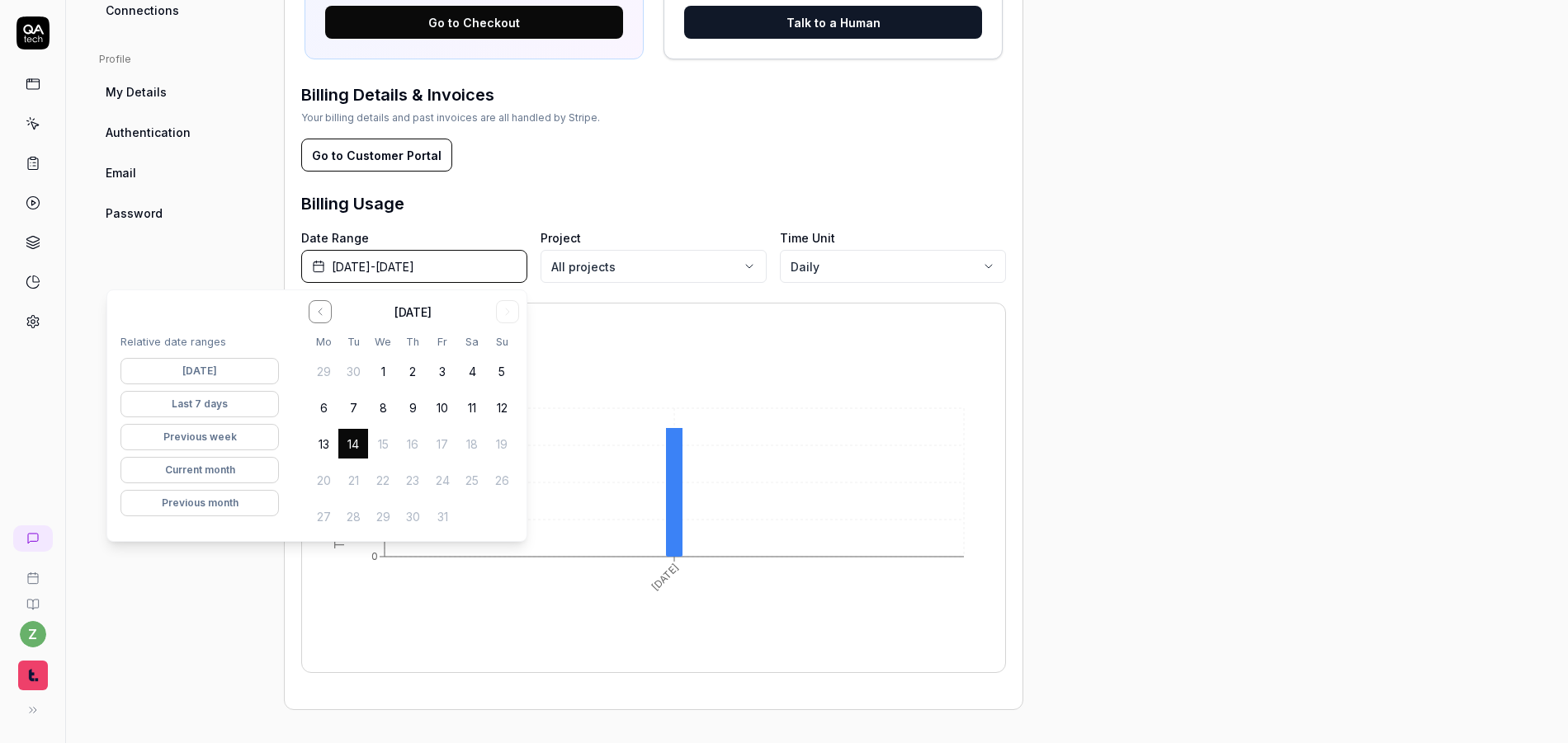
click at [882, 265] on body "z Settings You have 26 / 500 test executions left Upgrade Now Settings You have…" at bounding box center [784, 372] width 1568 height 743
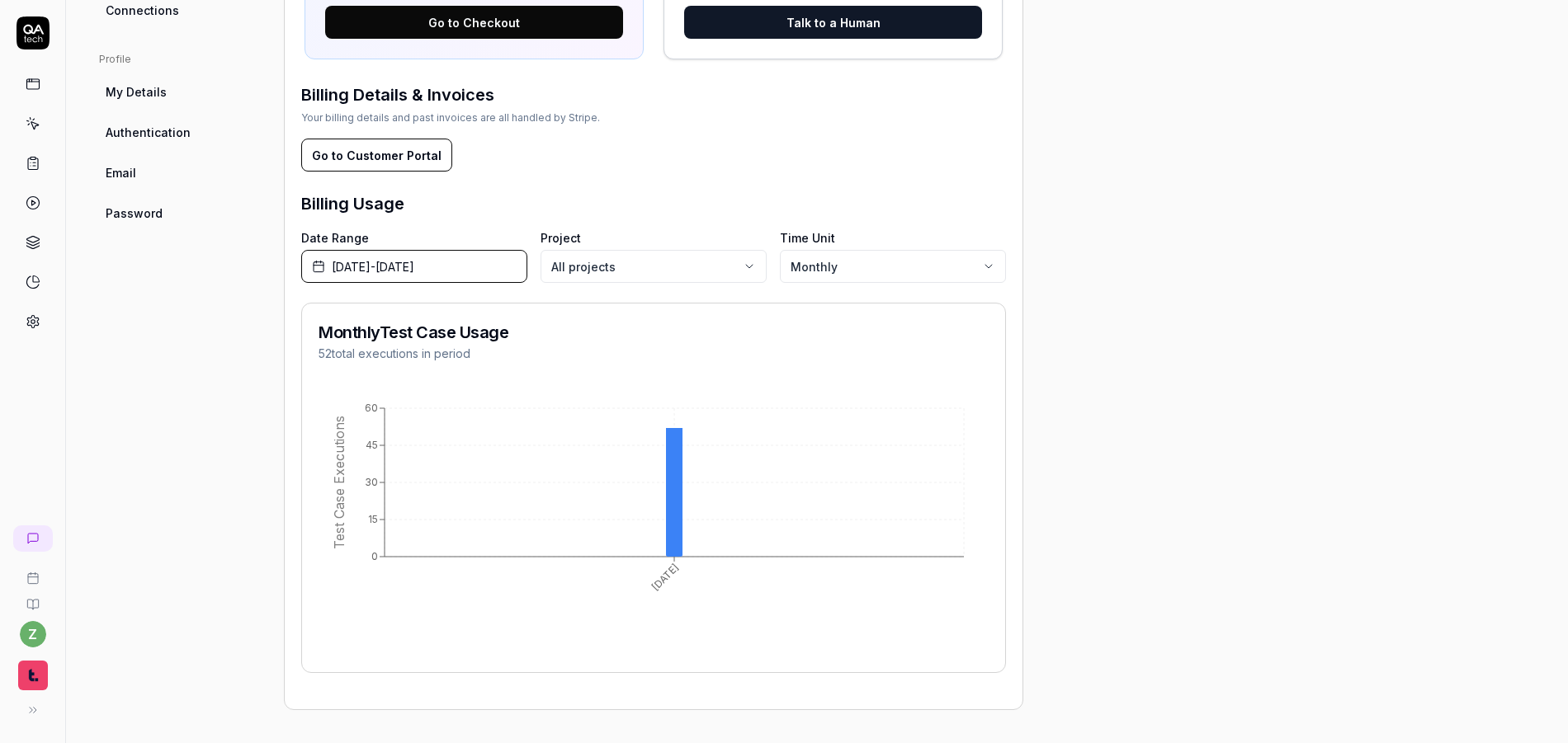
drag, startPoint x: 846, startPoint y: 241, endPoint x: 863, endPoint y: 251, distance: 19.7
click at [855, 246] on div "Time Unit Monthly" at bounding box center [892, 256] width 226 height 54
click at [863, 251] on body "z Settings You have 26 / 500 test executions left Upgrade Now Settings You have…" at bounding box center [784, 372] width 1568 height 743
click at [408, 263] on span "[DATE] - [DATE]" at bounding box center [373, 266] width 82 height 17
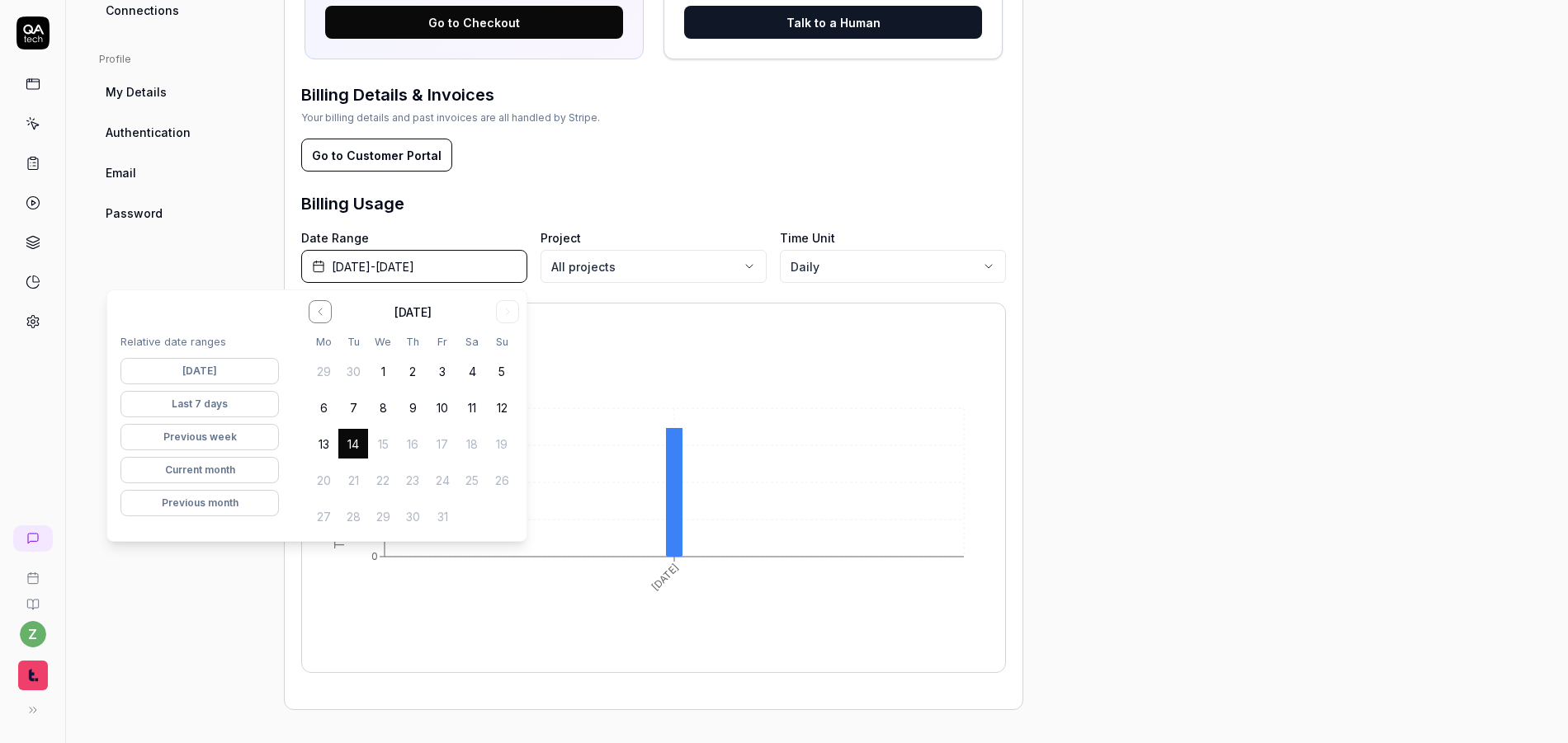
click at [203, 467] on button "Current month" at bounding box center [199, 470] width 158 height 27
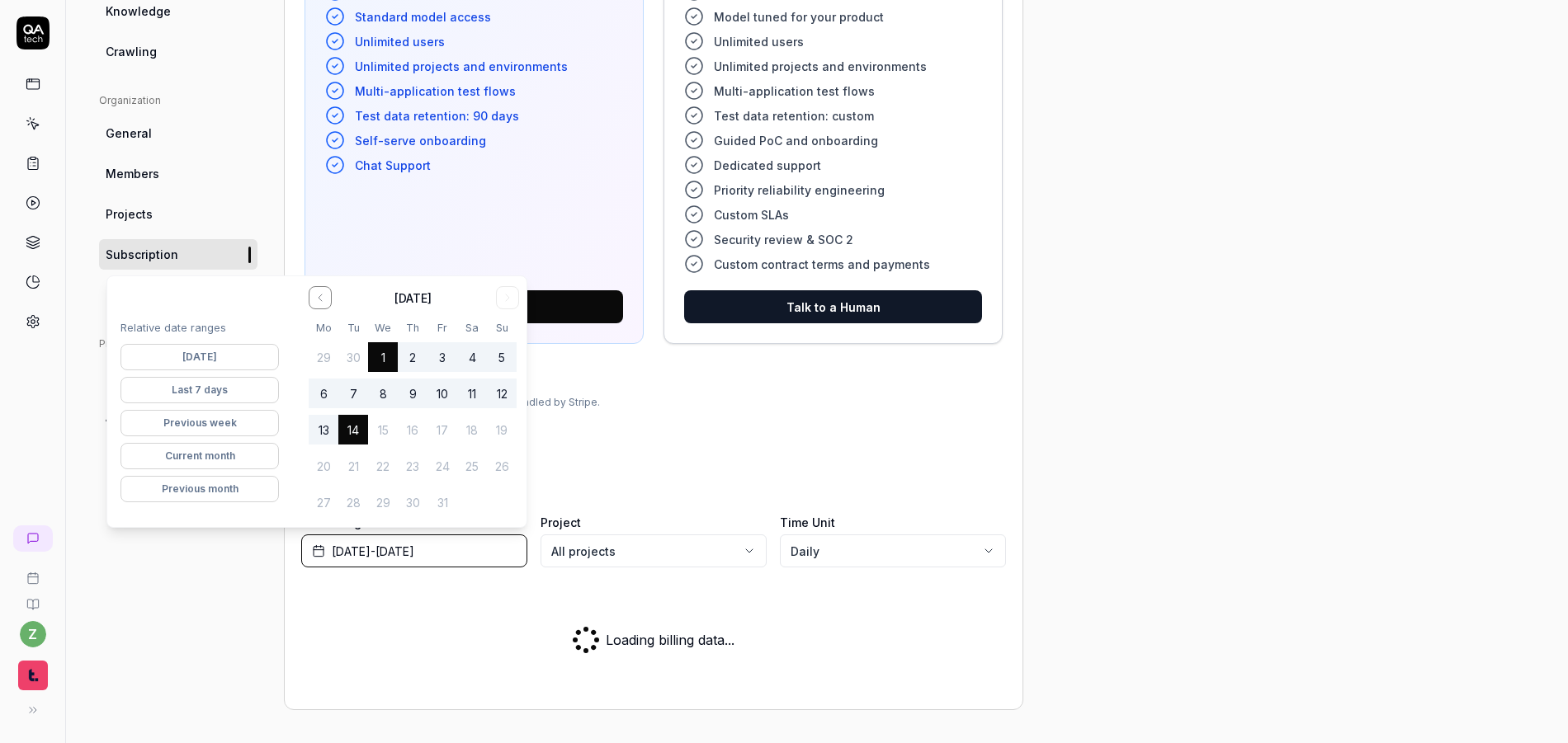
scroll to position [726, 0]
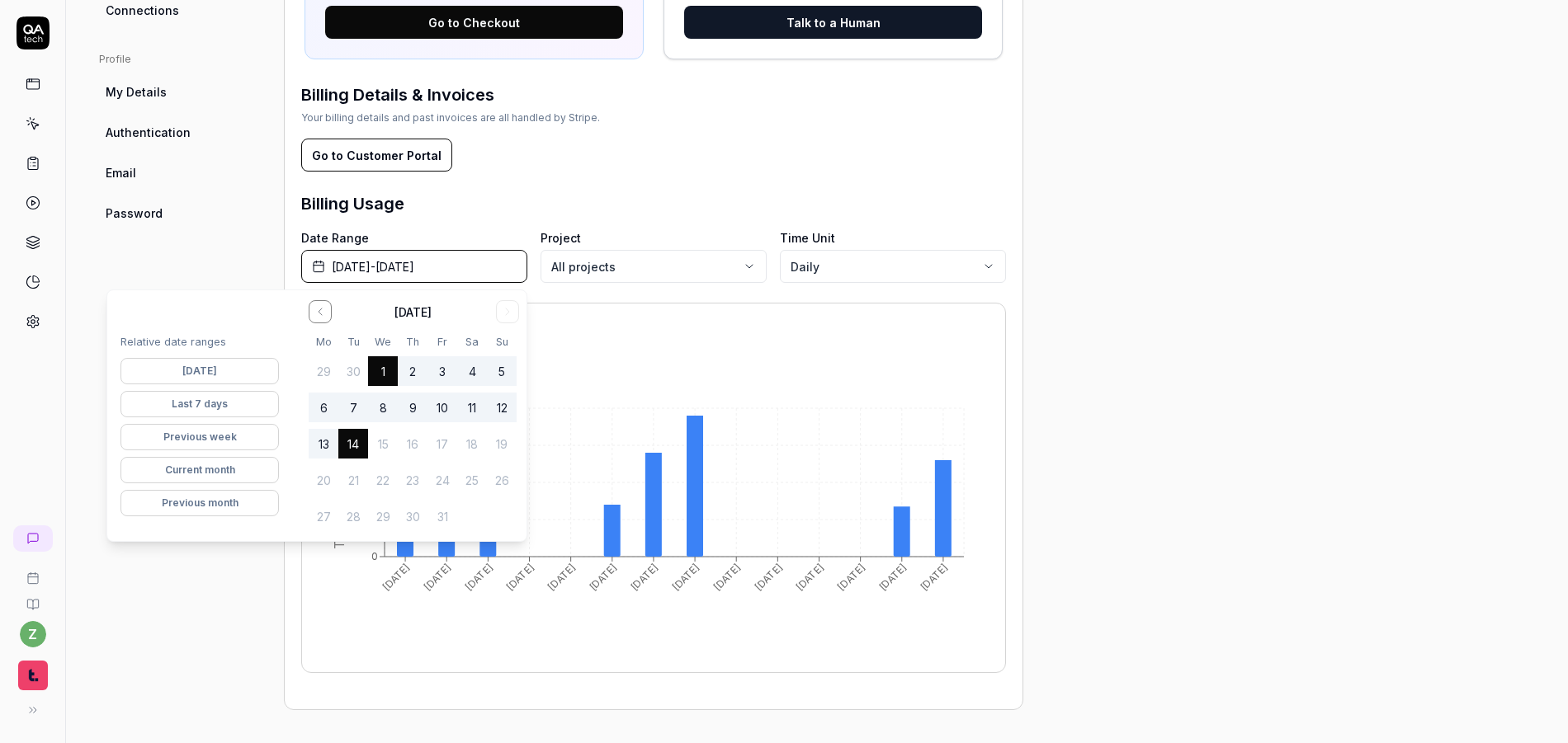
click at [1064, 462] on div "Project General Applications Configs Integrations Network Inbox Device Presets …" at bounding box center [816, 57] width 1435 height 1307
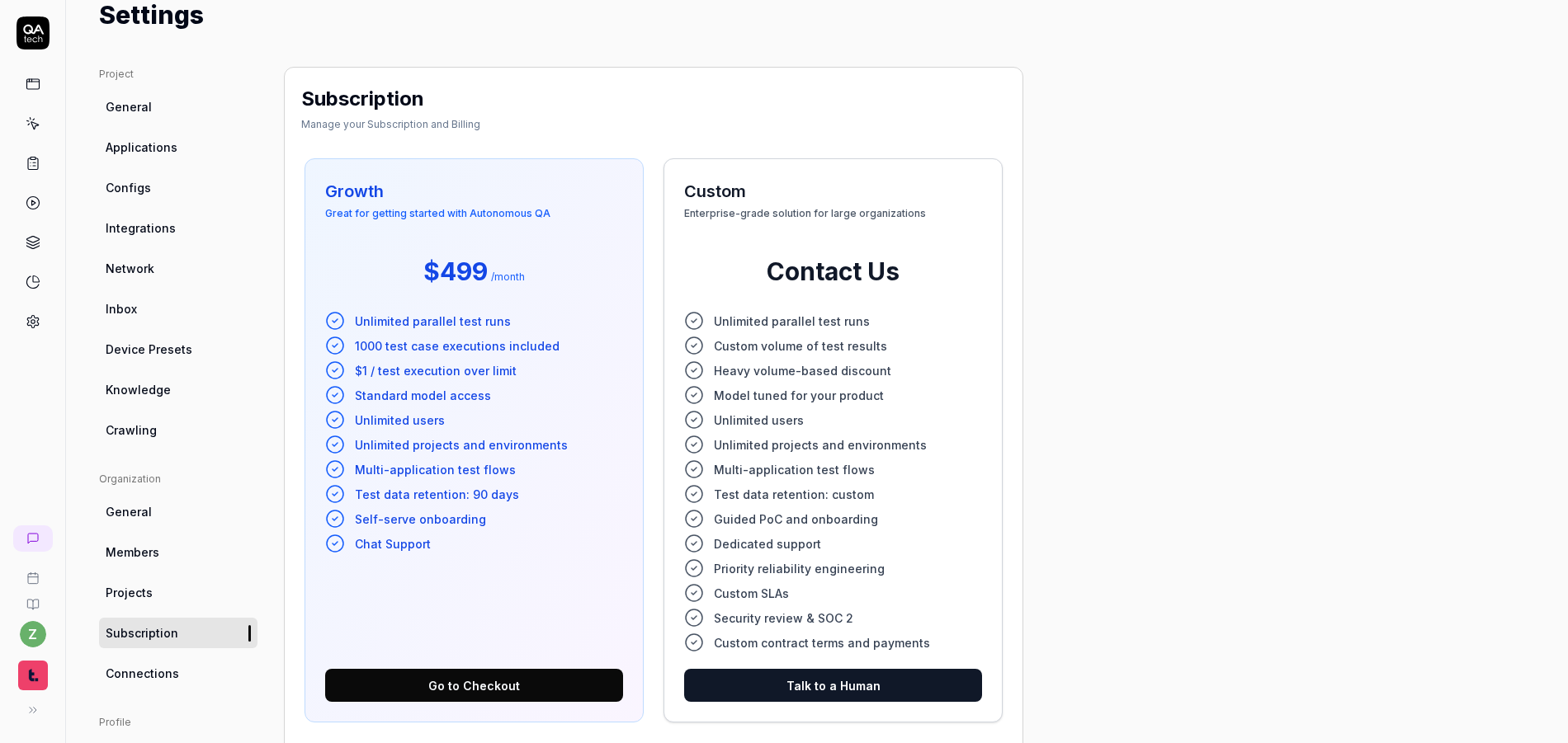
scroll to position [54, 0]
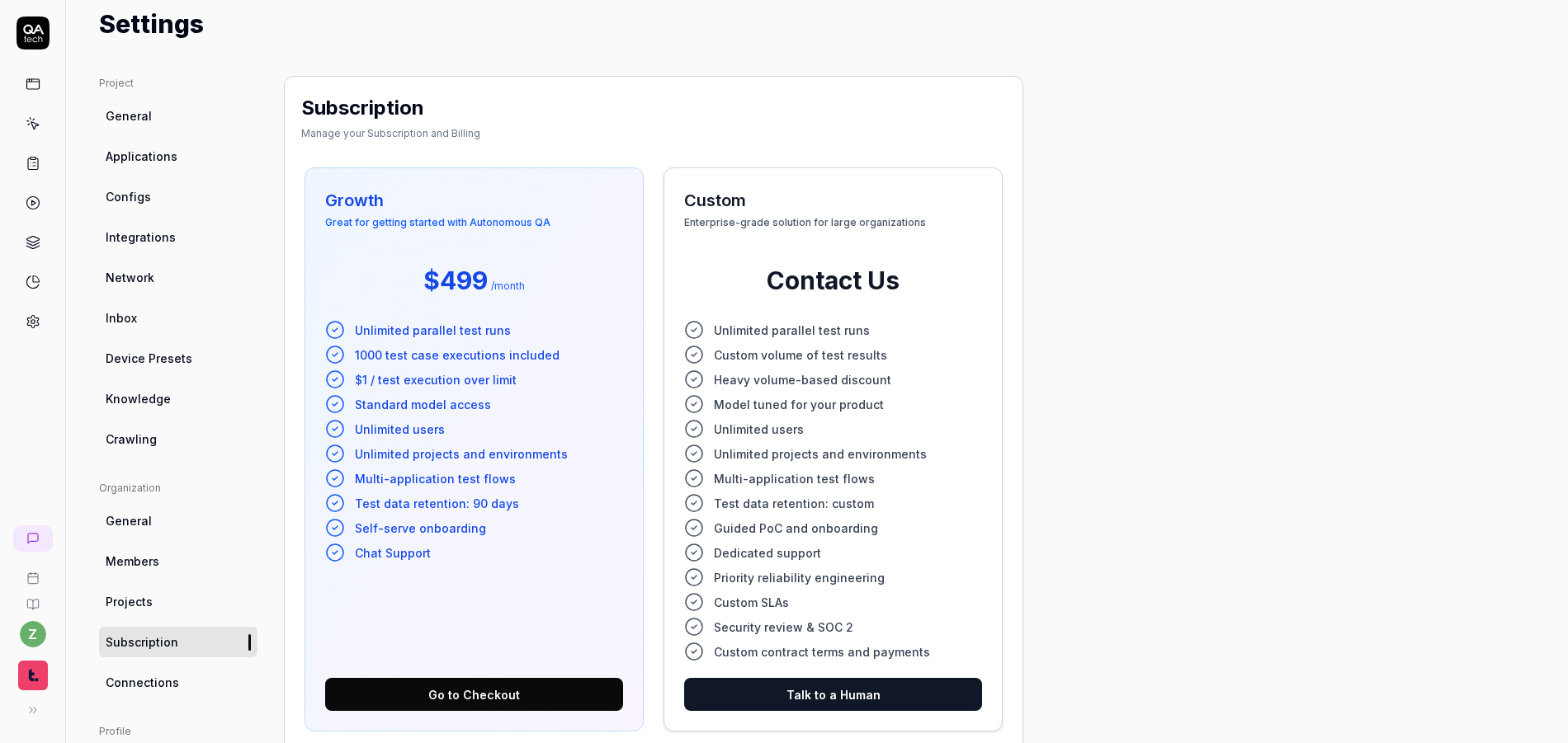
click at [141, 684] on span "Connections" at bounding box center [141, 682] width 73 height 17
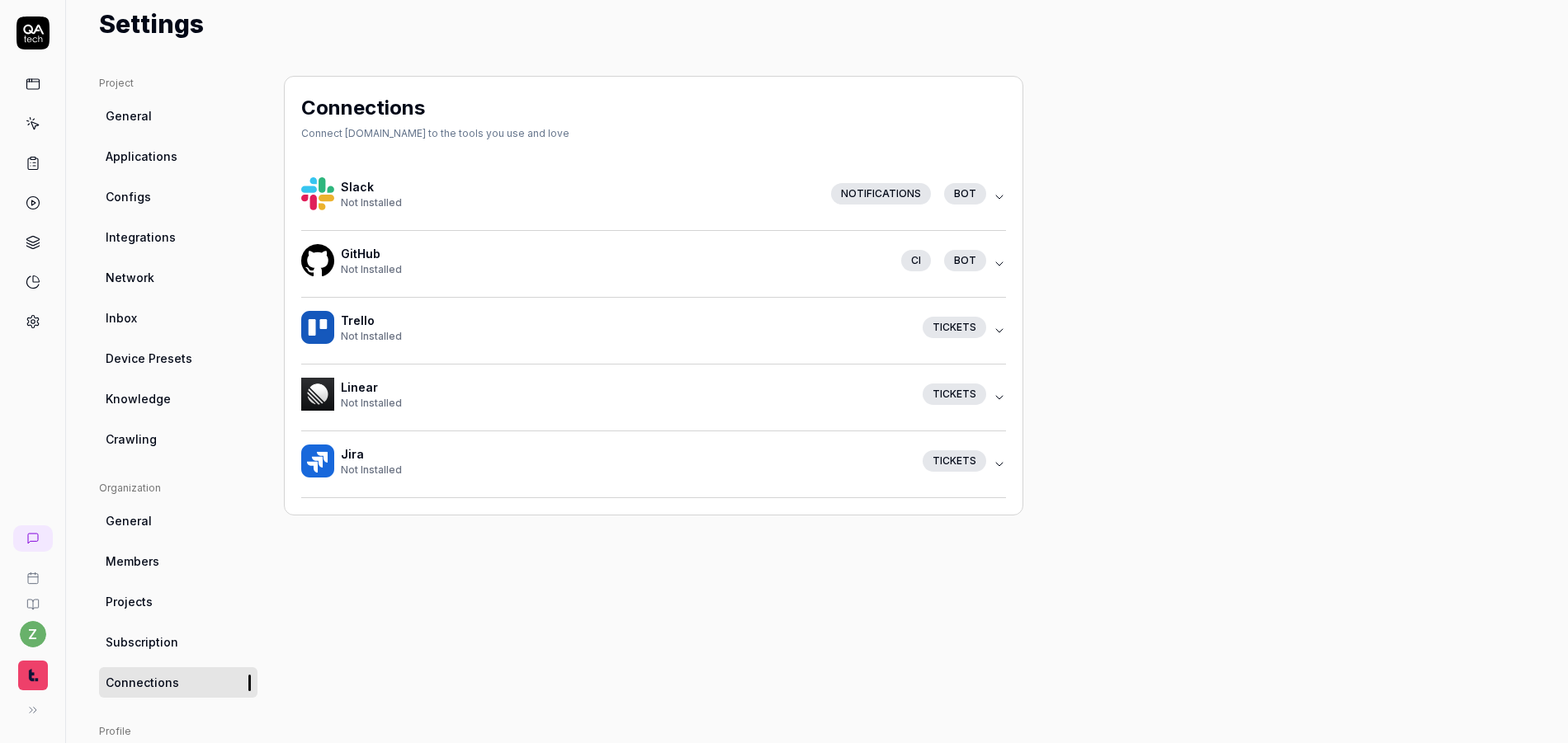
click at [994, 464] on icon "button" at bounding box center [999, 464] width 13 height 13
drag, startPoint x: 493, startPoint y: 523, endPoint x: 331, endPoint y: 493, distance: 164.8
click at [330, 492] on div "Jira Not Installed Tickets Add a Jira connection to your Organization. Once con…" at bounding box center [653, 509] width 704 height 156
click at [386, 509] on p "Add a Jira connection to your Organization. Once connected you will be able to …" at bounding box center [653, 506] width 704 height 17
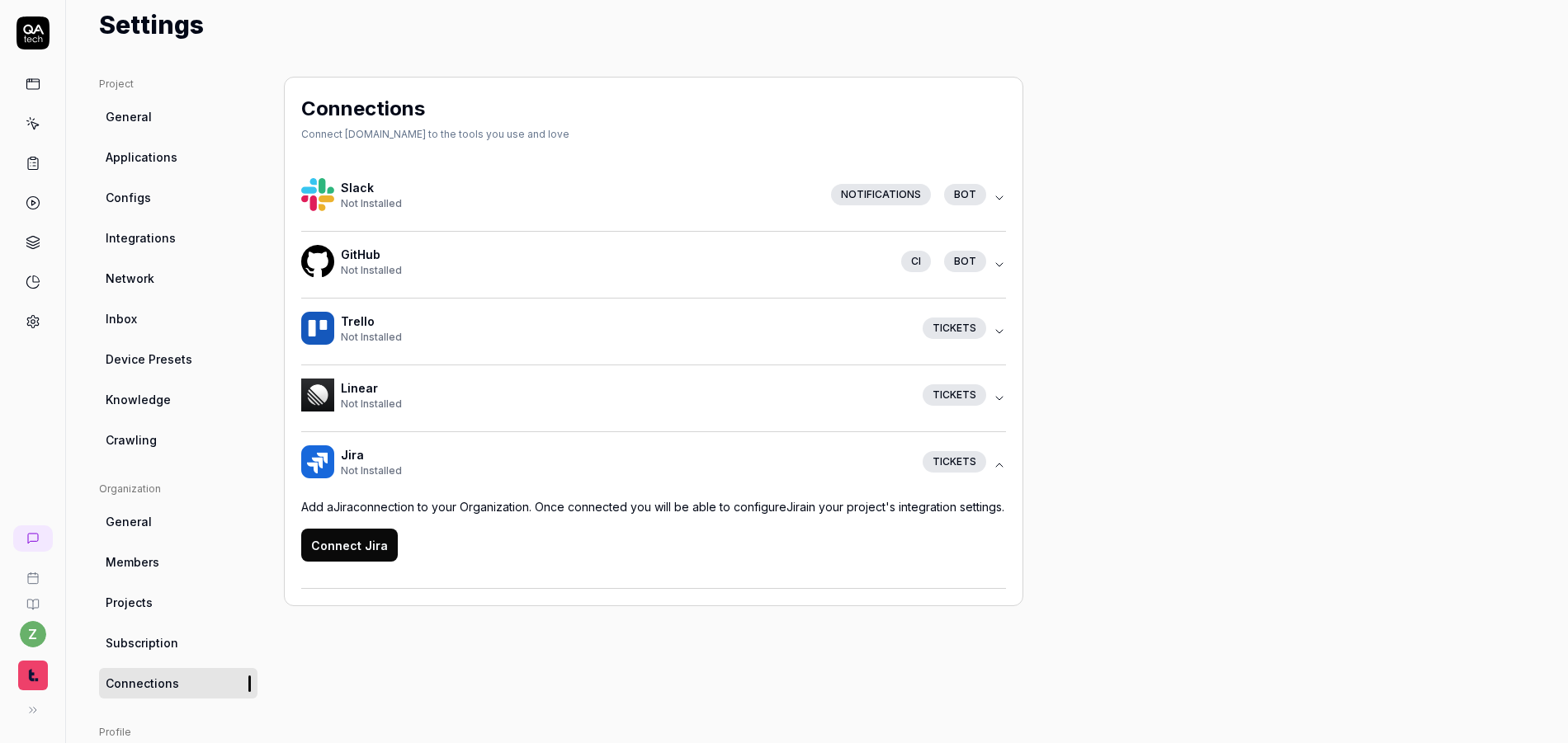
scroll to position [46, 0]
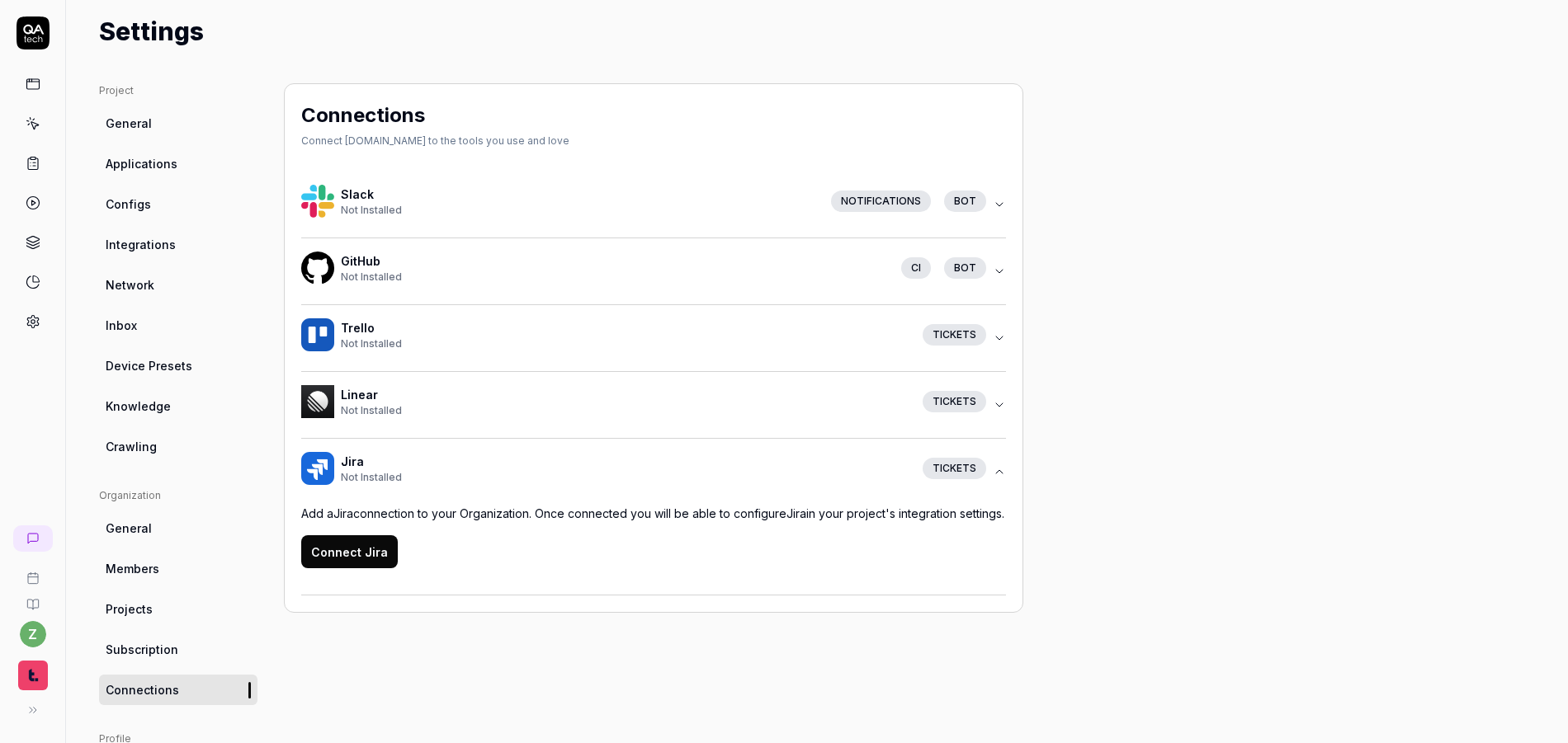
click at [35, 239] on icon at bounding box center [33, 243] width 15 height 15
